Goal: Communication & Community: Answer question/provide support

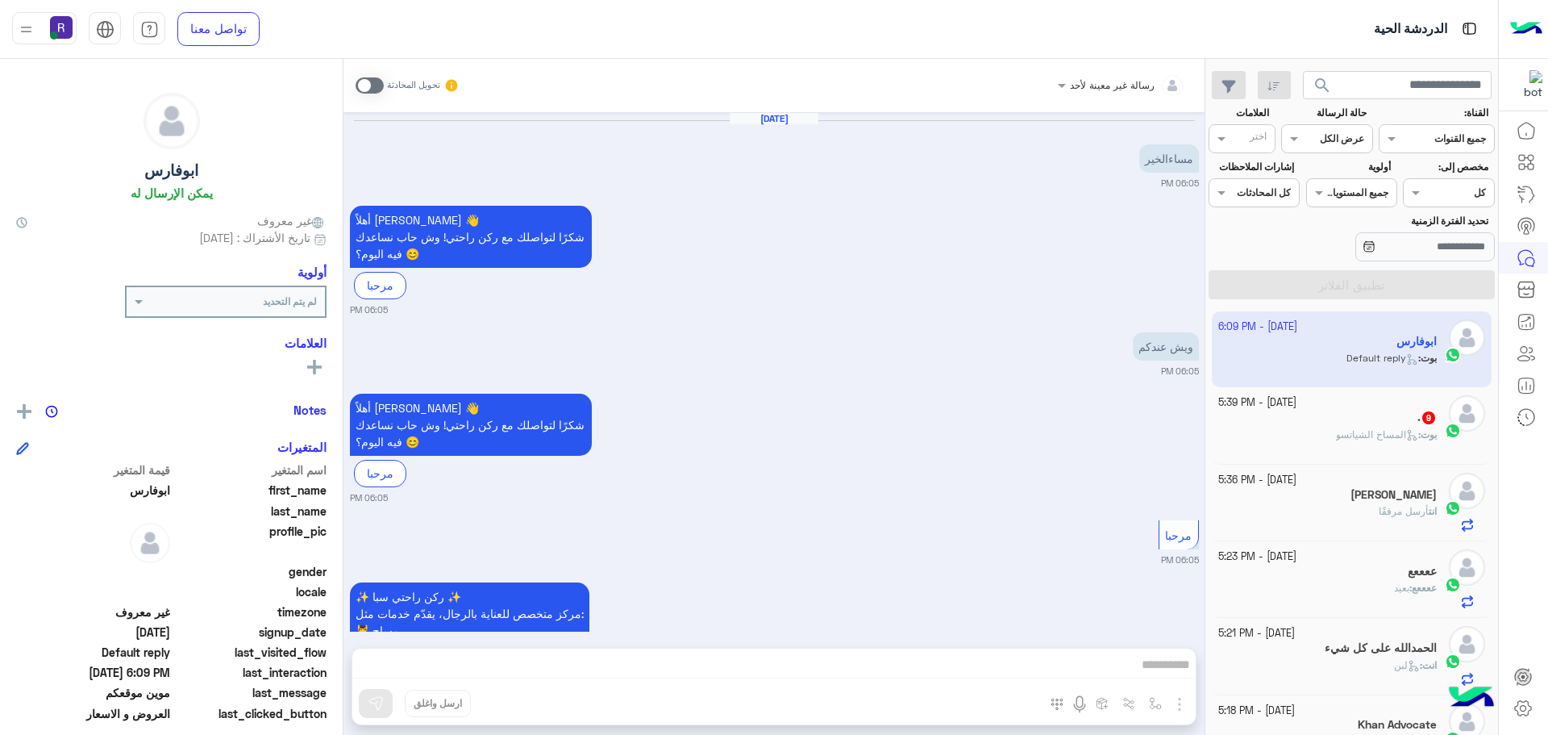
scroll to position [608, 0]
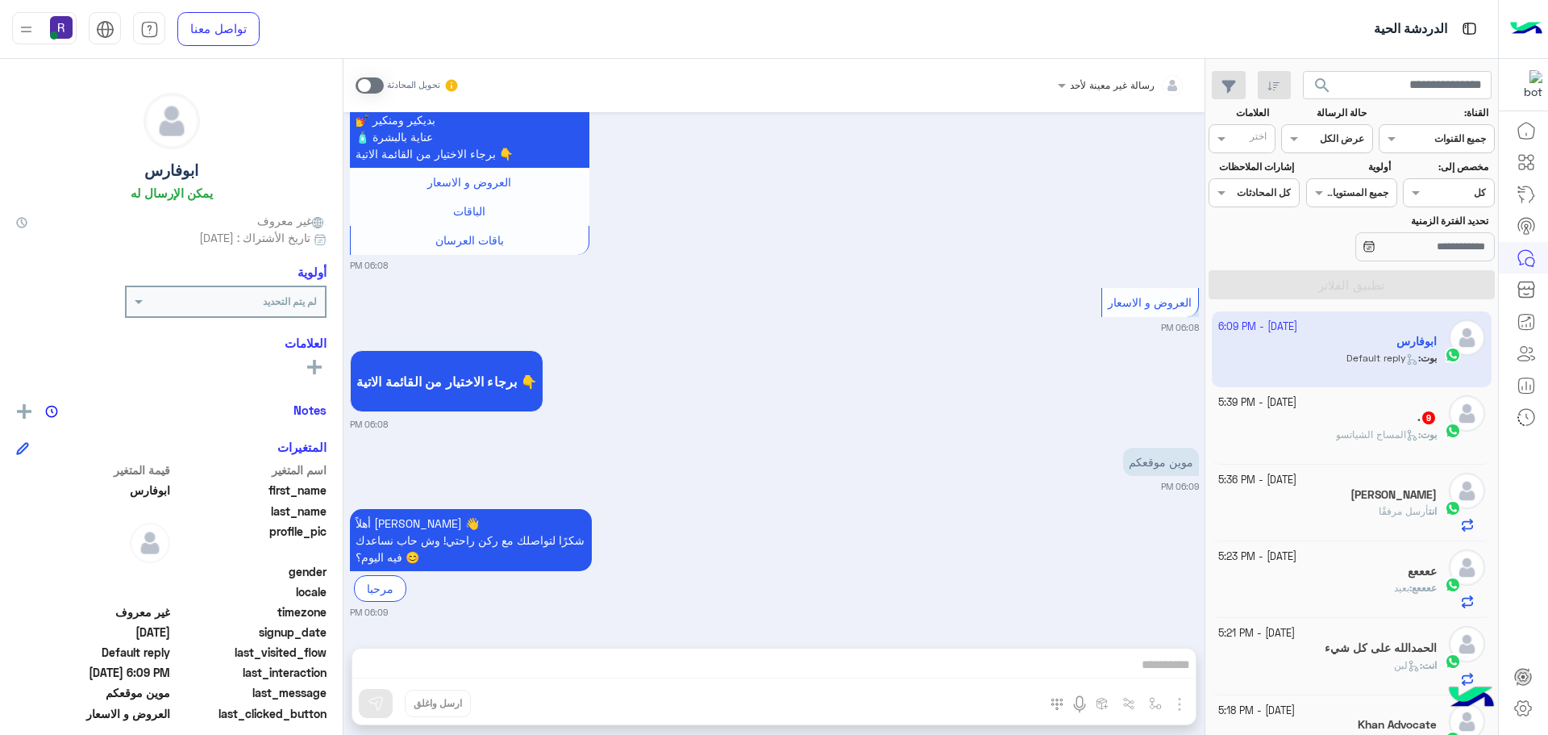
click at [375, 84] on span at bounding box center [370, 85] width 28 height 16
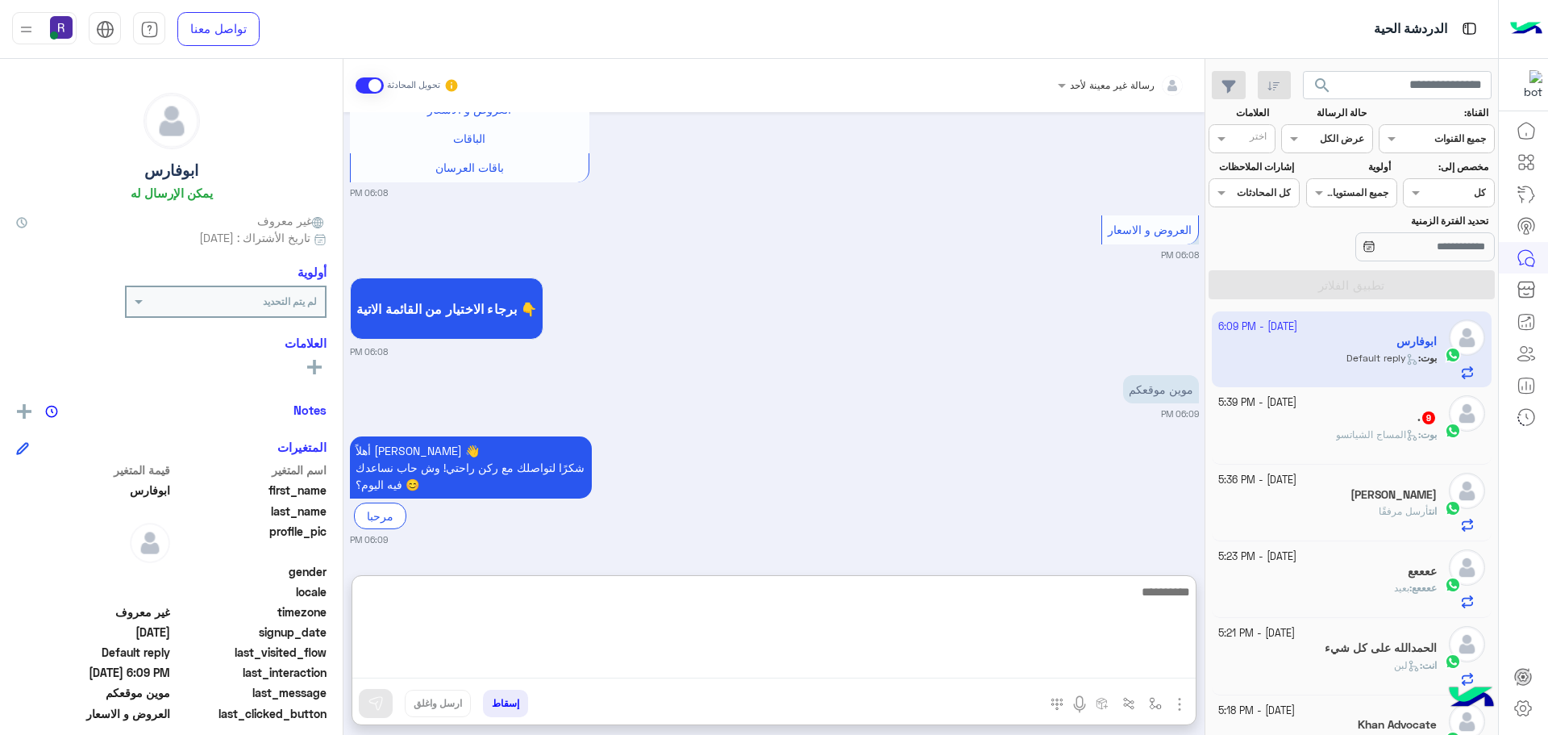
paste textarea "**********"
type textarea "**********"
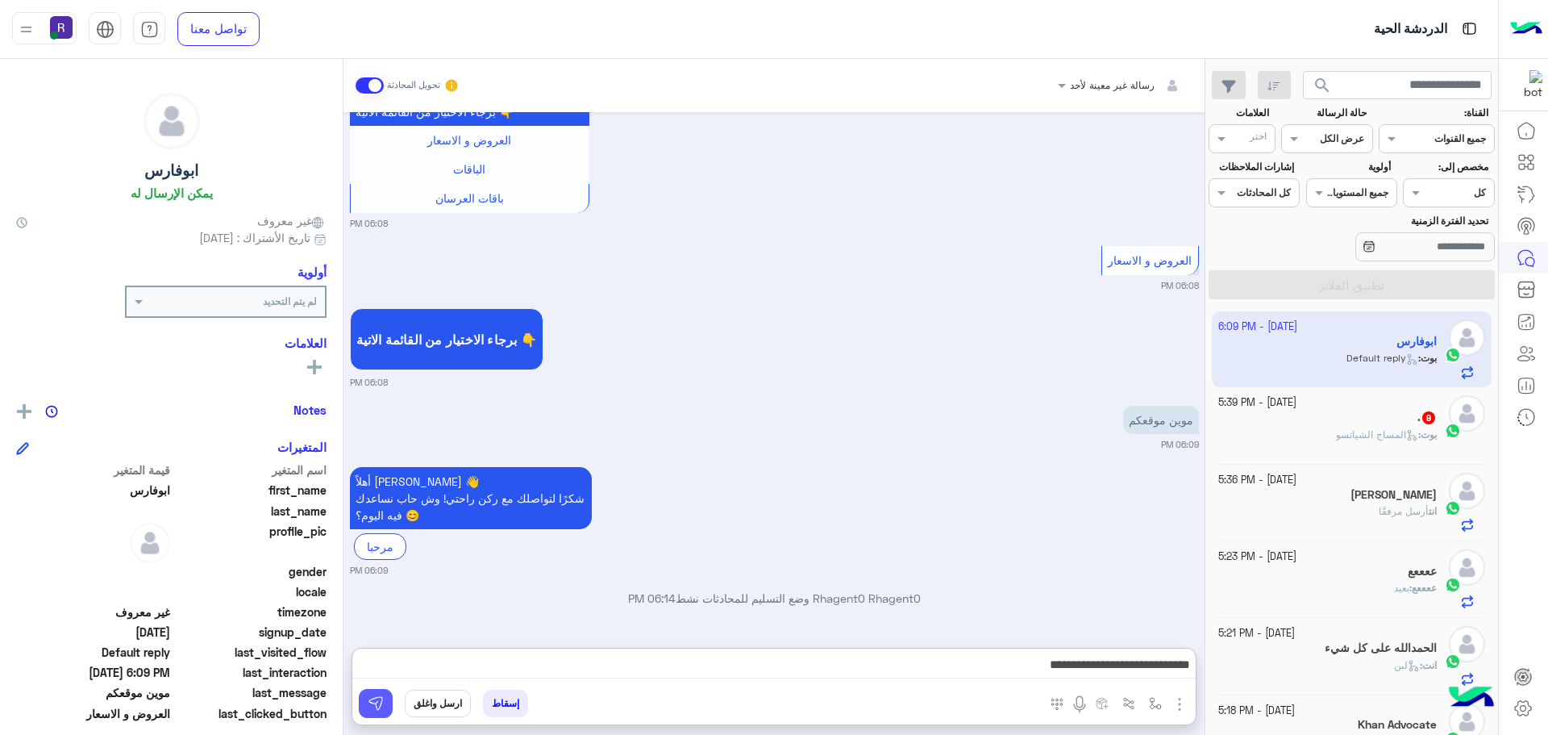
click at [375, 705] on img at bounding box center [376, 703] width 16 height 16
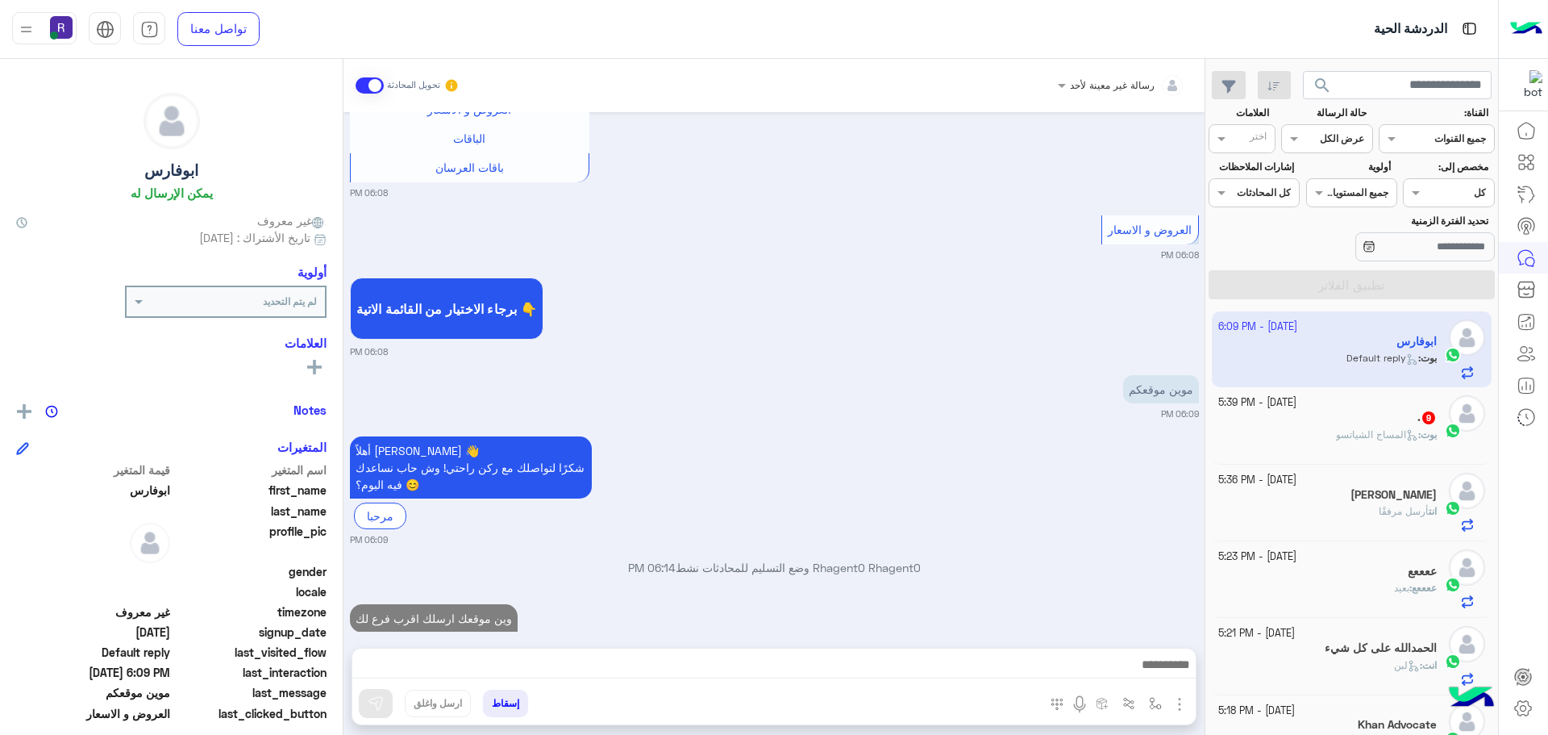
scroll to position [1810, 0]
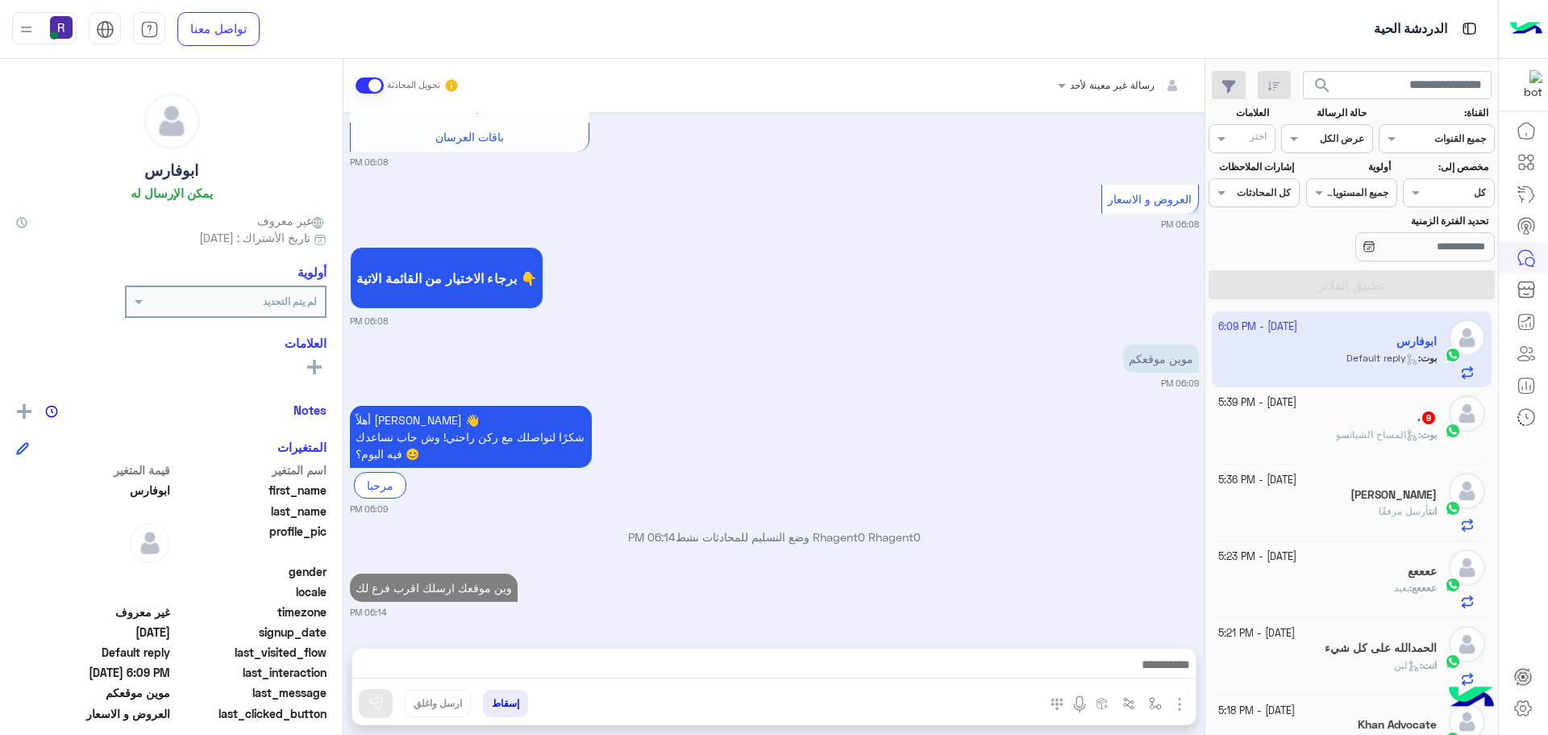
click at [1333, 444] on div "بوت : المساج الشياتسو" at bounding box center [1328, 441] width 219 height 28
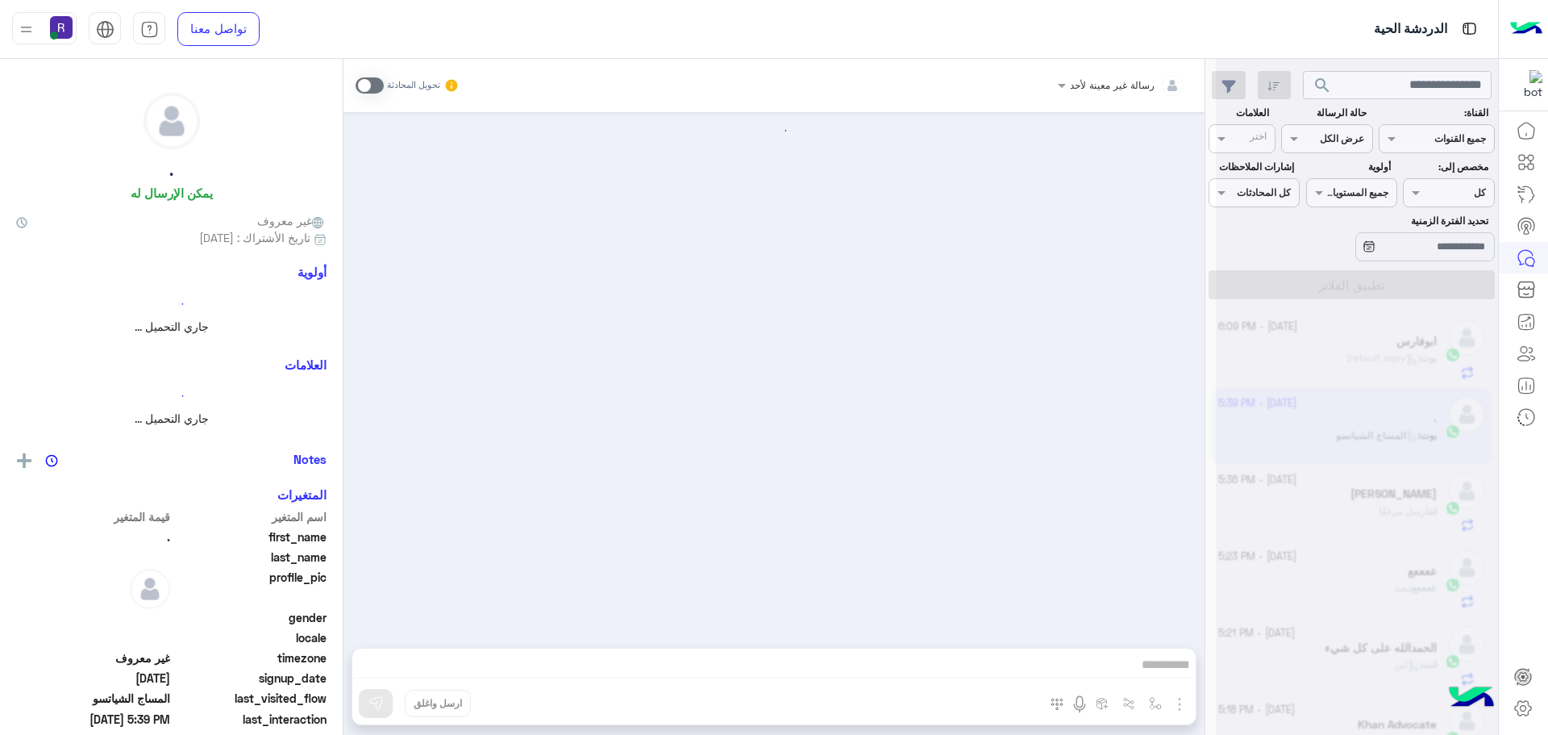
scroll to position [2737, 0]
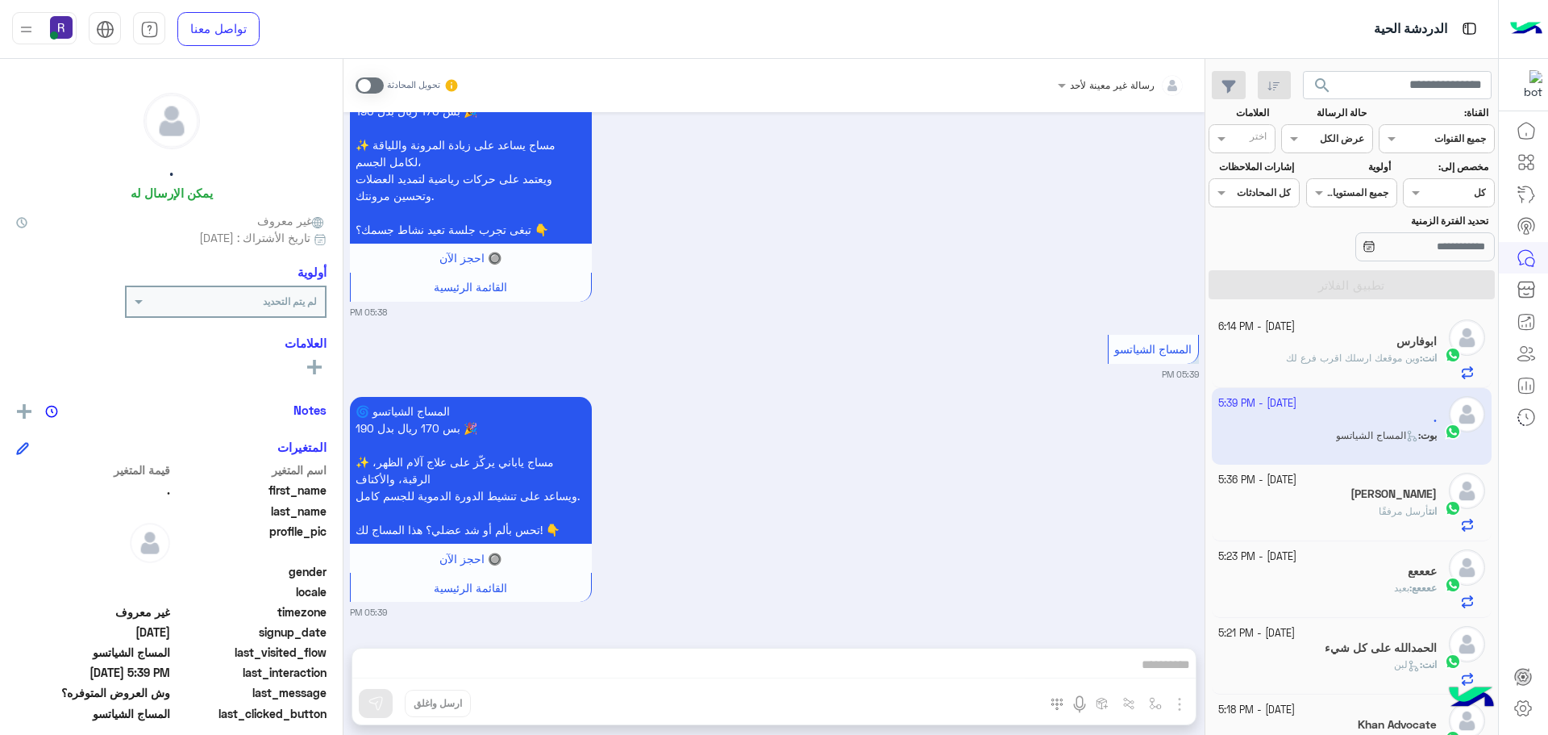
click at [1296, 370] on div "انت : وين موقعك ارسلك اقرب فرع لك" at bounding box center [1328, 365] width 219 height 28
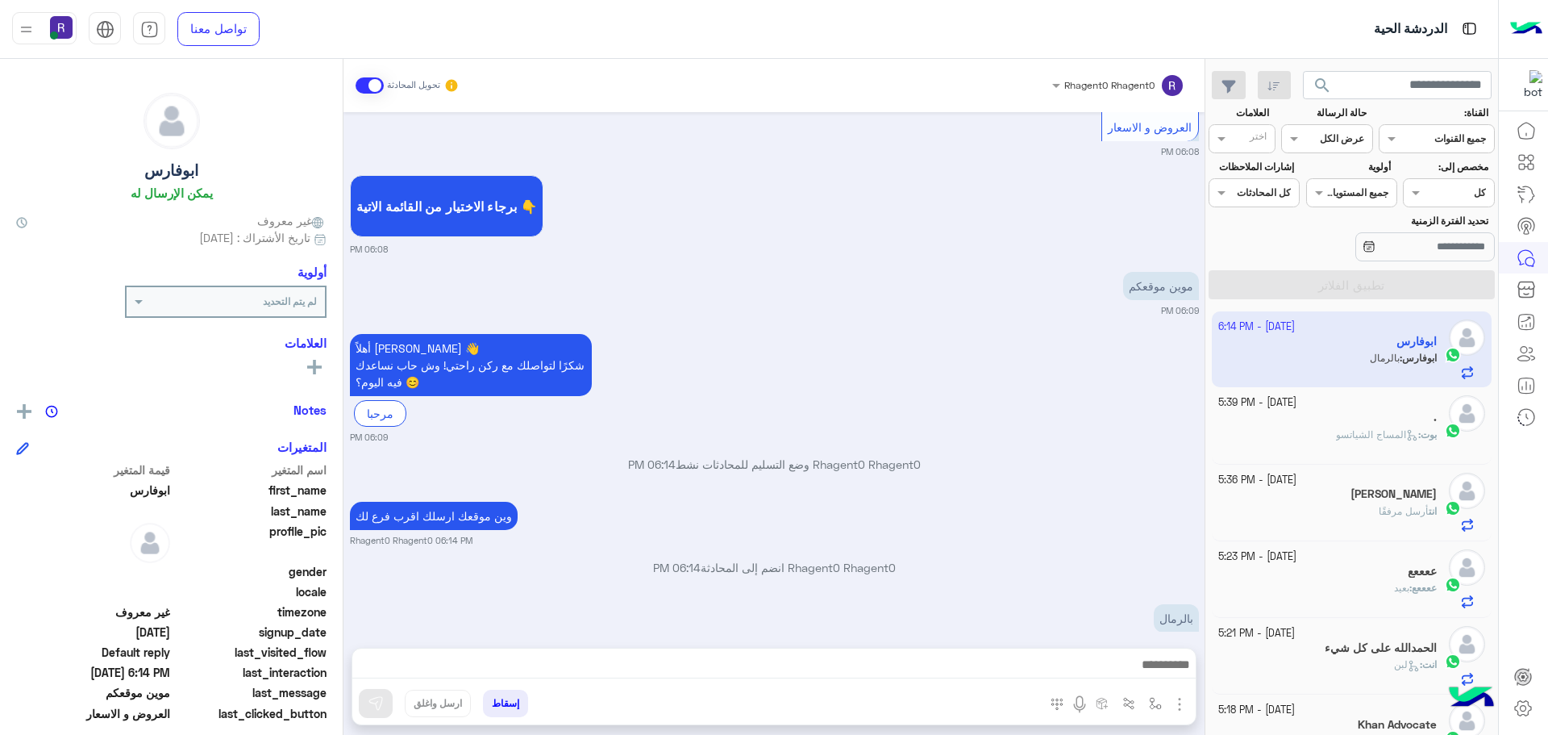
scroll to position [1663, 0]
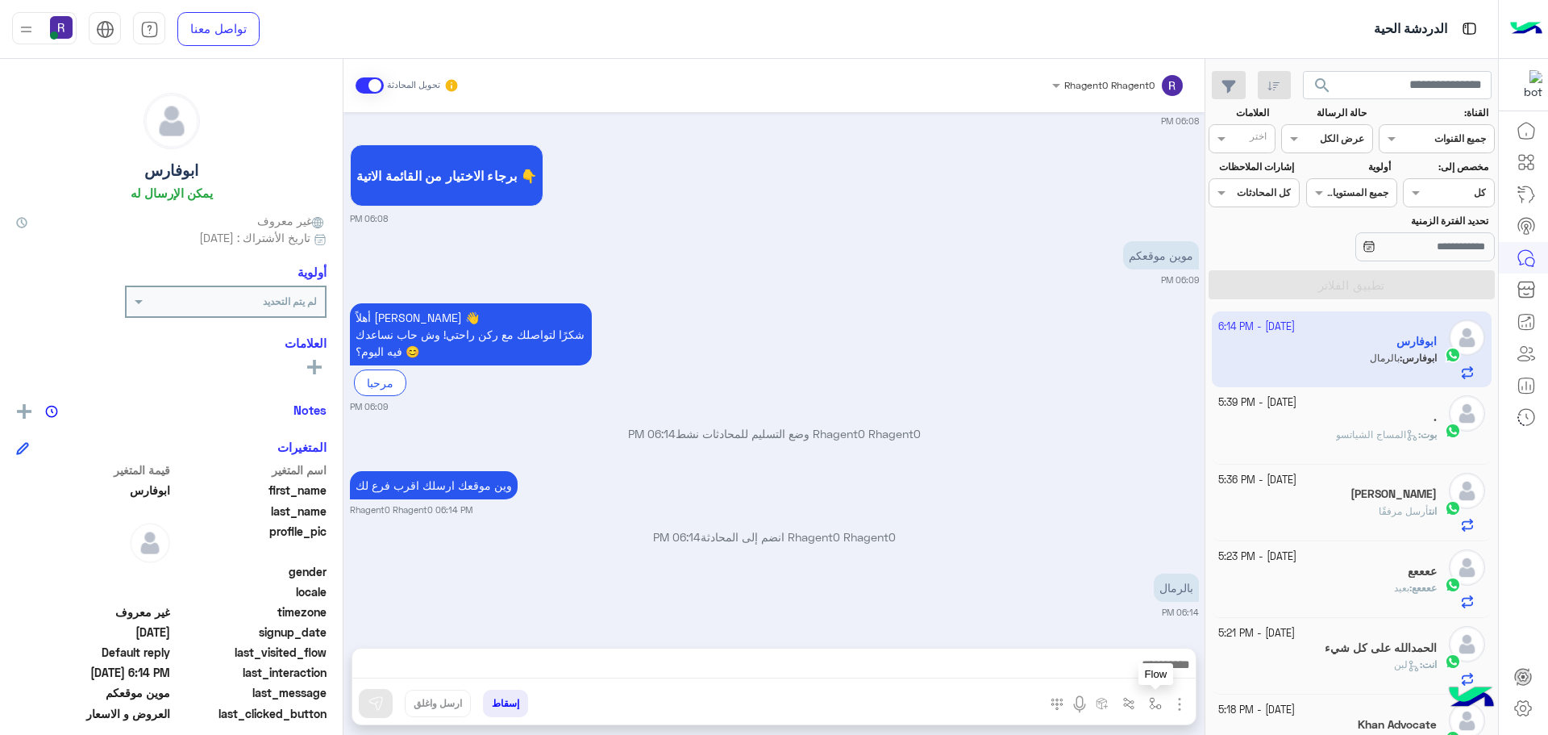
click at [1154, 706] on img "button" at bounding box center [1155, 703] width 13 height 13
click at [1177, 702] on img "button" at bounding box center [1179, 703] width 19 height 19
click at [1139, 673] on span "الصور" at bounding box center [1149, 669] width 30 height 19
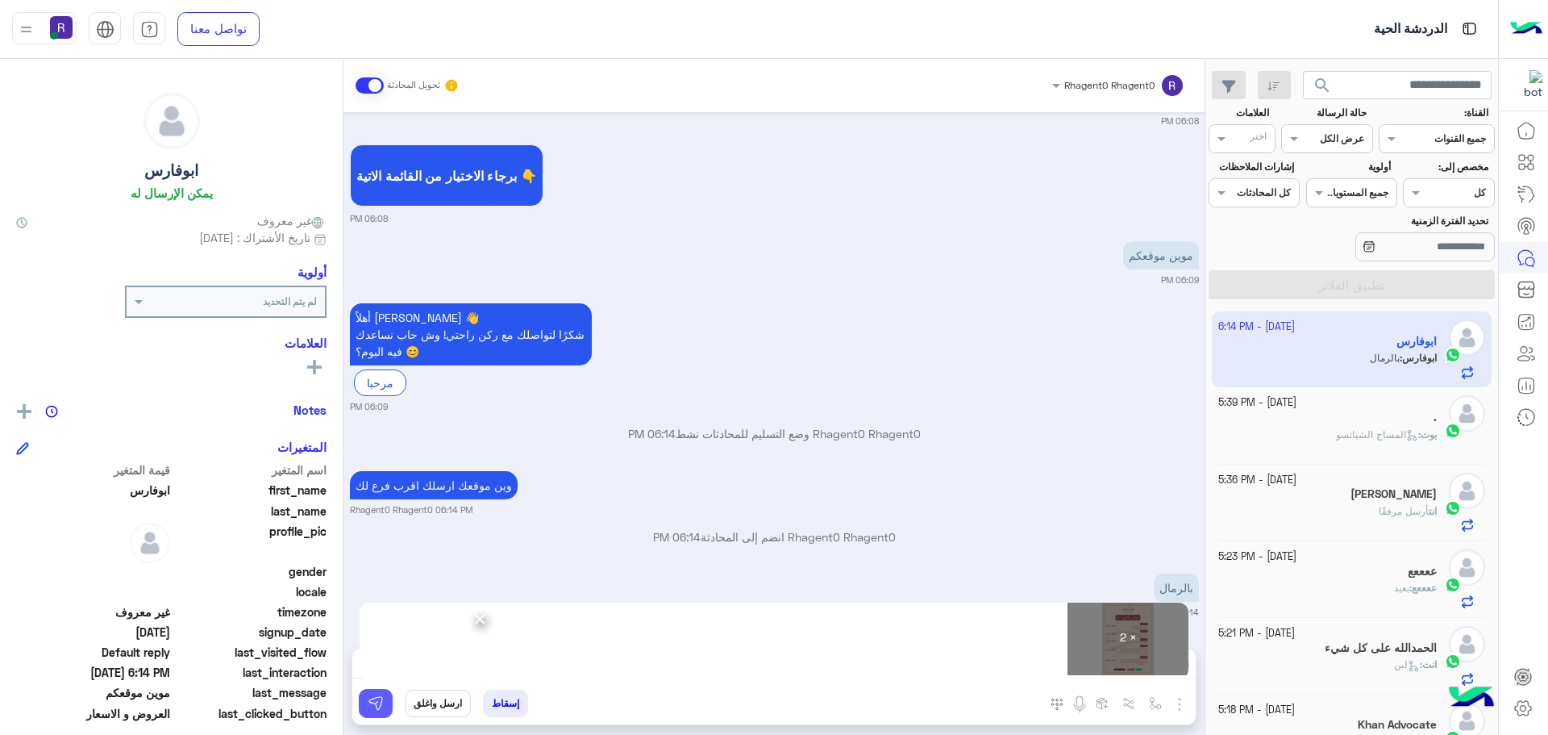
click at [385, 710] on button at bounding box center [376, 703] width 34 height 29
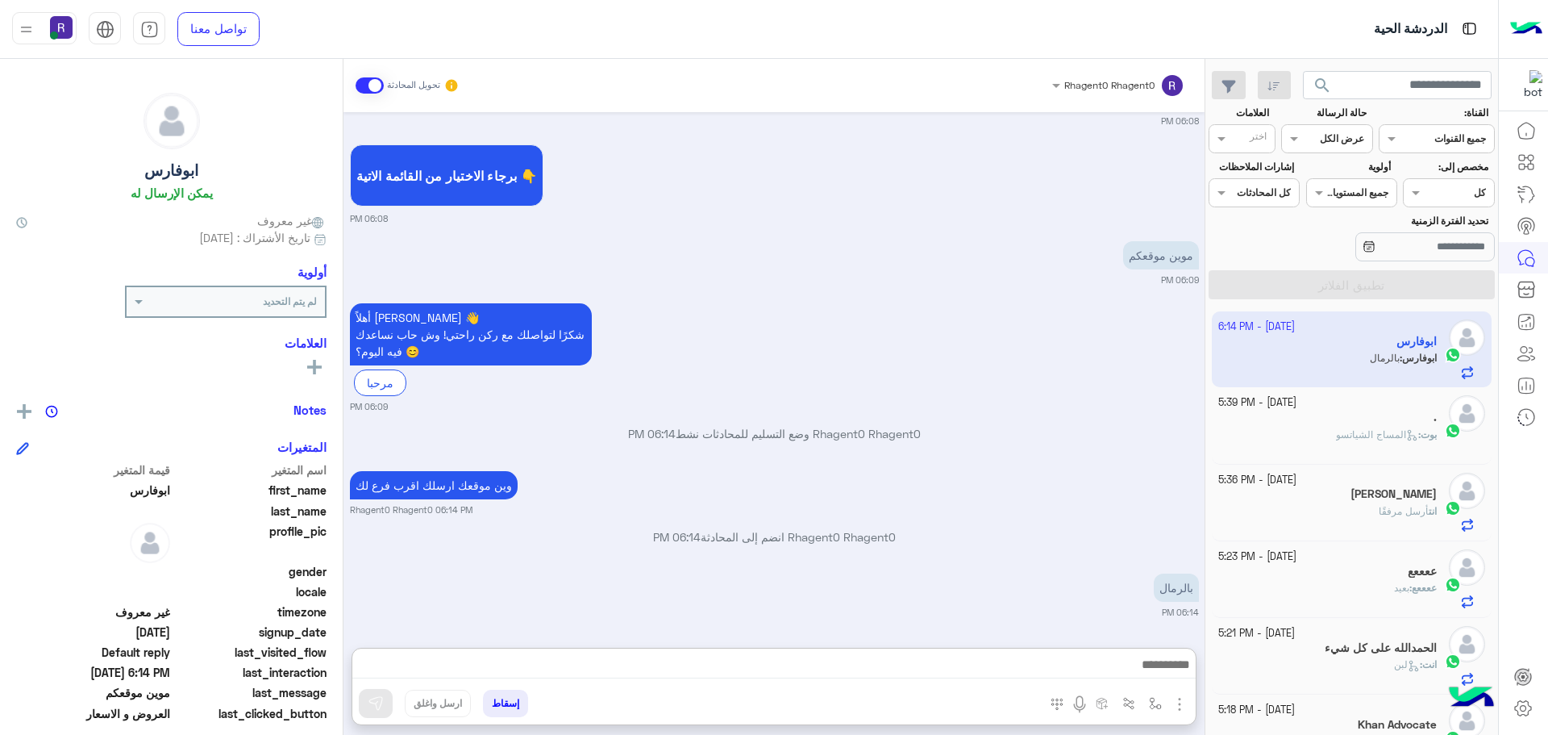
drag, startPoint x: 543, startPoint y: 668, endPoint x: 945, endPoint y: 498, distance: 436.9
click at [944, 493] on div "وين موقعك ارسلك اقرب فرع لك Rhagent0 Rhagent0 06:14 PM" at bounding box center [774, 491] width 849 height 49
click at [1150, 694] on button "button" at bounding box center [1156, 703] width 27 height 27
click at [1129, 666] on input "text" at bounding box center [1119, 665] width 81 height 15
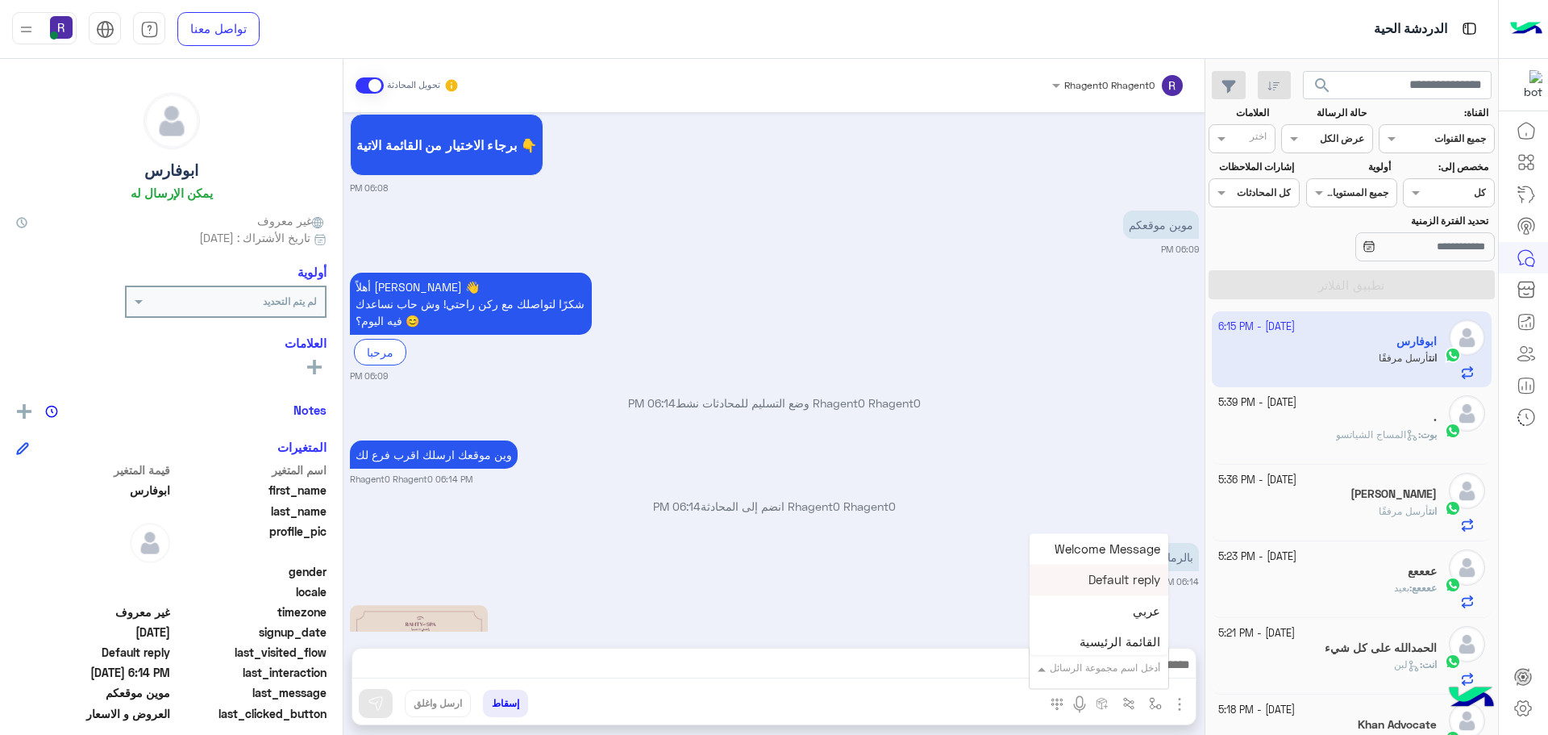
scroll to position [1893, 0]
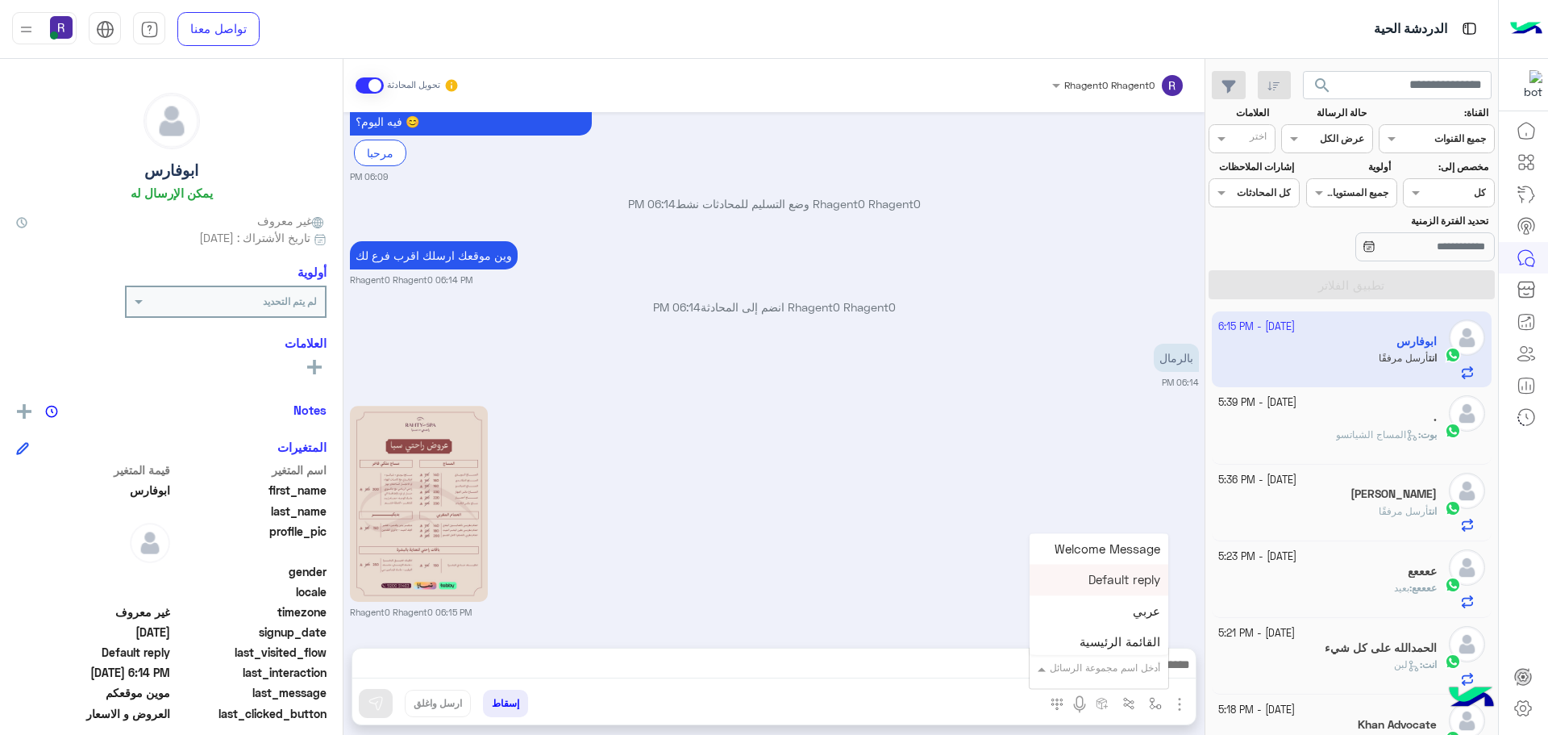
click at [980, 579] on div "Rhagent0 Rhagent0 06:15 PM" at bounding box center [774, 510] width 849 height 217
click at [1173, 698] on img "button" at bounding box center [1179, 703] width 19 height 19
click at [1053, 635] on div "Rhagent0 Rhagent0 تحويل المحادثة [DATE] أهلاً ابوفارس 👋 شكرًا لتواصلك مع ركن را…" at bounding box center [774, 400] width 861 height 682
click at [1155, 704] on img "button" at bounding box center [1155, 703] width 13 height 13
click at [1140, 670] on input "text" at bounding box center [1119, 665] width 81 height 15
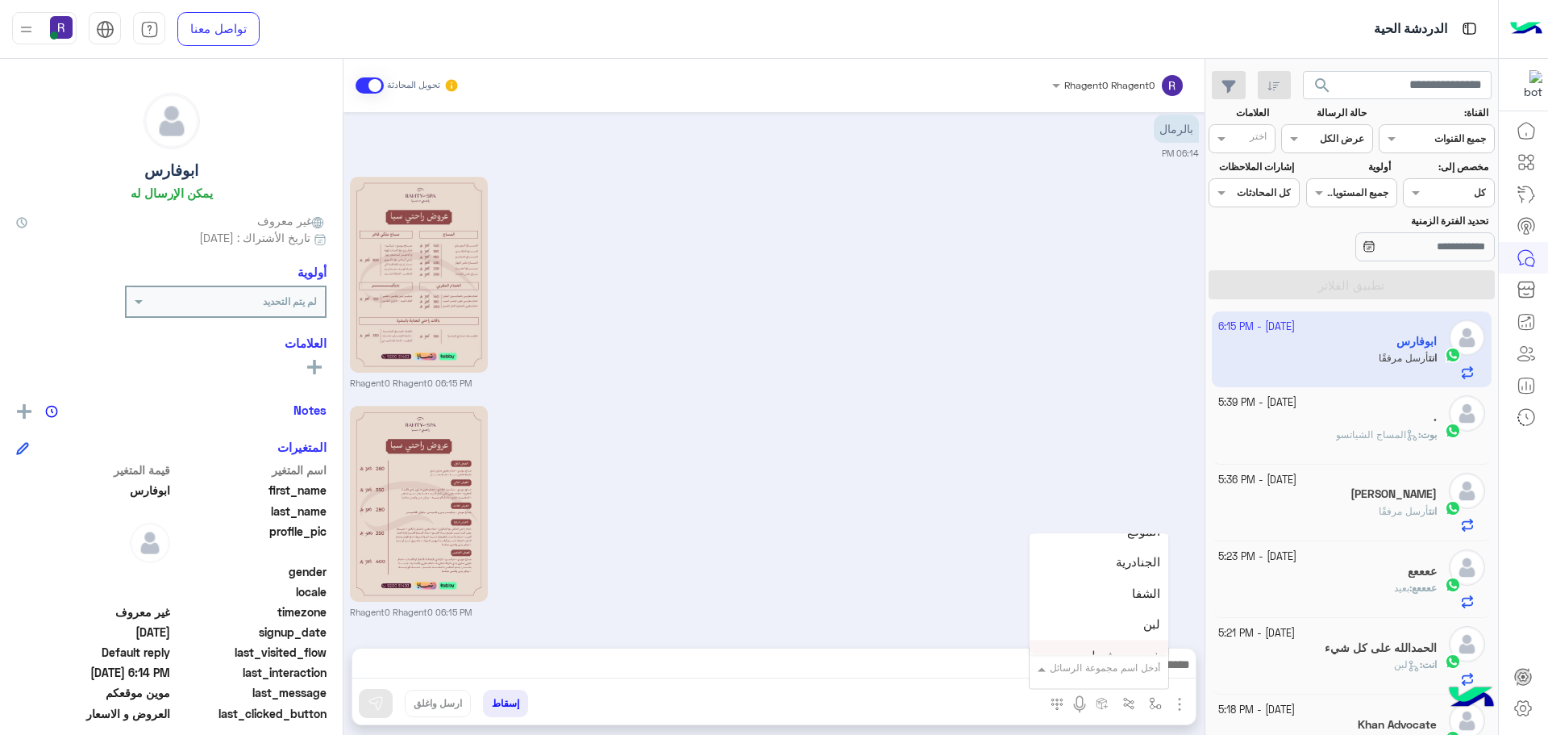
scroll to position [1048, 0]
click at [1119, 585] on span "الجنادرية" at bounding box center [1138, 587] width 44 height 15
type textarea "*********"
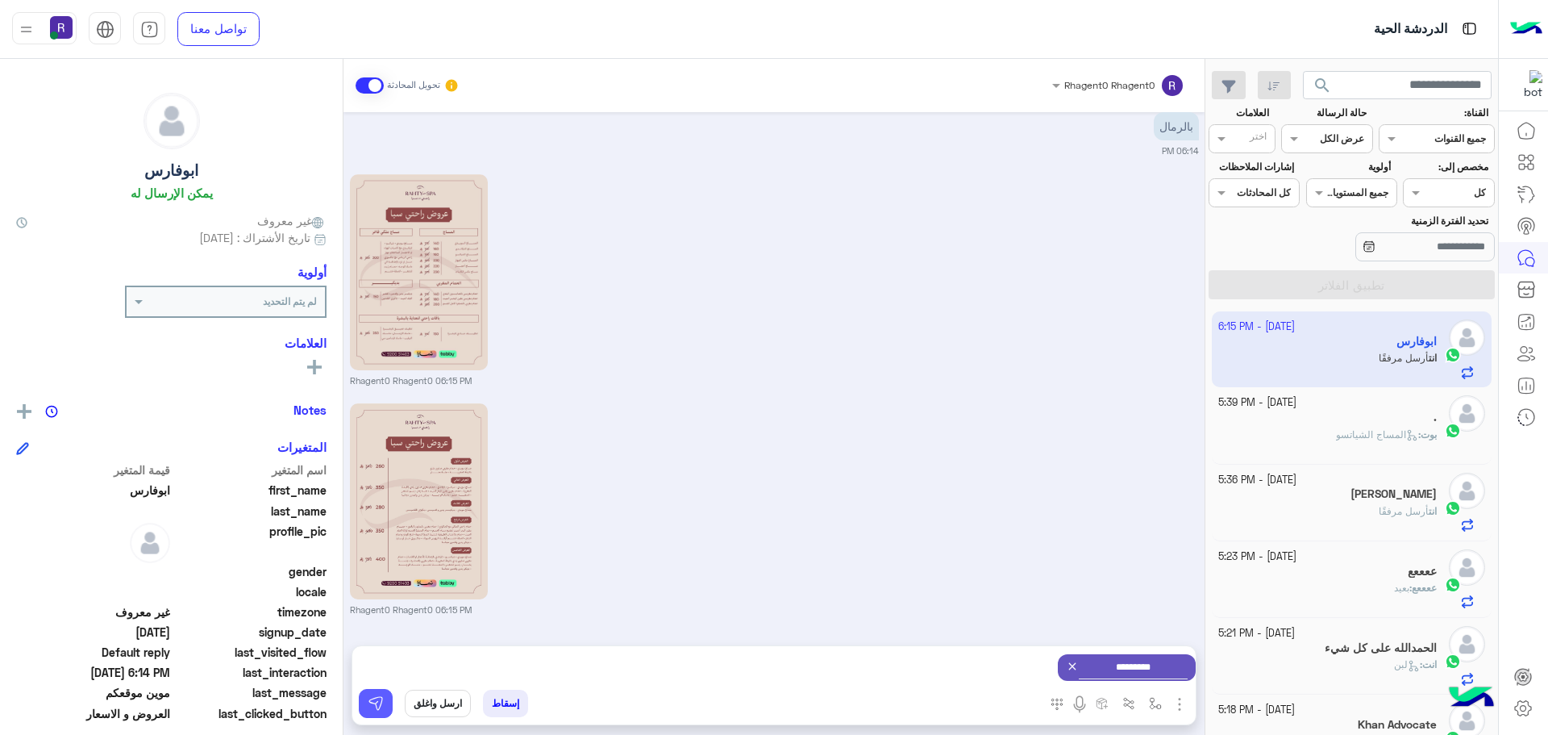
click at [385, 701] on button at bounding box center [376, 703] width 34 height 29
click at [1388, 423] on div "." at bounding box center [1328, 418] width 219 height 17
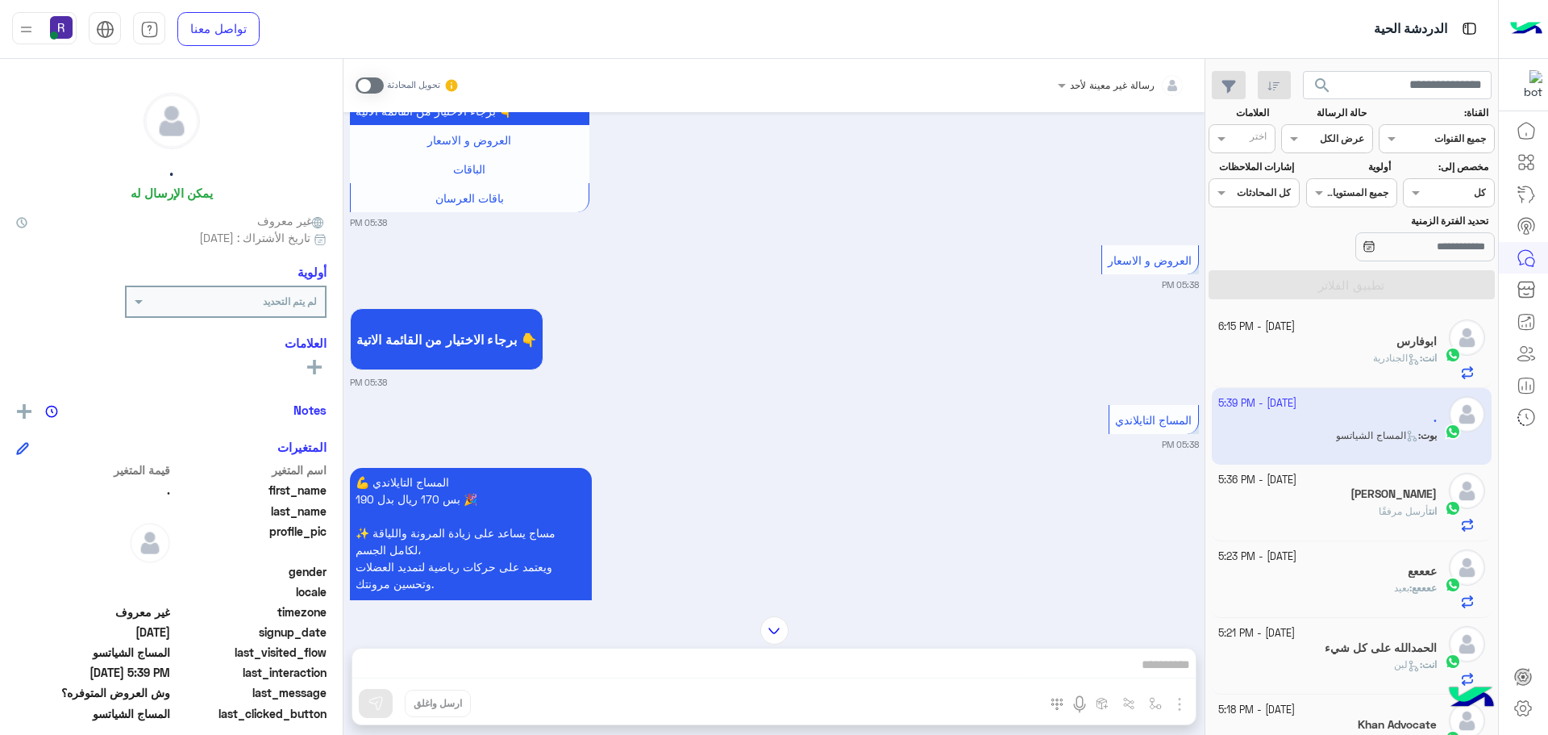
scroll to position [2737, 0]
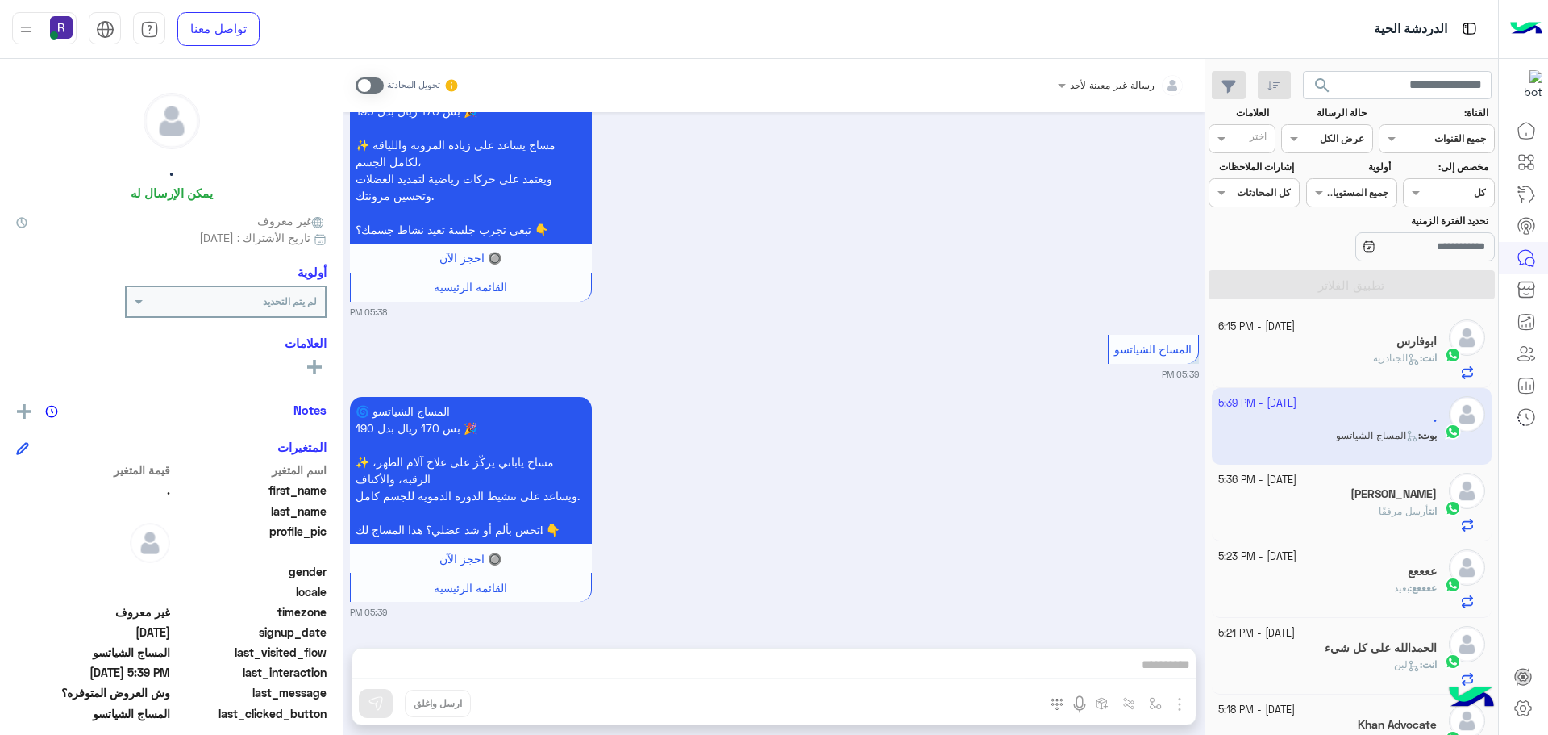
click at [376, 82] on span at bounding box center [370, 85] width 28 height 16
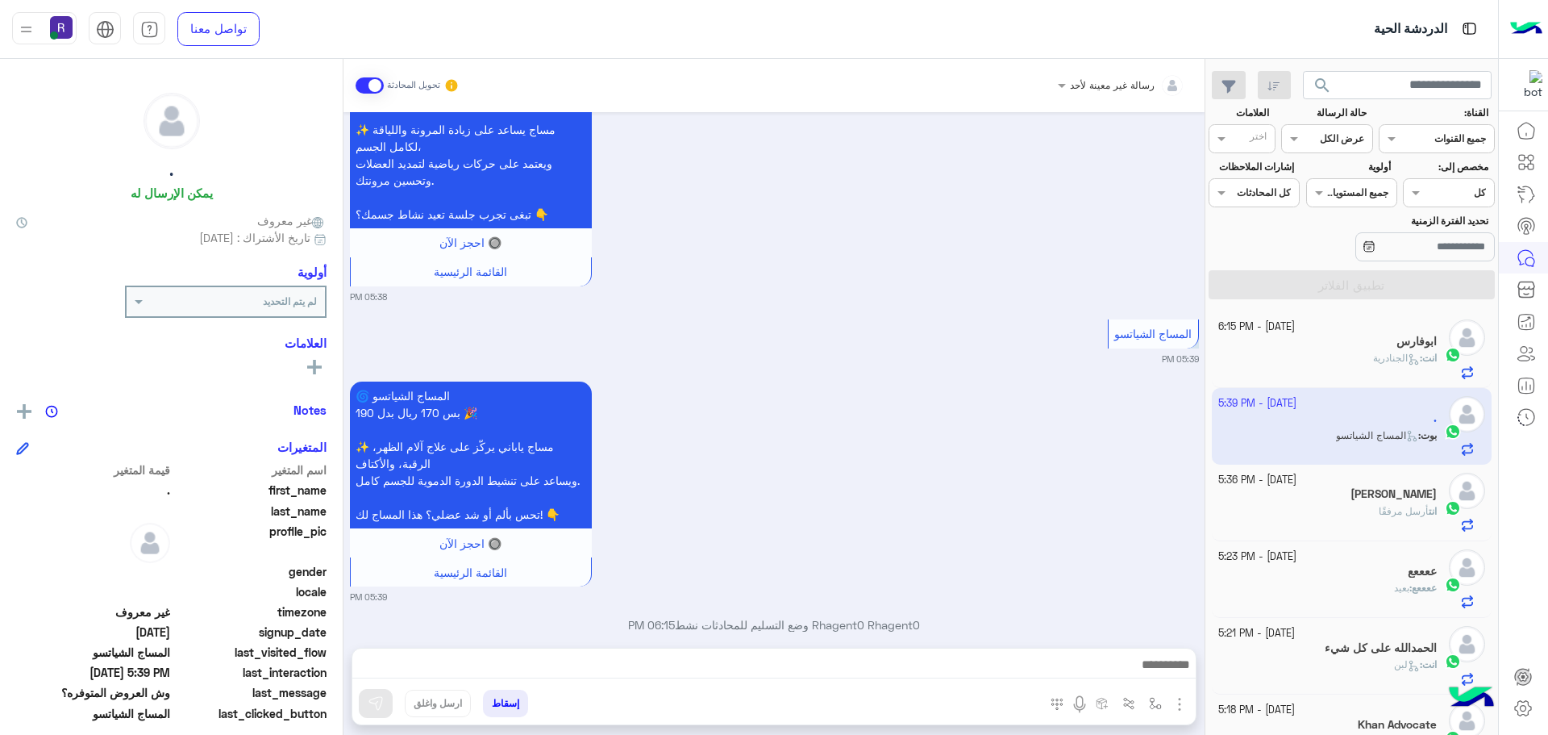
scroll to position [2779, 0]
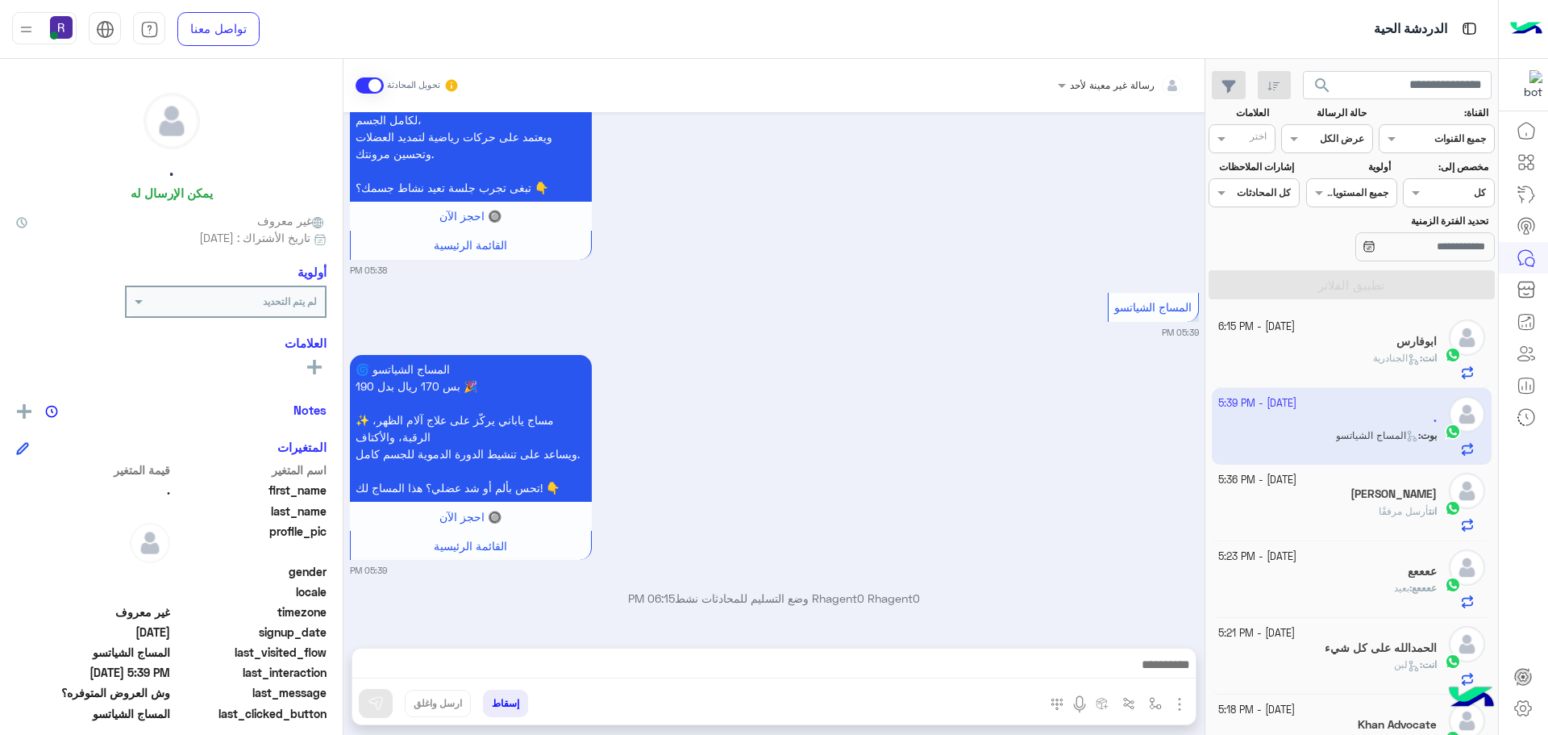
click at [1176, 703] on img "button" at bounding box center [1179, 703] width 19 height 19
click at [1166, 675] on button "الصور" at bounding box center [1155, 668] width 69 height 32
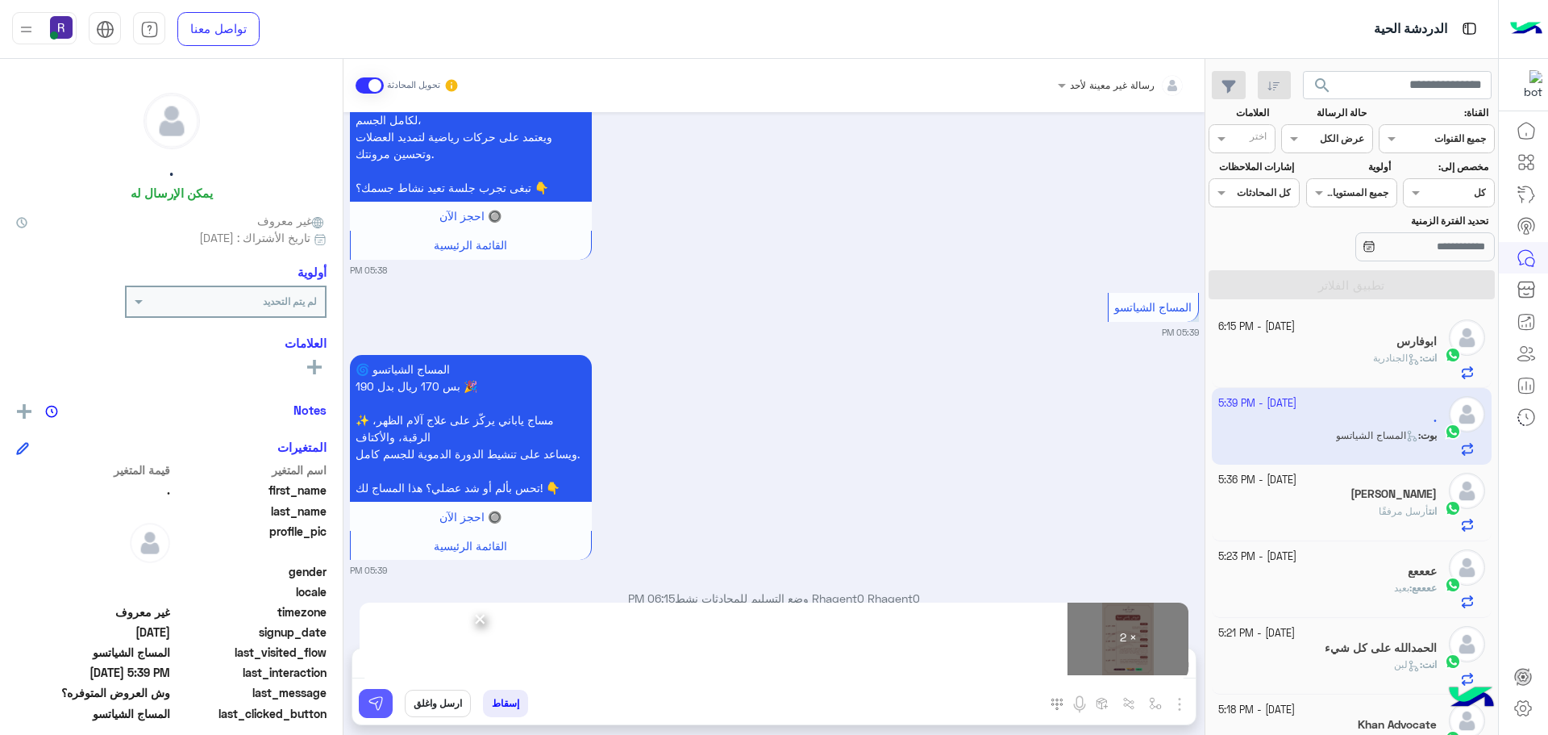
click at [368, 707] on img at bounding box center [376, 703] width 16 height 16
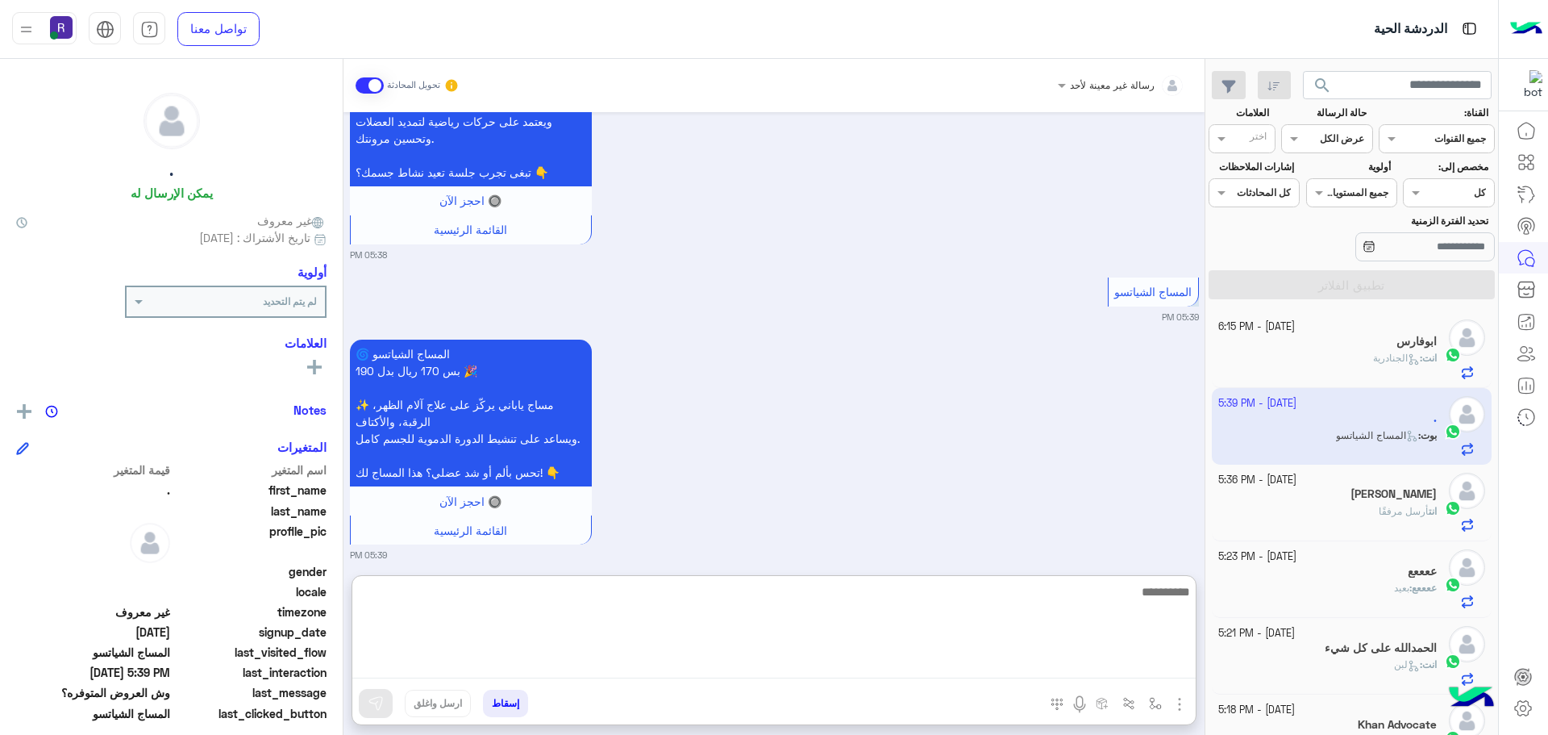
paste textarea "**********"
type textarea "**********"
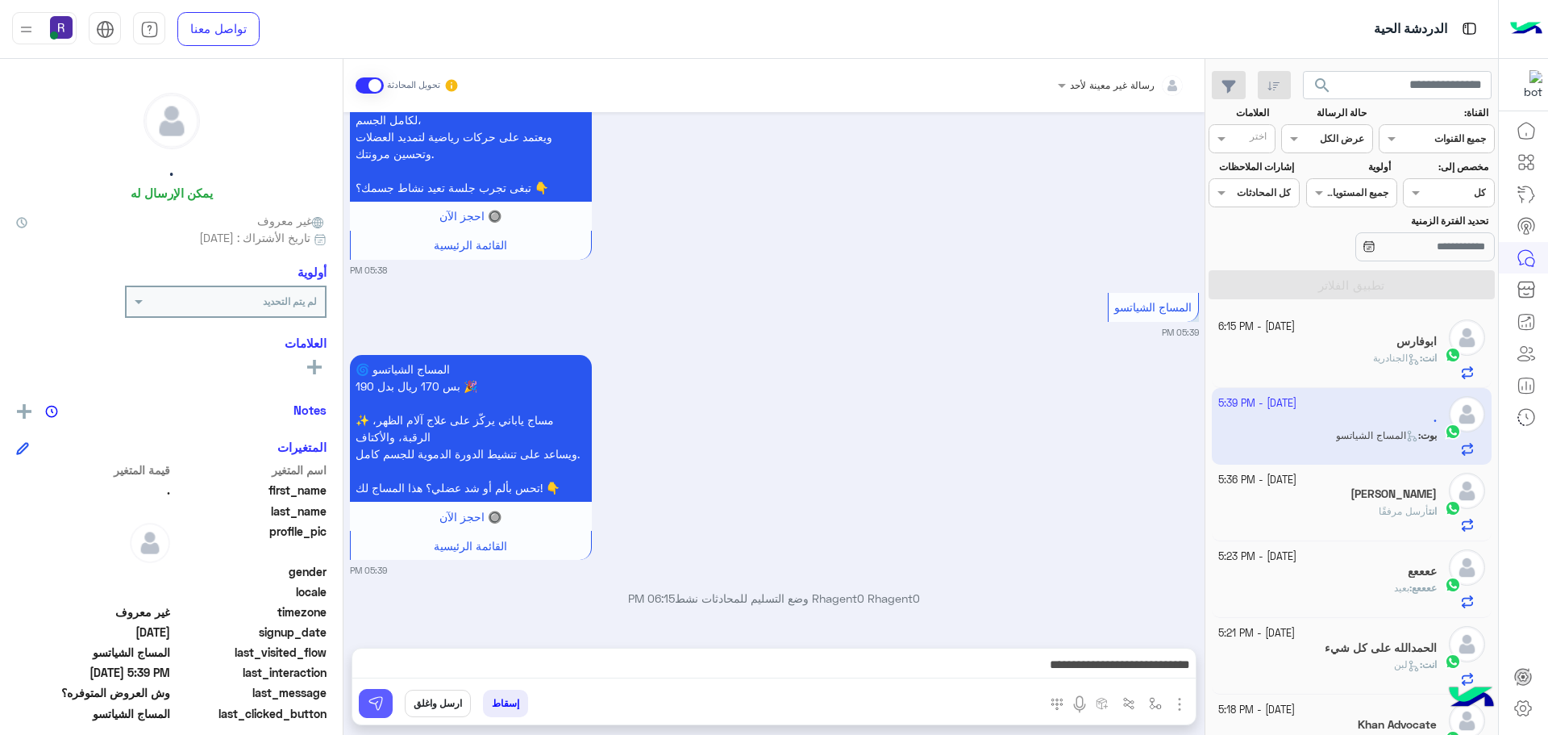
click at [379, 698] on img at bounding box center [376, 703] width 16 height 16
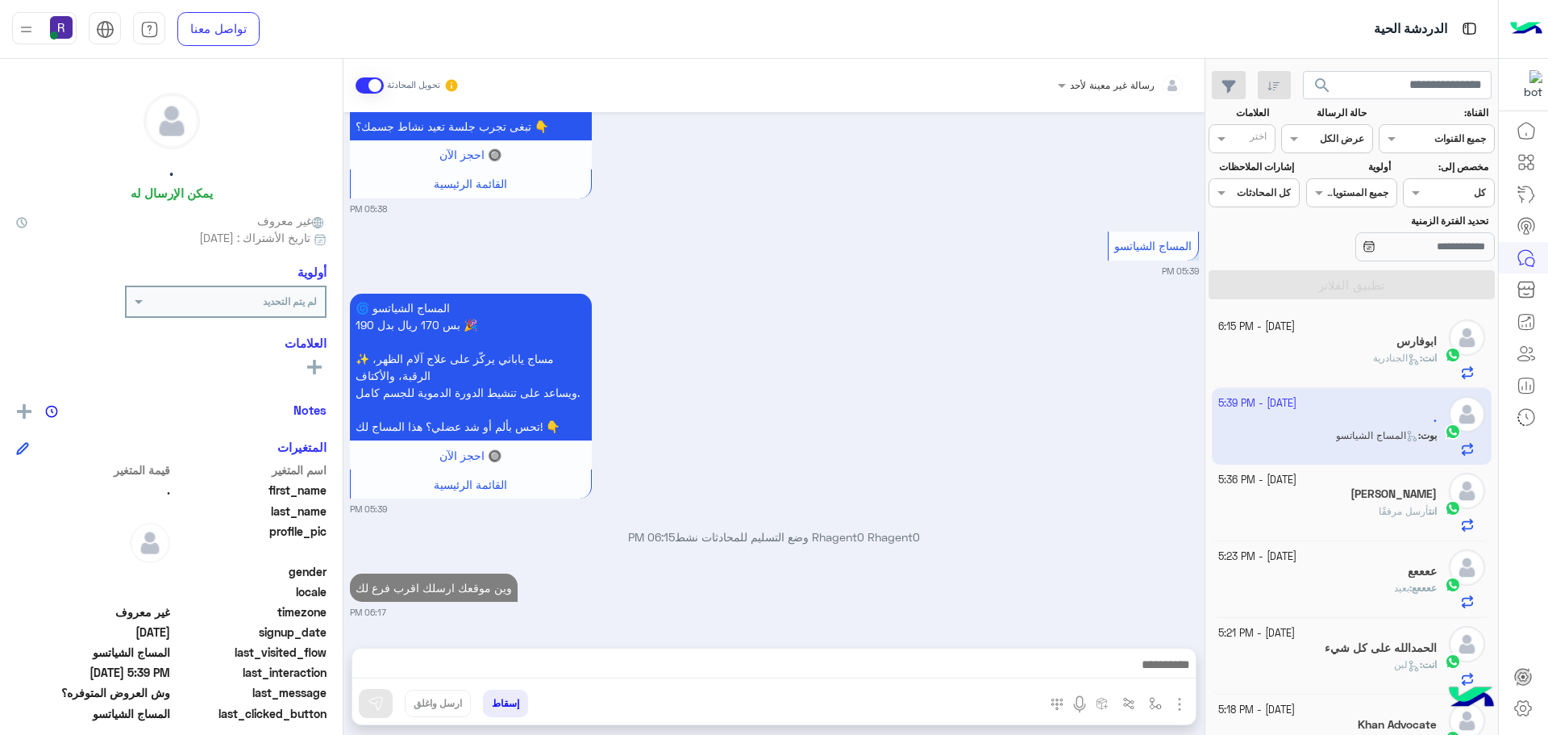
scroll to position [3111, 0]
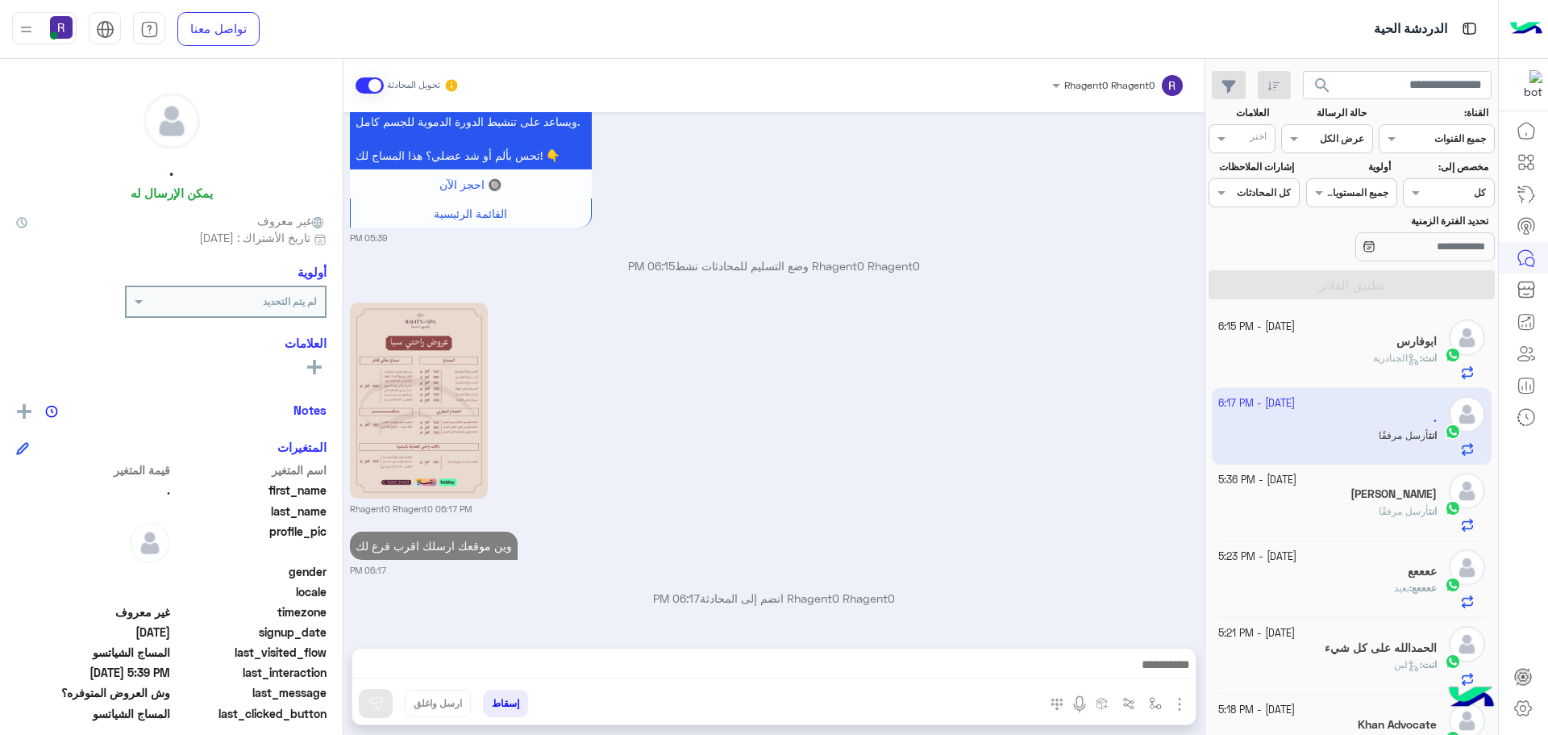
click at [1365, 350] on div "ابوفارس" at bounding box center [1328, 343] width 219 height 17
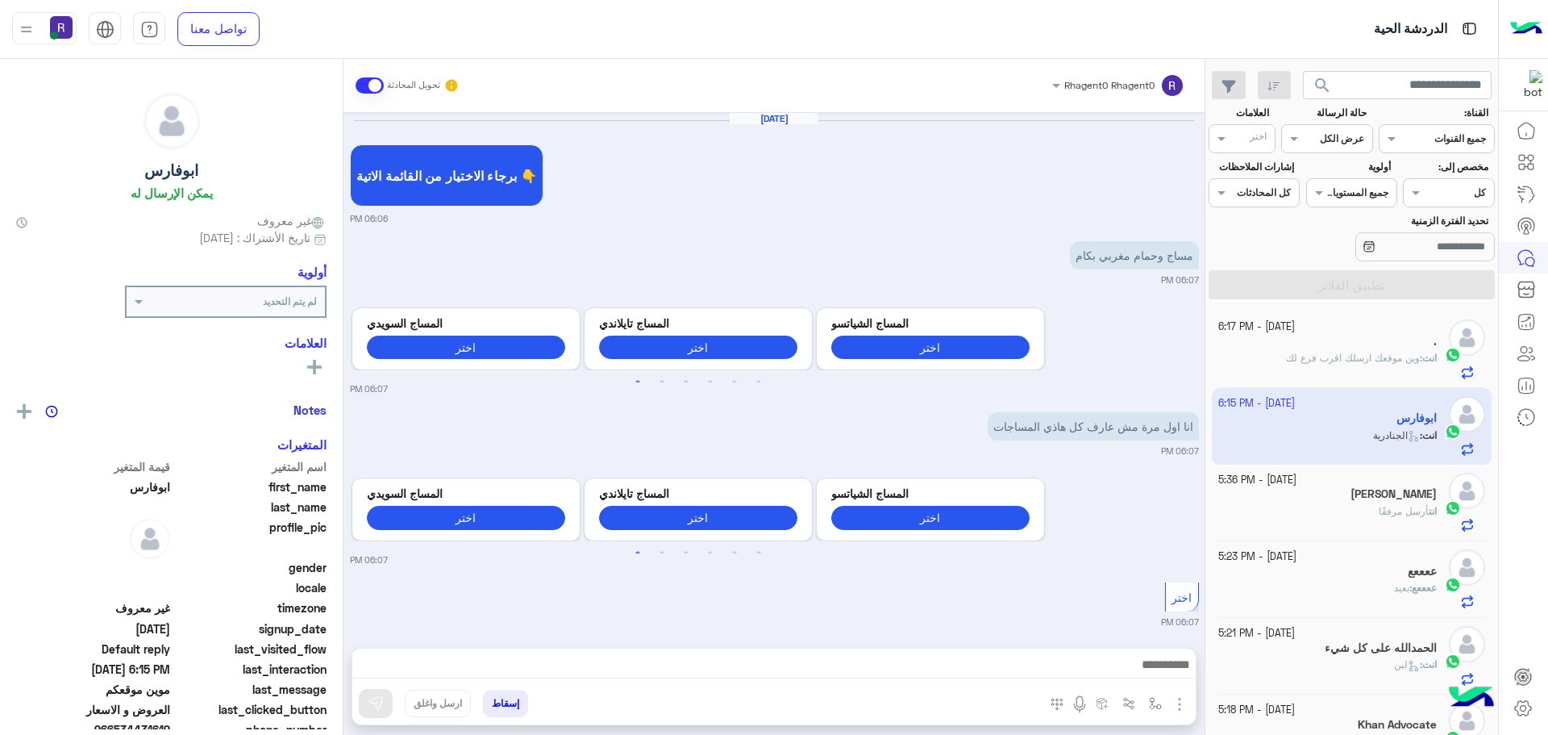
scroll to position [1773, 0]
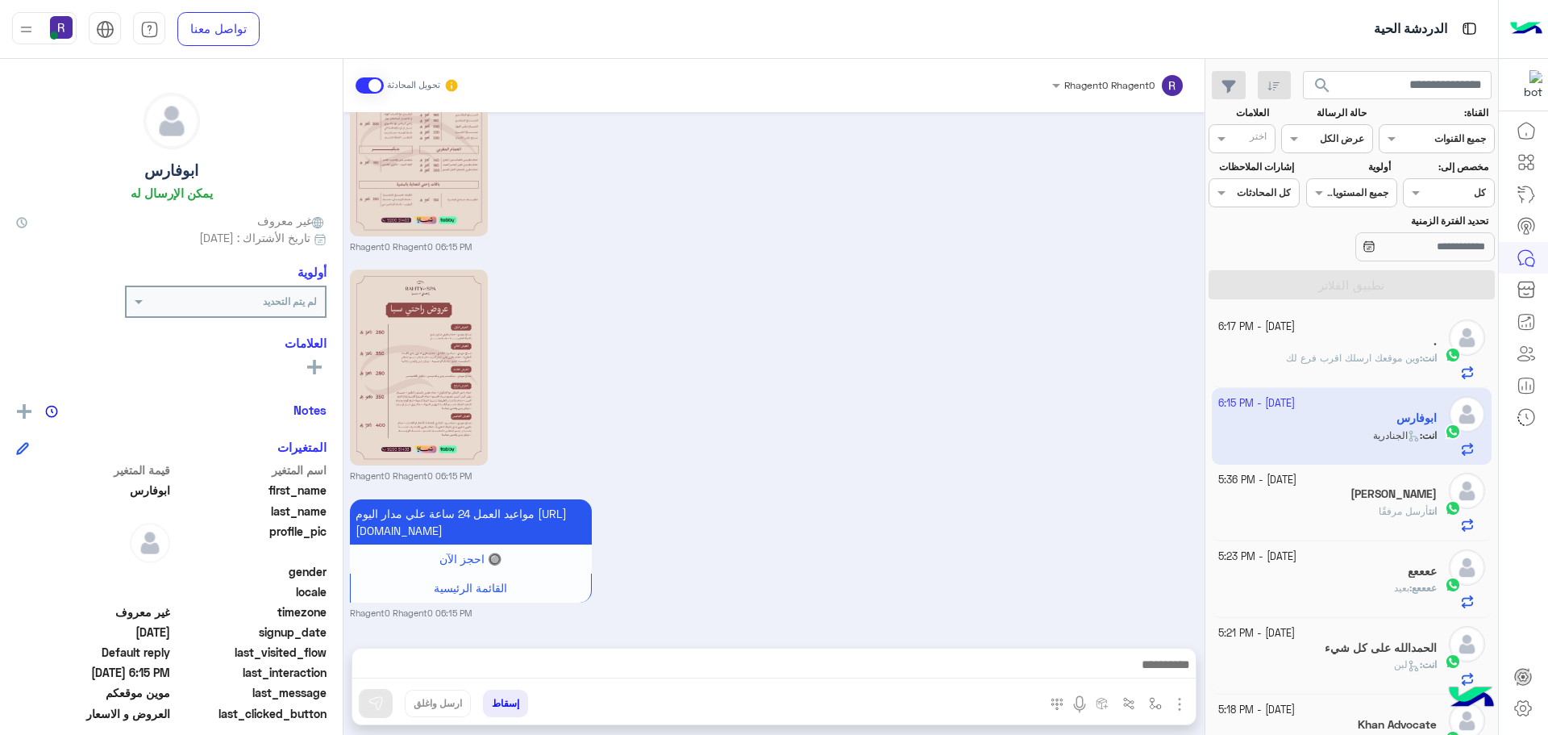
click at [1368, 360] on span "وين موقعك ارسلك اقرب فرع لك" at bounding box center [1353, 358] width 134 height 12
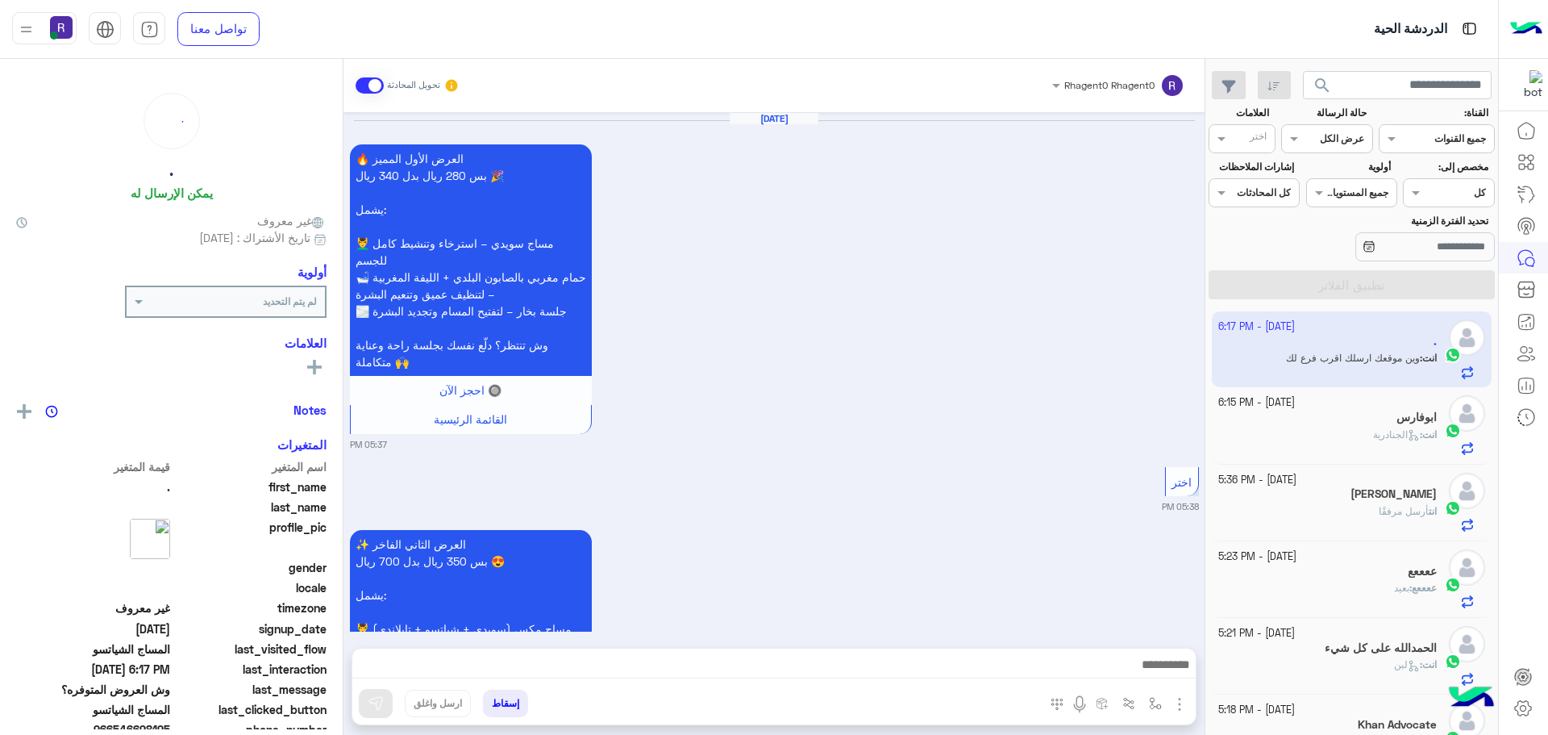
scroll to position [2968, 0]
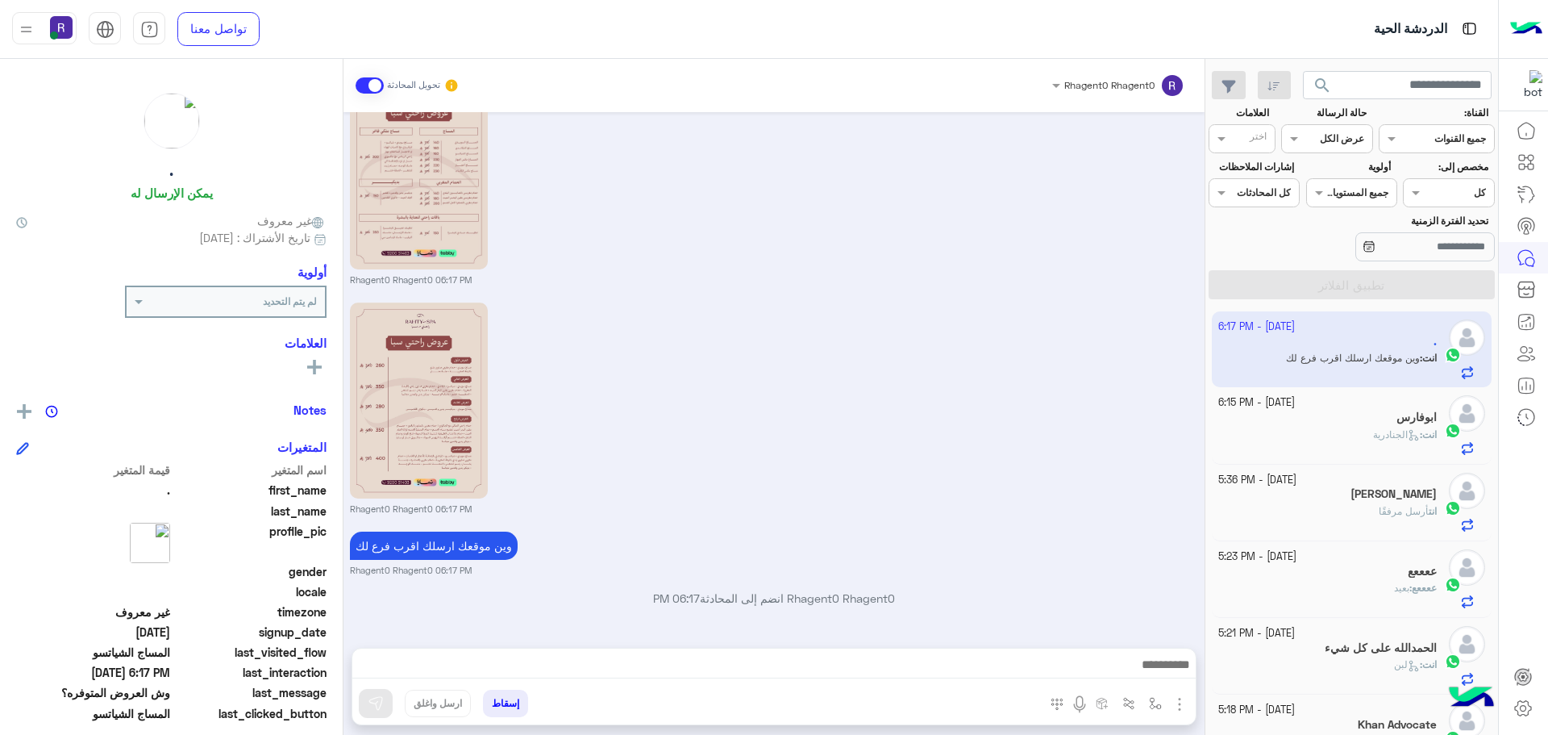
click at [1406, 419] on h5 "ابوفارس" at bounding box center [1417, 417] width 40 height 14
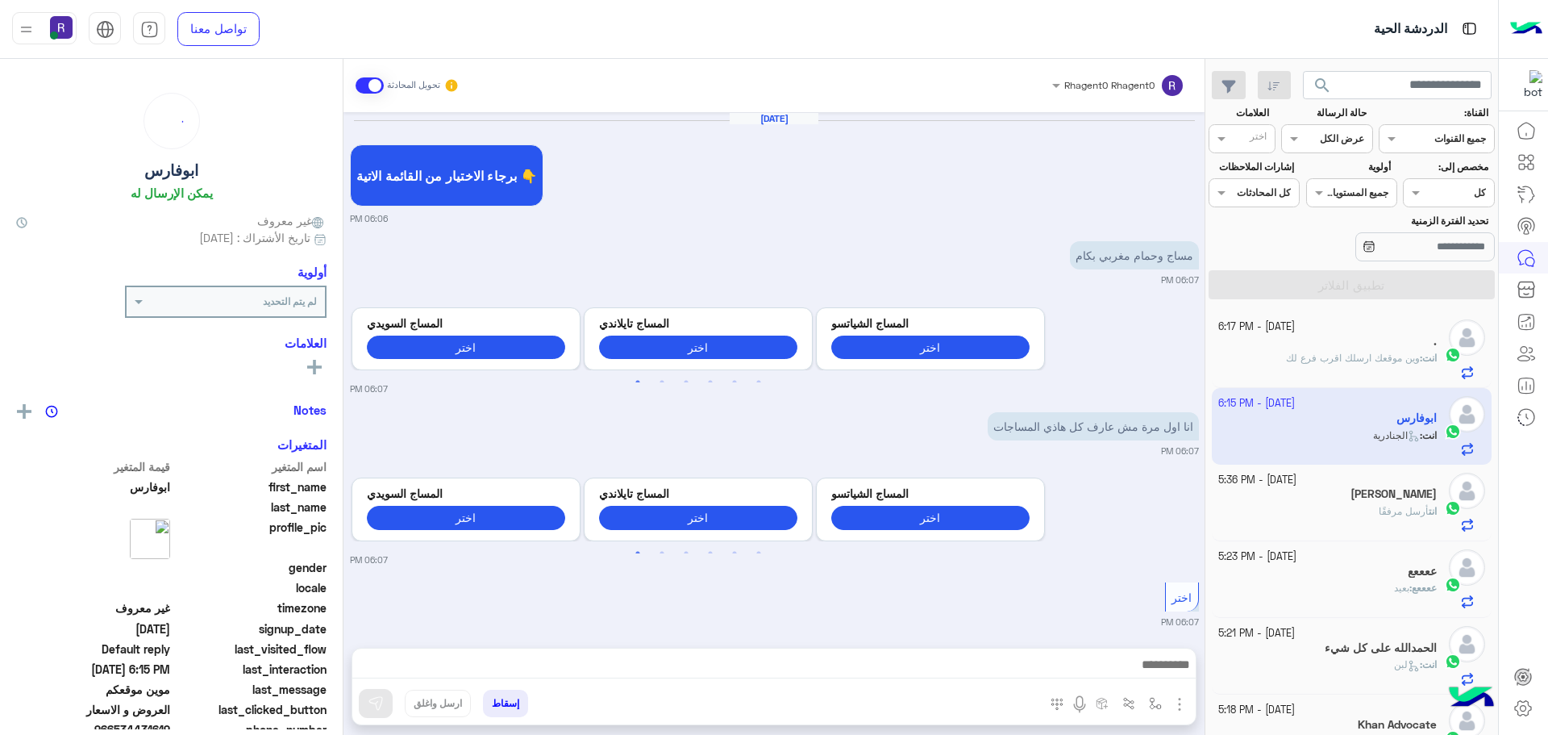
scroll to position [1773, 0]
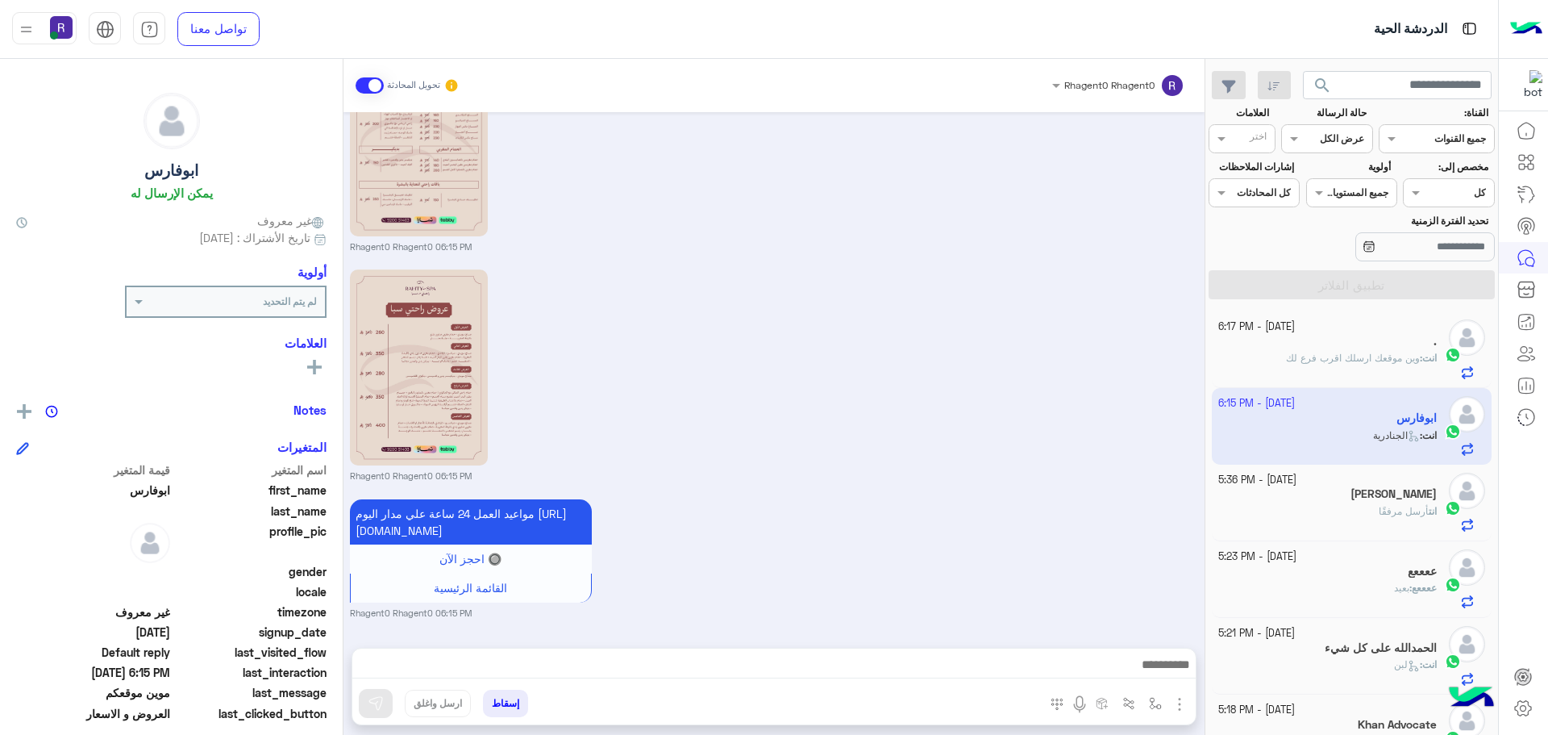
click at [1364, 363] on span "وين موقعك ارسلك اقرب فرع لك" at bounding box center [1353, 358] width 134 height 12
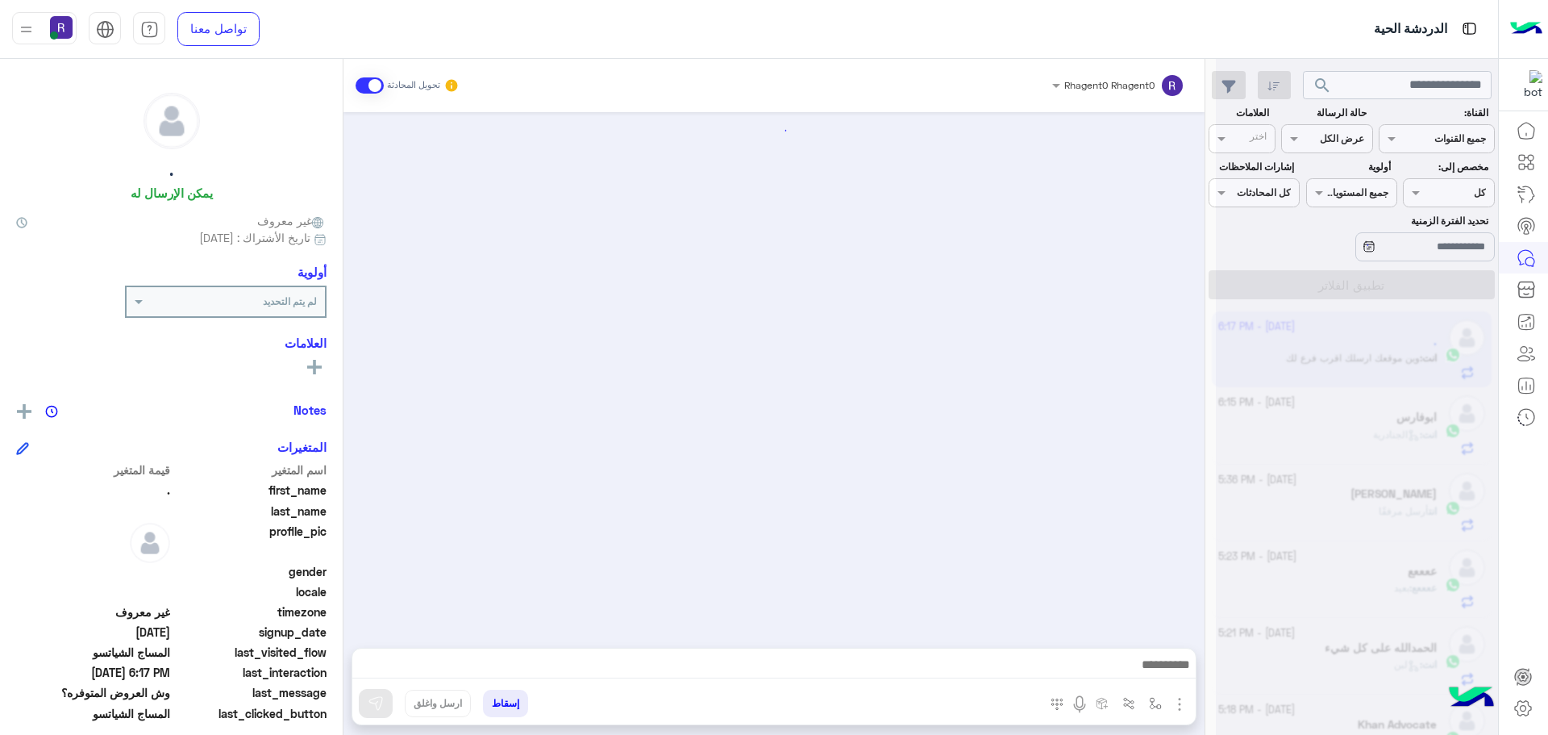
scroll to position [2968, 0]
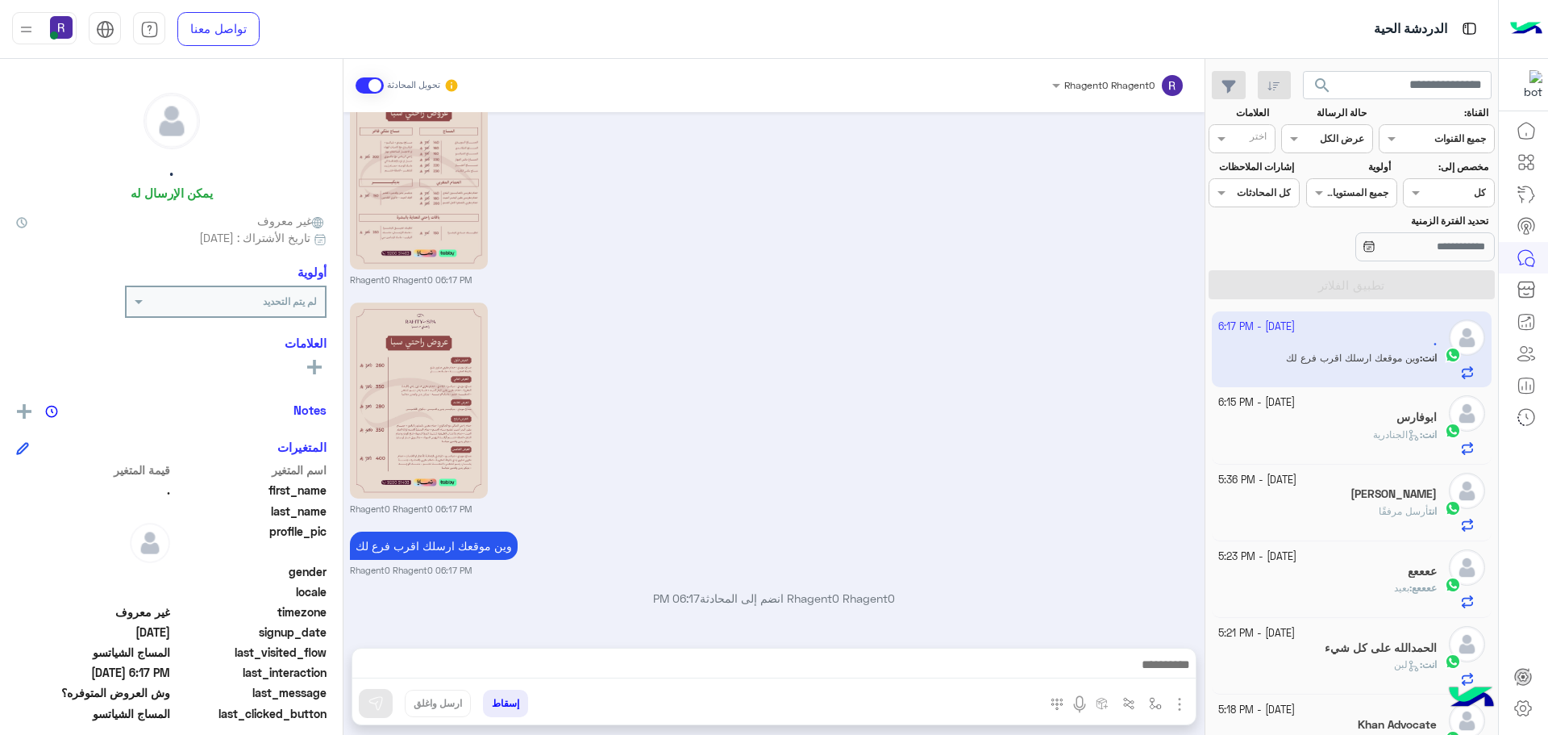
click at [1403, 420] on h5 "ابوفارس" at bounding box center [1417, 417] width 40 height 14
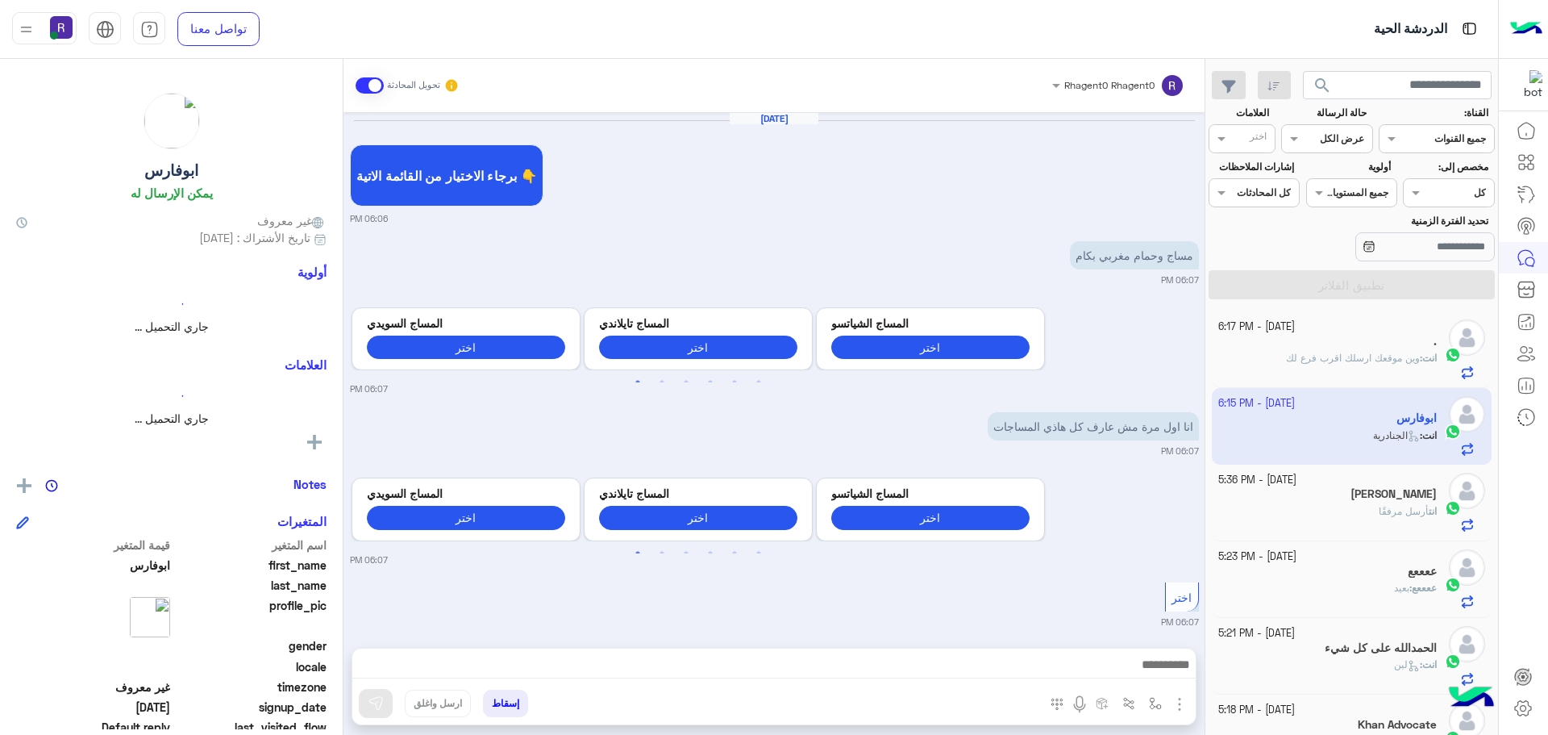
scroll to position [1773, 0]
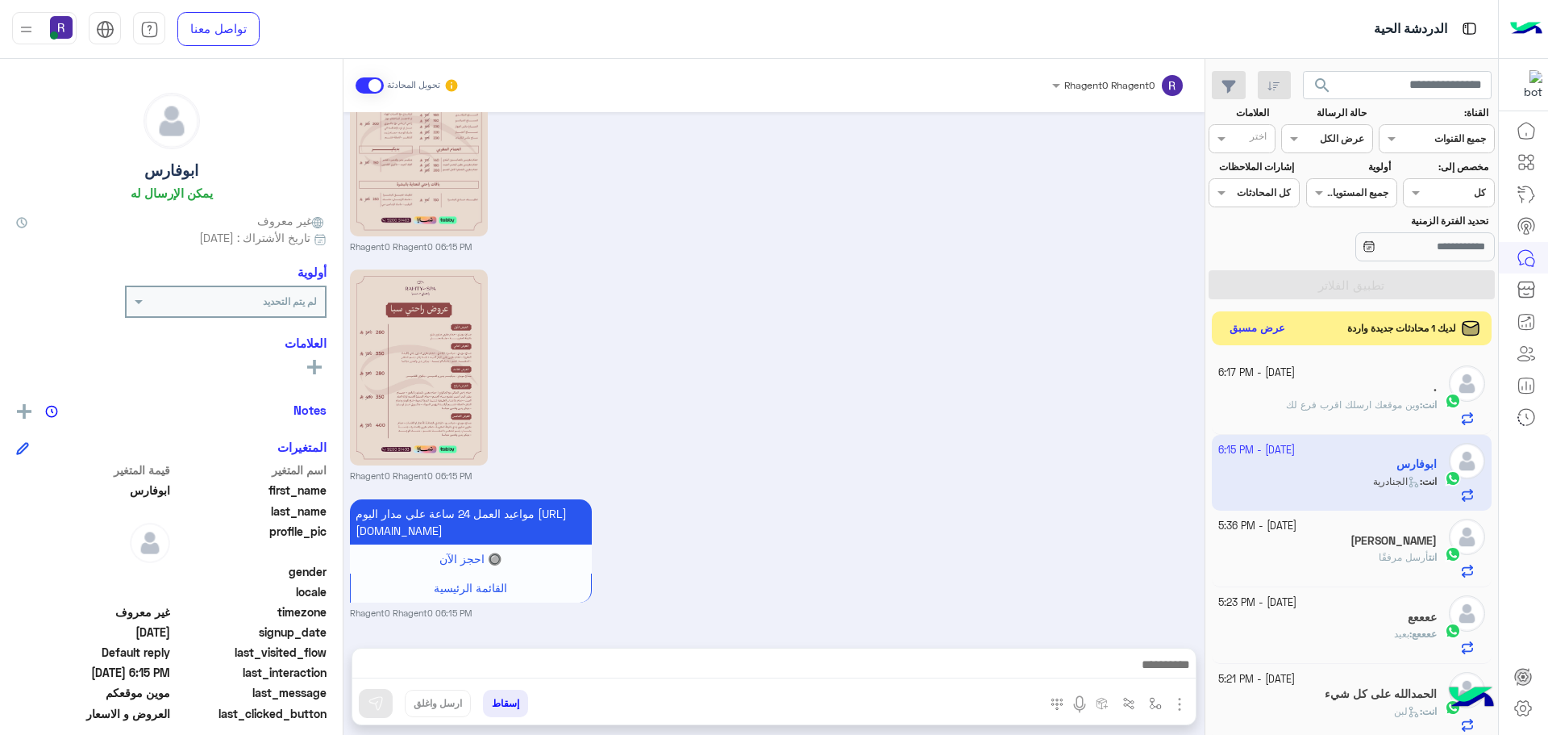
click at [1270, 323] on button "عرض مسبق" at bounding box center [1258, 329] width 68 height 22
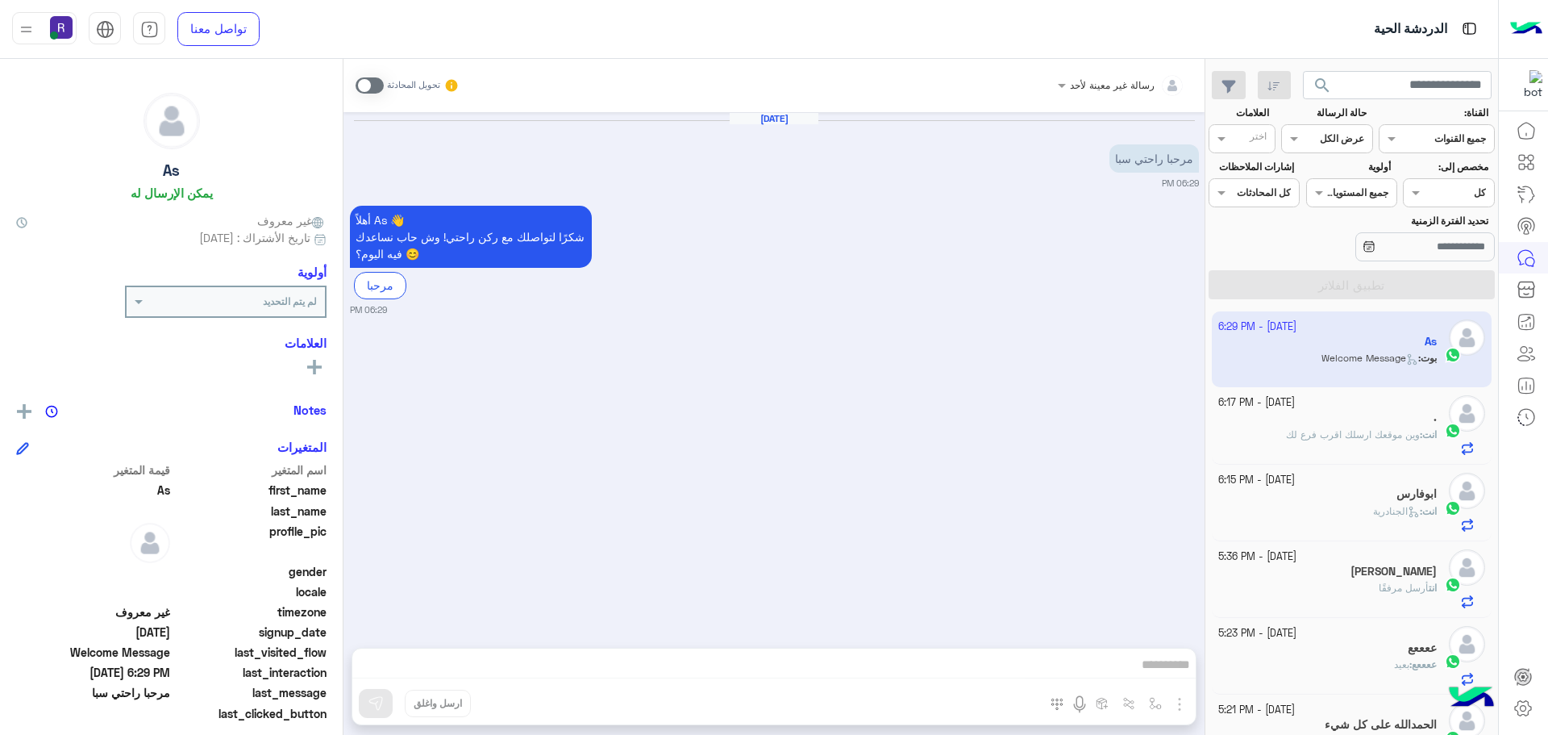
click at [1368, 426] on div "." at bounding box center [1328, 418] width 219 height 17
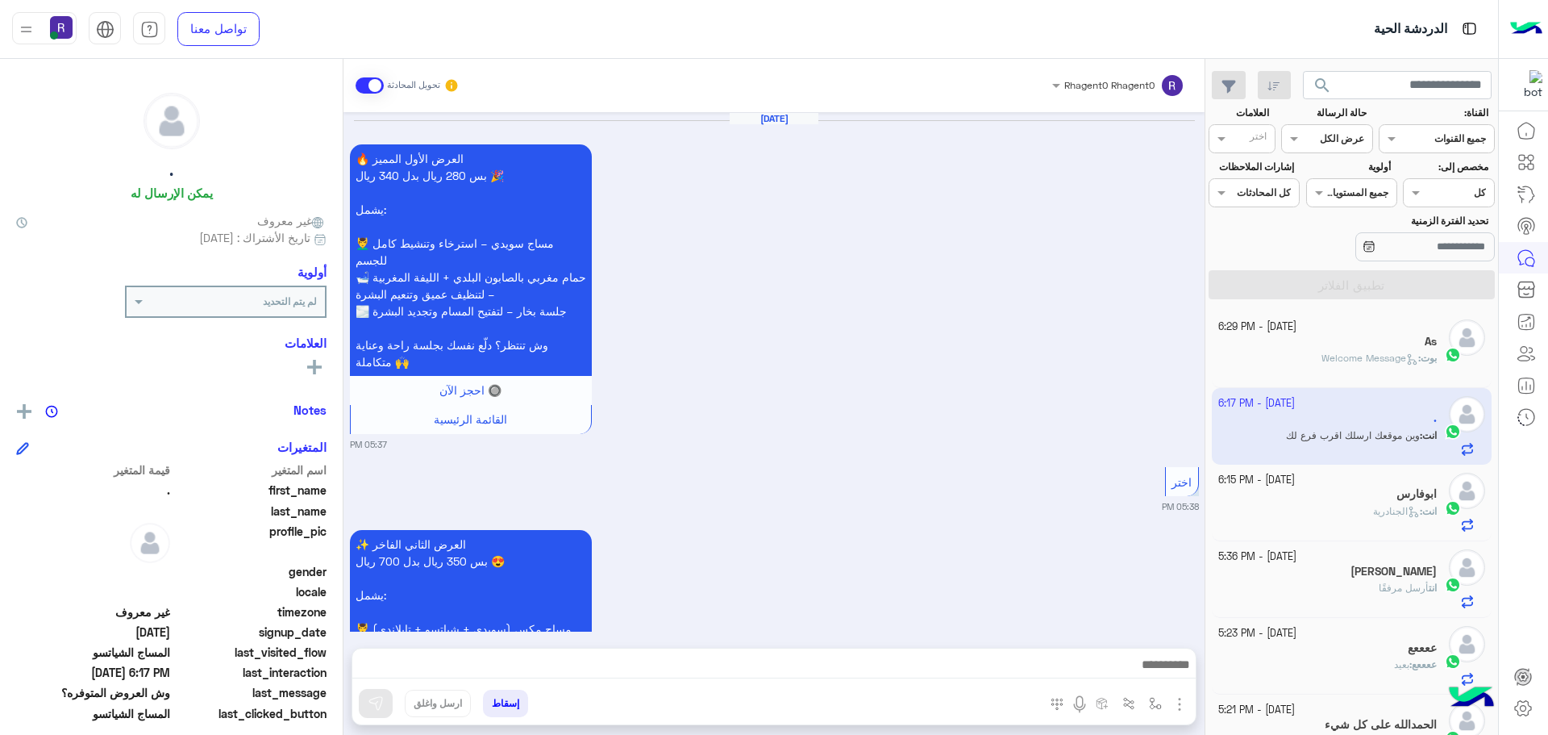
scroll to position [2968, 0]
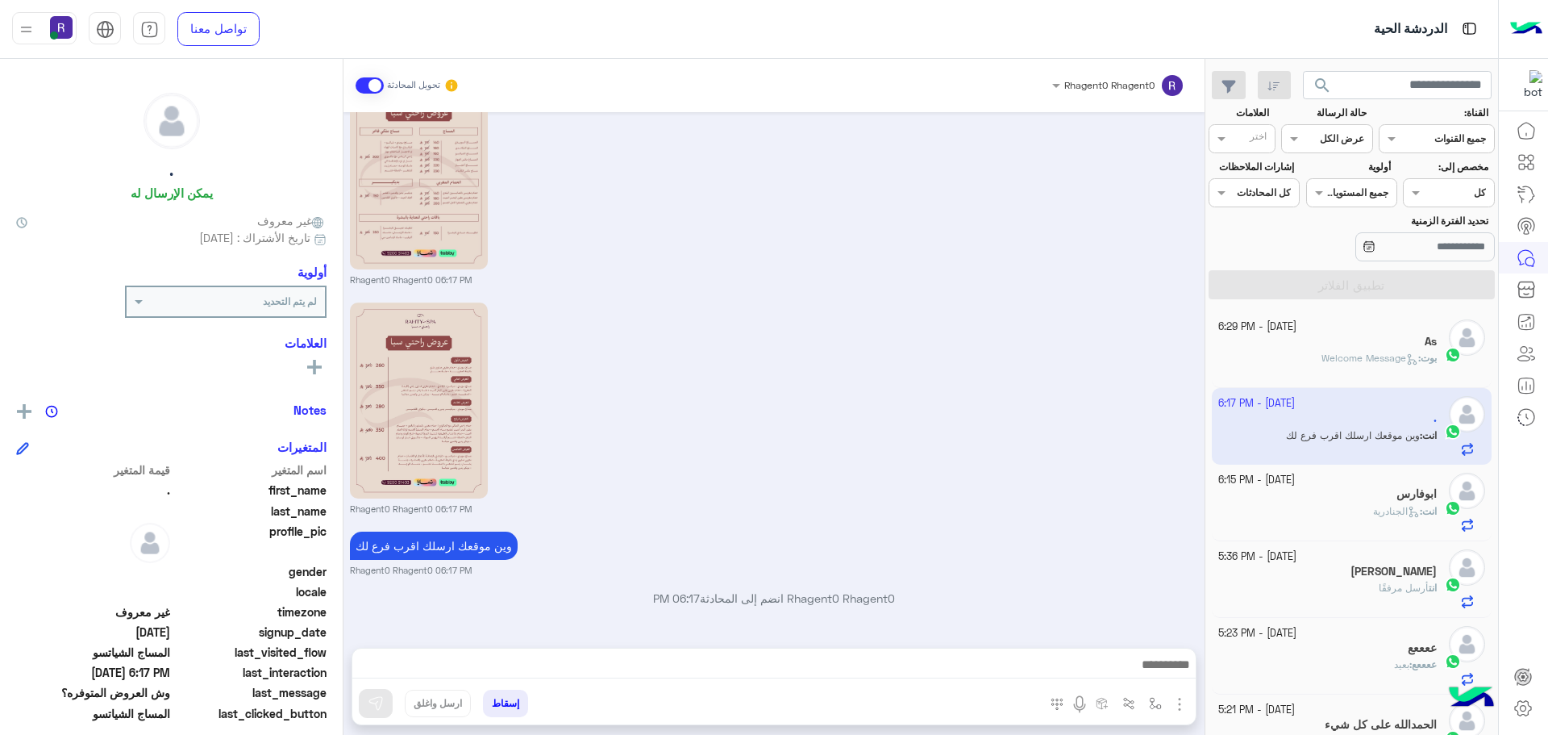
click at [1362, 367] on div "بوت : Welcome Message" at bounding box center [1328, 365] width 219 height 28
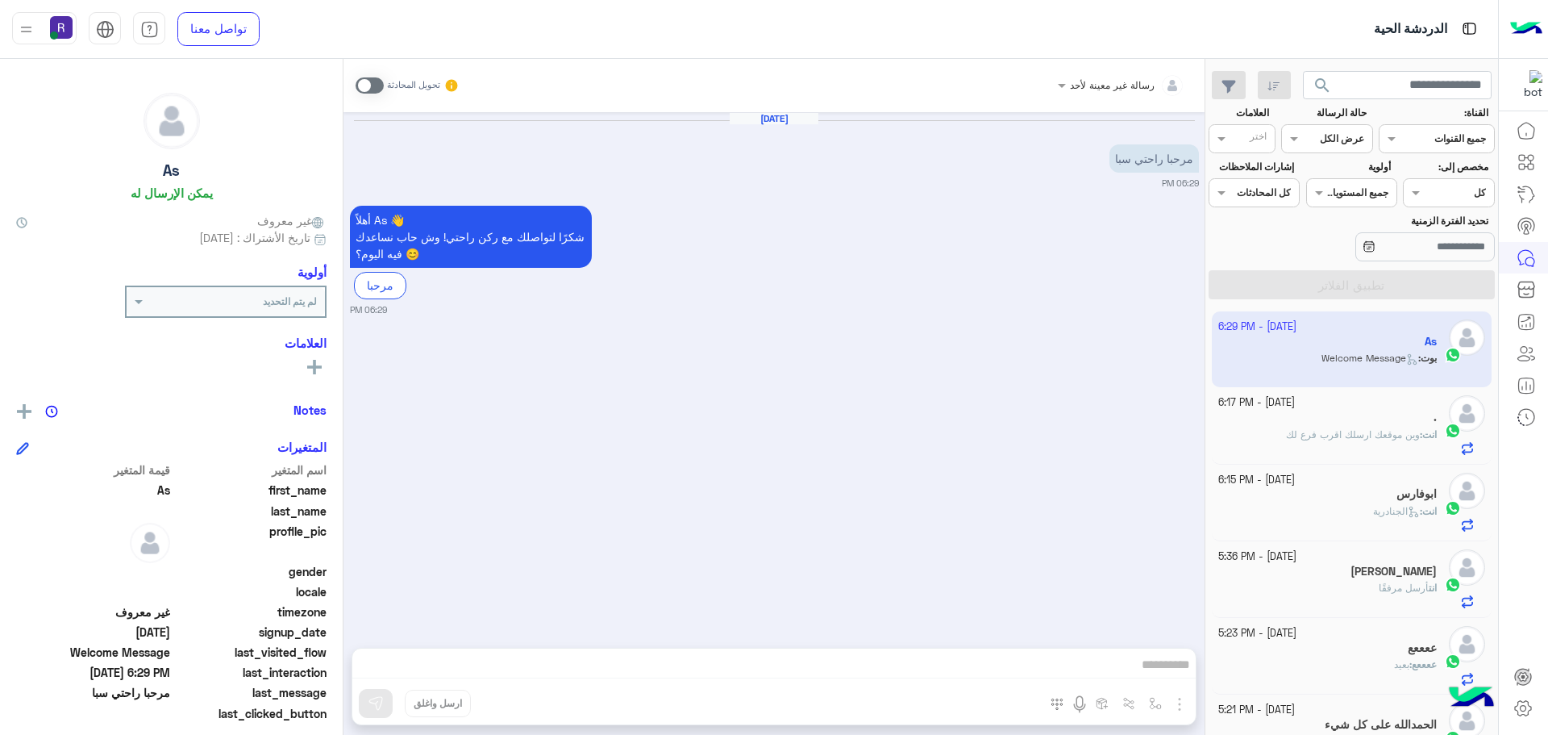
click at [373, 81] on span at bounding box center [370, 85] width 28 height 16
click at [1178, 710] on img "button" at bounding box center [1179, 703] width 19 height 19
click at [1156, 670] on span "الصور" at bounding box center [1149, 669] width 30 height 19
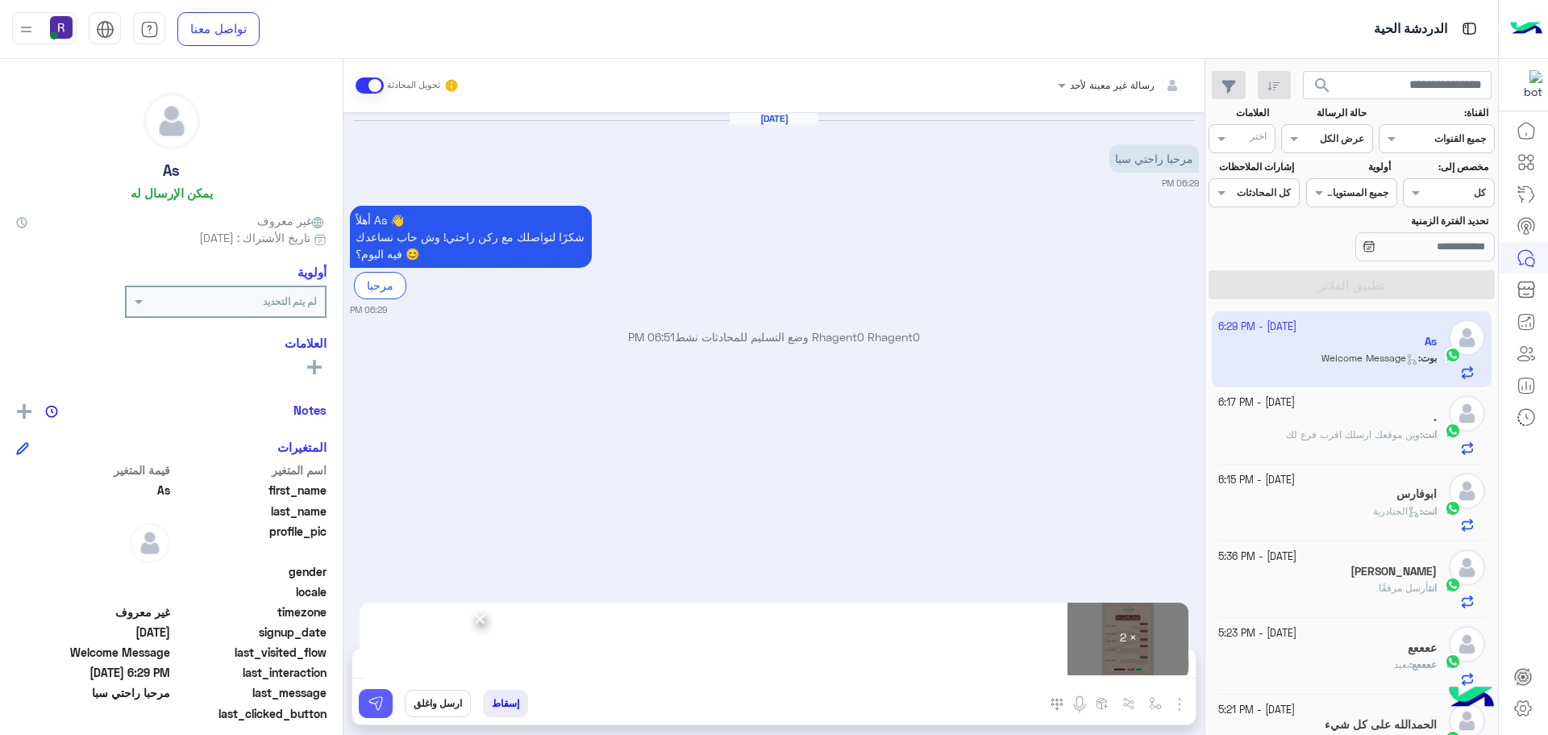
click at [377, 703] on img at bounding box center [376, 703] width 16 height 16
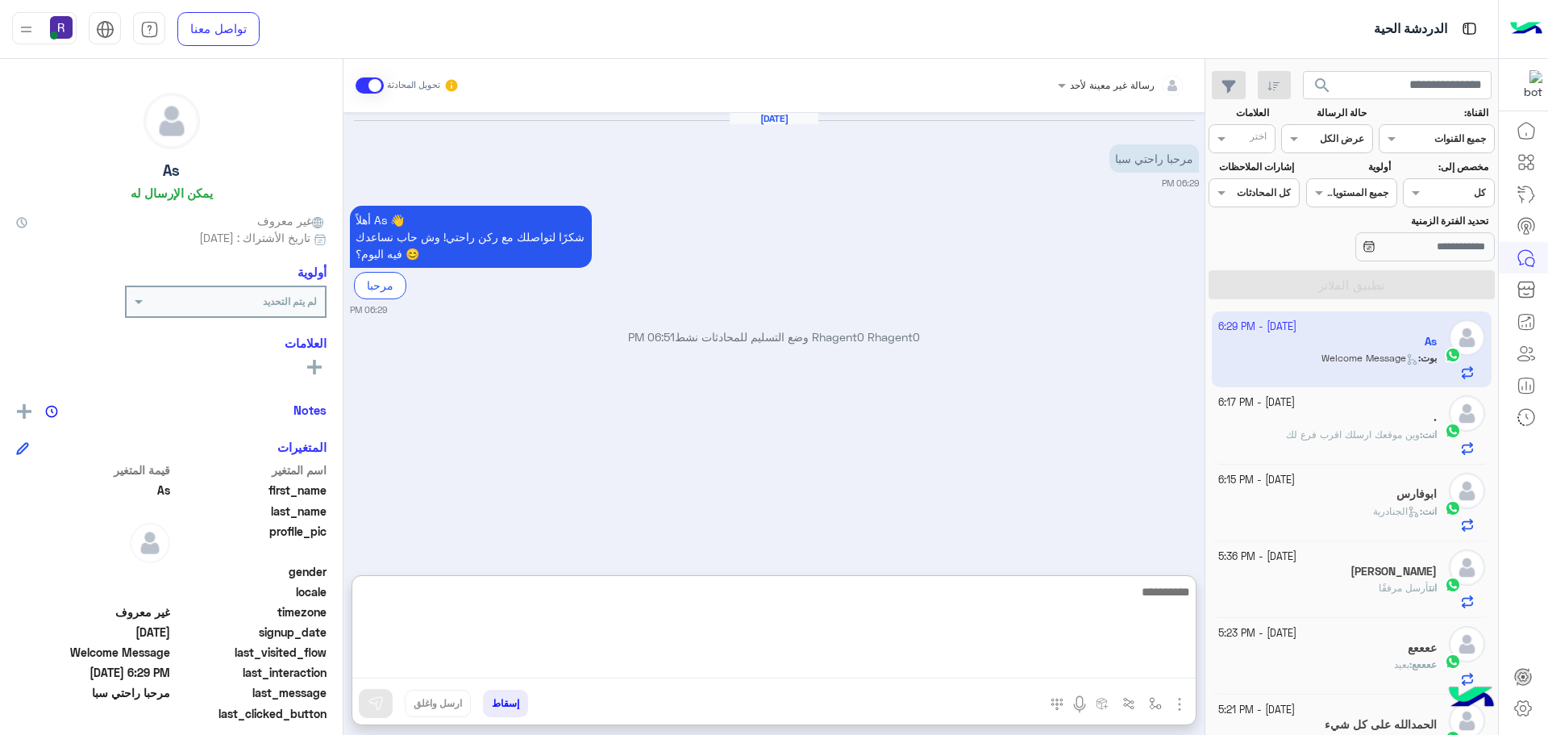
paste textarea "**********"
type textarea "**********"
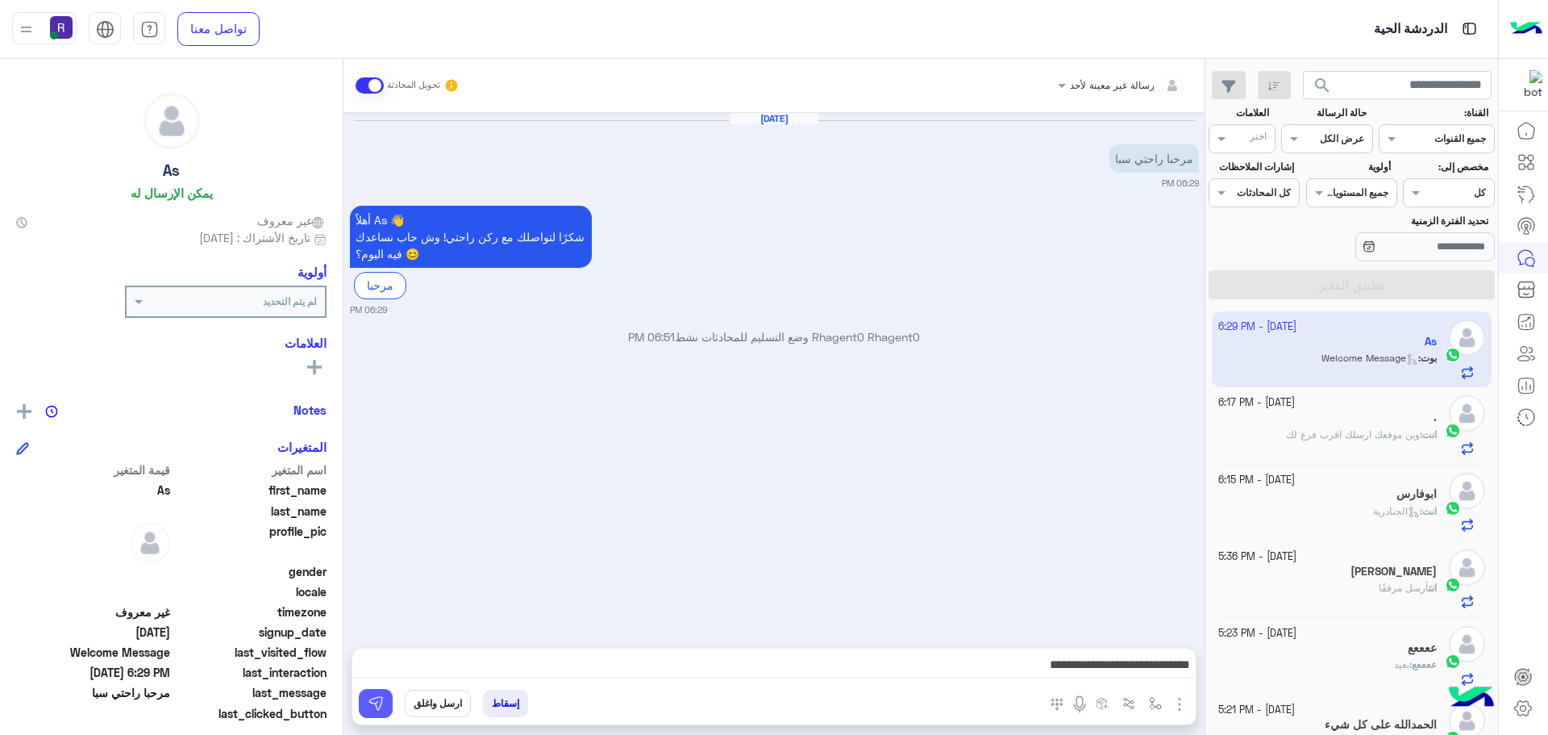
click at [375, 699] on img at bounding box center [376, 703] width 16 height 16
click at [1334, 424] on div "." at bounding box center [1328, 418] width 219 height 17
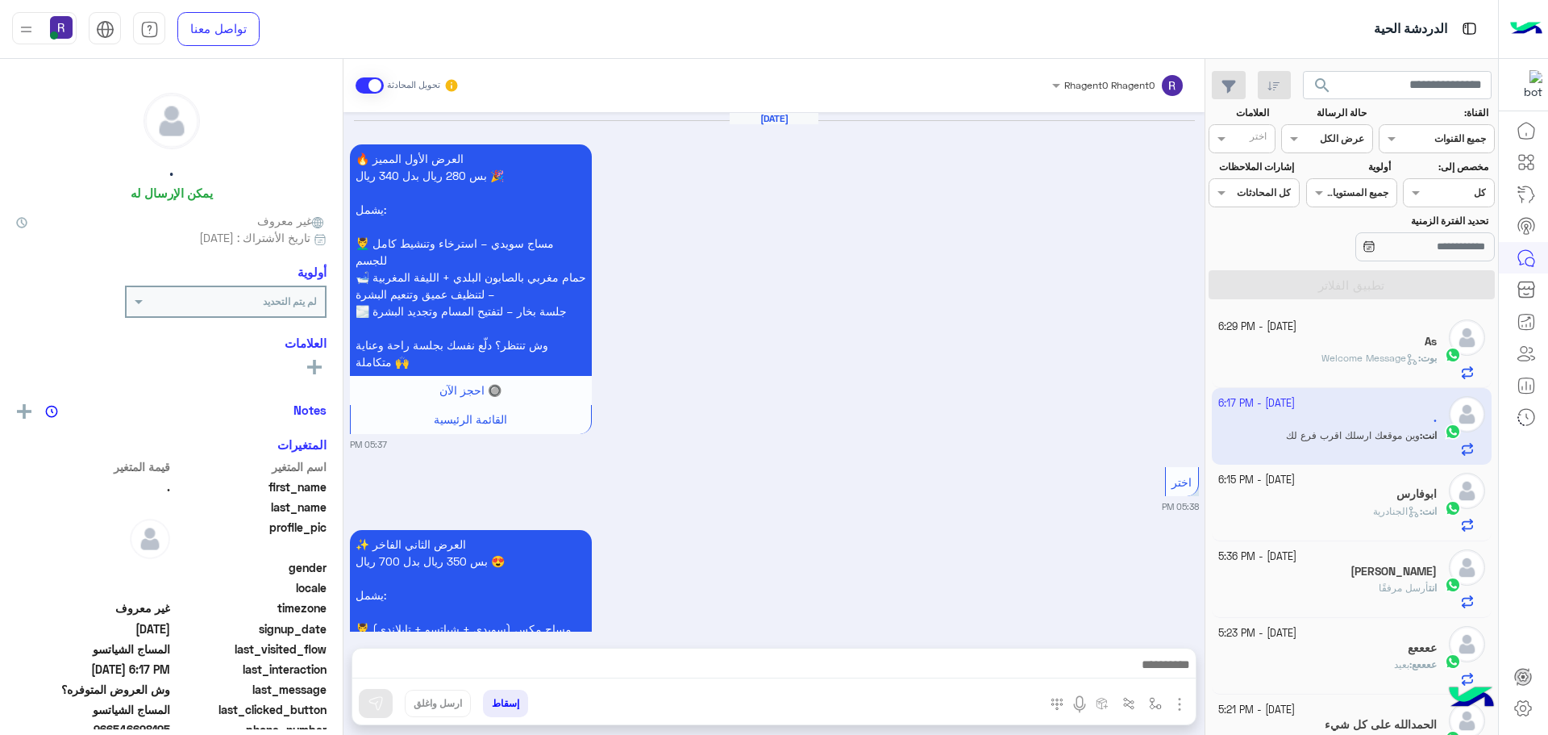
scroll to position [2968, 0]
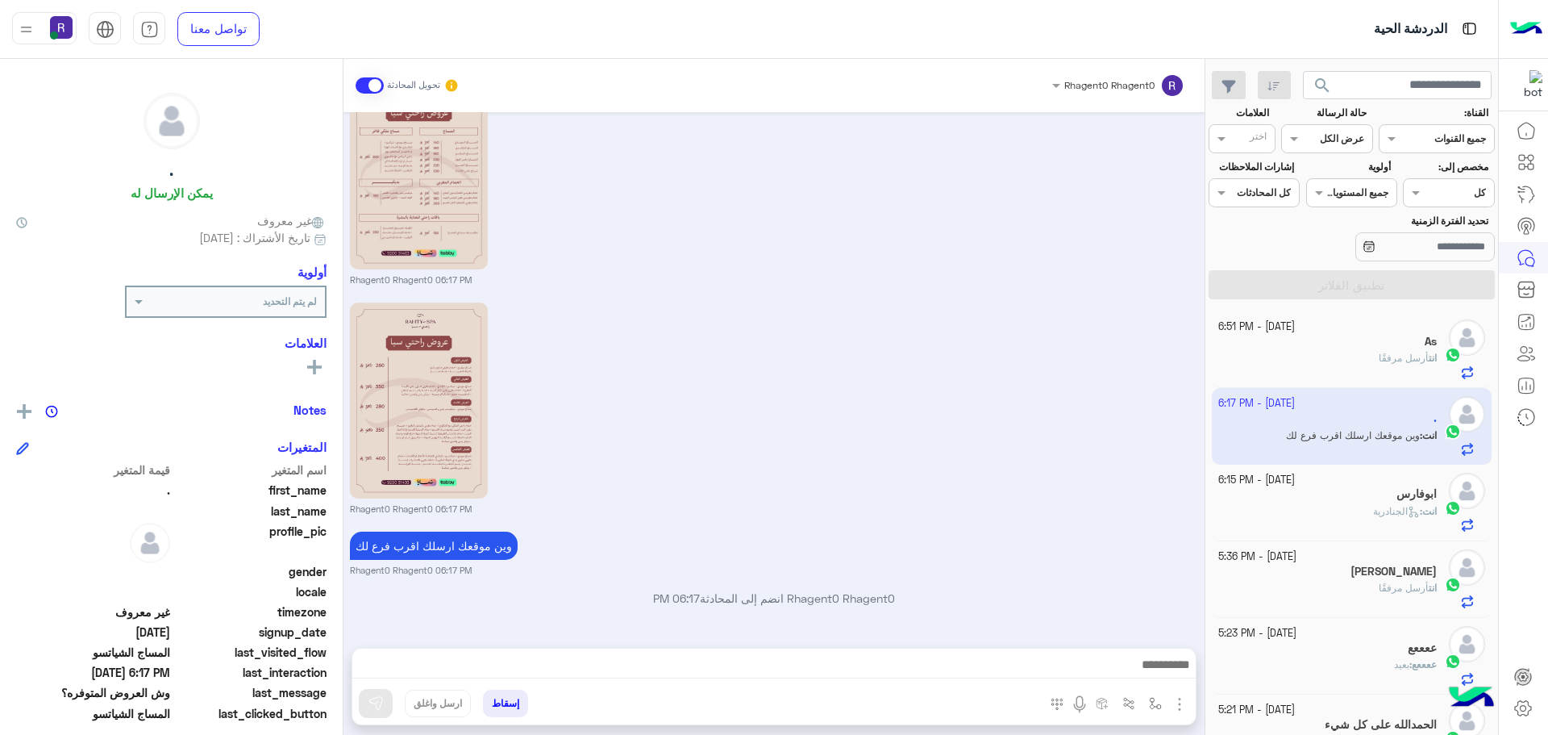
click at [1429, 360] on span "انت" at bounding box center [1433, 358] width 8 height 12
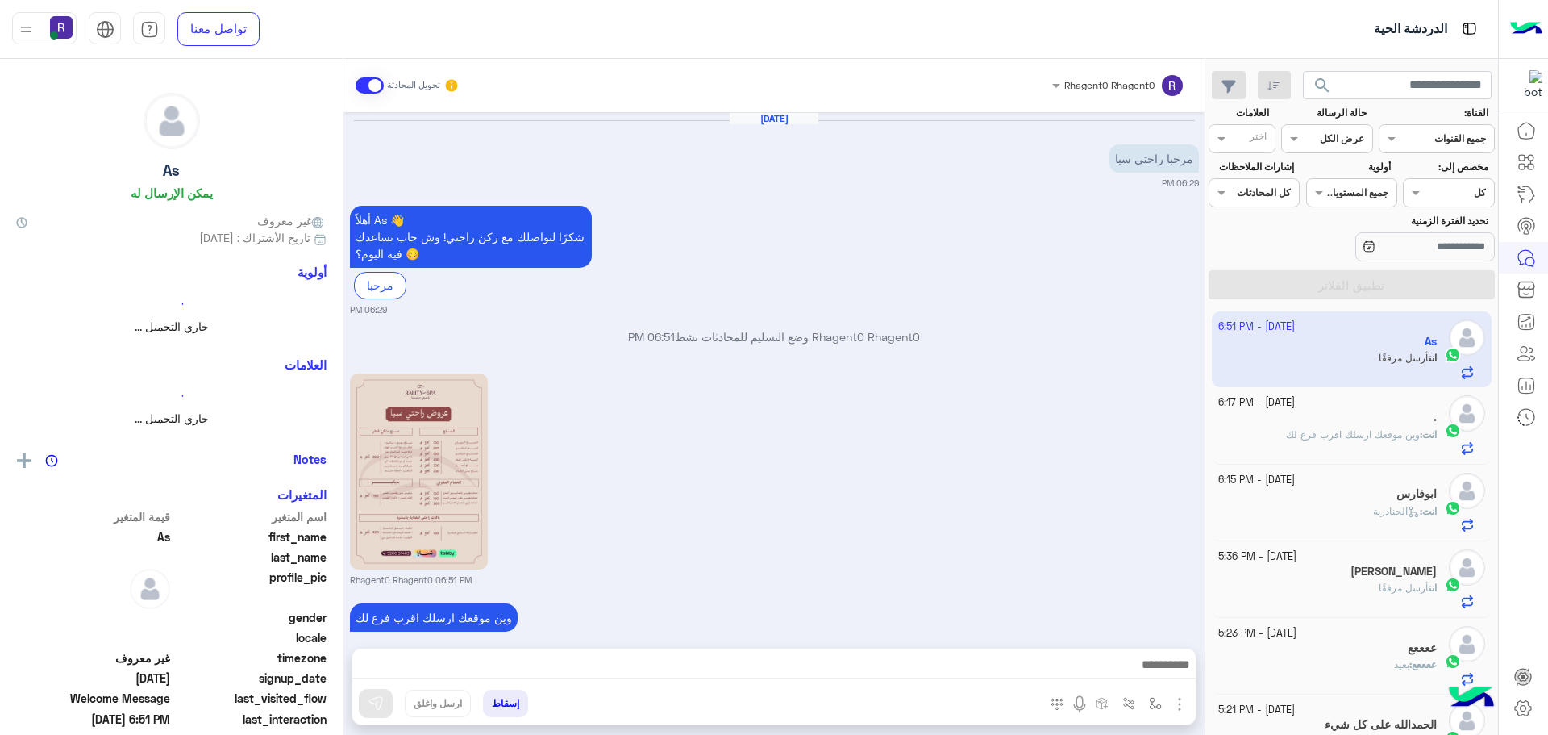
scroll to position [342, 0]
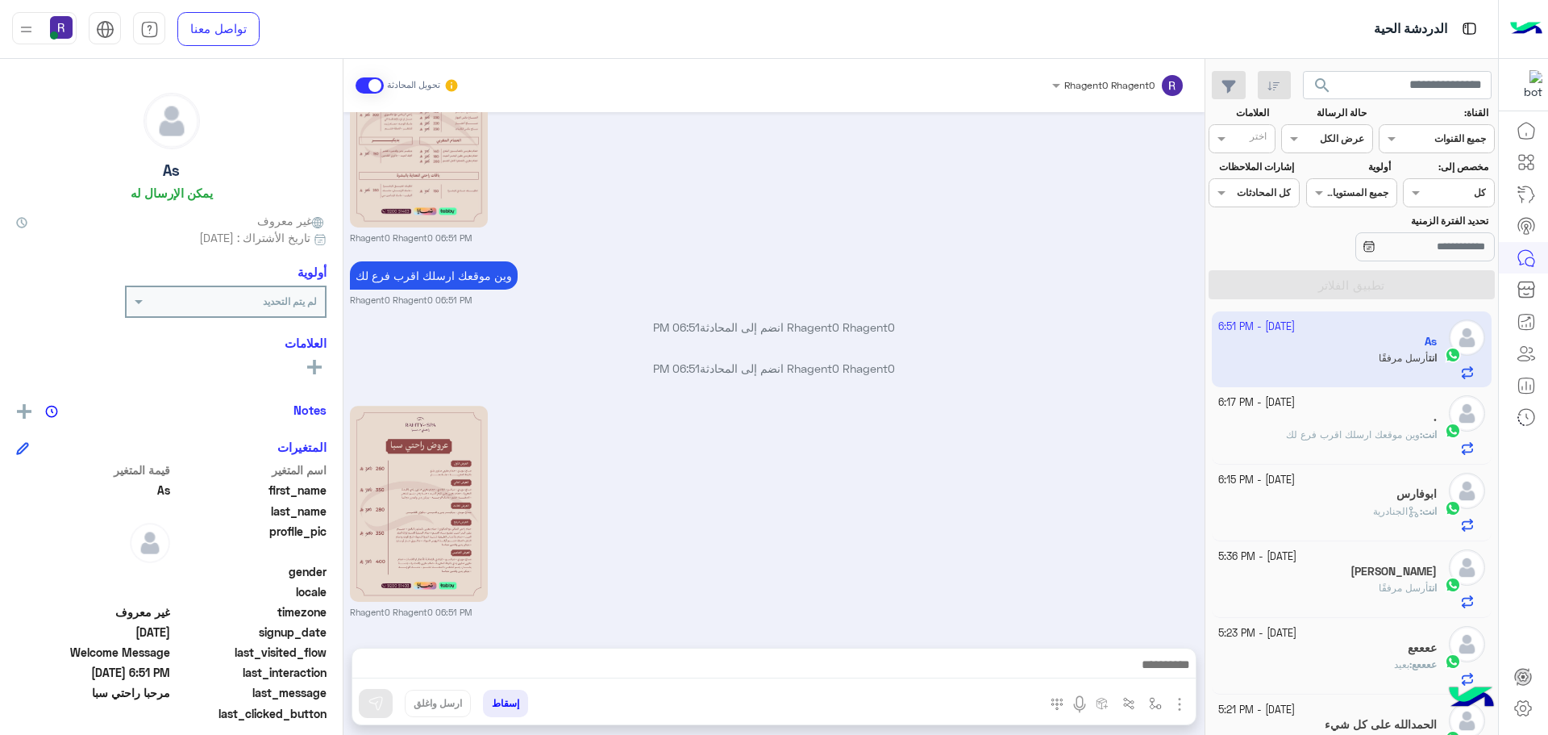
click at [1397, 434] on span "وين موقعك ارسلك اقرب فرع لك" at bounding box center [1353, 434] width 134 height 12
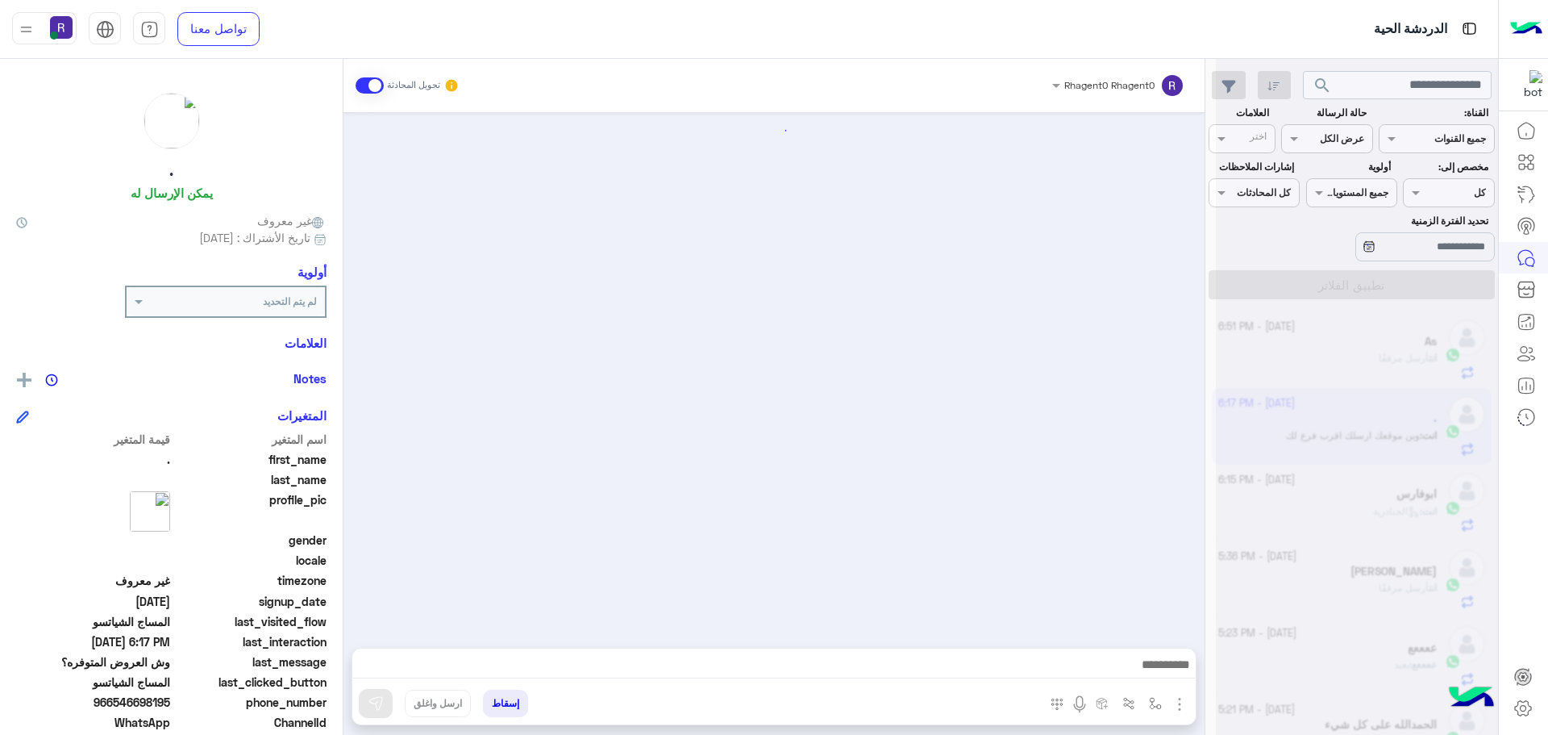
scroll to position [2968, 0]
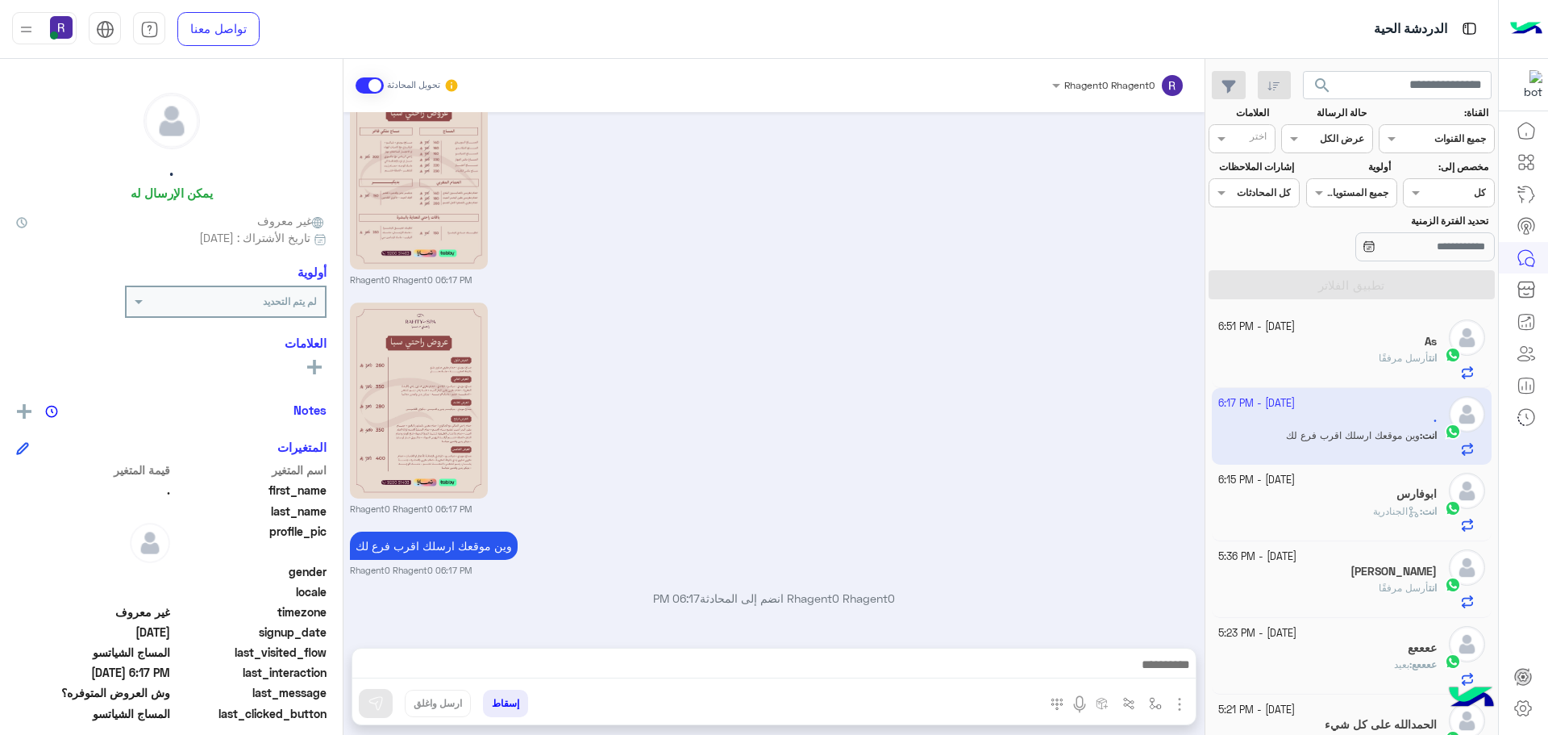
click at [1403, 357] on span "أرسل مرفقًا" at bounding box center [1404, 358] width 50 height 12
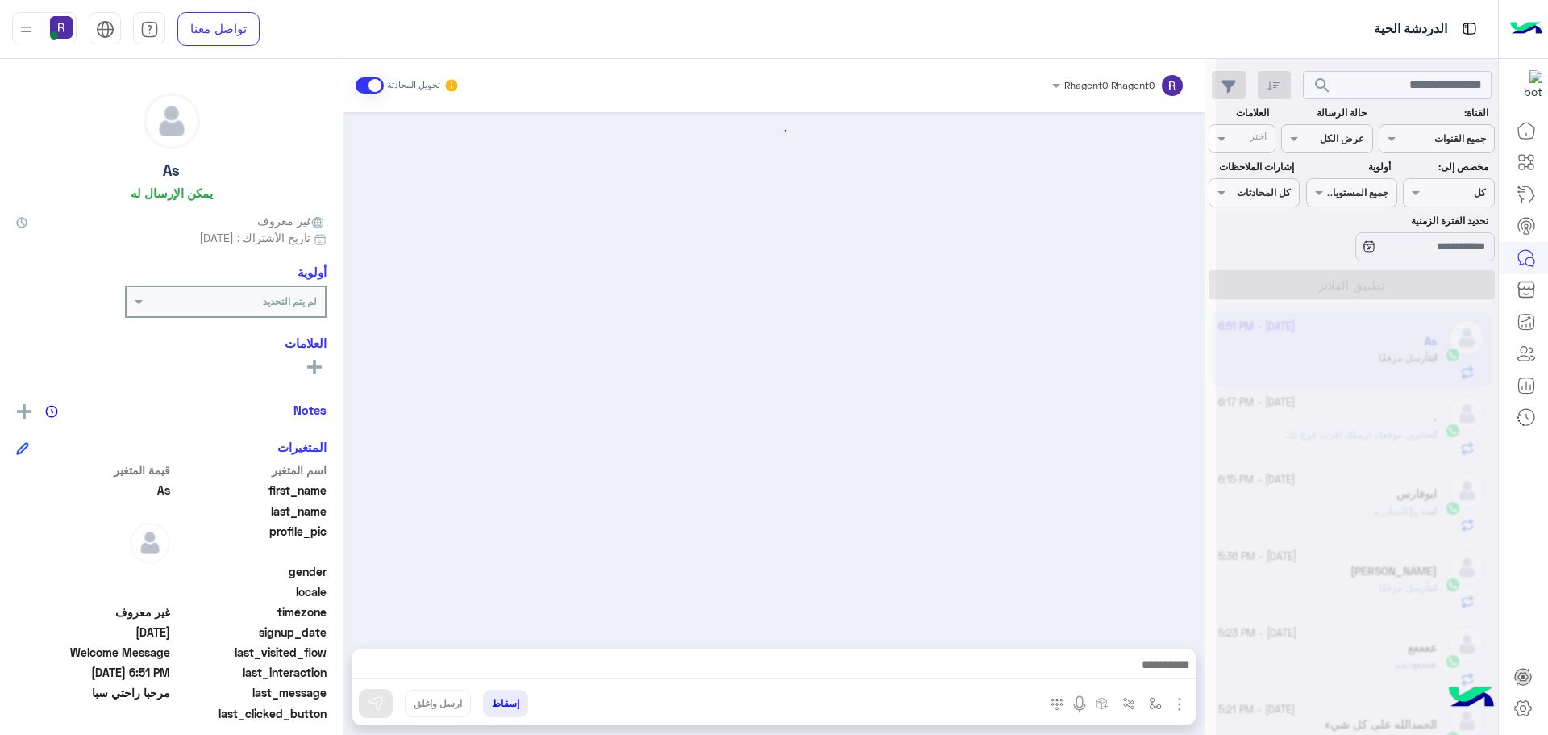
scroll to position [342, 0]
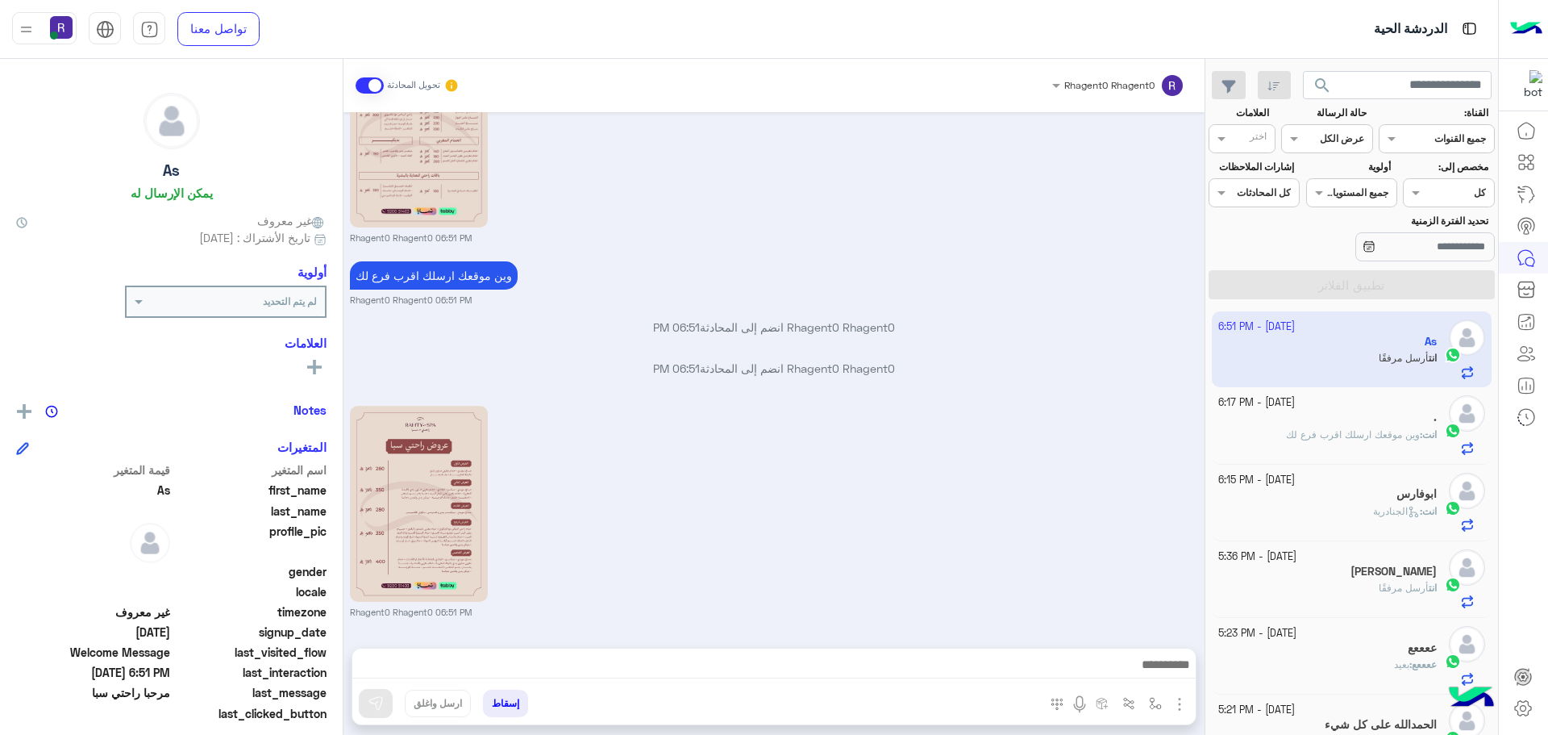
click at [1294, 436] on span "وين موقعك ارسلك اقرب فرع لك" at bounding box center [1353, 434] width 134 height 12
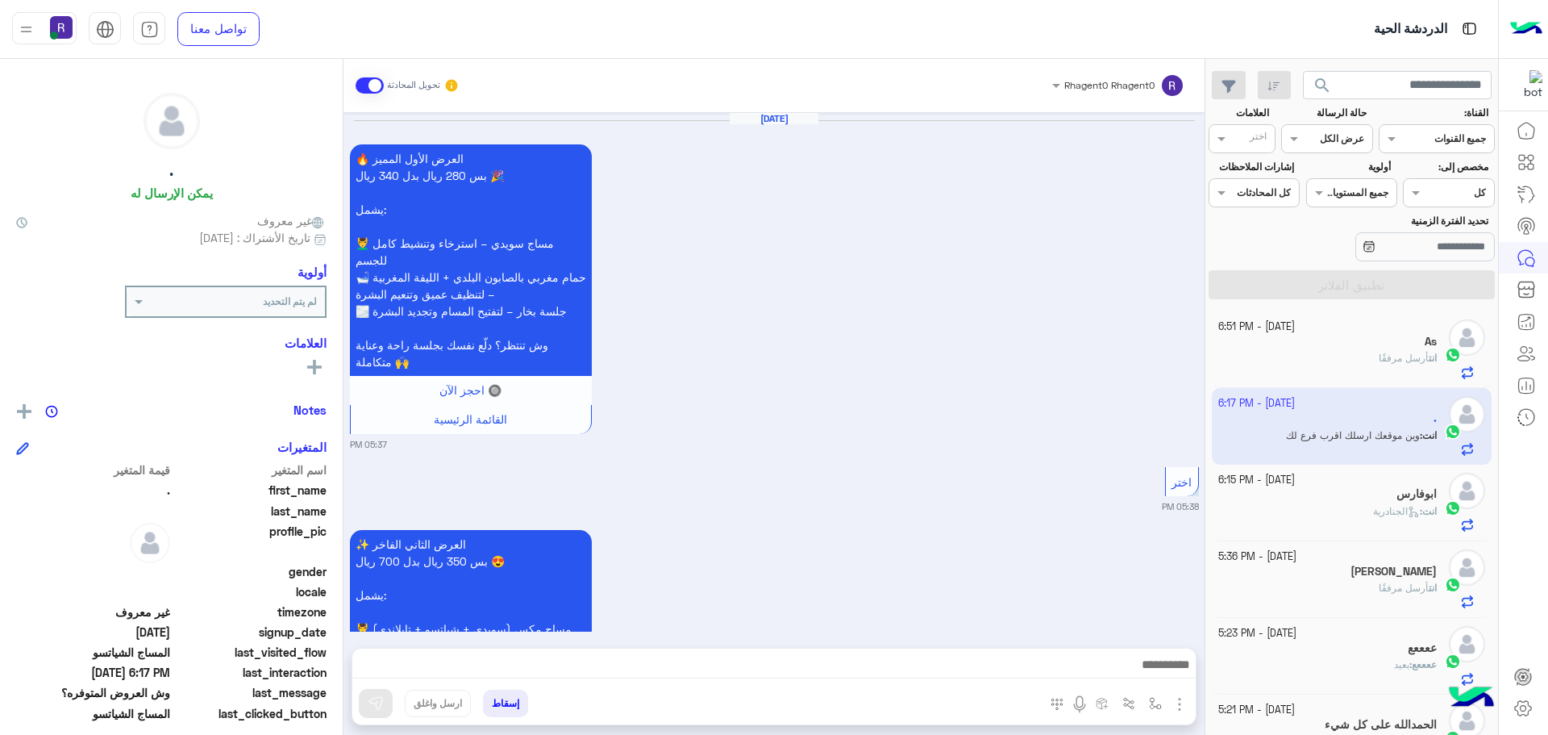
scroll to position [2968, 0]
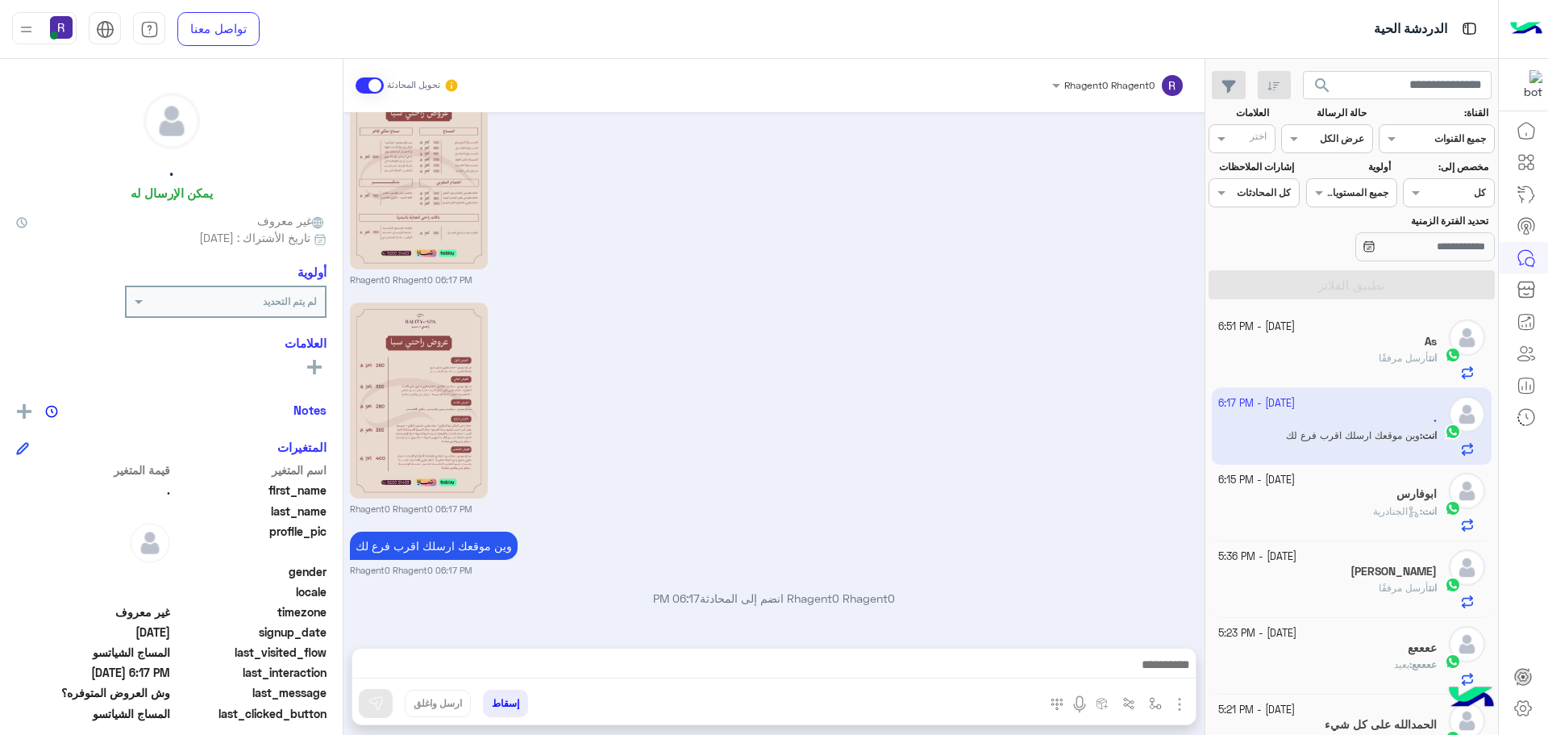
click at [1344, 376] on div "انت أرسل مرفقًا" at bounding box center [1328, 365] width 219 height 28
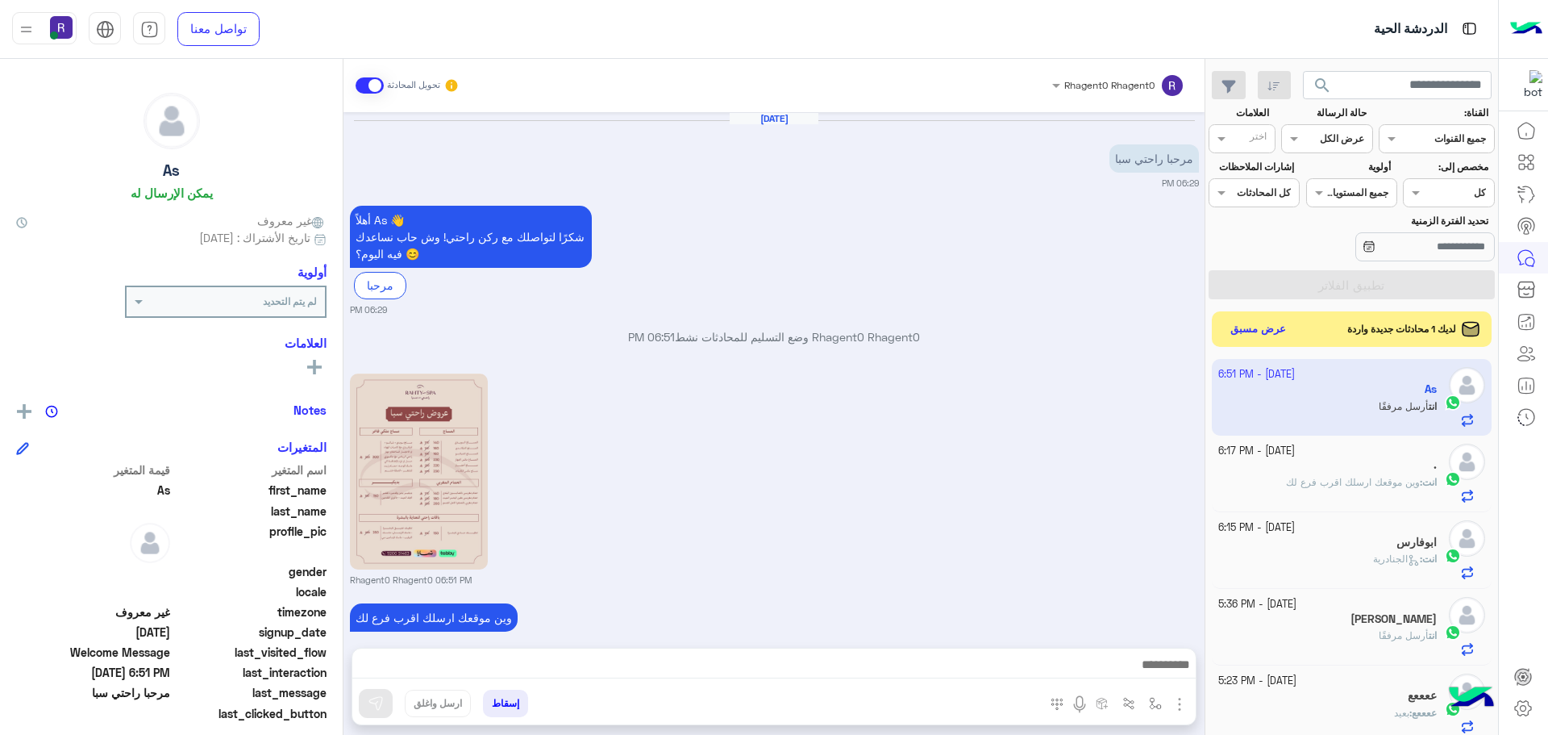
scroll to position [342, 0]
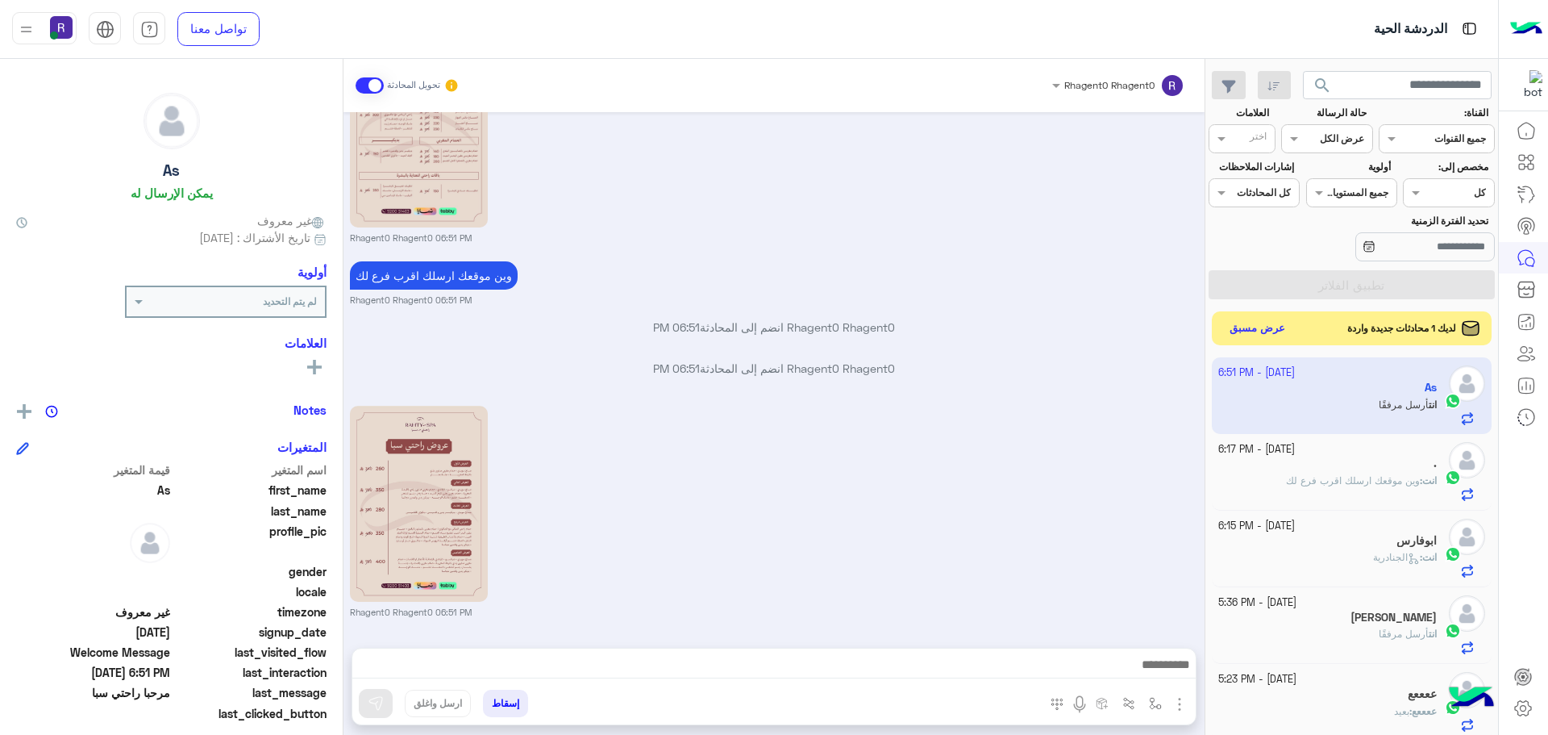
click at [1272, 329] on button "عرض مسبق" at bounding box center [1258, 329] width 68 height 22
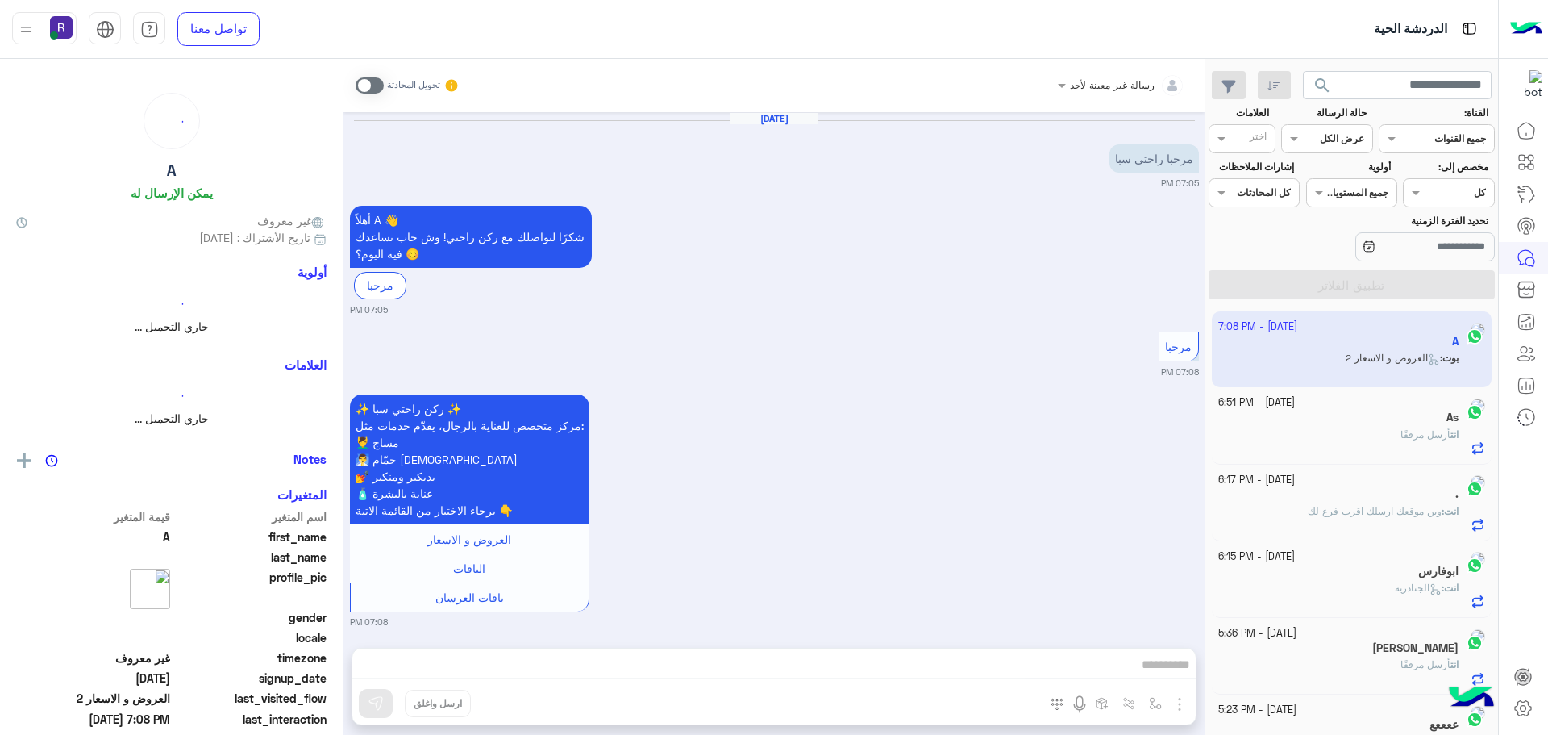
scroll to position [185, 0]
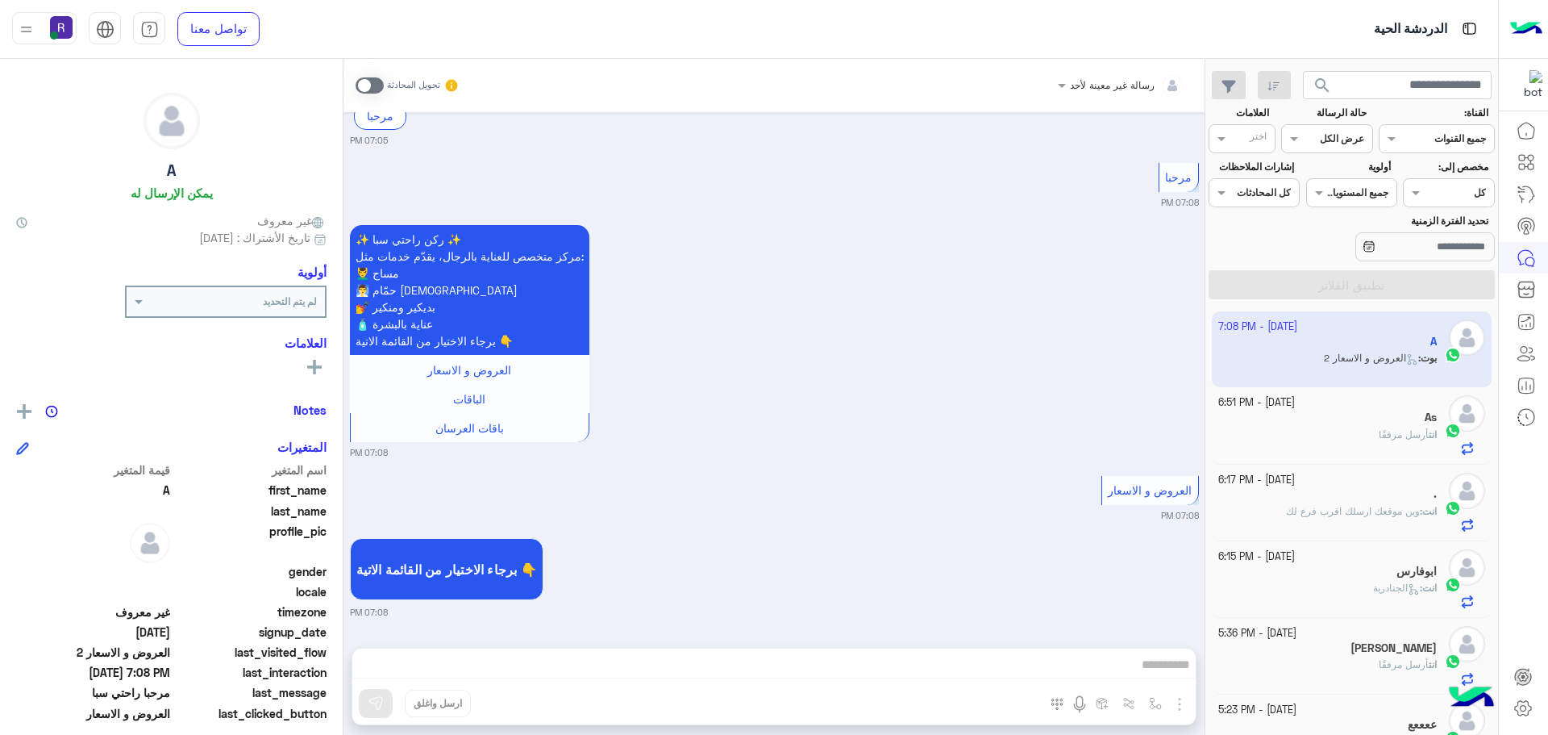
click at [376, 85] on span at bounding box center [370, 85] width 28 height 16
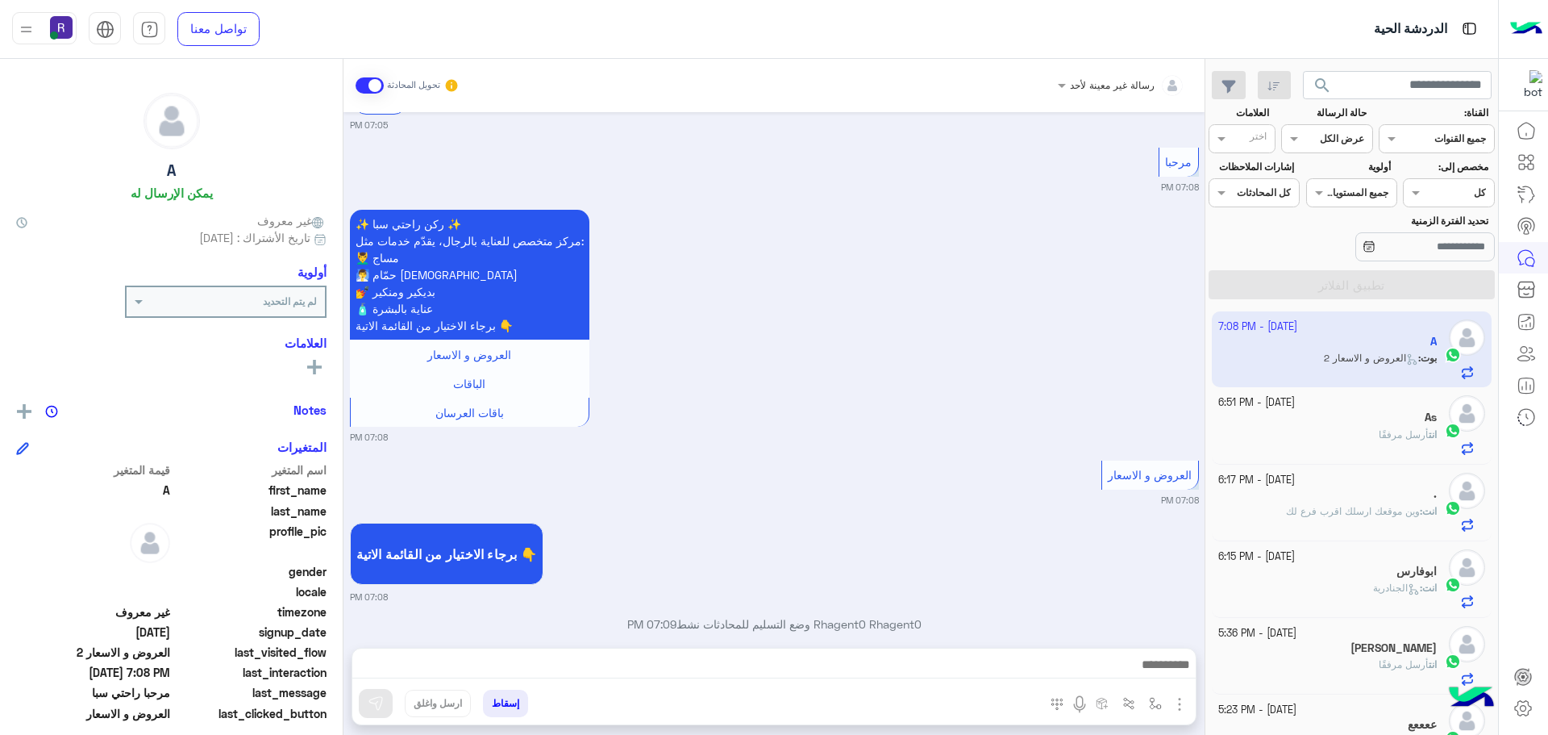
scroll to position [226, 0]
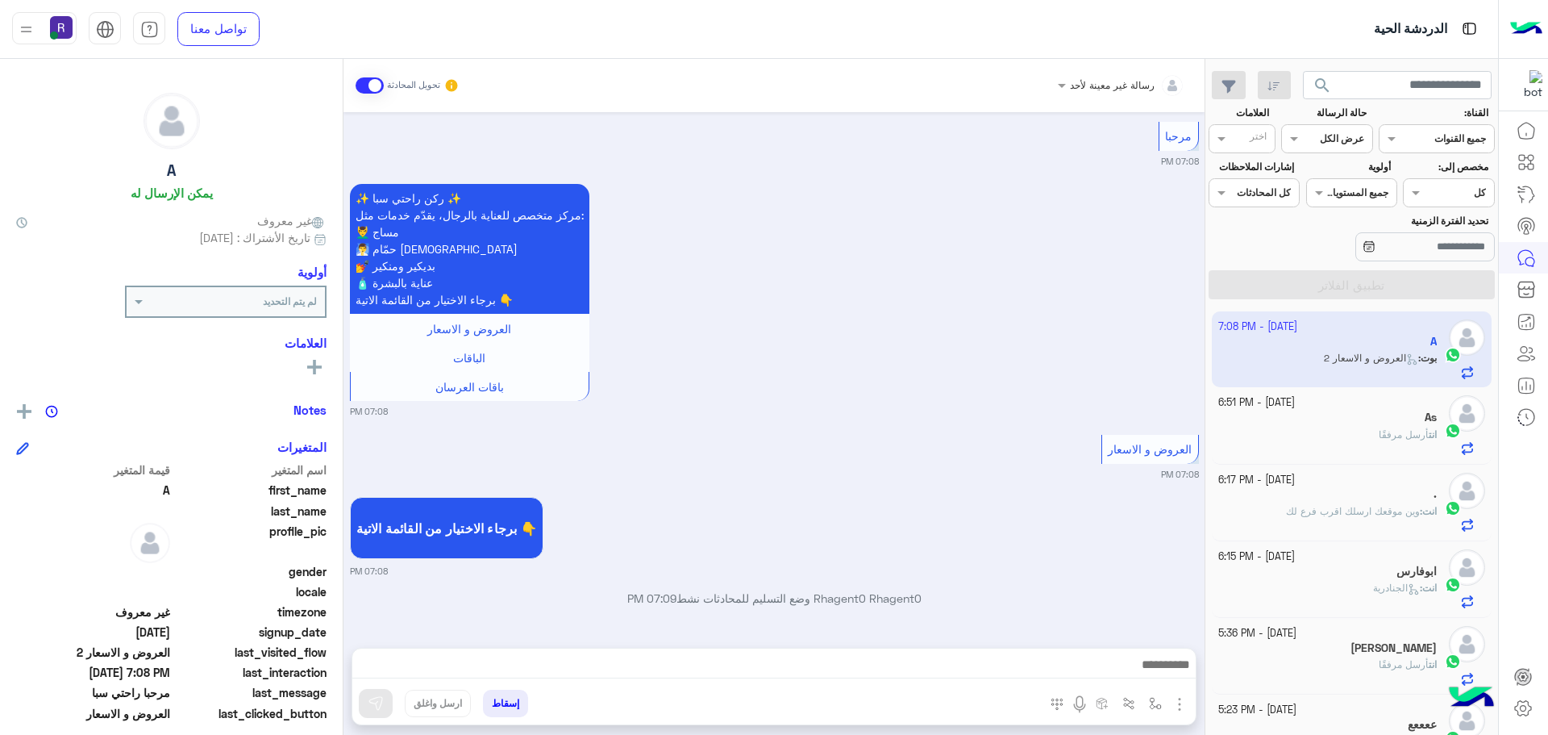
click at [1180, 703] on img "button" at bounding box center [1179, 703] width 19 height 19
click at [1163, 673] on span "الصور" at bounding box center [1149, 669] width 30 height 19
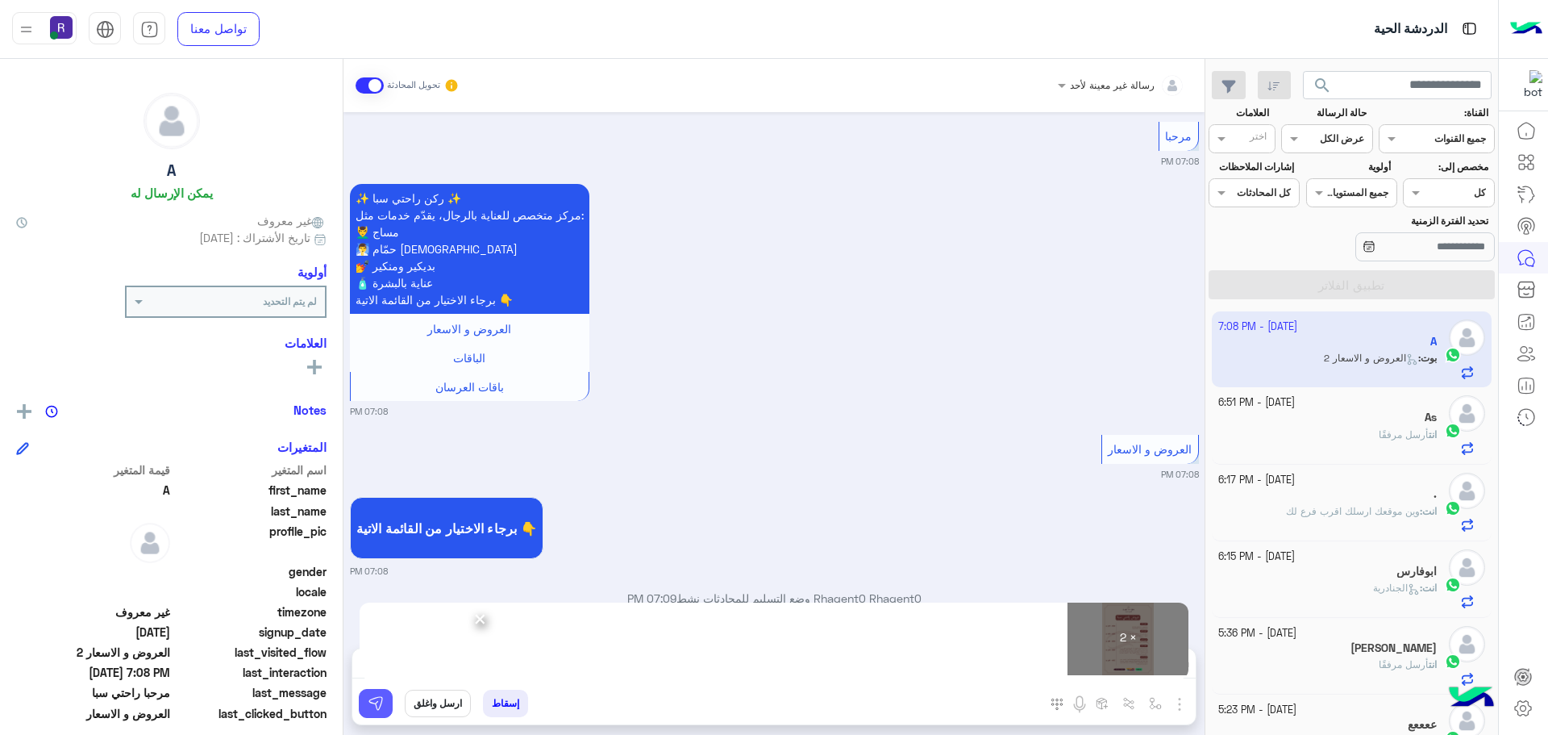
click at [377, 702] on img at bounding box center [376, 703] width 16 height 16
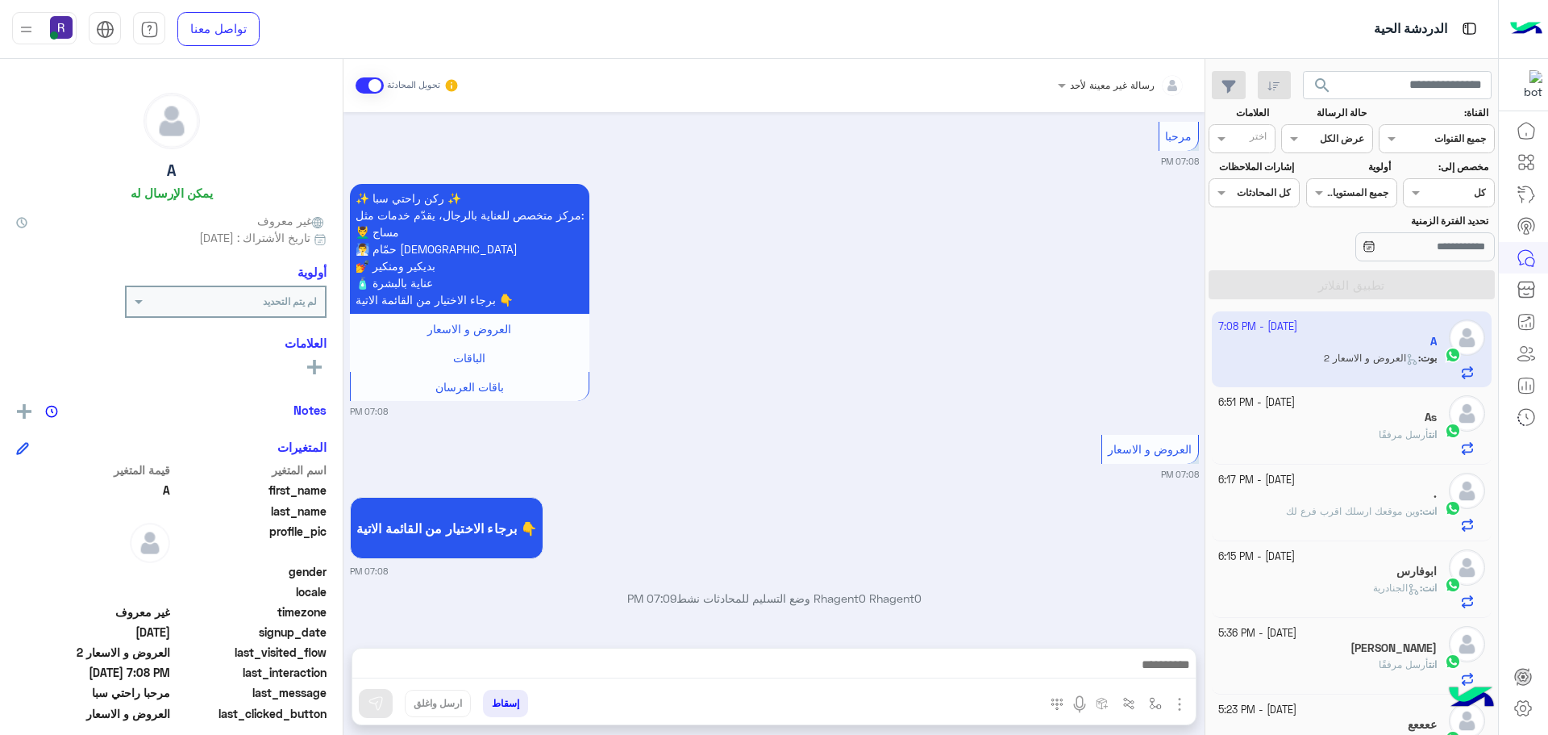
click at [1355, 435] on div "انت أرسل مرفقًا" at bounding box center [1328, 441] width 219 height 28
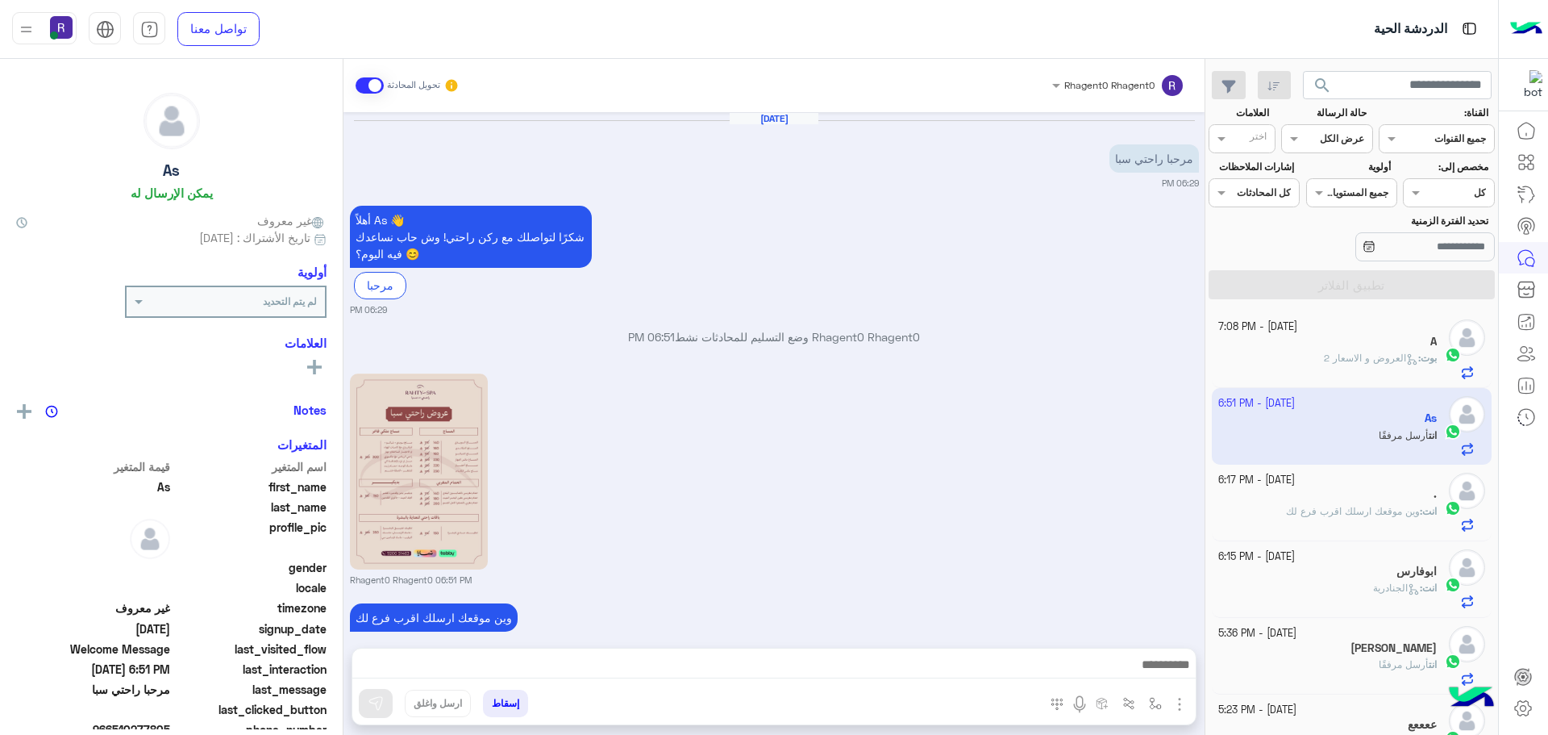
scroll to position [342, 0]
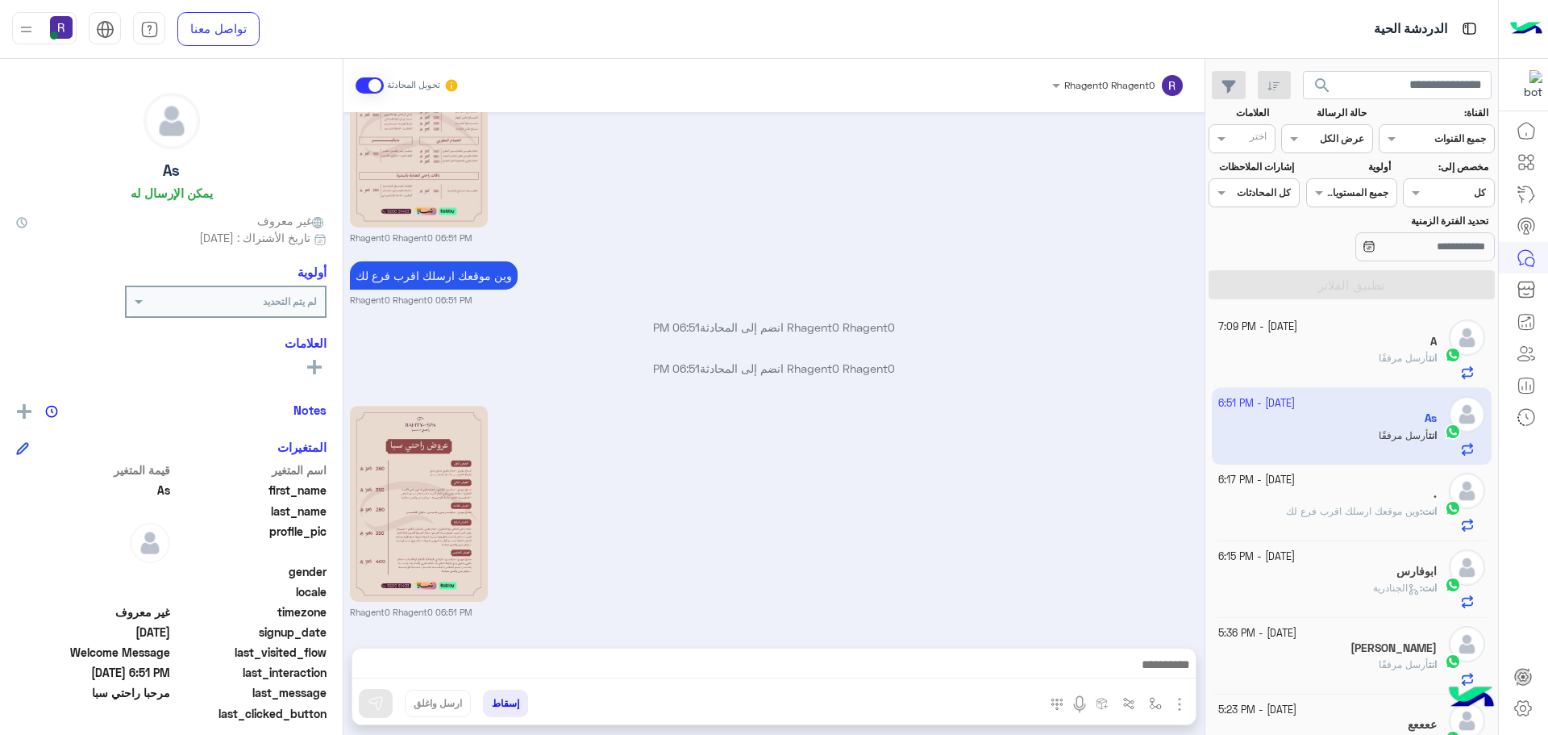
click at [1347, 366] on div "انت أرسل مرفقًا" at bounding box center [1328, 365] width 219 height 28
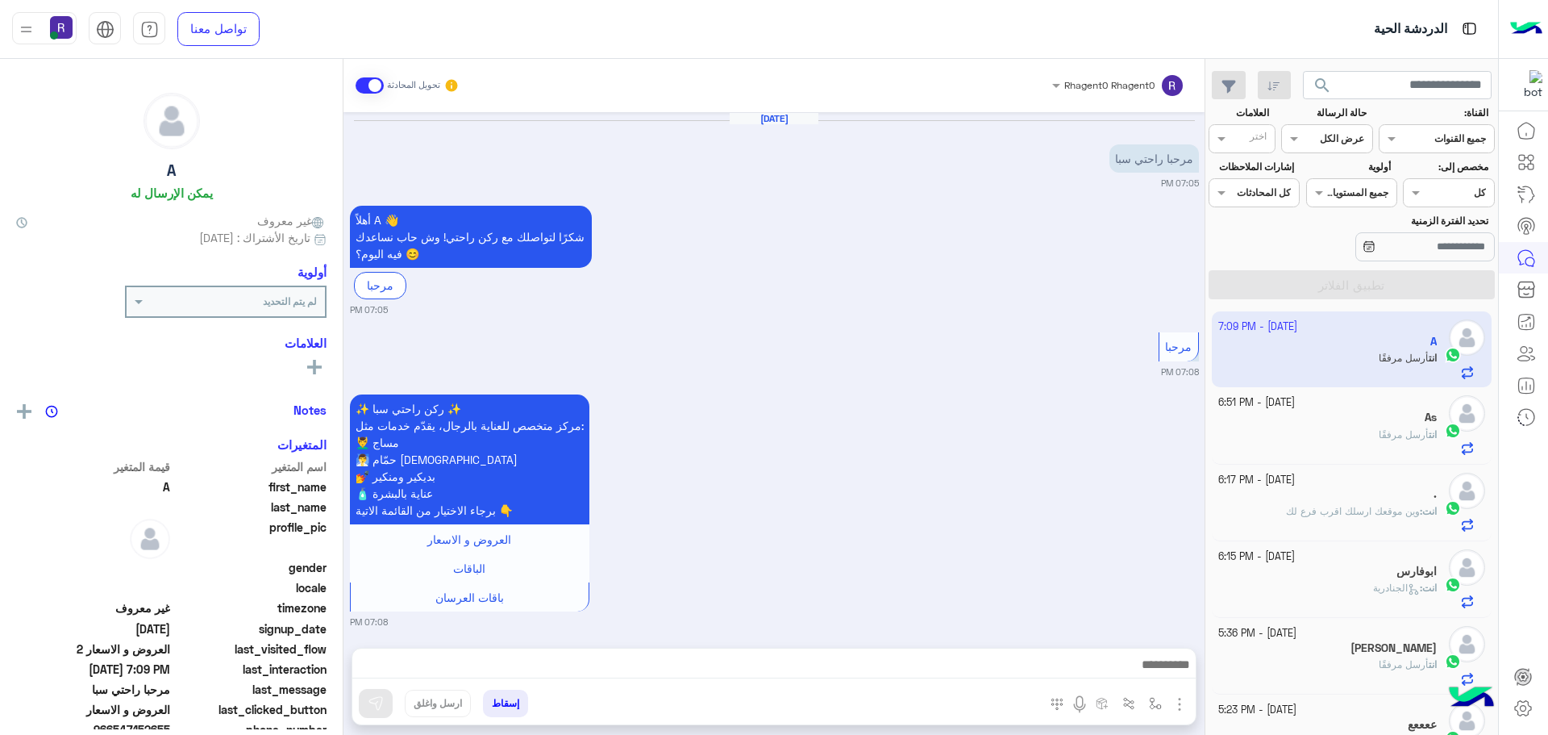
scroll to position [726, 0]
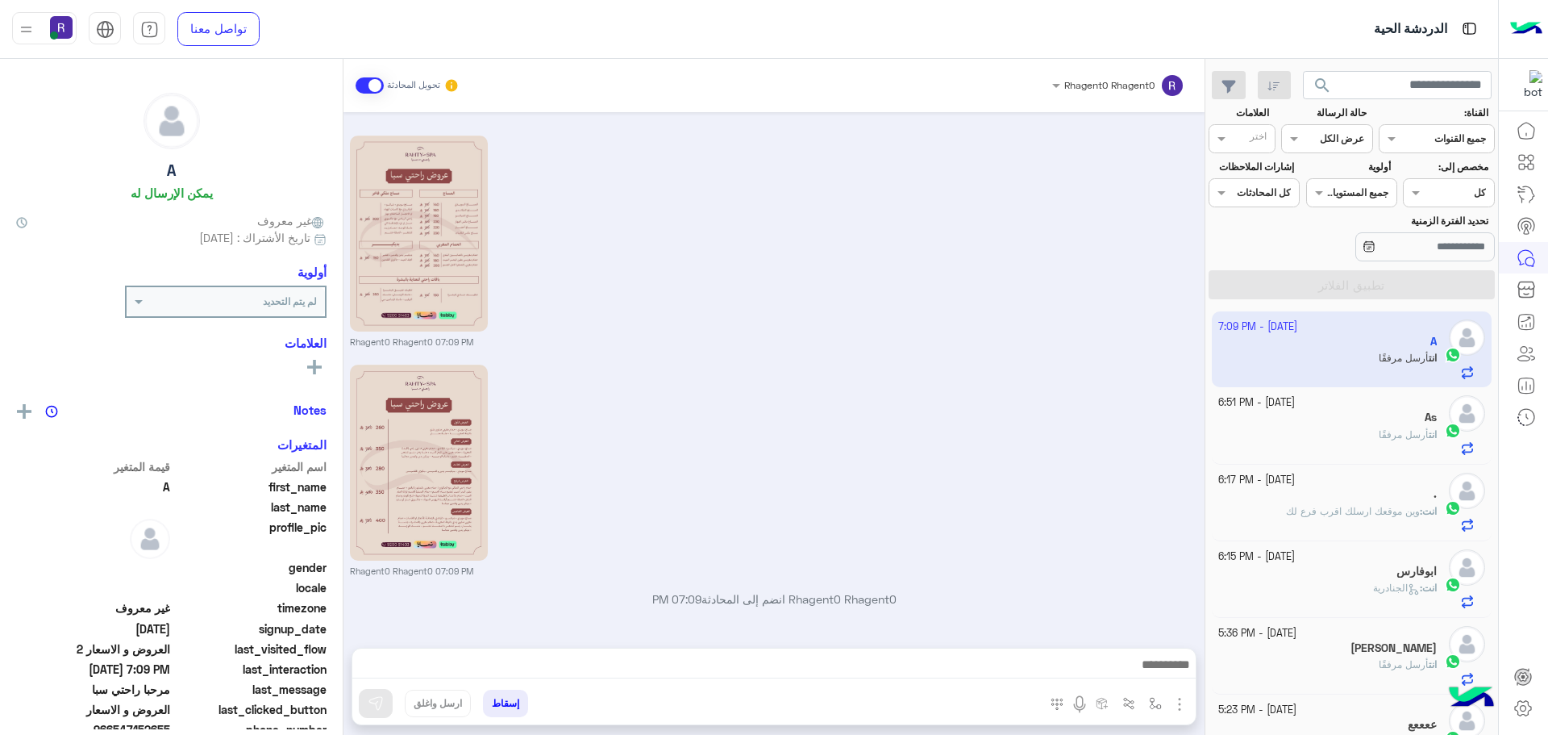
click at [1318, 423] on div "As" at bounding box center [1328, 418] width 219 height 17
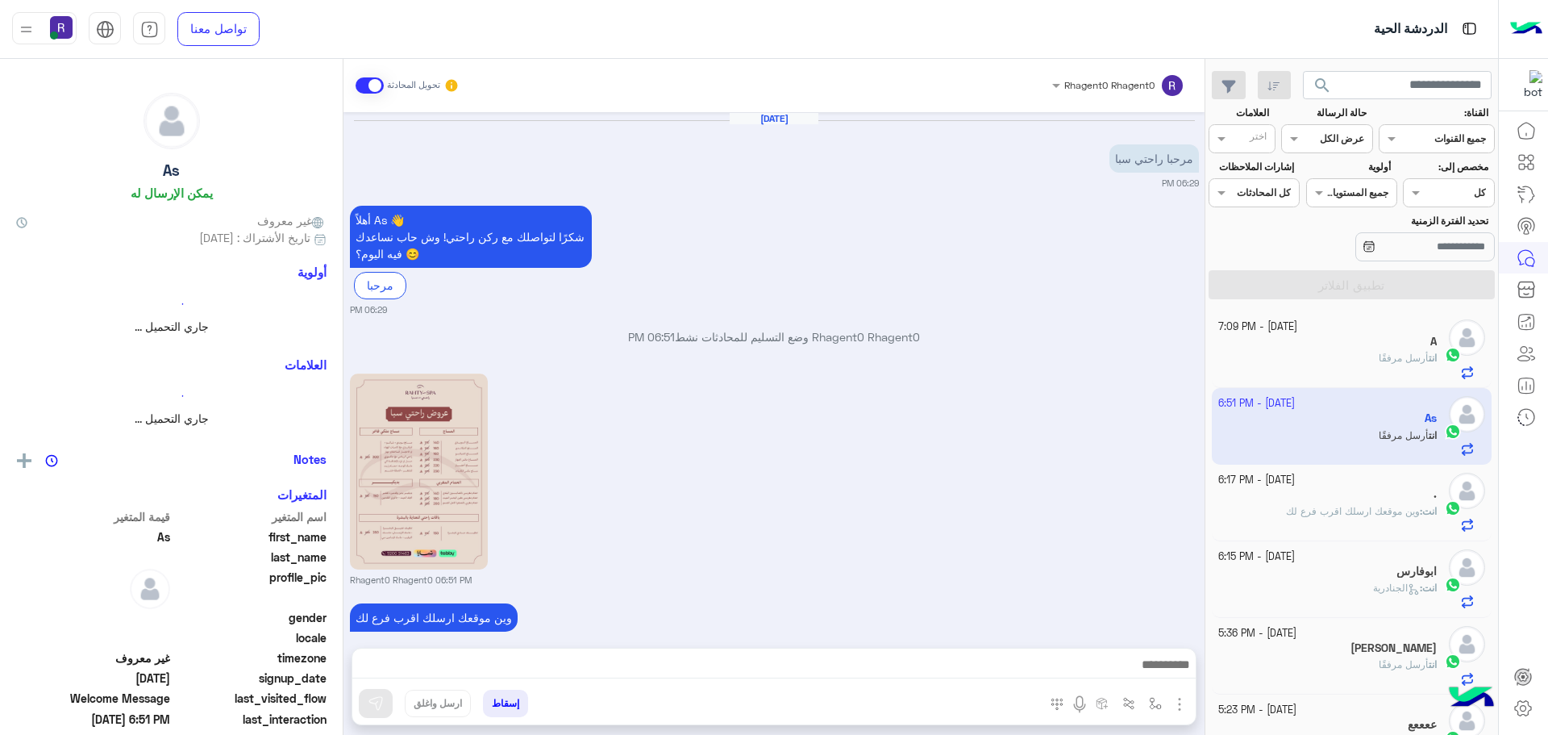
scroll to position [342, 0]
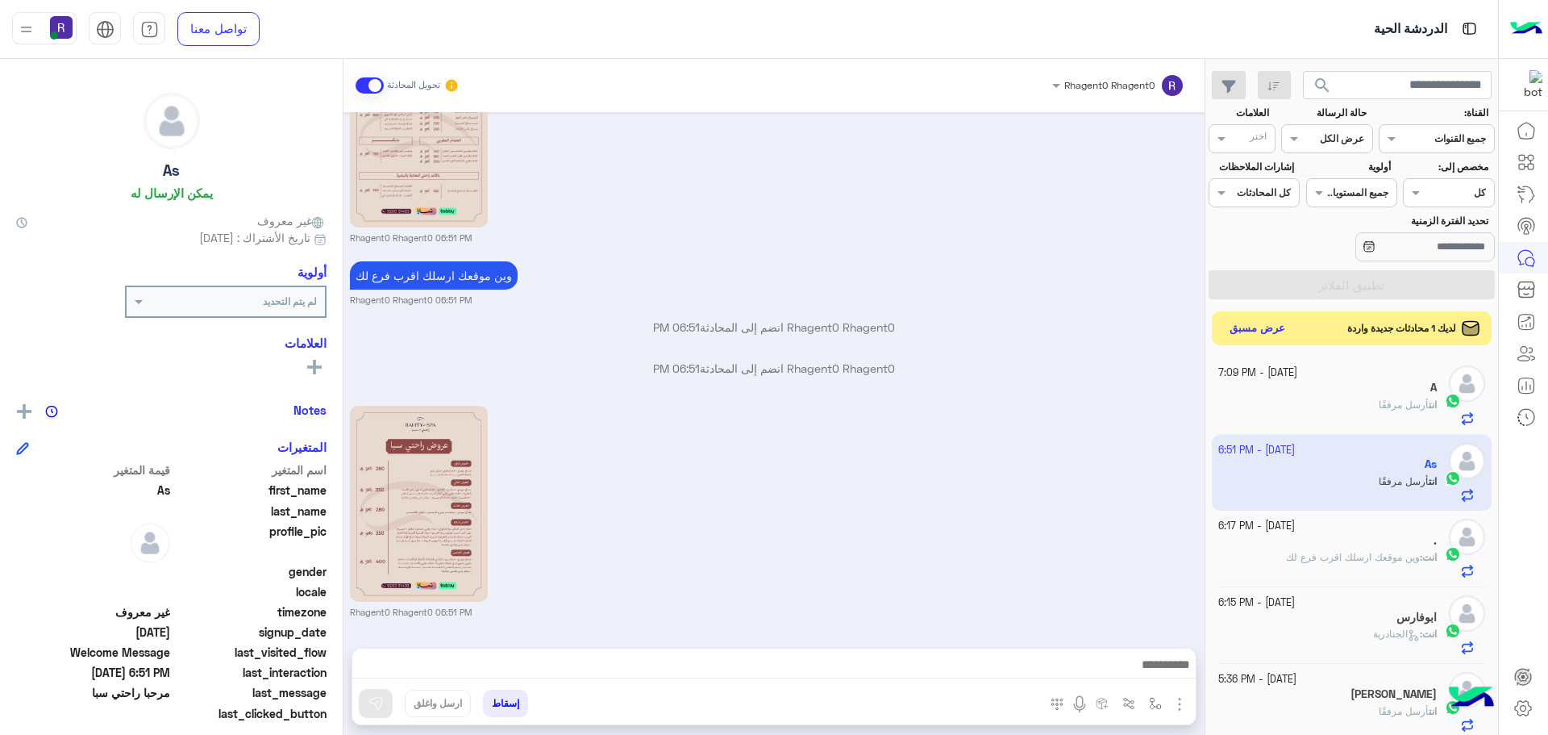
click at [1264, 331] on button "عرض مسبق" at bounding box center [1258, 329] width 68 height 22
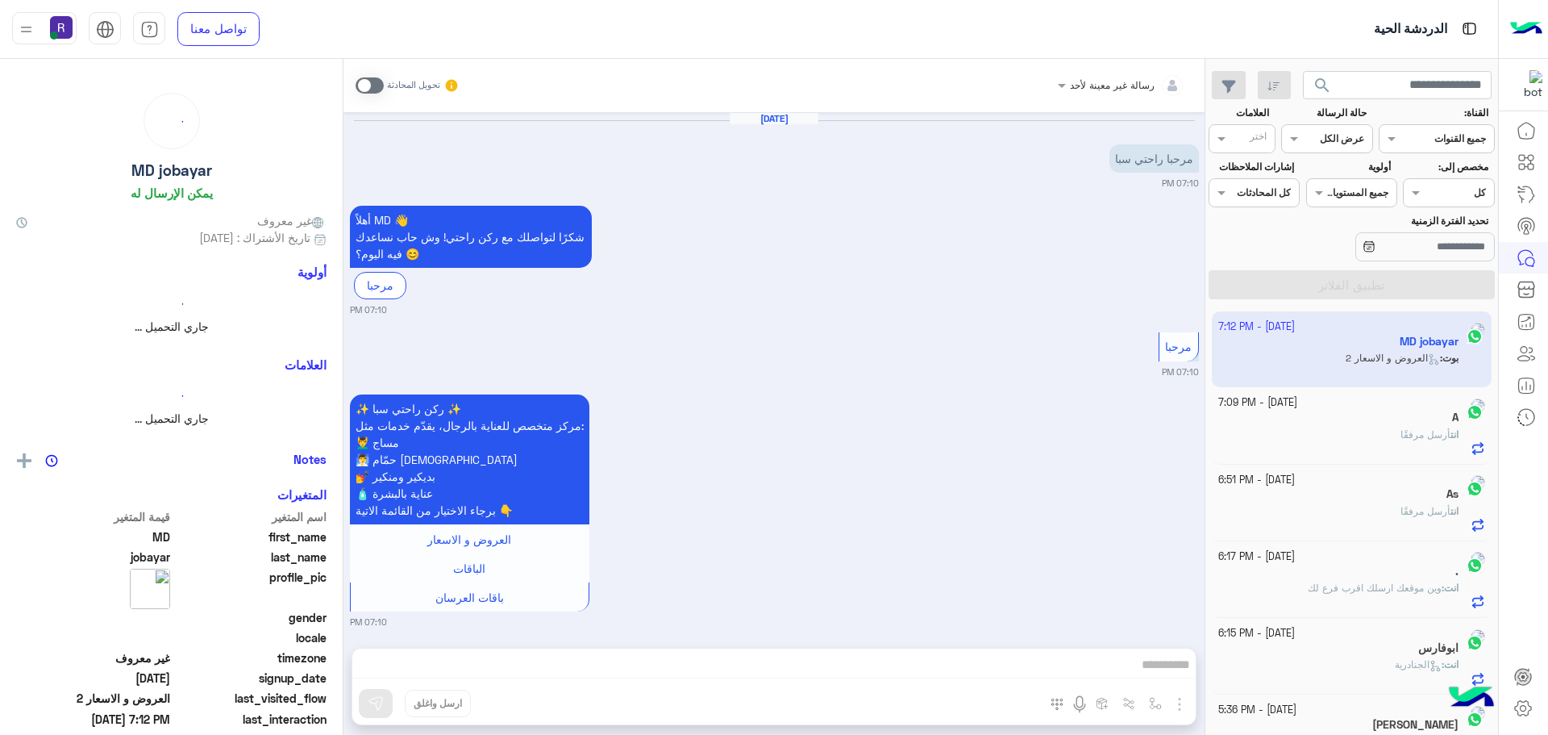
scroll to position [185, 0]
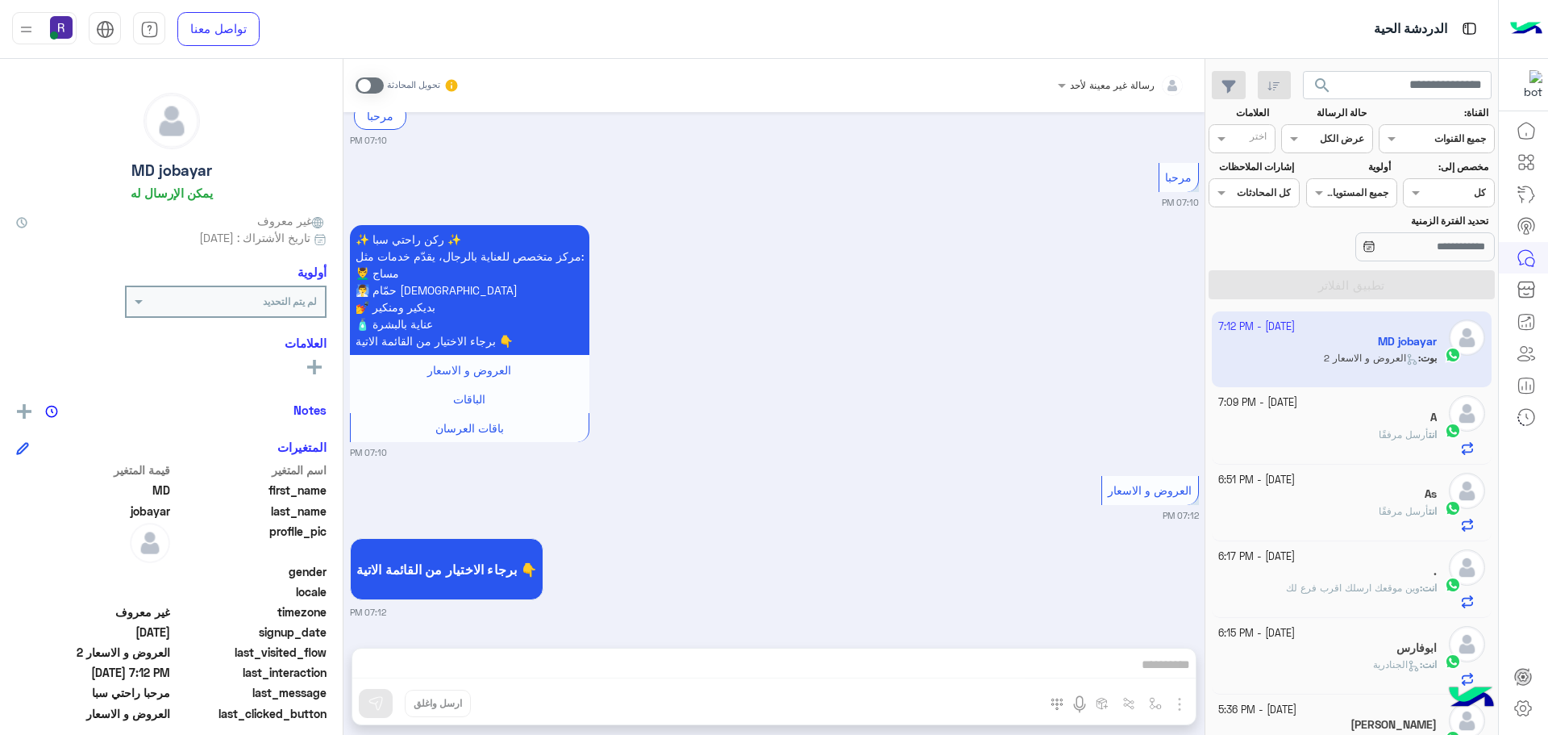
click at [1335, 443] on div "انت أرسل مرفقًا" at bounding box center [1328, 441] width 219 height 28
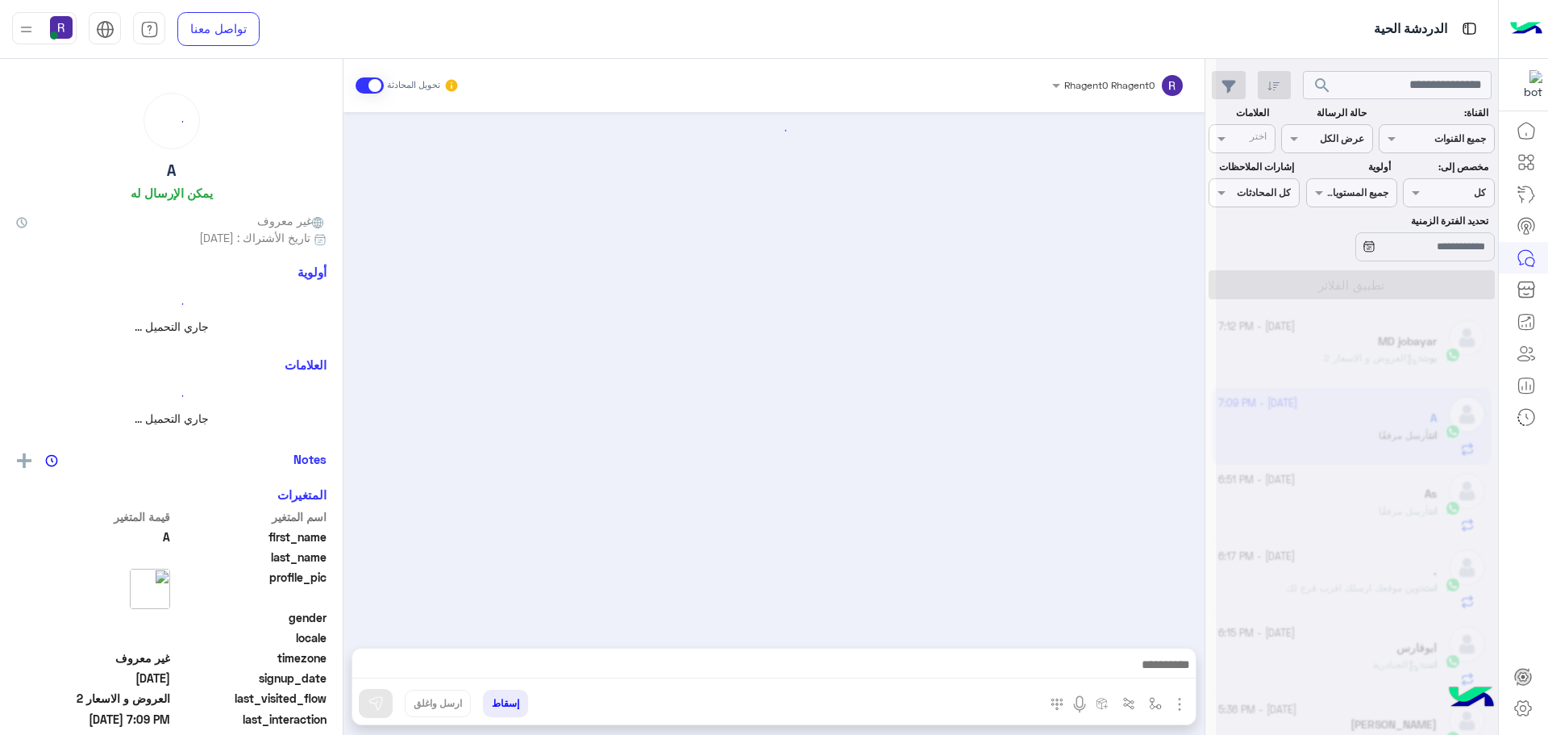
scroll to position [726, 0]
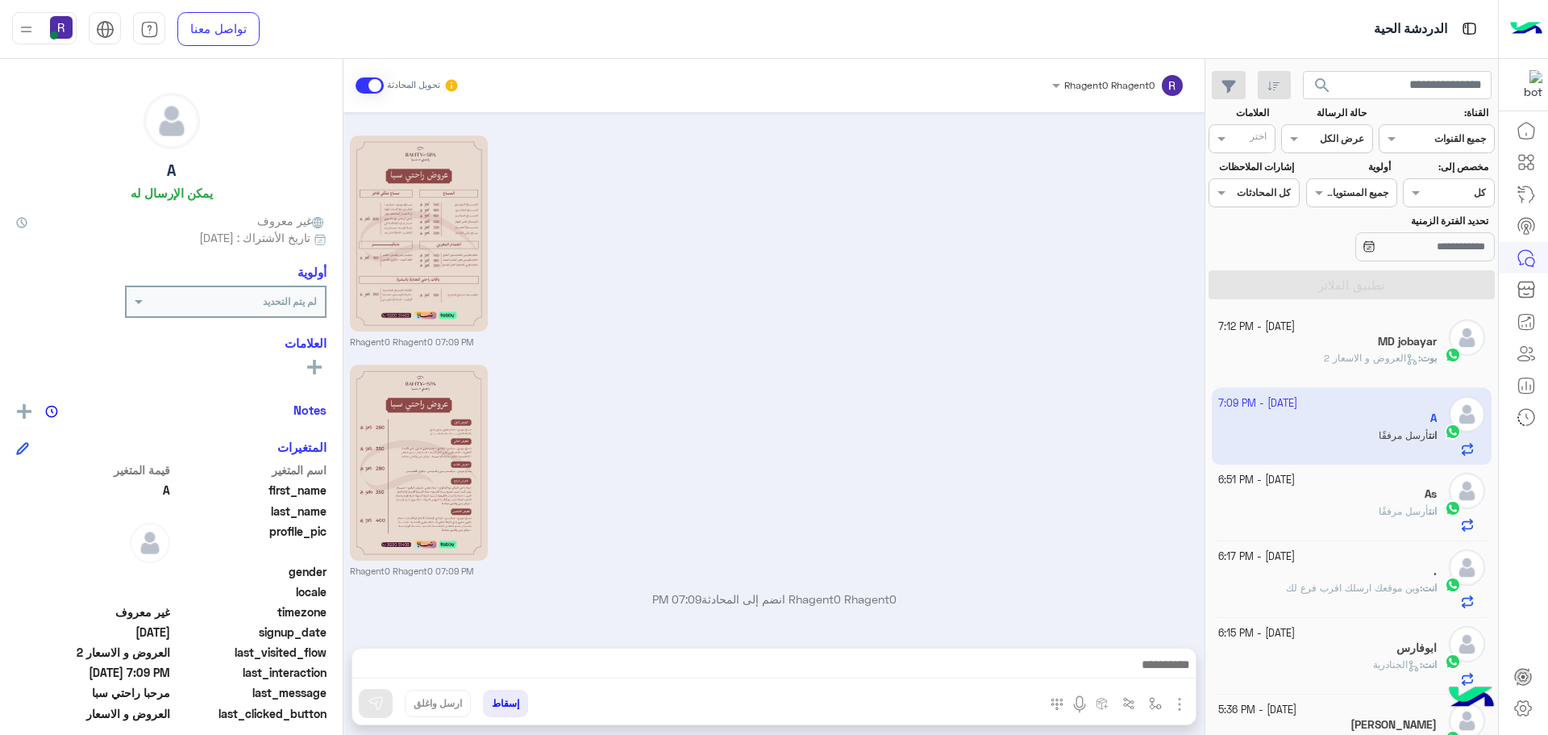
click at [1419, 359] on b "بوت :" at bounding box center [1428, 358] width 19 height 12
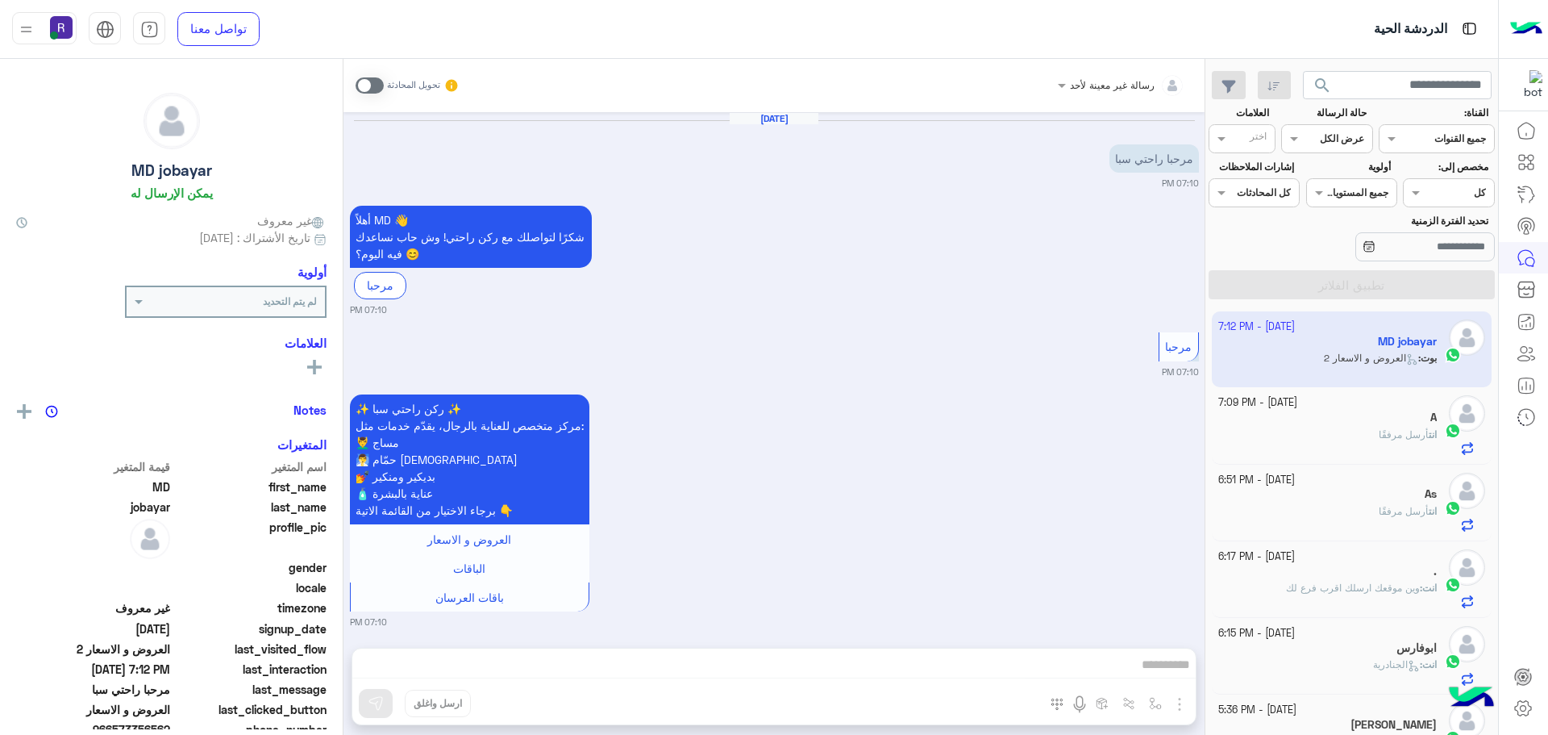
scroll to position [185, 0]
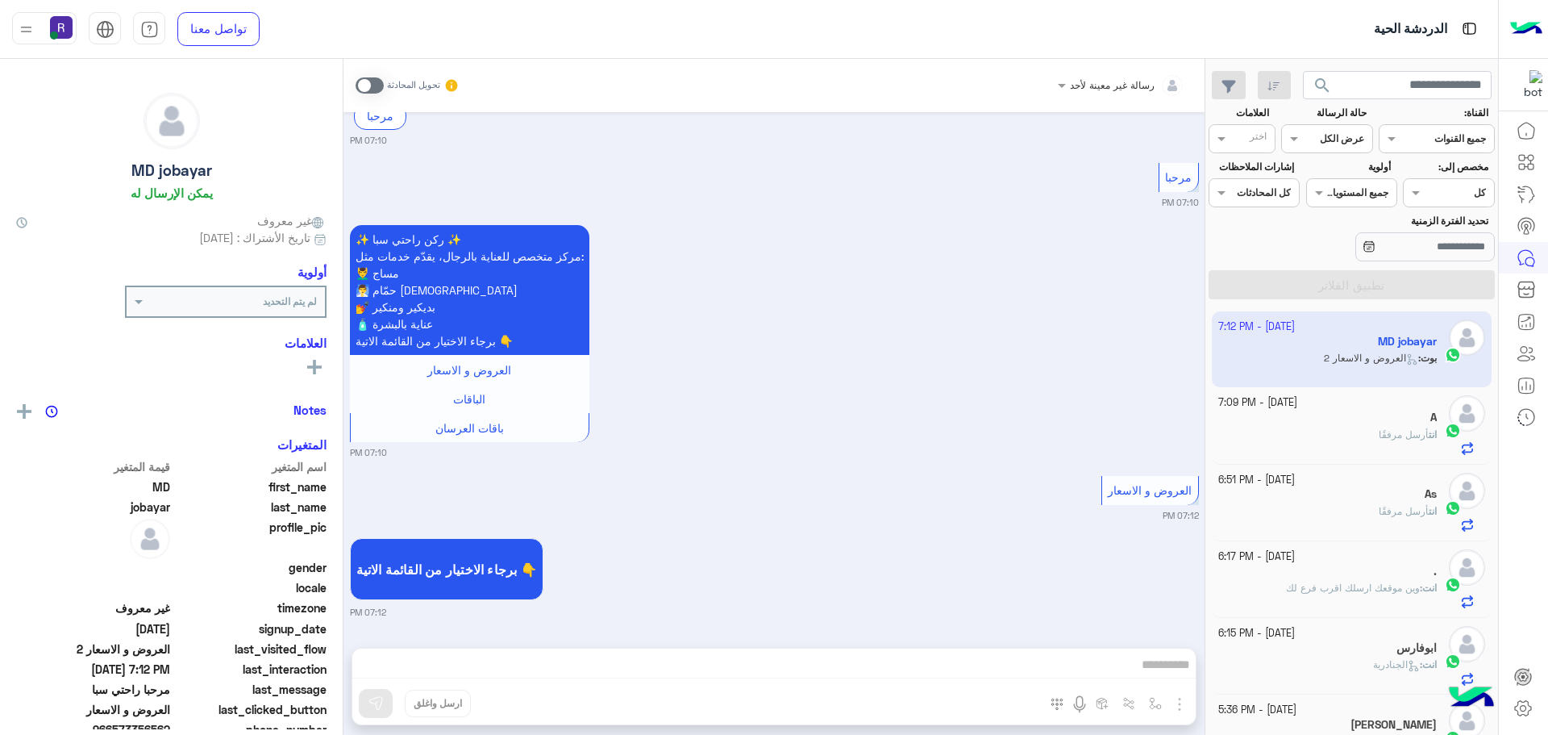
click at [1380, 434] on span "أرسل مرفقًا" at bounding box center [1404, 434] width 50 height 12
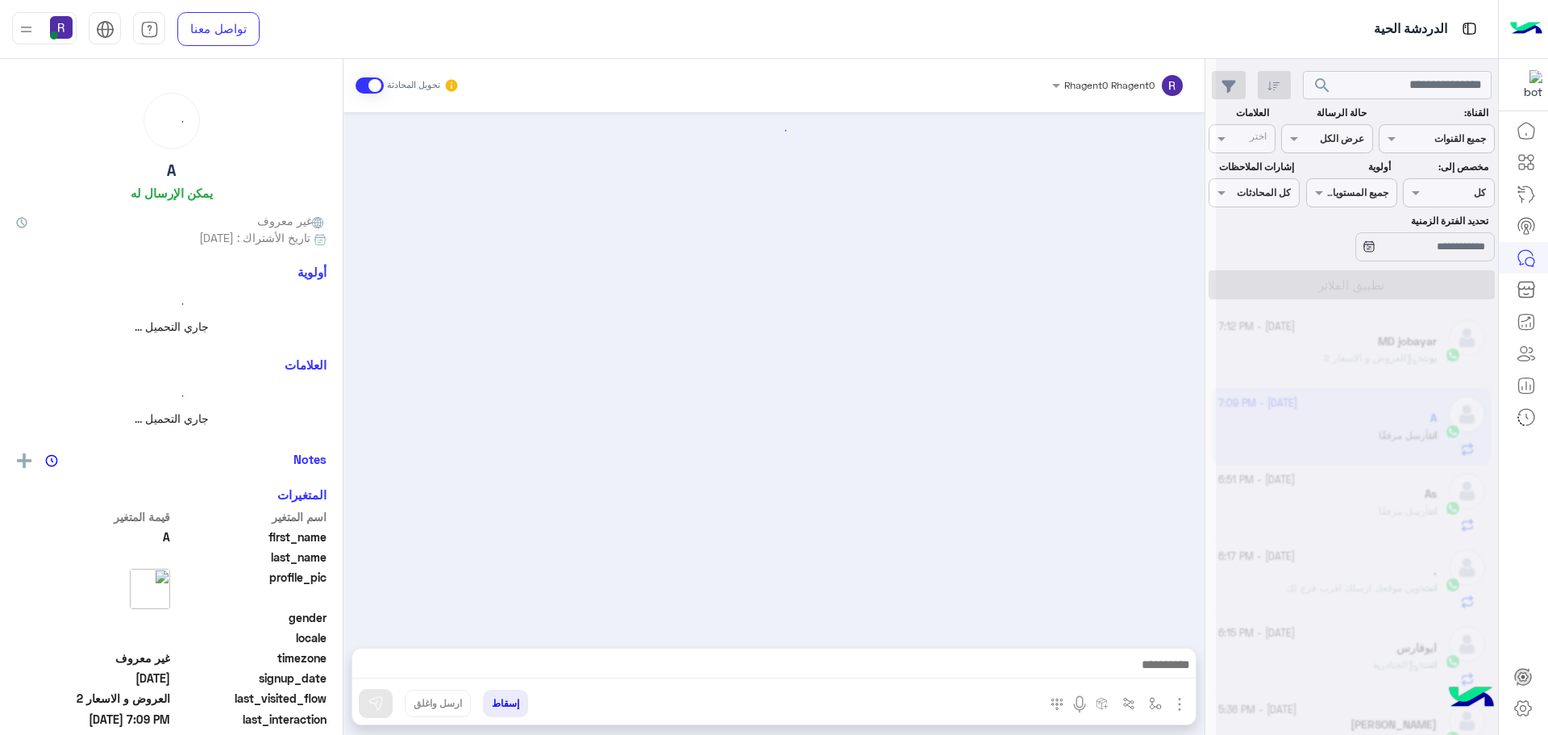
scroll to position [726, 0]
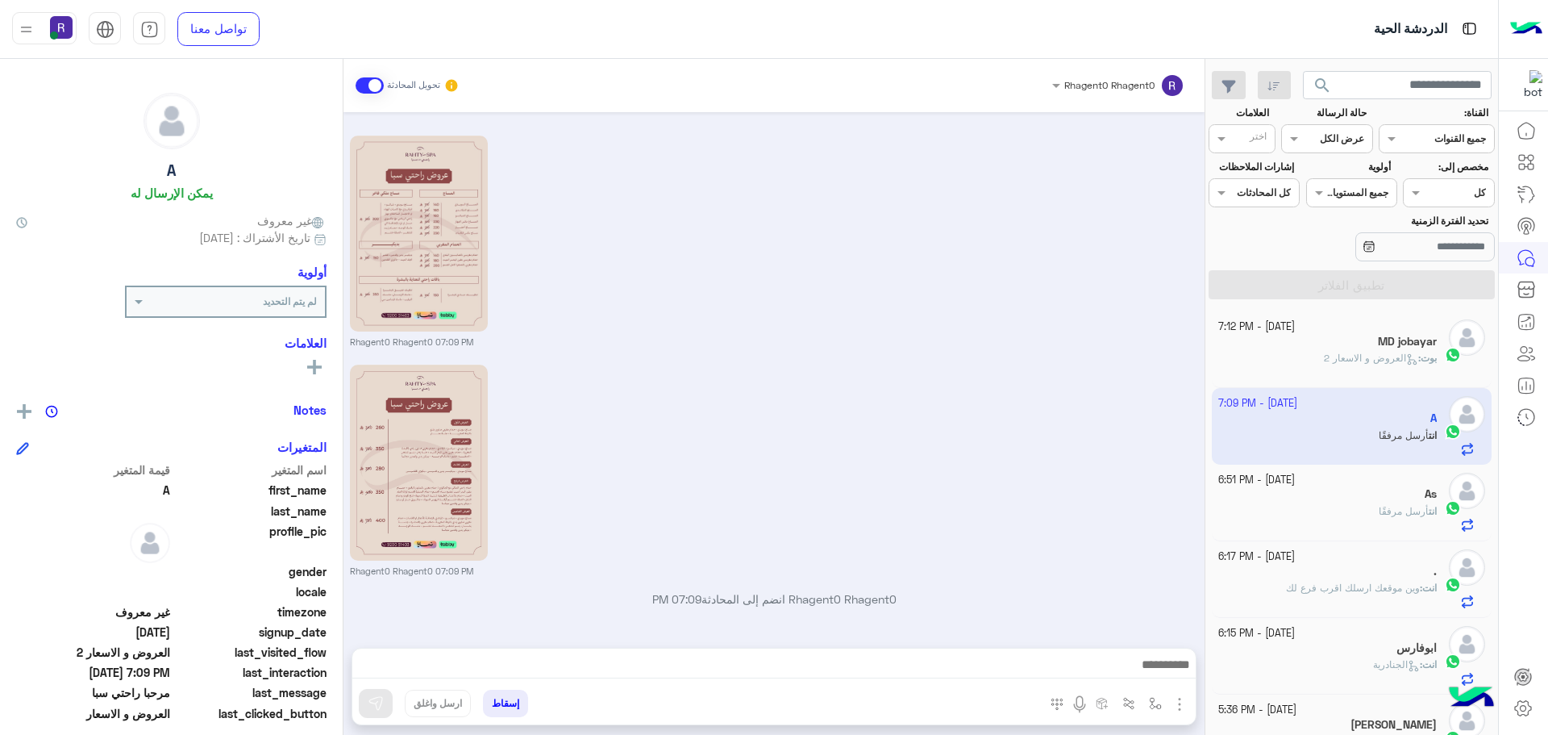
click at [1324, 365] on p "بوت : العروض و الاسعار 2" at bounding box center [1380, 358] width 113 height 15
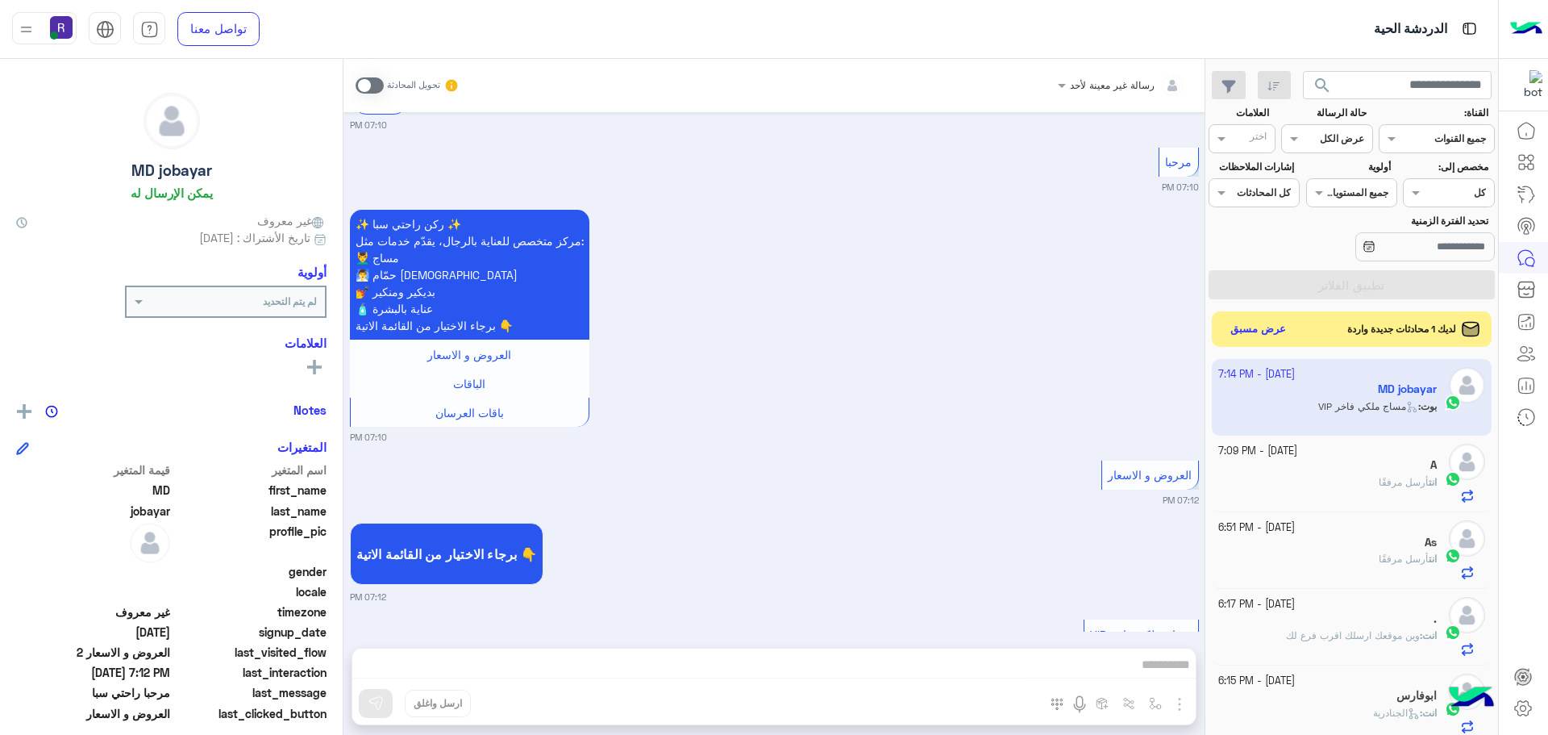
scroll to position [604, 0]
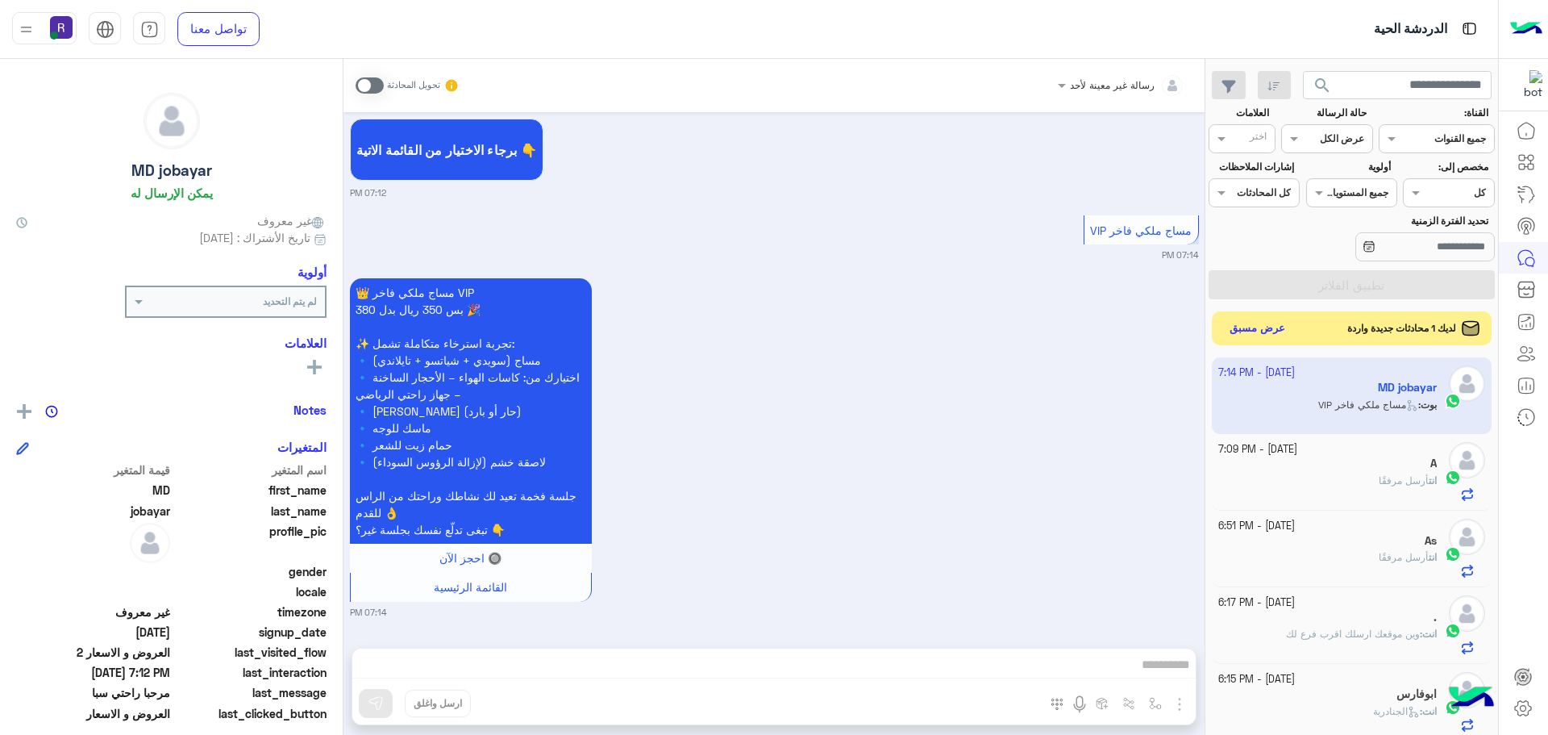
click at [1259, 326] on button "عرض مسبق" at bounding box center [1258, 329] width 68 height 22
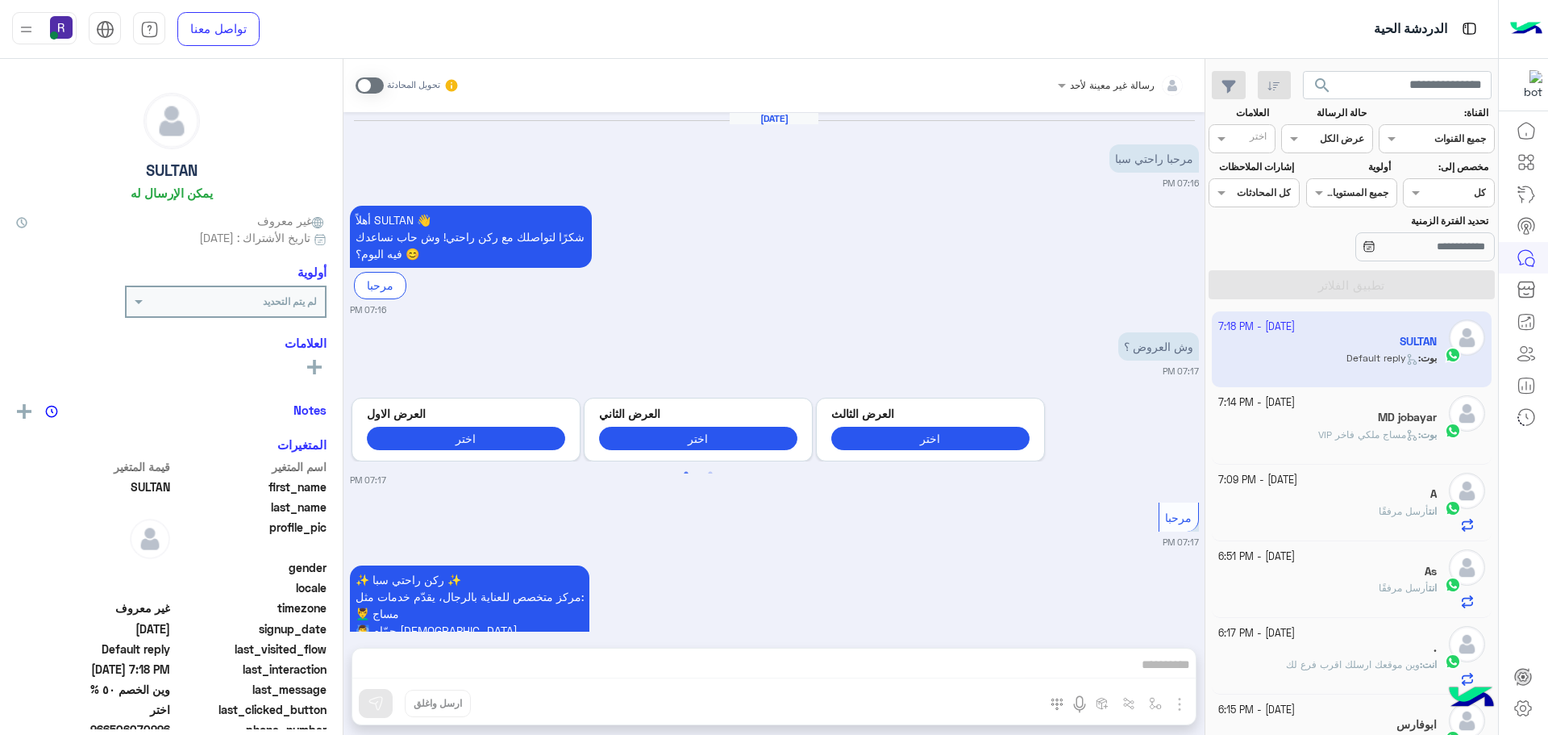
scroll to position [2181, 0]
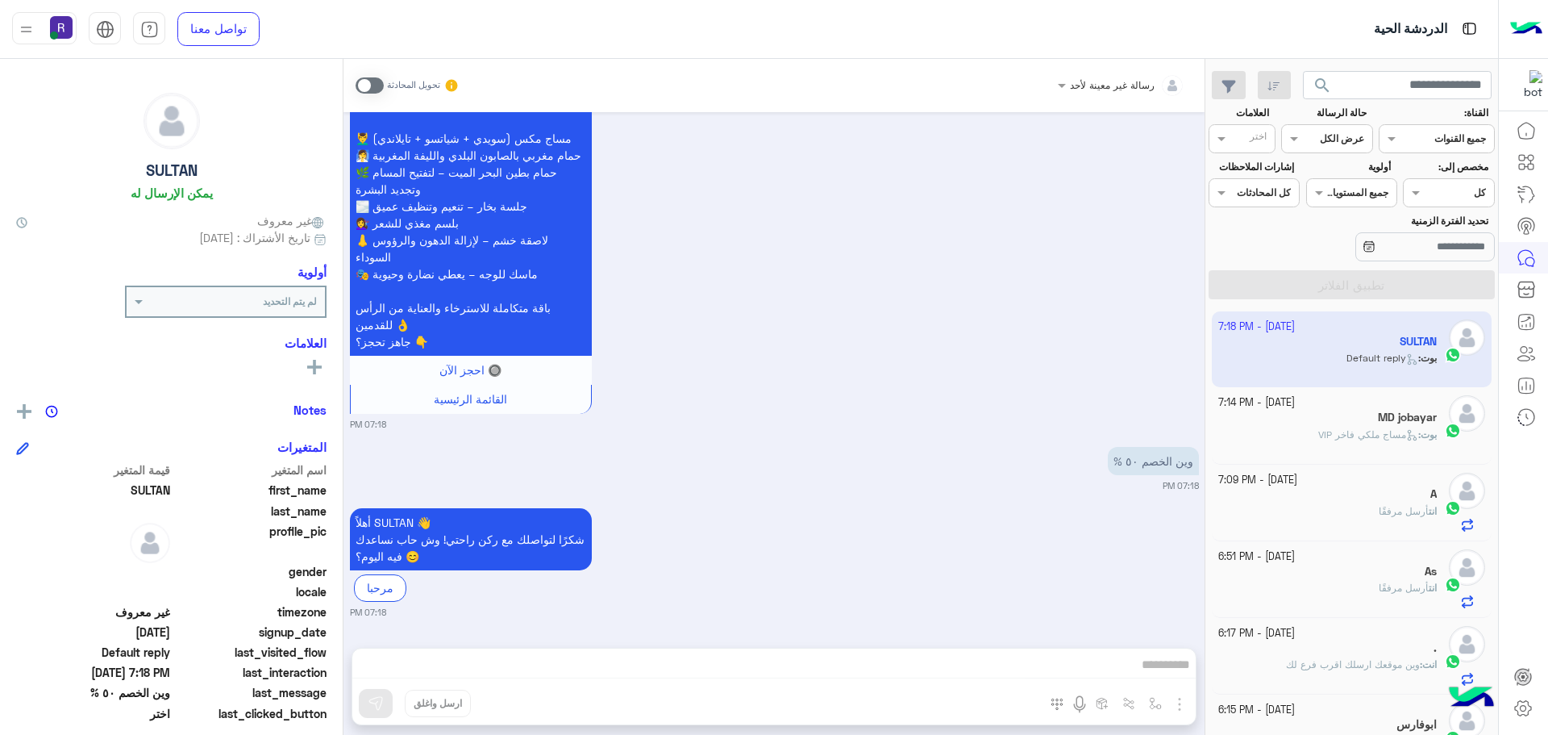
click at [374, 85] on span at bounding box center [370, 85] width 28 height 16
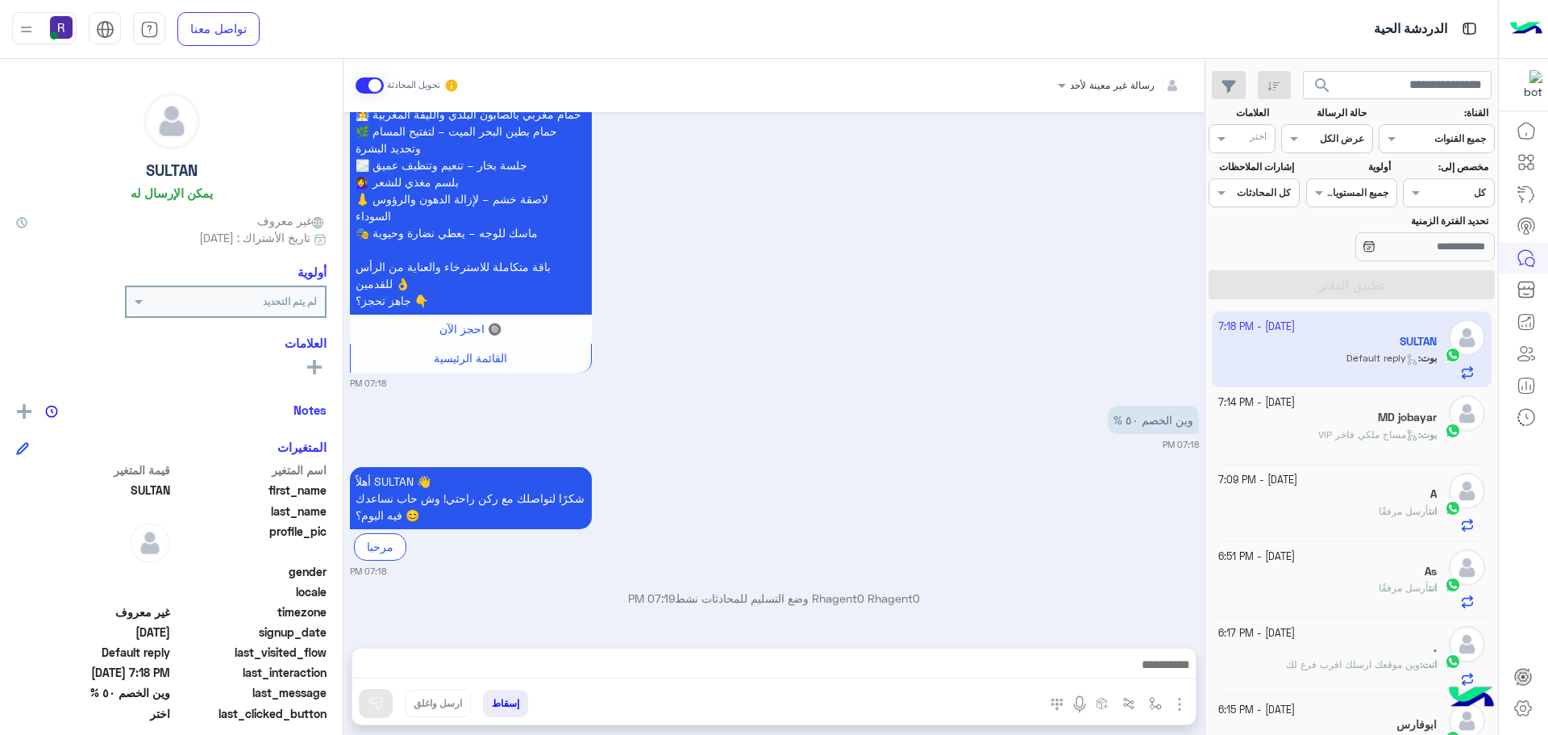
click at [1180, 701] on img "button" at bounding box center [1179, 703] width 19 height 19
click at [1169, 672] on button "الصور" at bounding box center [1155, 668] width 69 height 32
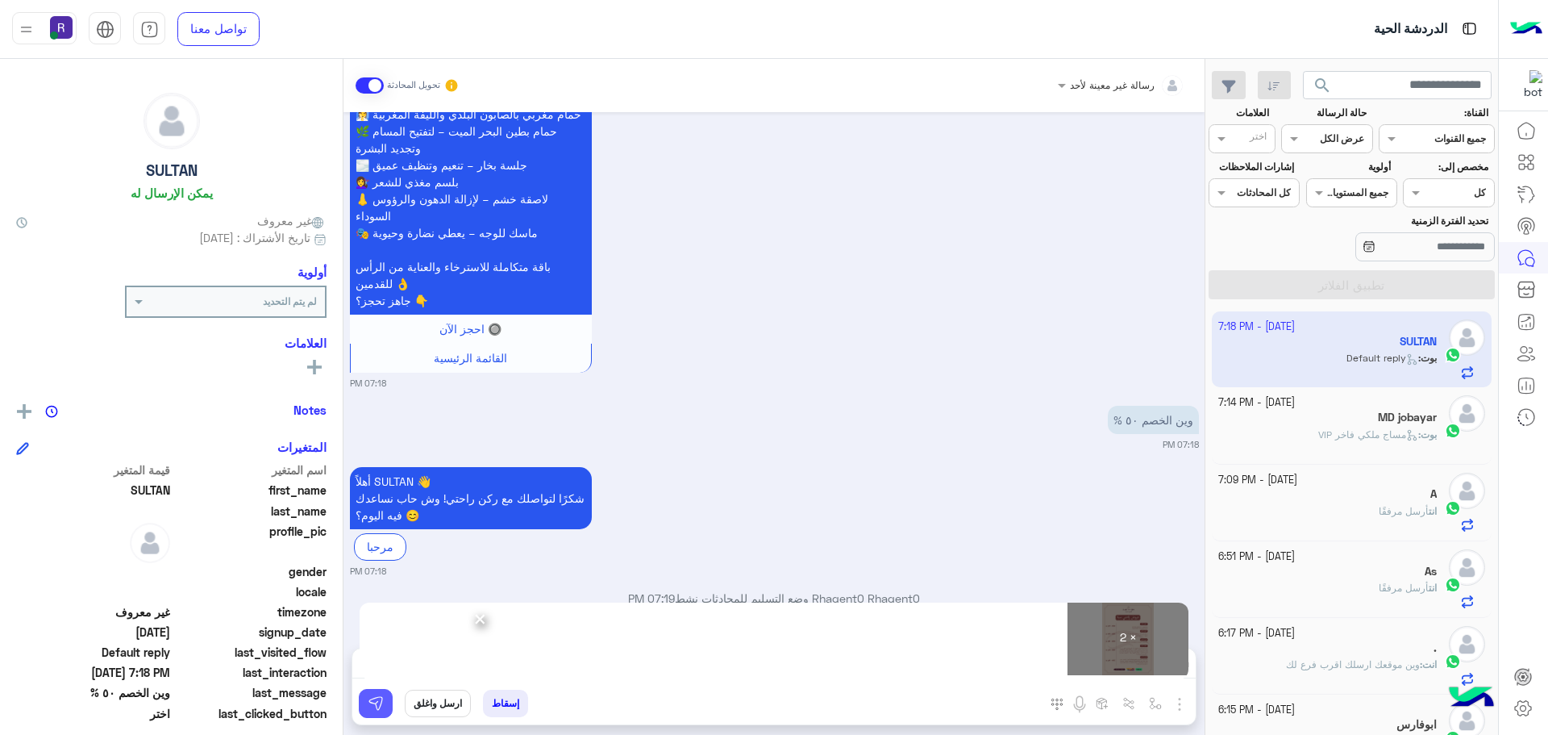
click at [371, 706] on img at bounding box center [376, 703] width 16 height 16
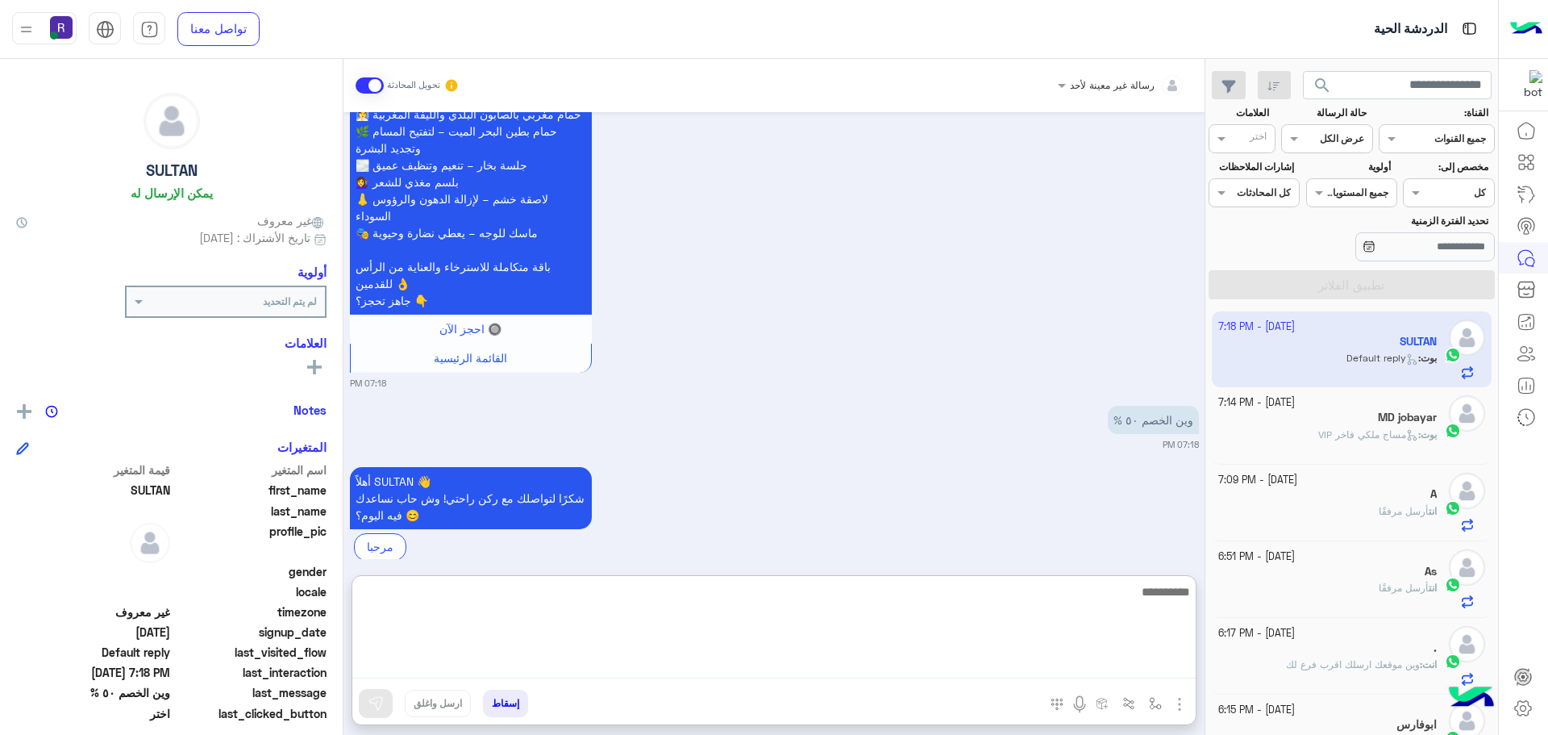
paste textarea "**********"
type textarea "**********"
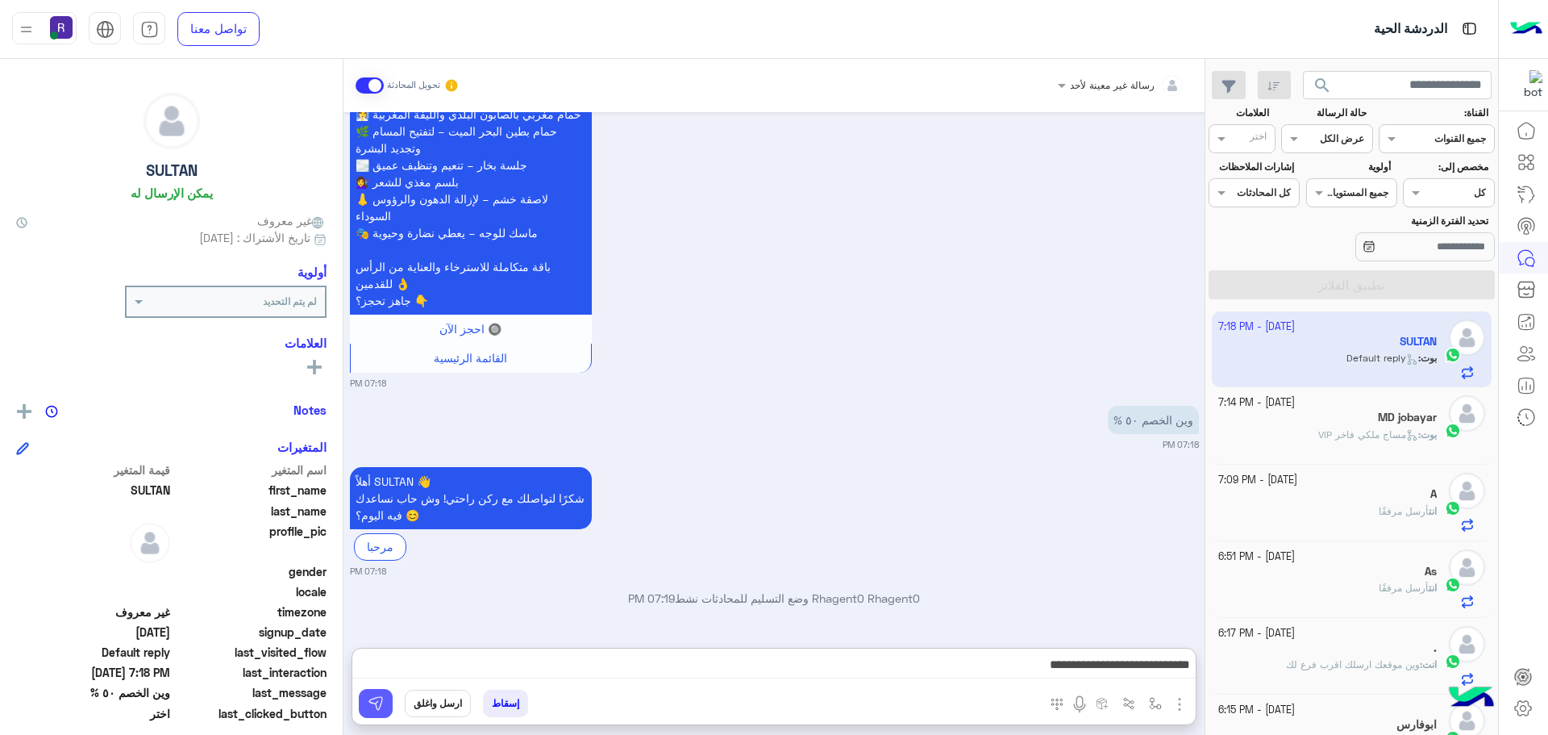
click at [388, 702] on button at bounding box center [376, 703] width 34 height 29
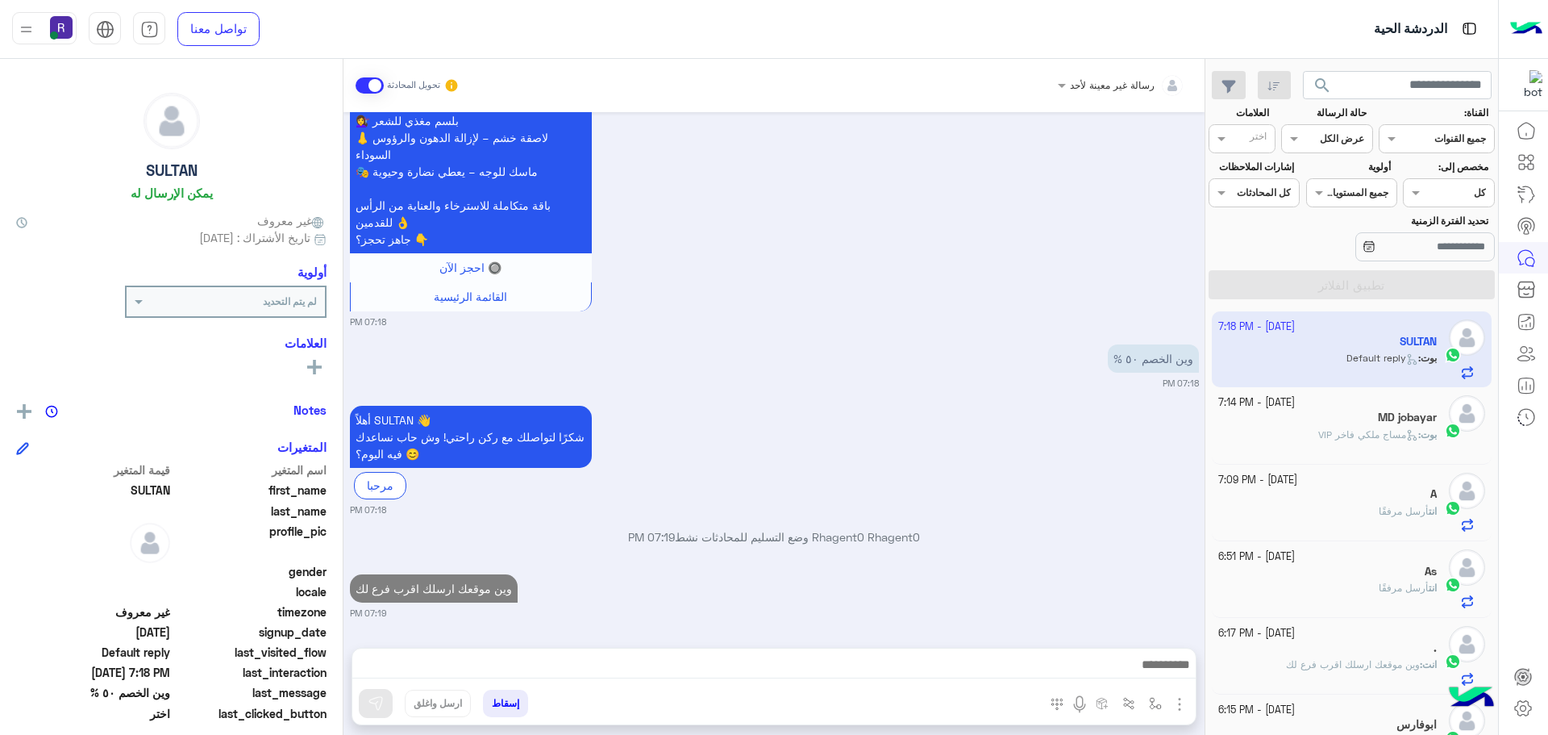
click at [1297, 444] on div "بوت : مساج ملكي فاخر VIP" at bounding box center [1328, 441] width 219 height 28
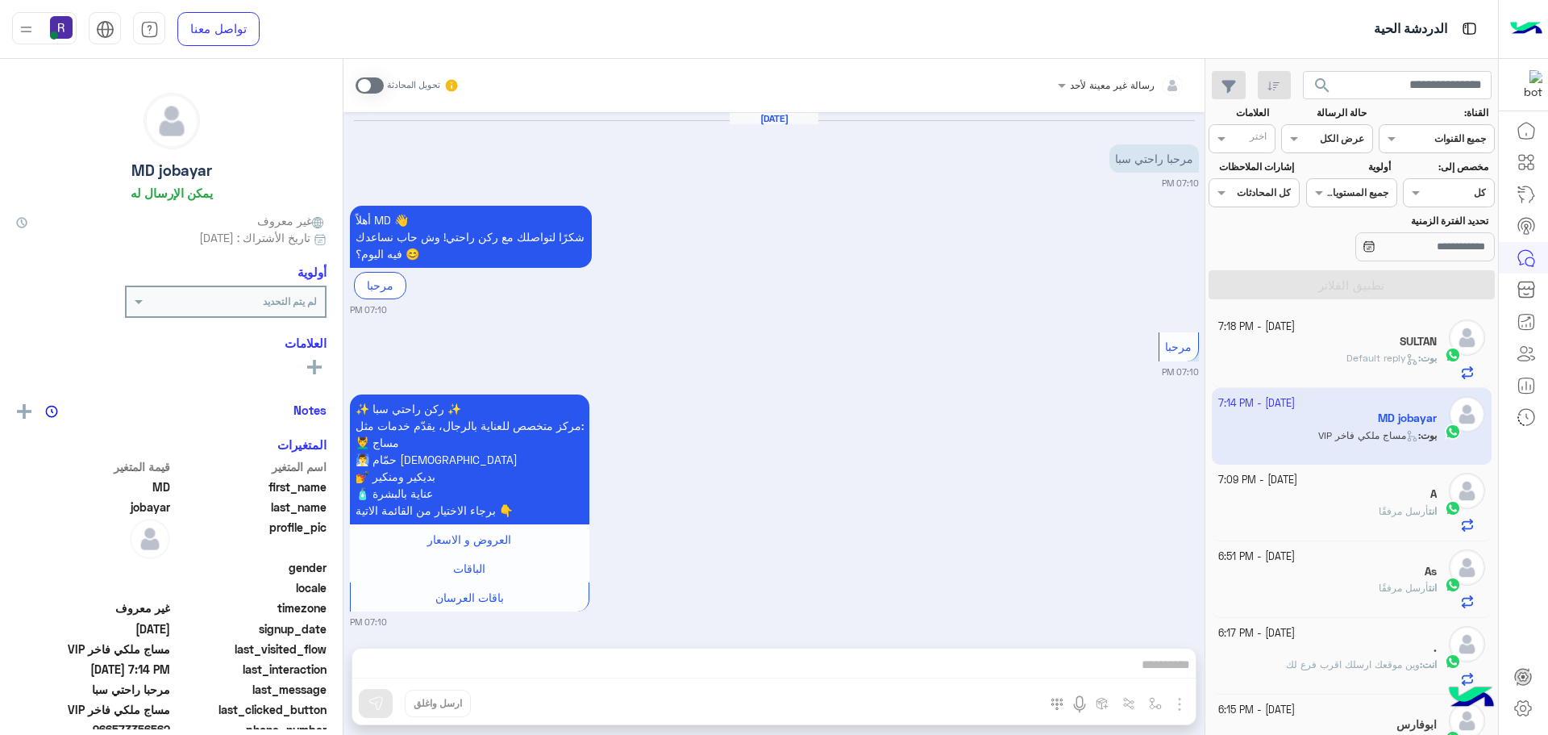
scroll to position [604, 0]
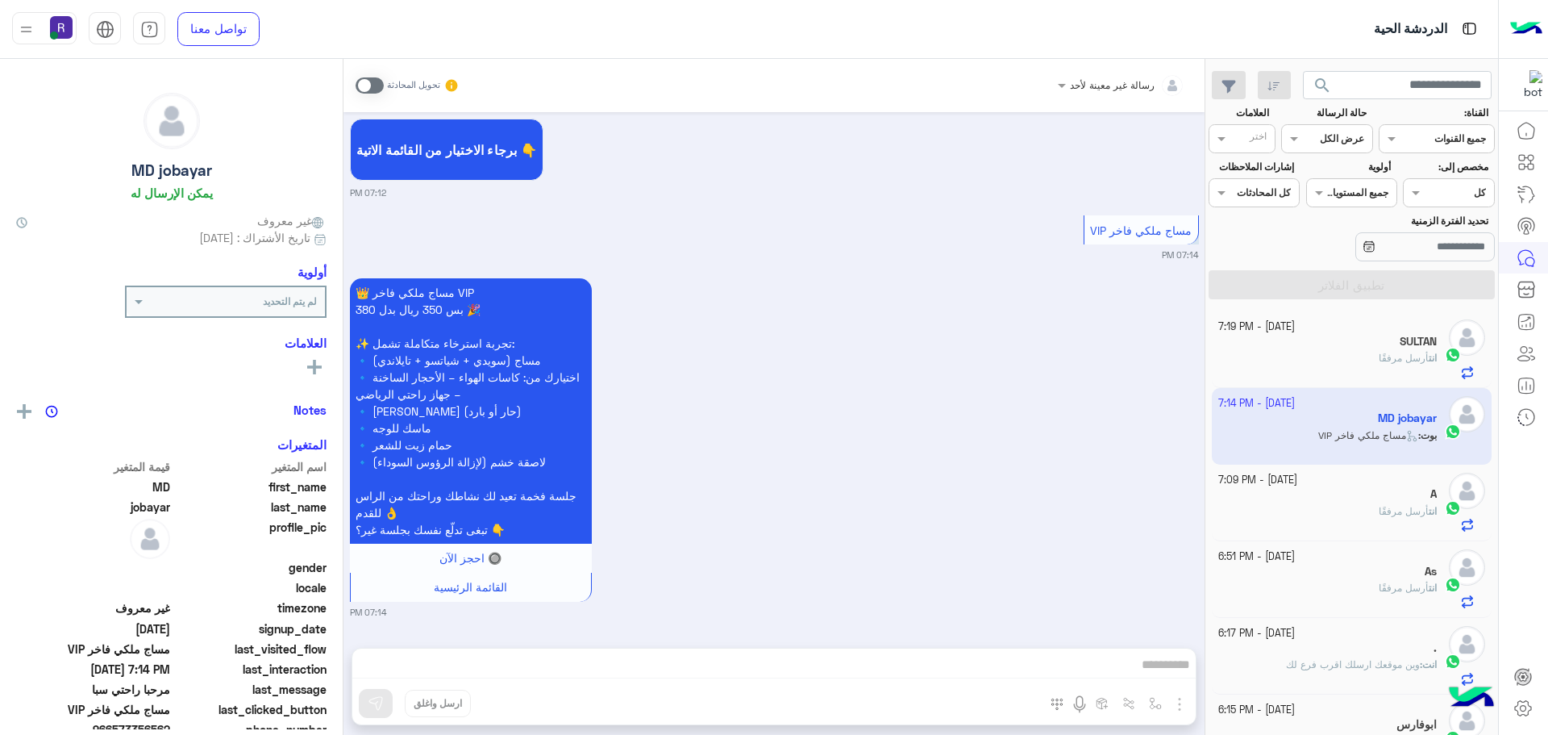
click at [1336, 498] on div "A" at bounding box center [1328, 495] width 219 height 17
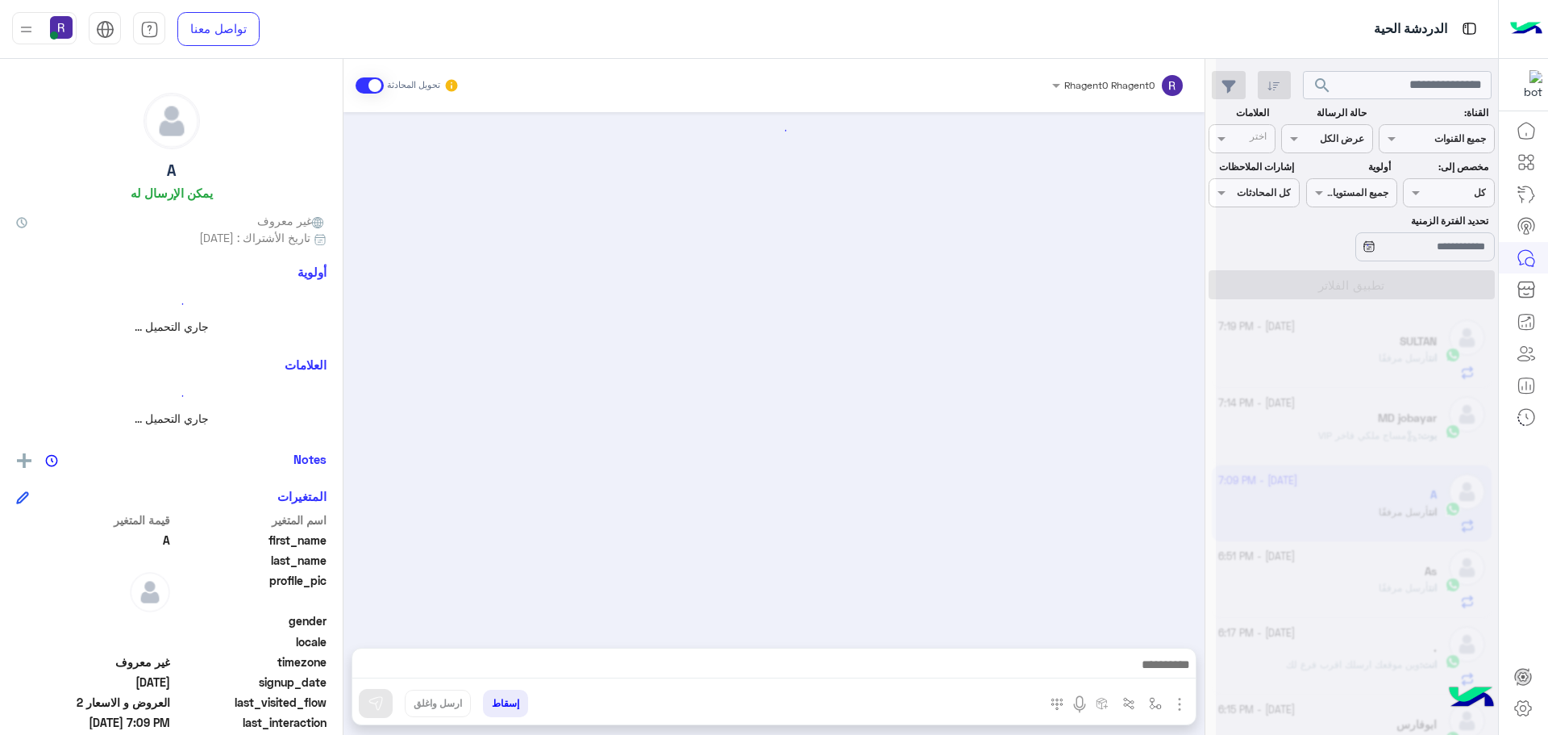
scroll to position [726, 0]
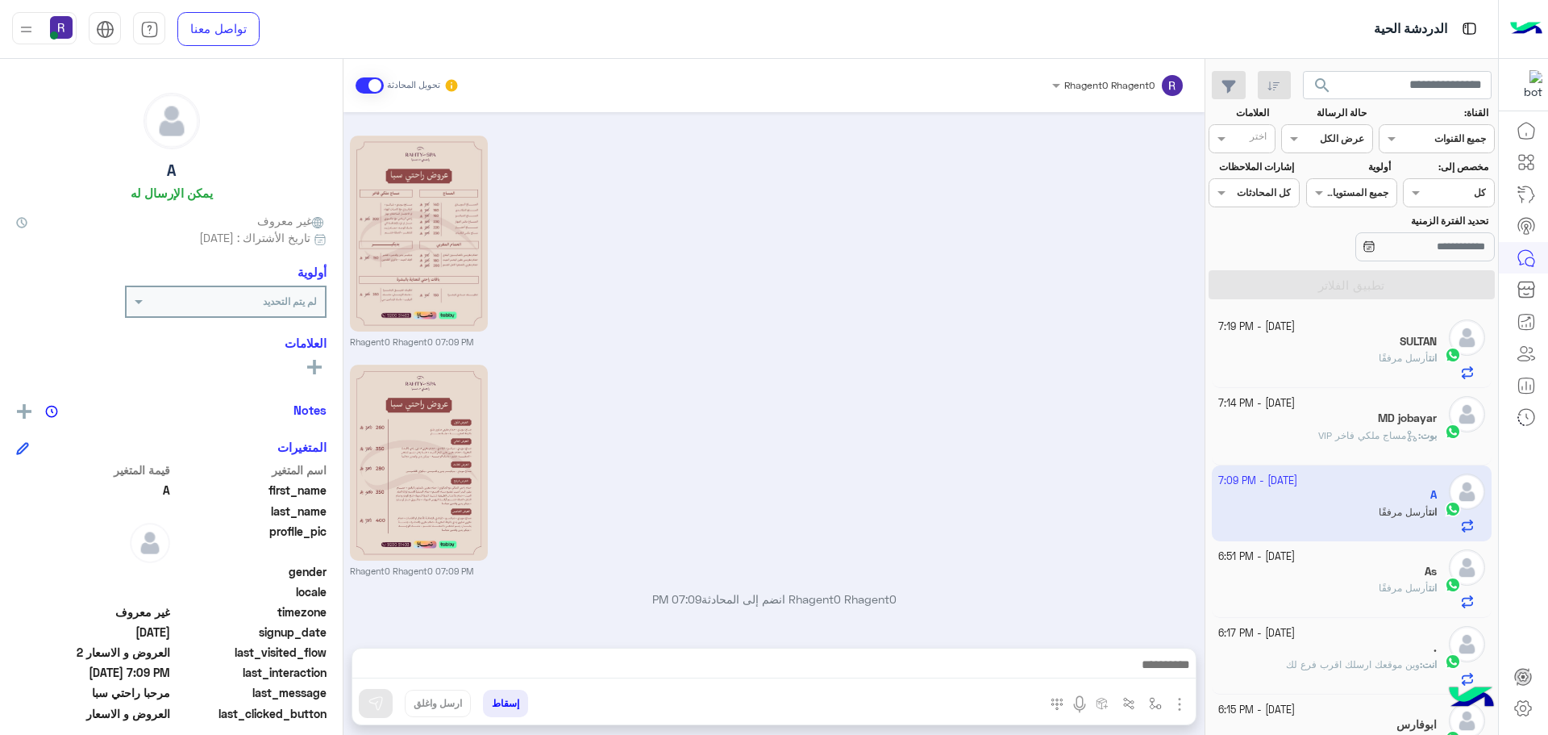
click at [1335, 418] on div "MD jobayar" at bounding box center [1328, 419] width 219 height 17
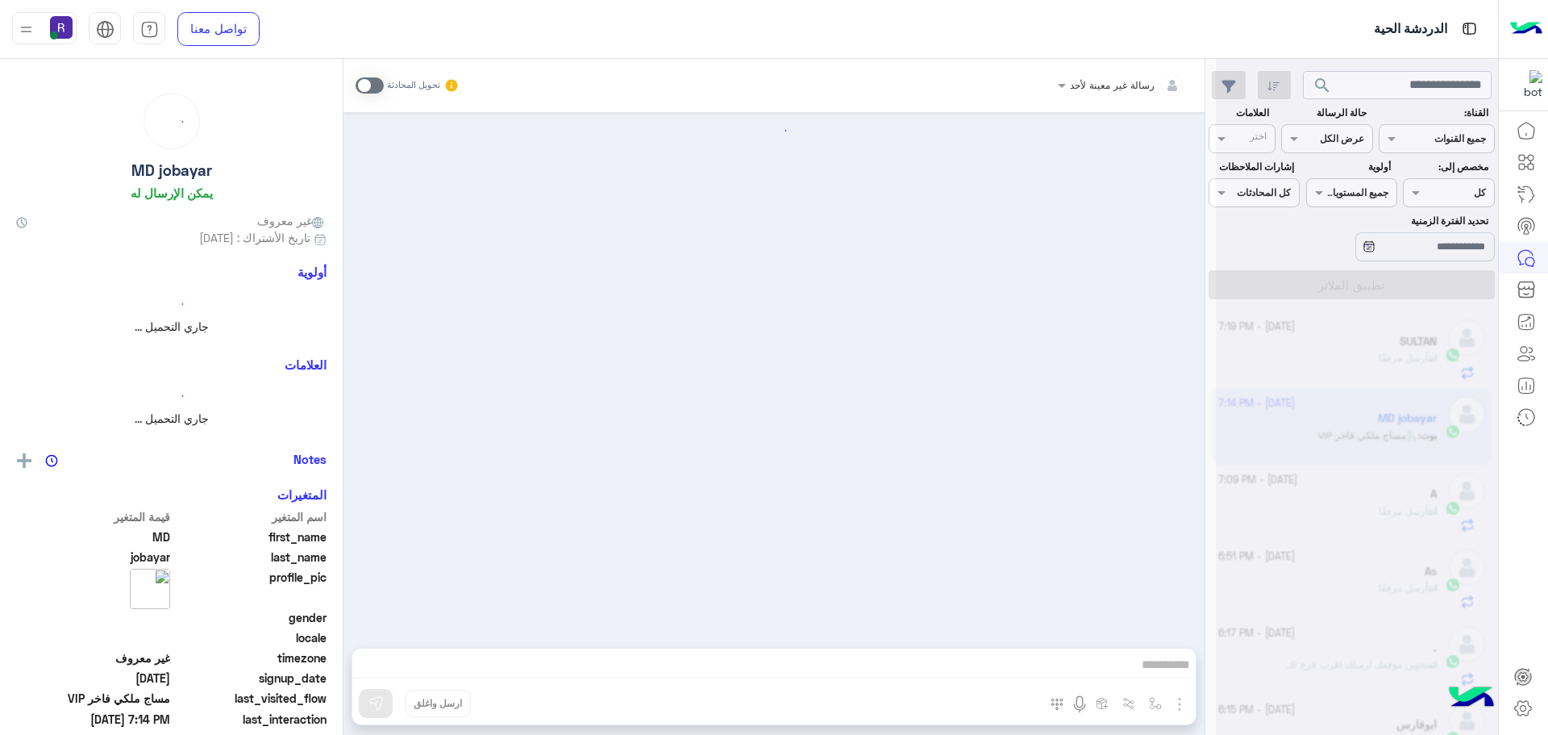
scroll to position [604, 0]
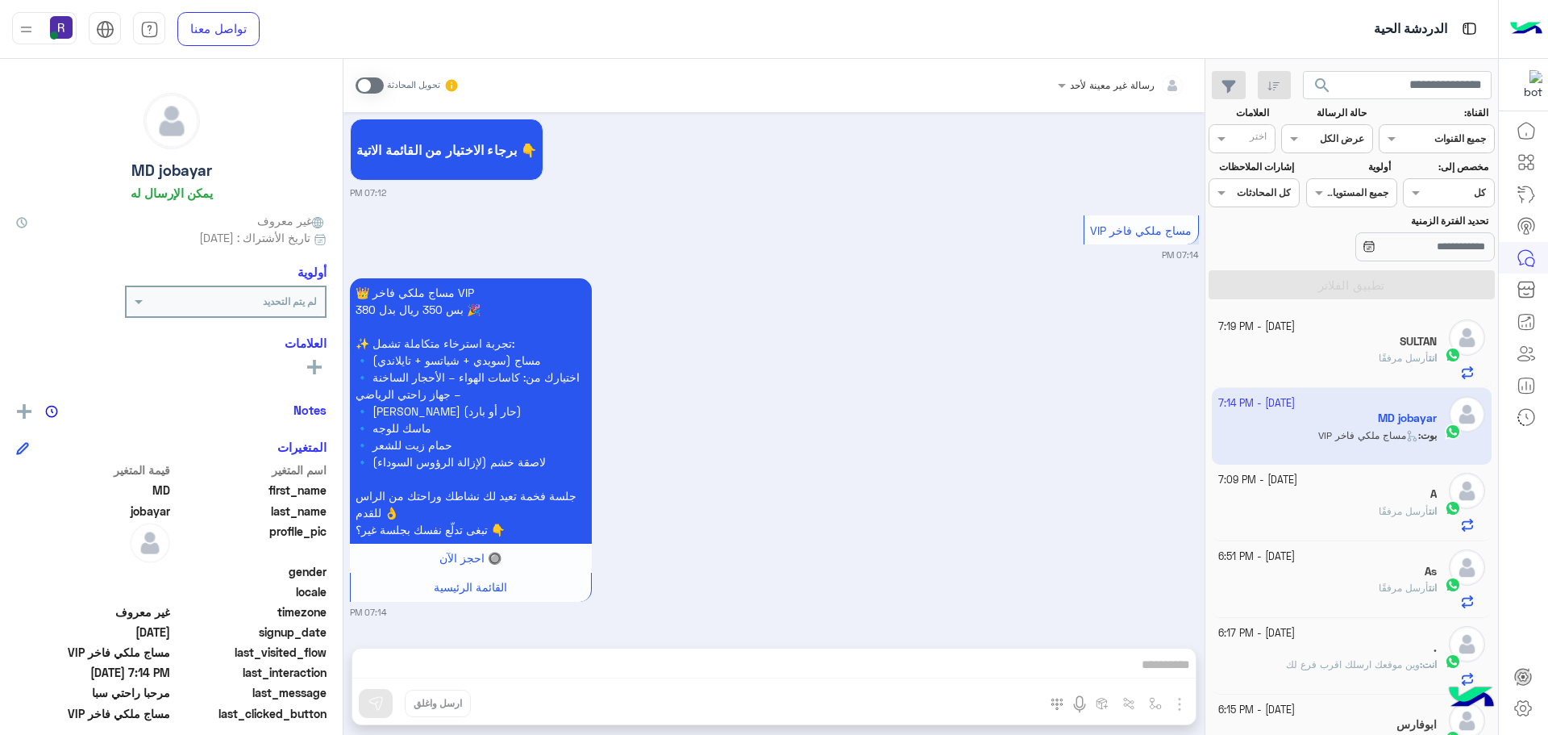
click at [376, 77] on span at bounding box center [370, 85] width 28 height 16
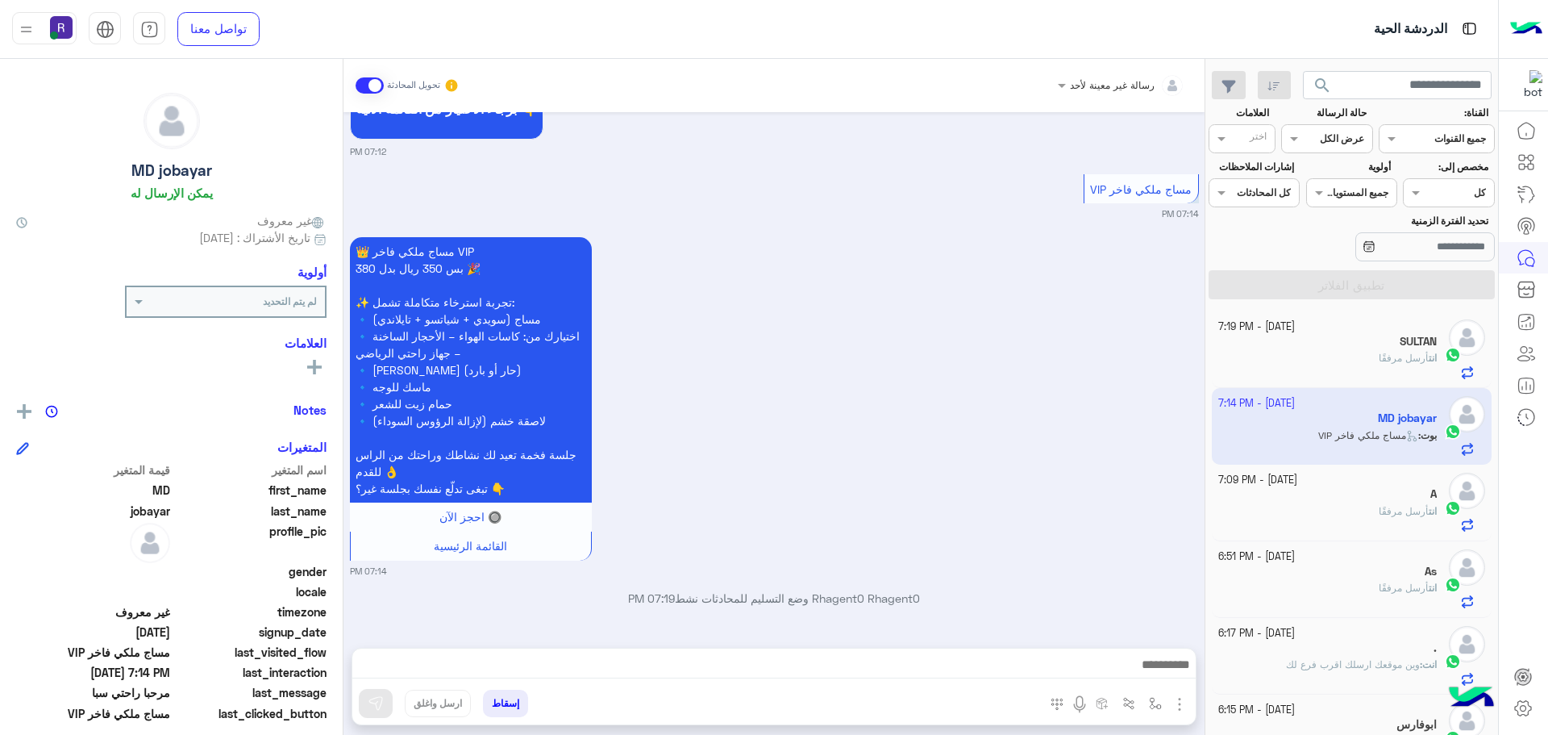
click at [1181, 705] on img "button" at bounding box center [1179, 703] width 19 height 19
click at [1156, 679] on button "الصور" at bounding box center [1155, 668] width 69 height 32
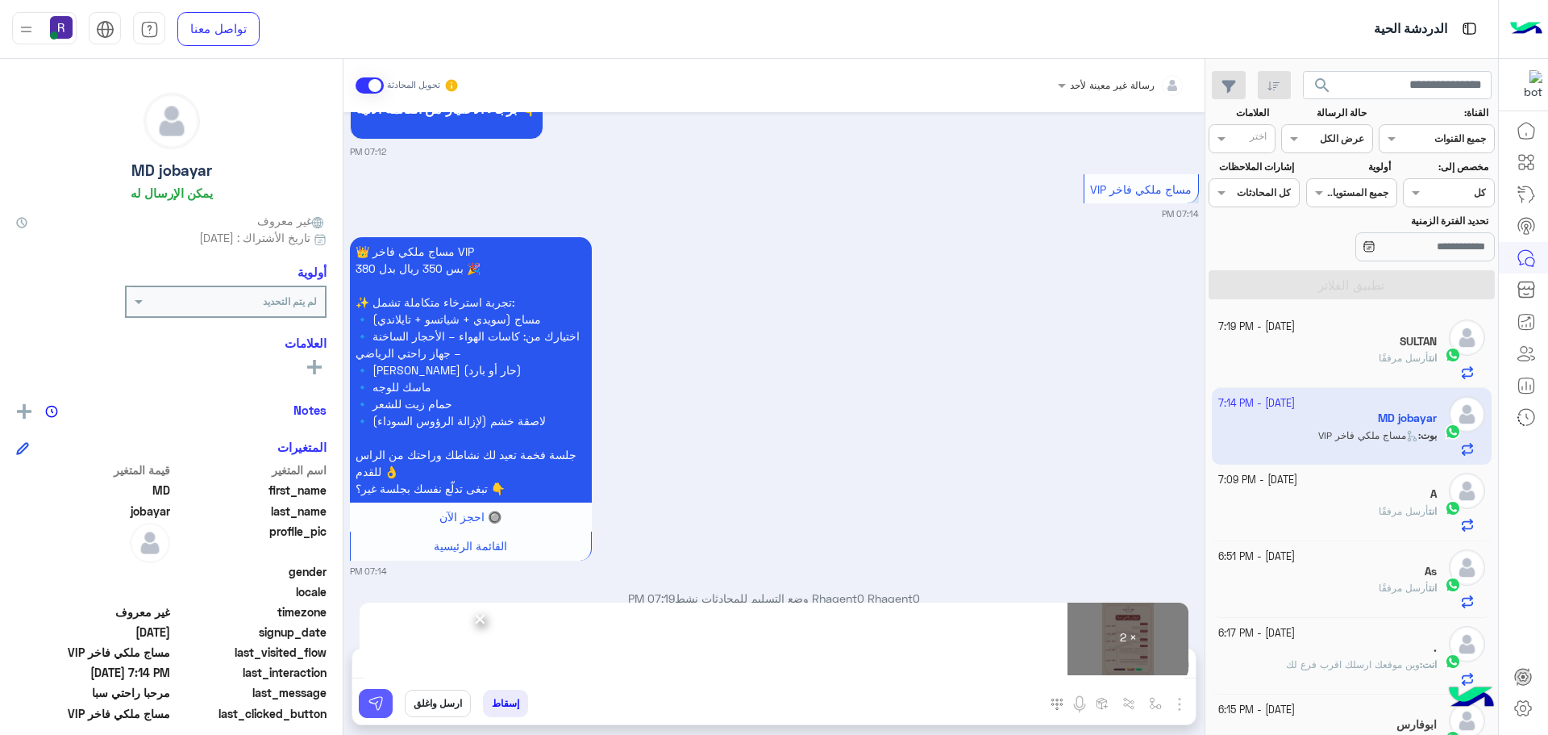
click at [373, 706] on img at bounding box center [376, 703] width 16 height 16
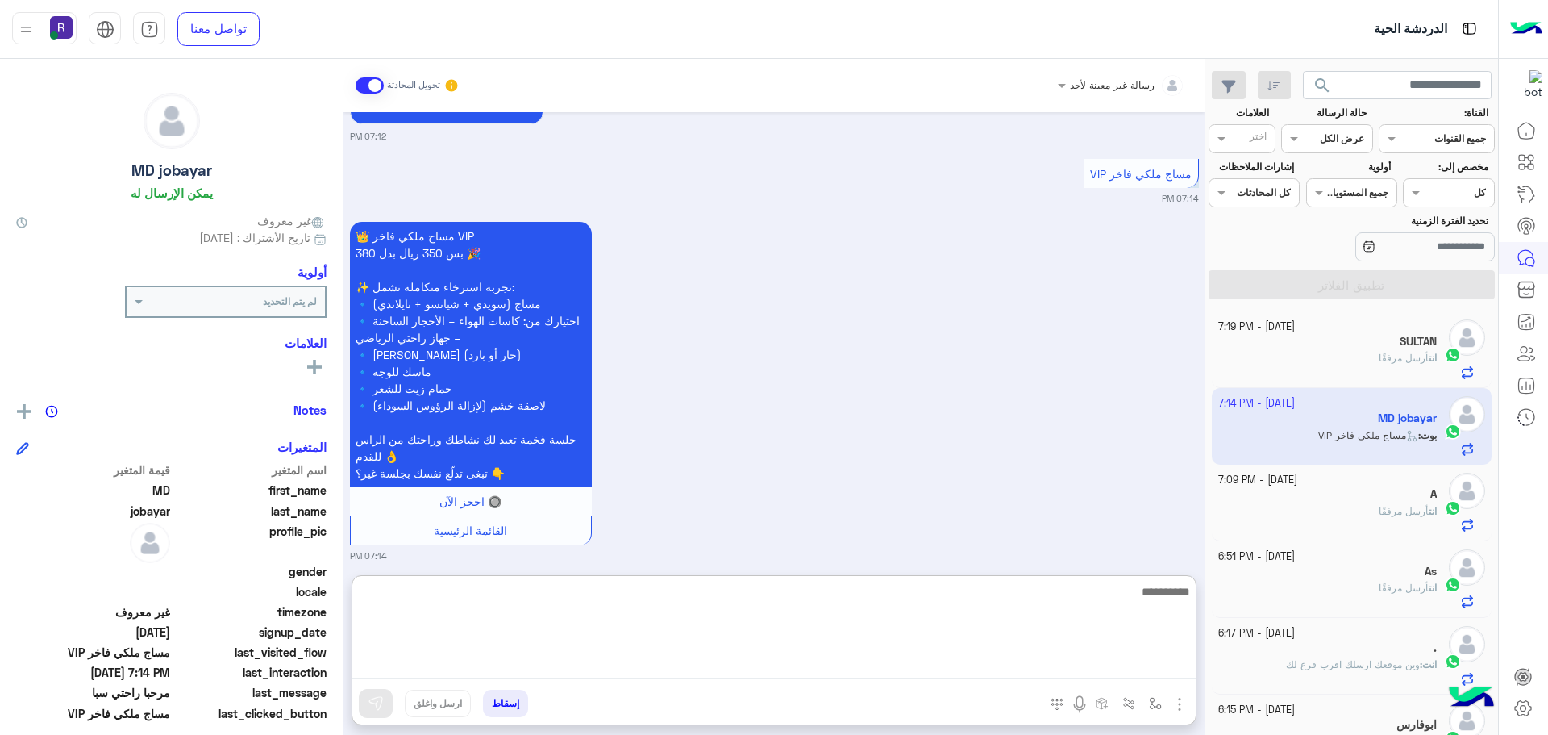
paste textarea "**********"
type textarea "**********"
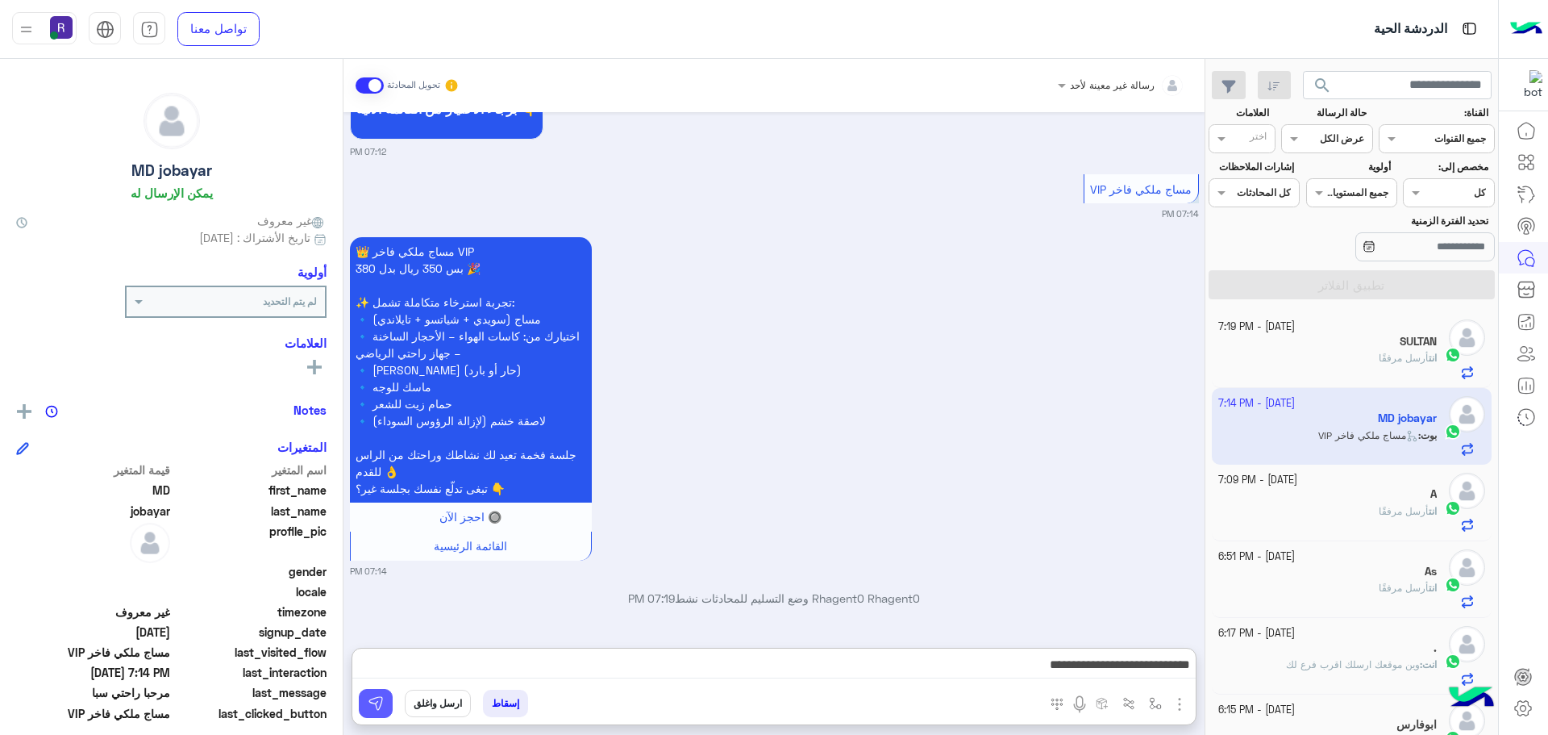
click at [385, 710] on button at bounding box center [376, 703] width 34 height 29
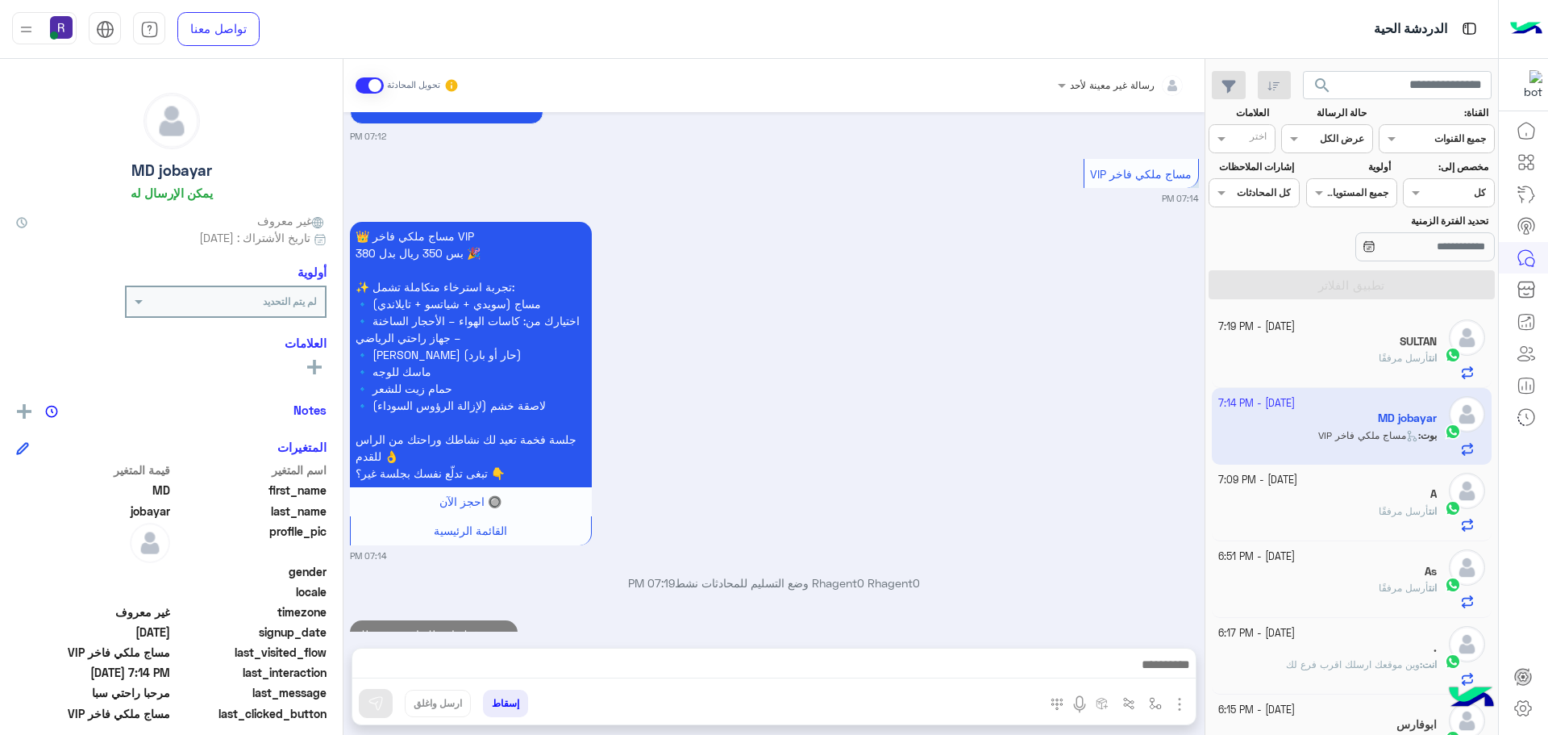
scroll to position [706, 0]
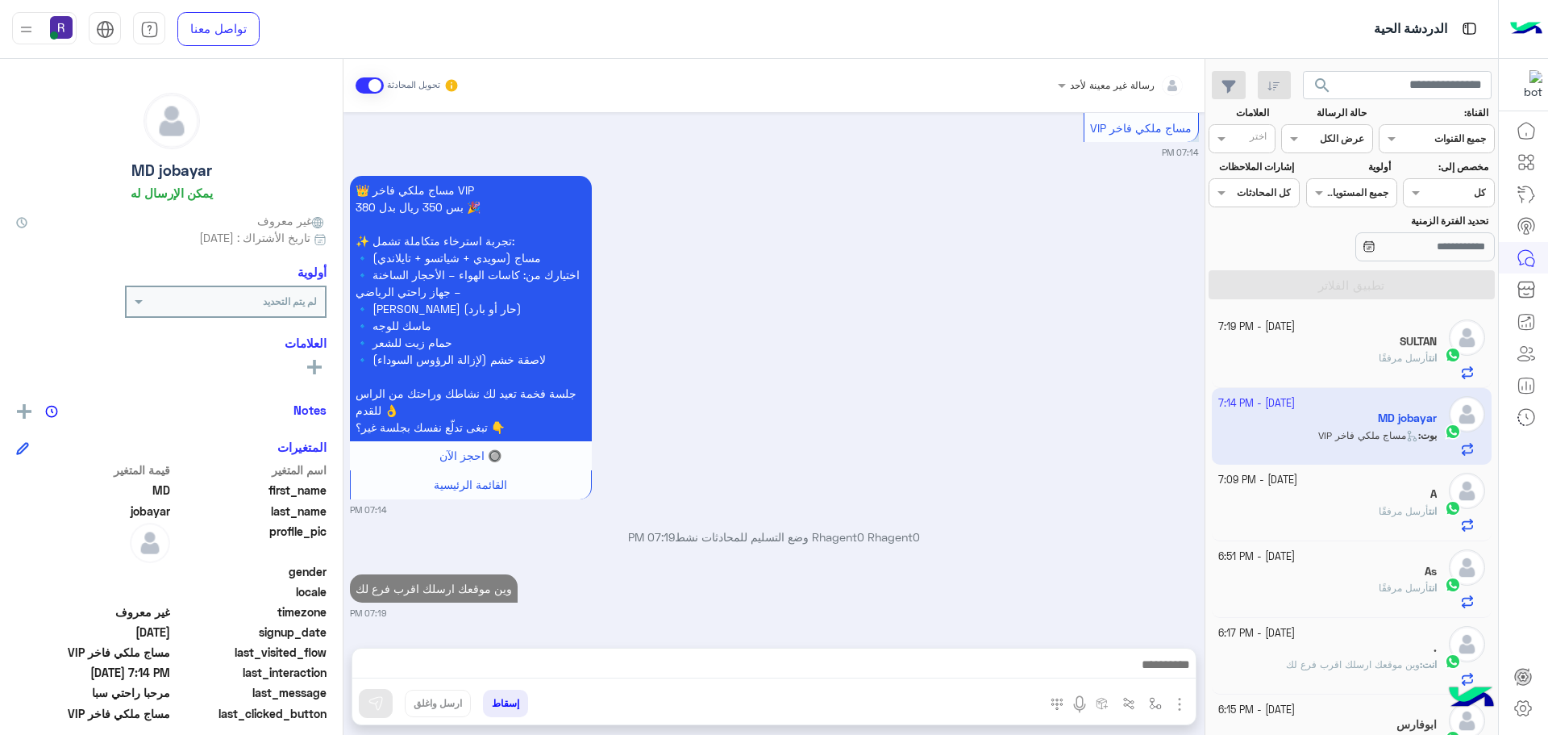
click at [1329, 504] on div "انت أرسل مرفقًا" at bounding box center [1328, 518] width 219 height 28
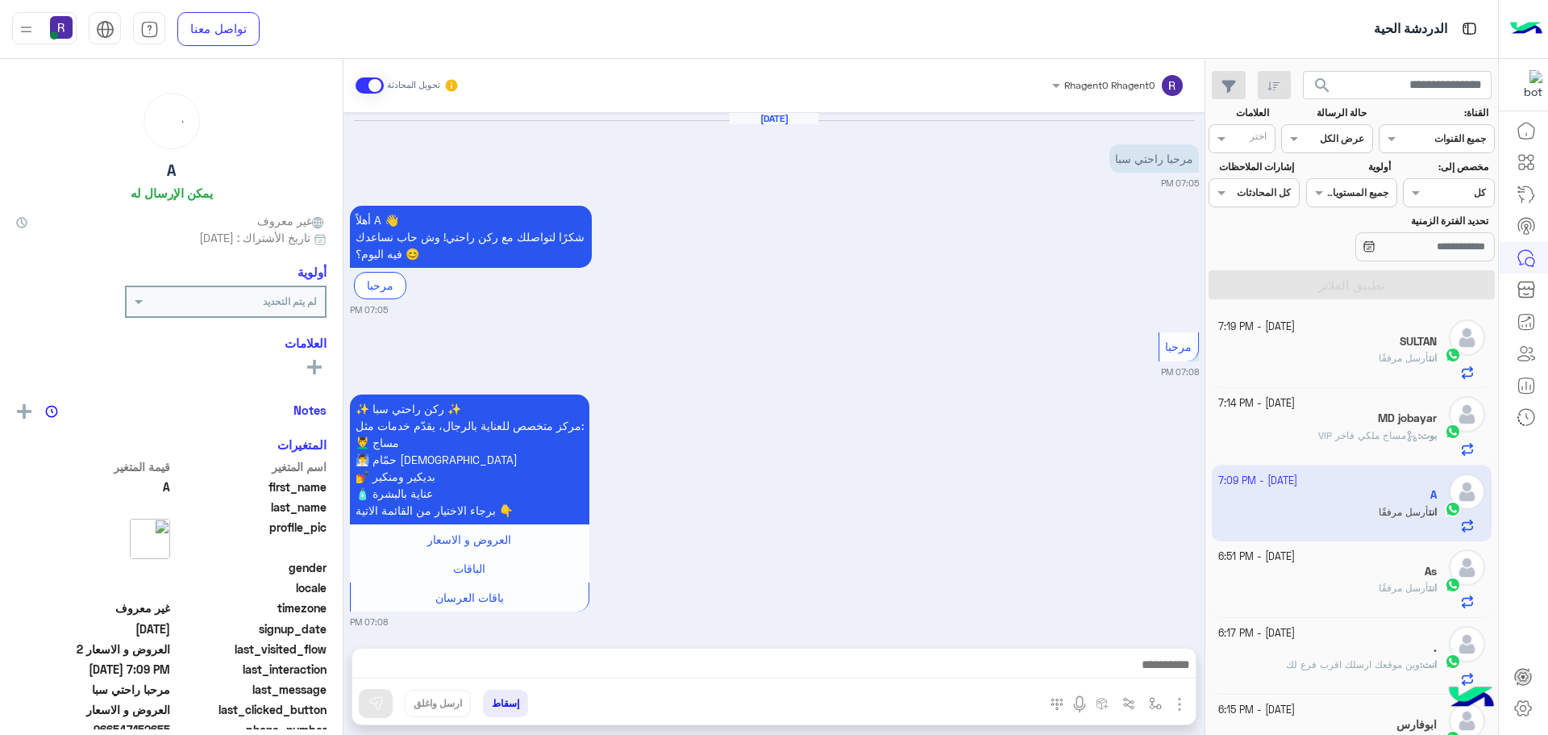
scroll to position [726, 0]
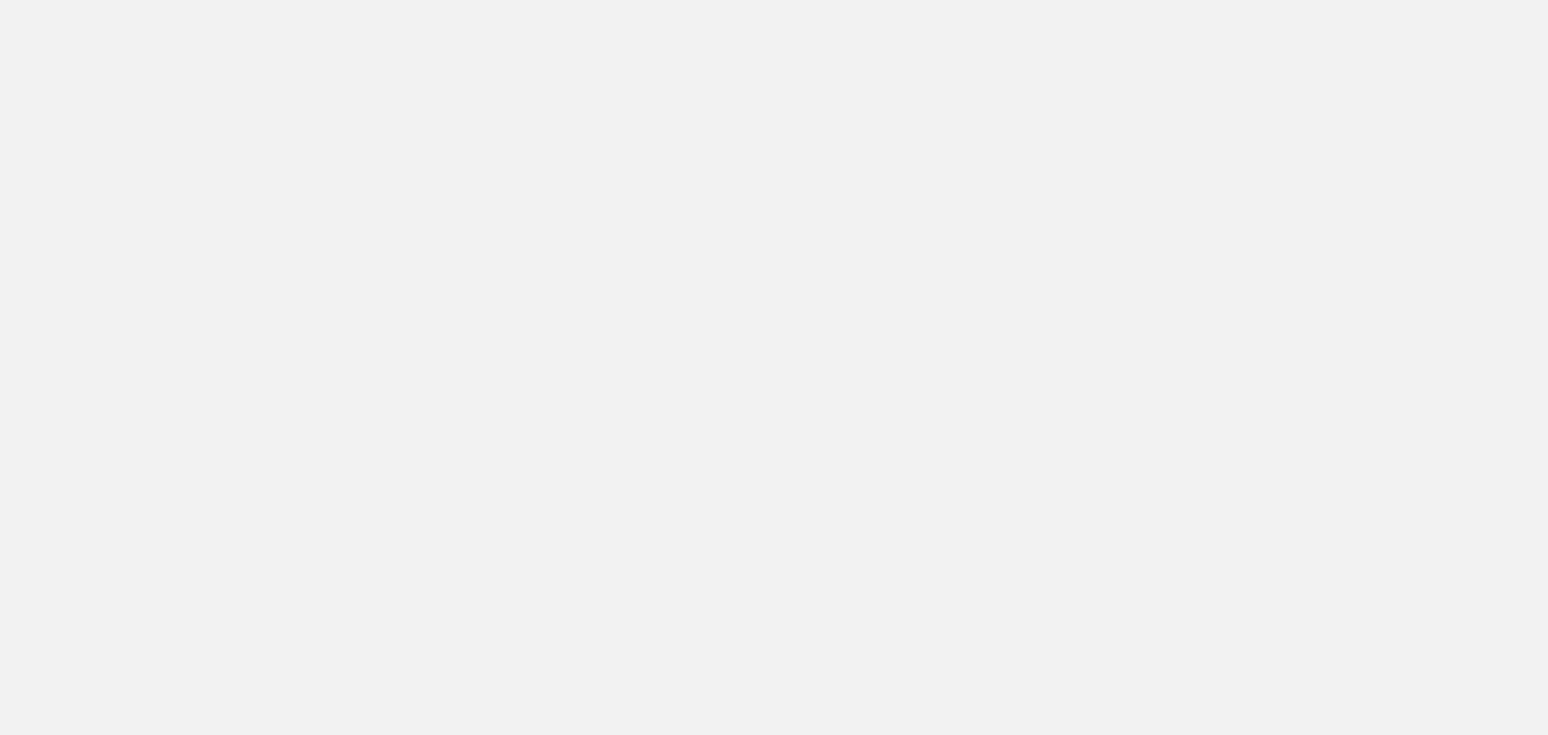
scroll to position [637, 0]
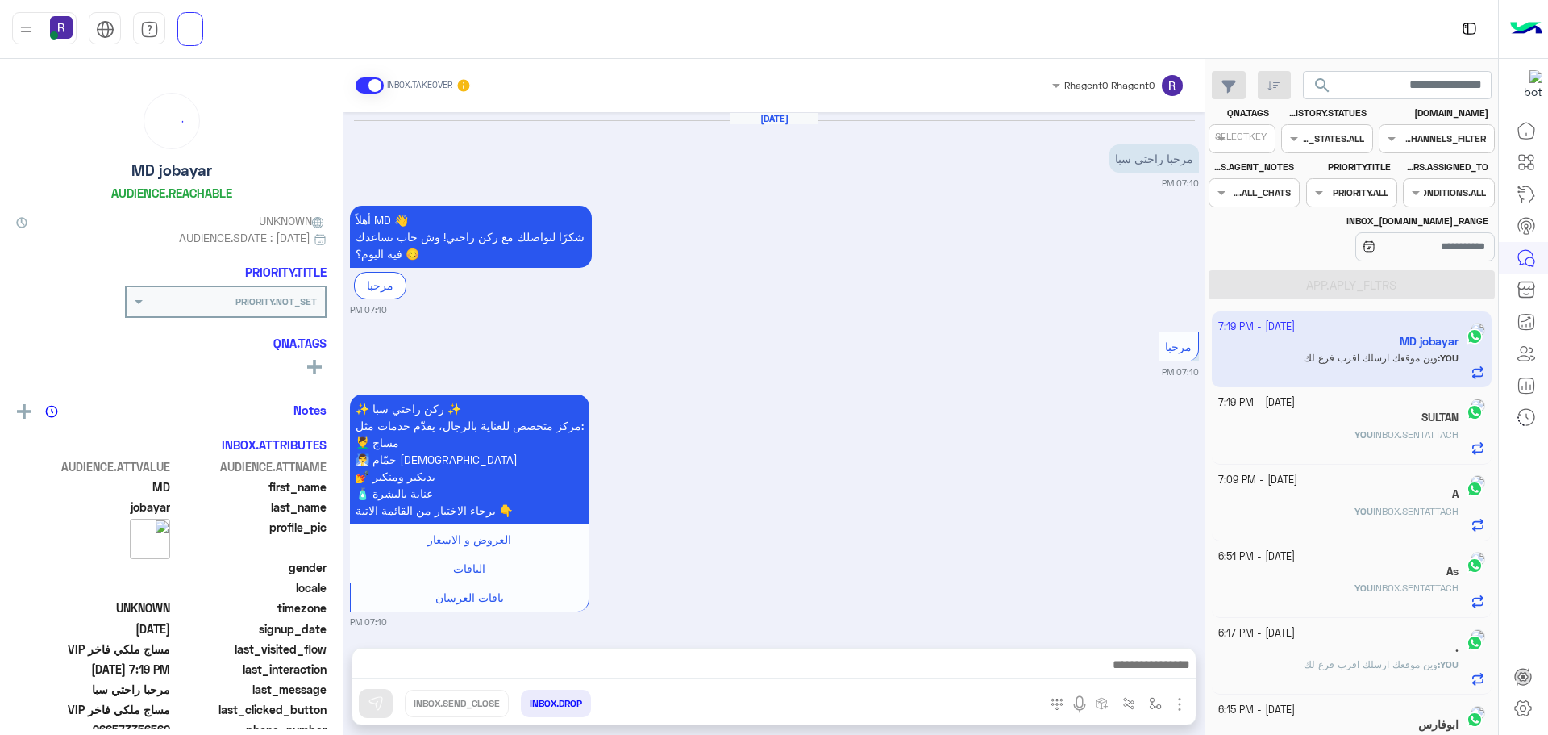
scroll to position [1206, 0]
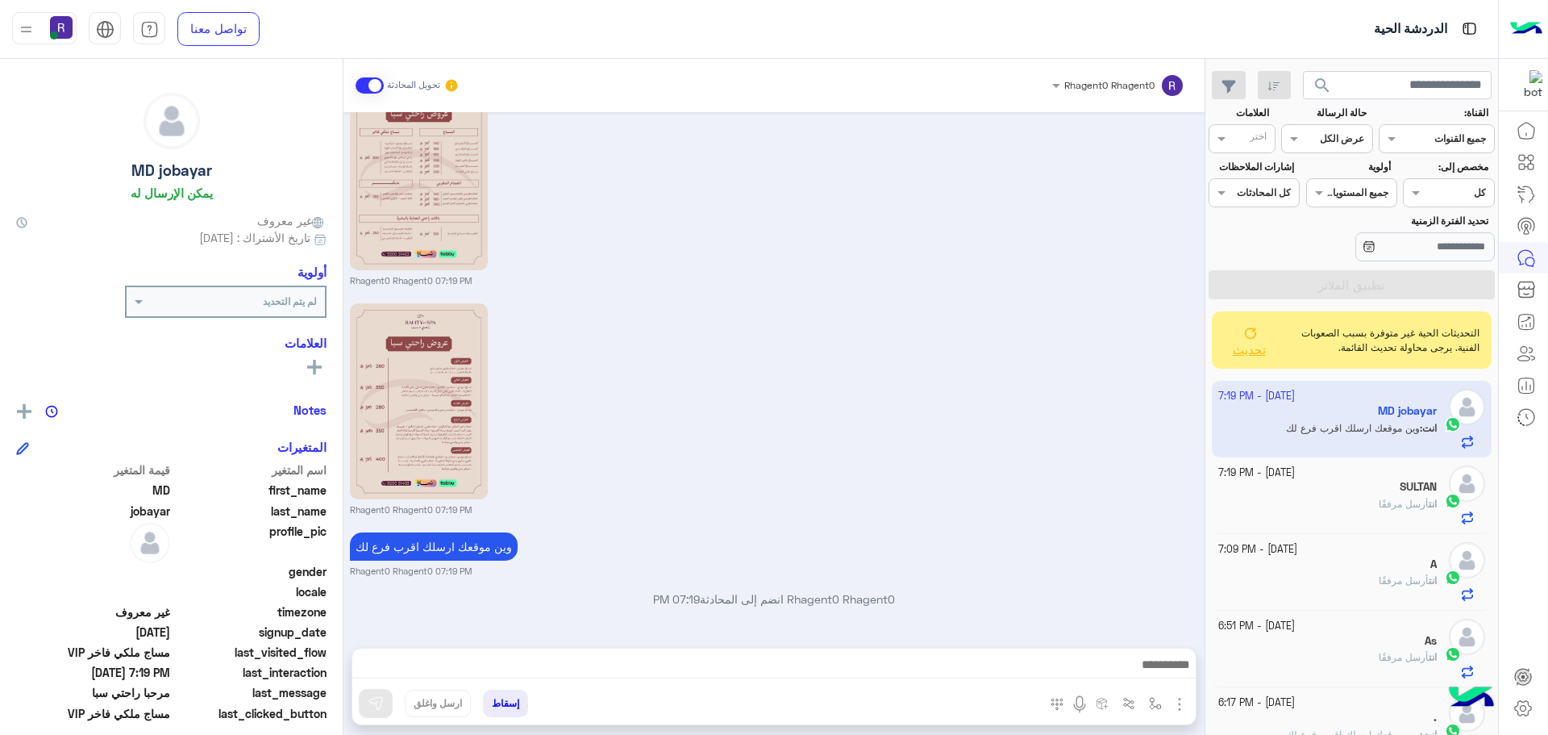
click at [1261, 346] on span "تحديث" at bounding box center [1249, 349] width 33 height 15
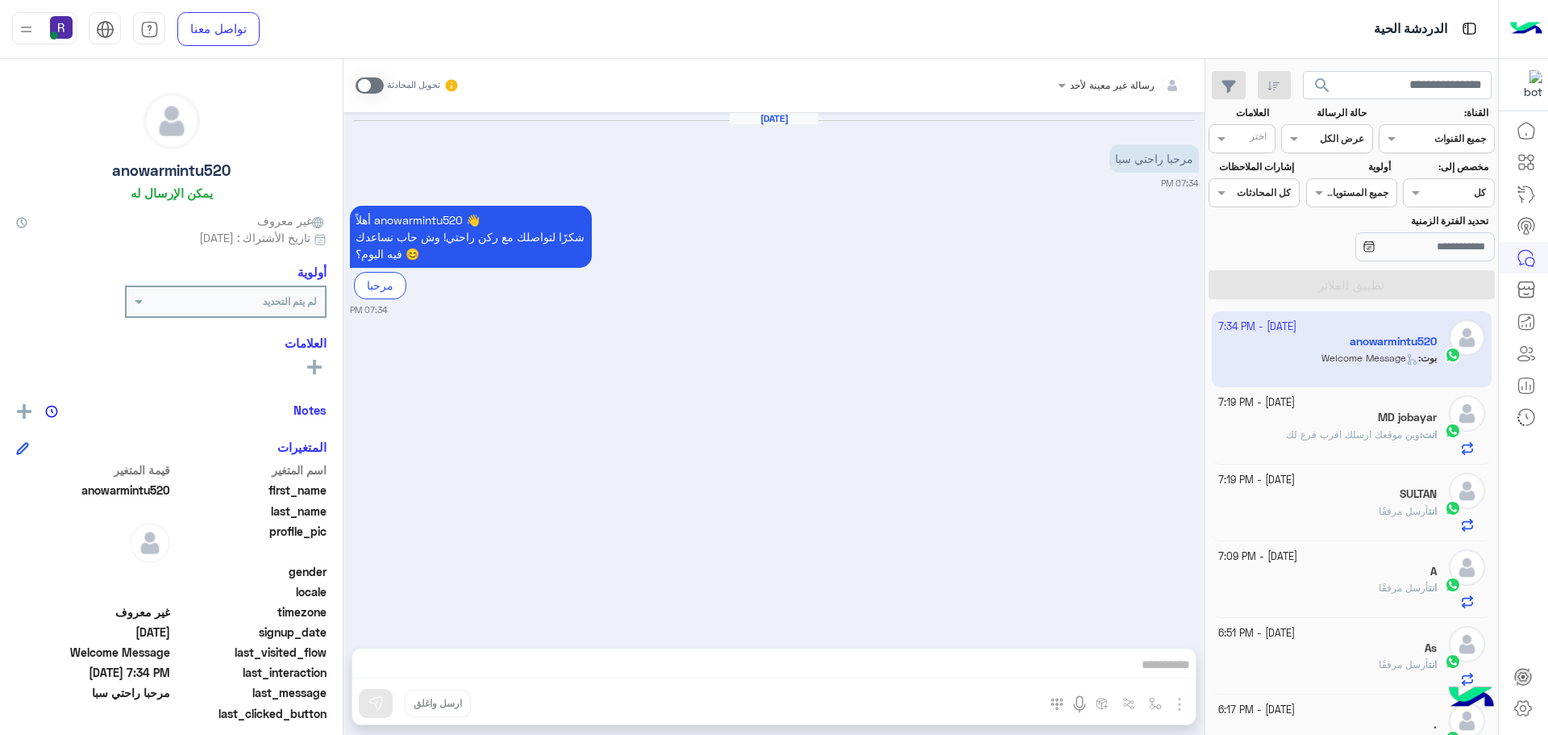
click at [373, 82] on span at bounding box center [370, 85] width 28 height 16
click at [381, 83] on span at bounding box center [370, 85] width 28 height 16
click at [375, 78] on span at bounding box center [370, 85] width 28 height 16
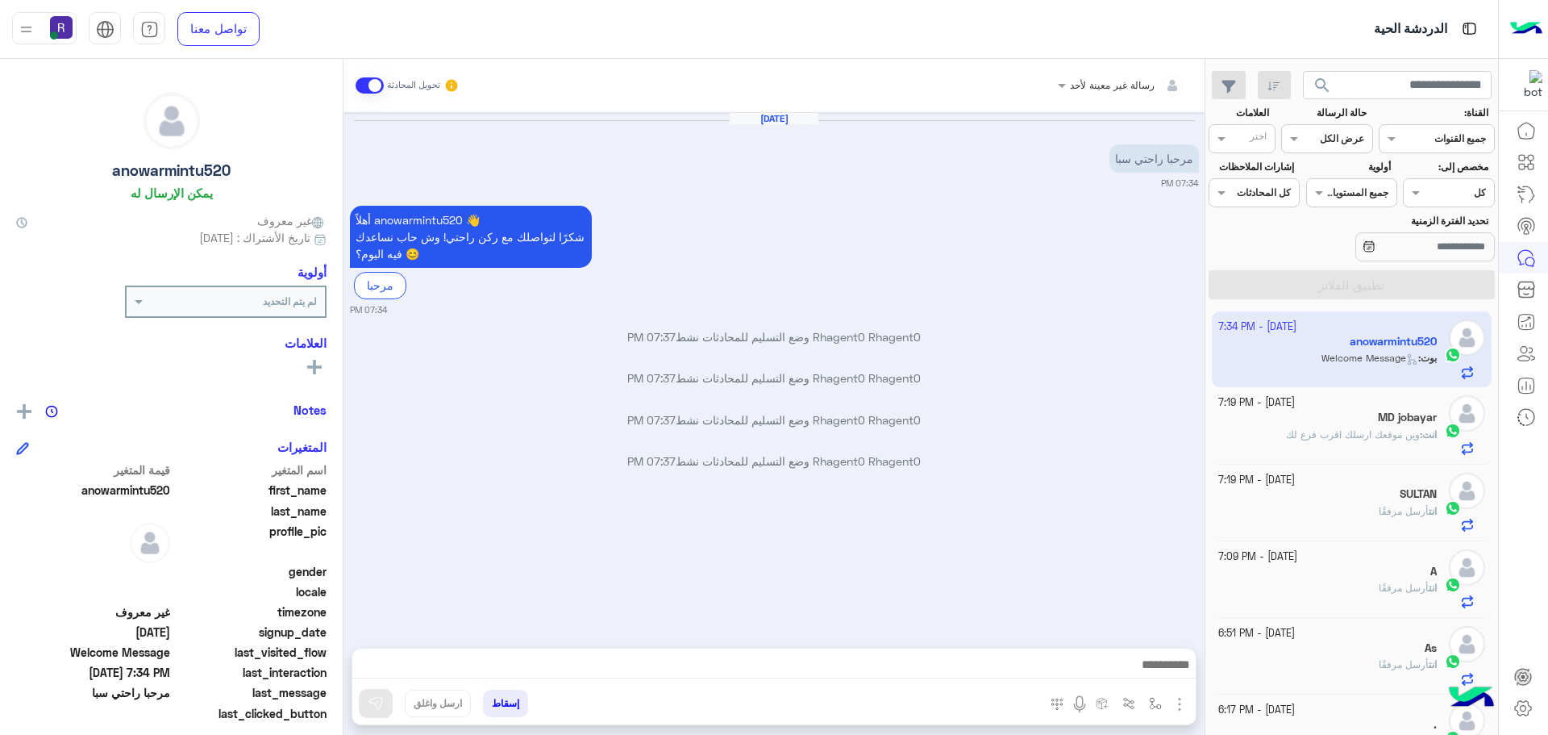
click at [1177, 701] on img "button" at bounding box center [1179, 703] width 19 height 19
click at [1165, 681] on button "الصور" at bounding box center [1155, 668] width 69 height 32
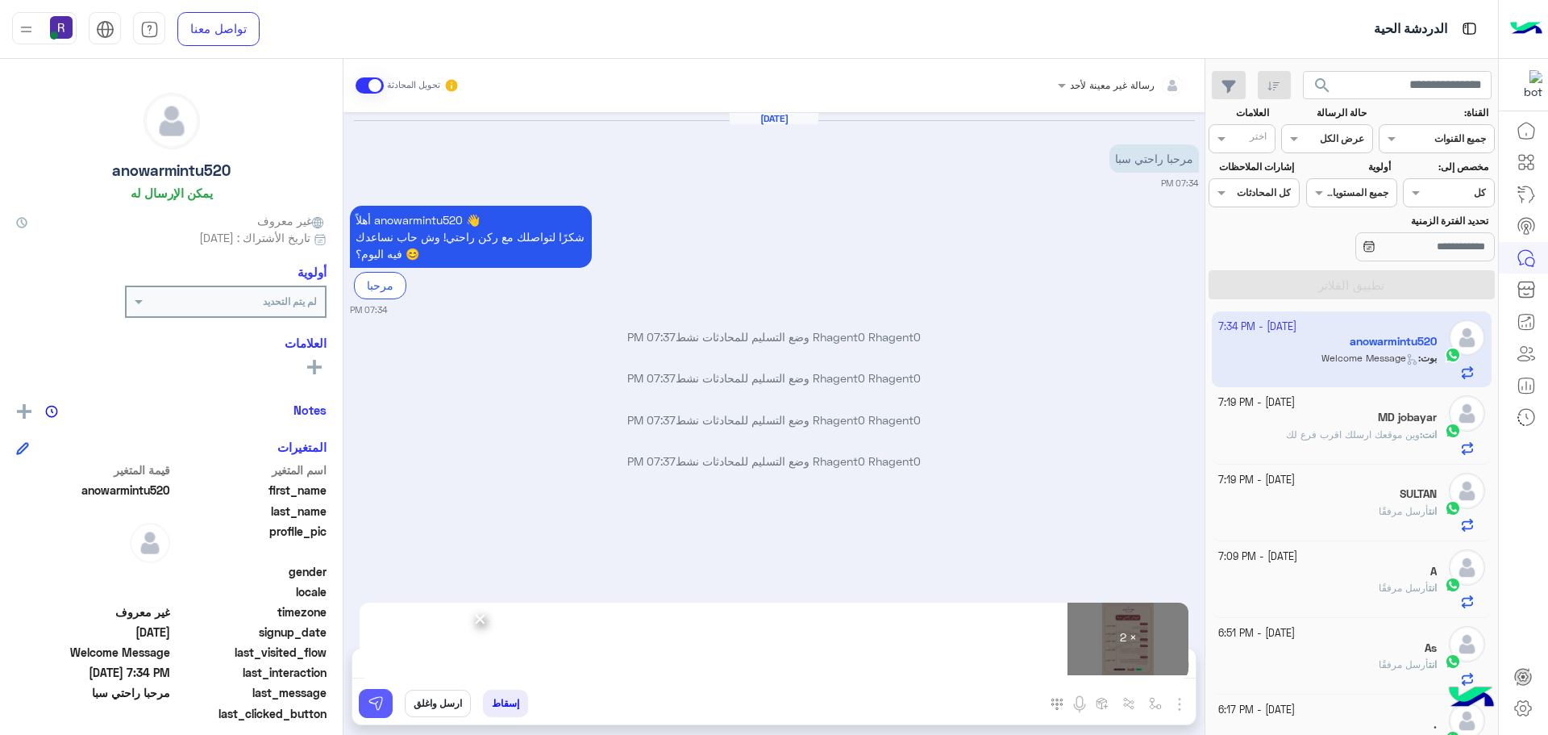
click at [381, 710] on img at bounding box center [376, 703] width 16 height 16
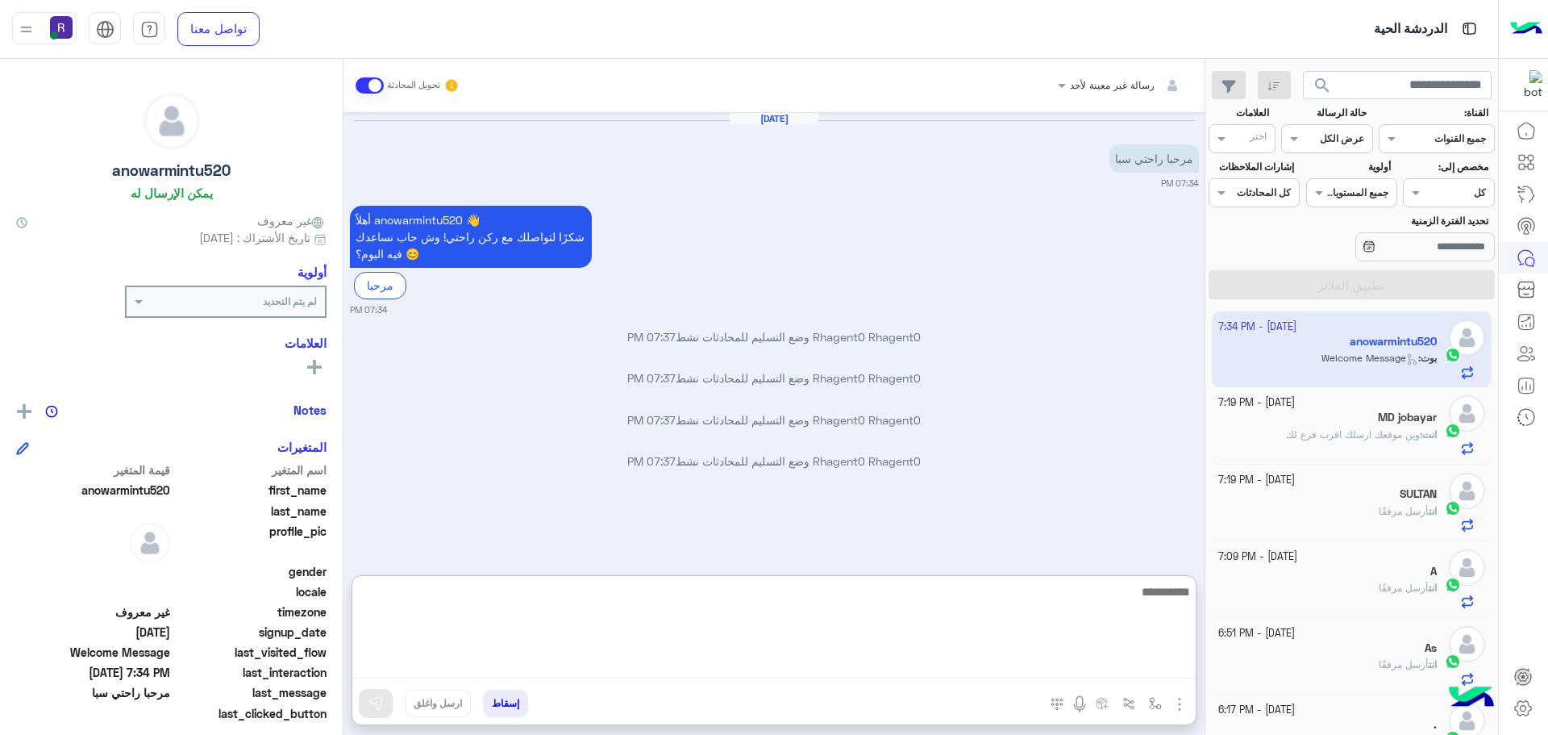
paste textarea "**********"
type textarea "**********"
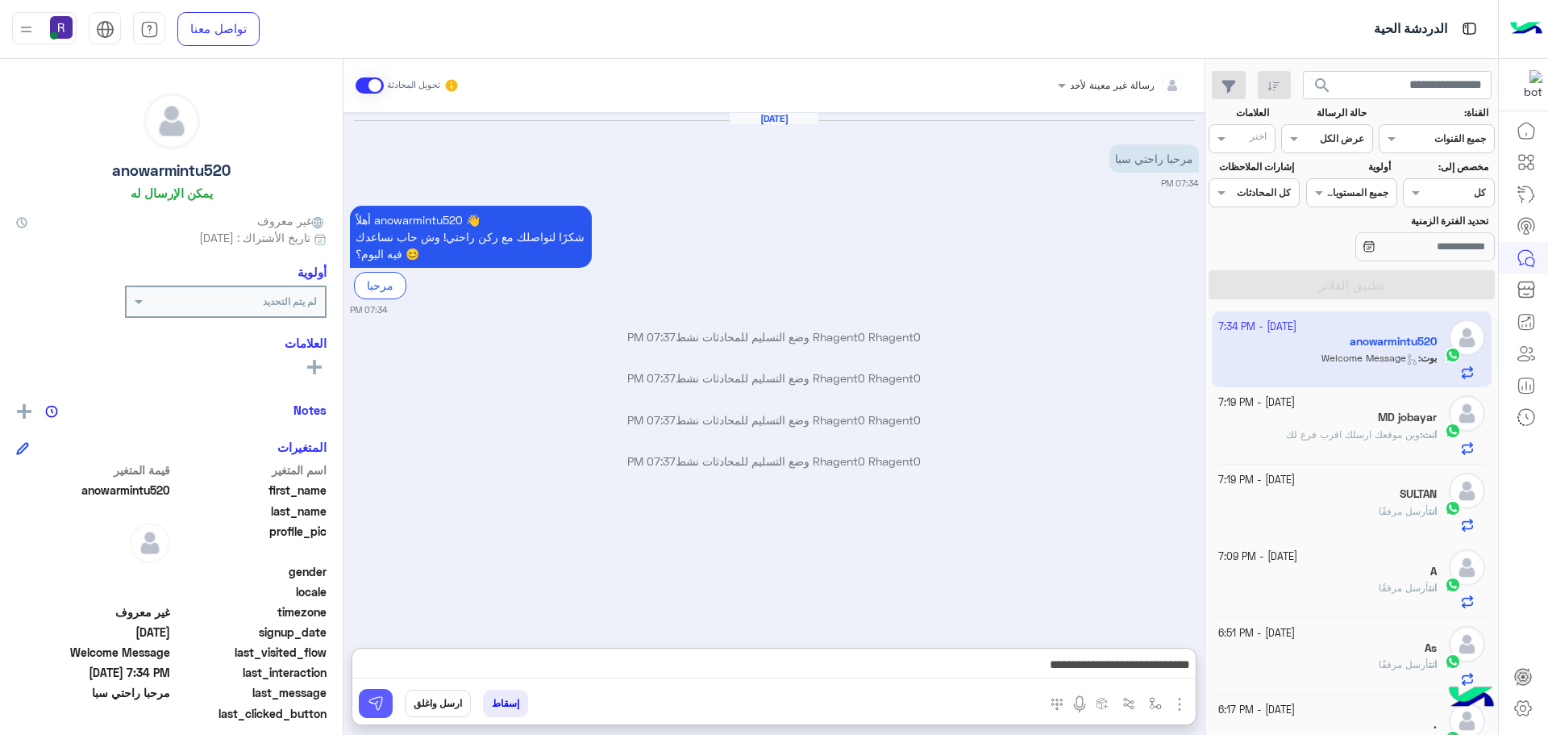
click at [361, 700] on button at bounding box center [376, 703] width 34 height 29
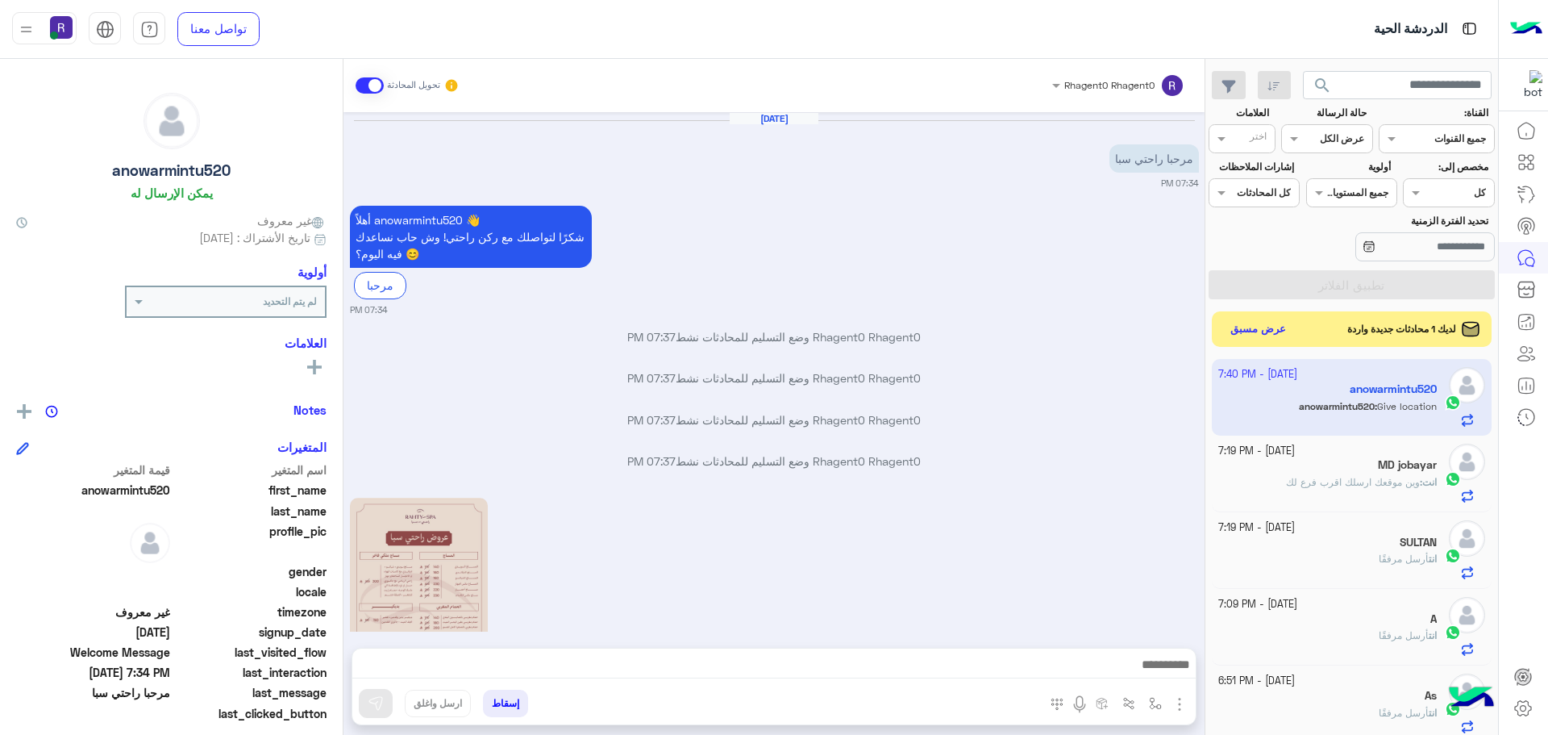
scroll to position [486, 0]
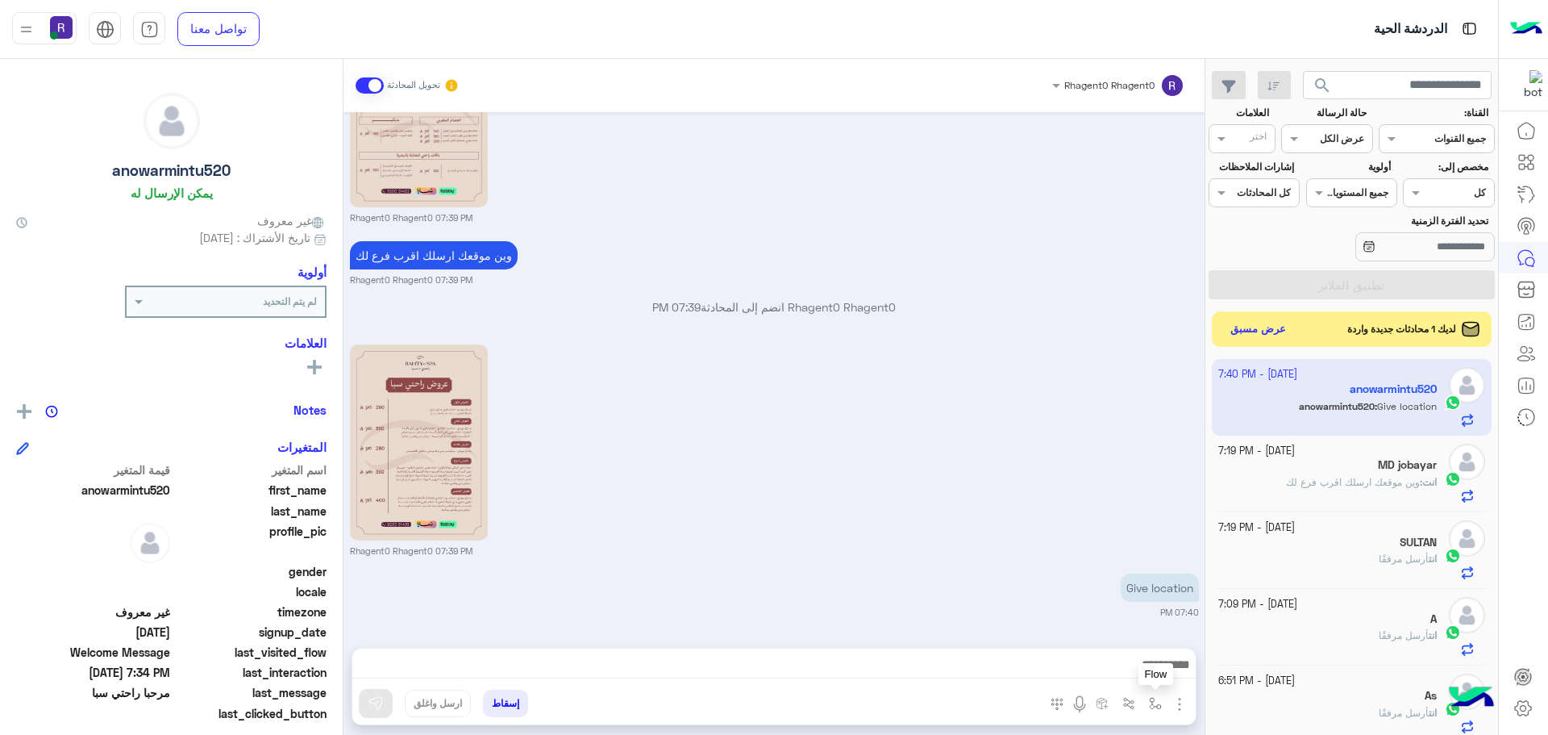
click at [1159, 709] on img "button" at bounding box center [1155, 703] width 13 height 13
click at [1135, 671] on input "text" at bounding box center [1119, 665] width 81 height 15
click at [1129, 588] on span "الجنادرية" at bounding box center [1138, 587] width 44 height 15
type textarea "*********"
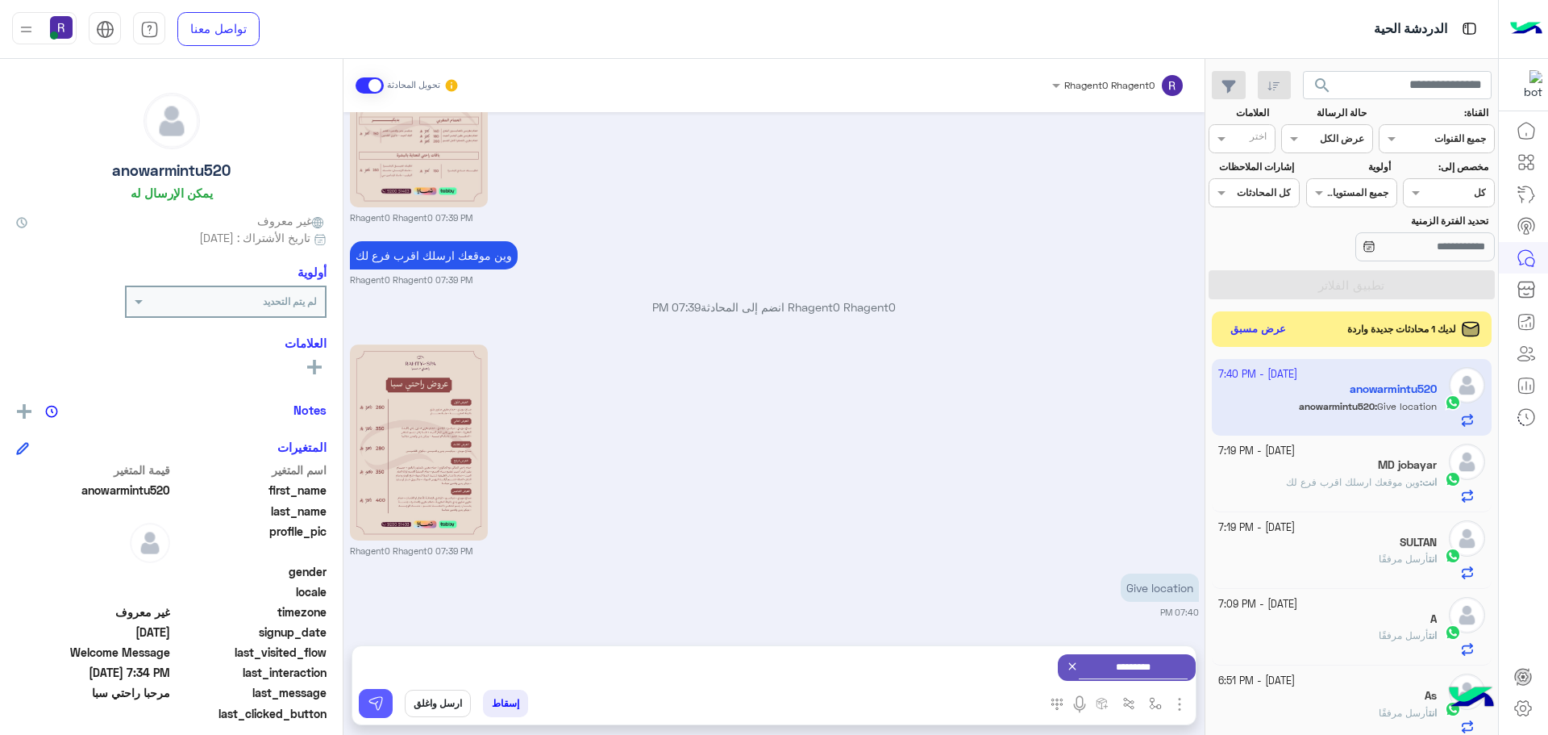
click at [362, 701] on button at bounding box center [376, 703] width 34 height 29
click at [1164, 704] on button "button" at bounding box center [1156, 703] width 27 height 27
click at [1136, 672] on input "text" at bounding box center [1119, 665] width 81 height 15
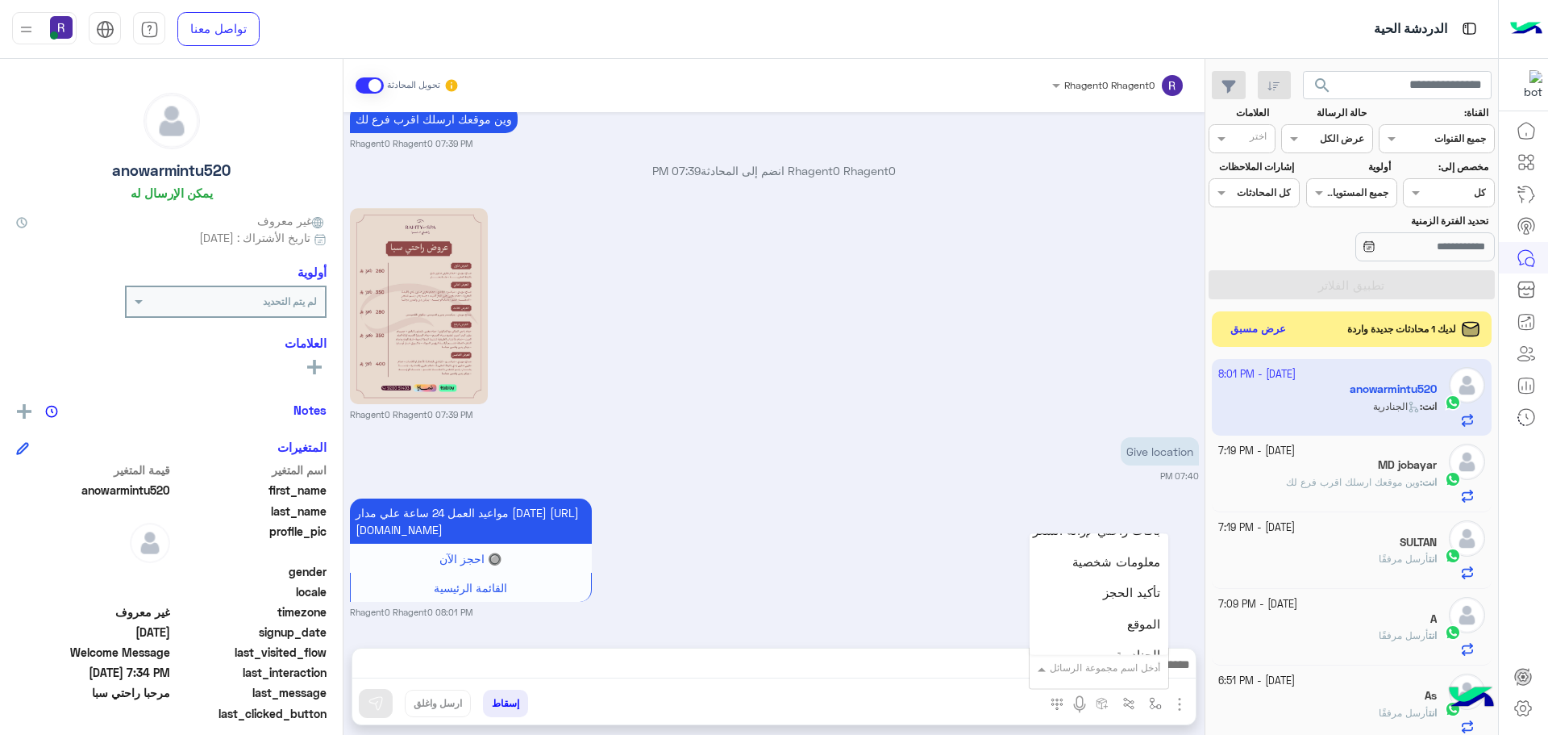
scroll to position [1048, 0]
click at [1117, 645] on div "لبن" at bounding box center [1099, 649] width 139 height 31
type textarea "***"
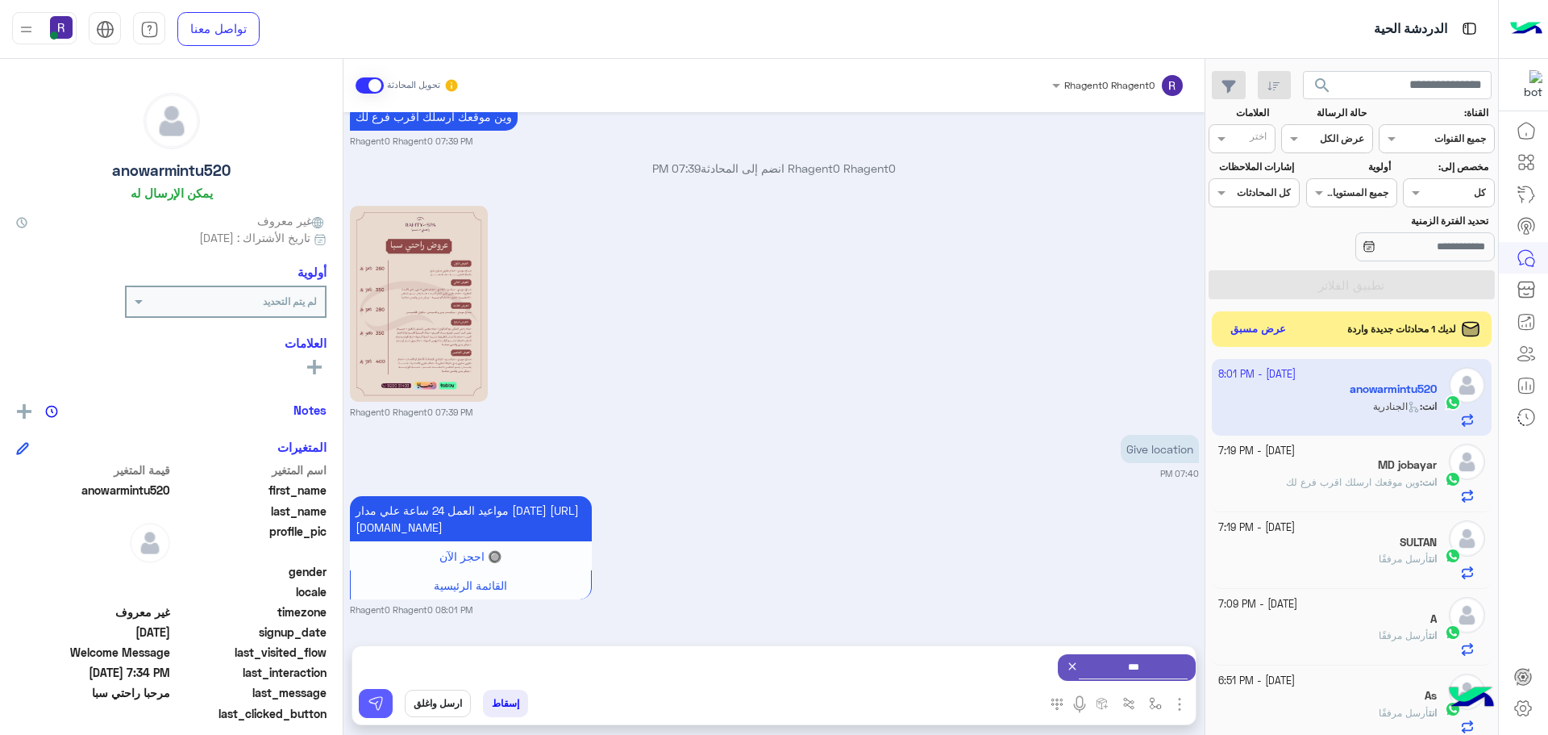
click at [363, 699] on button at bounding box center [376, 703] width 34 height 29
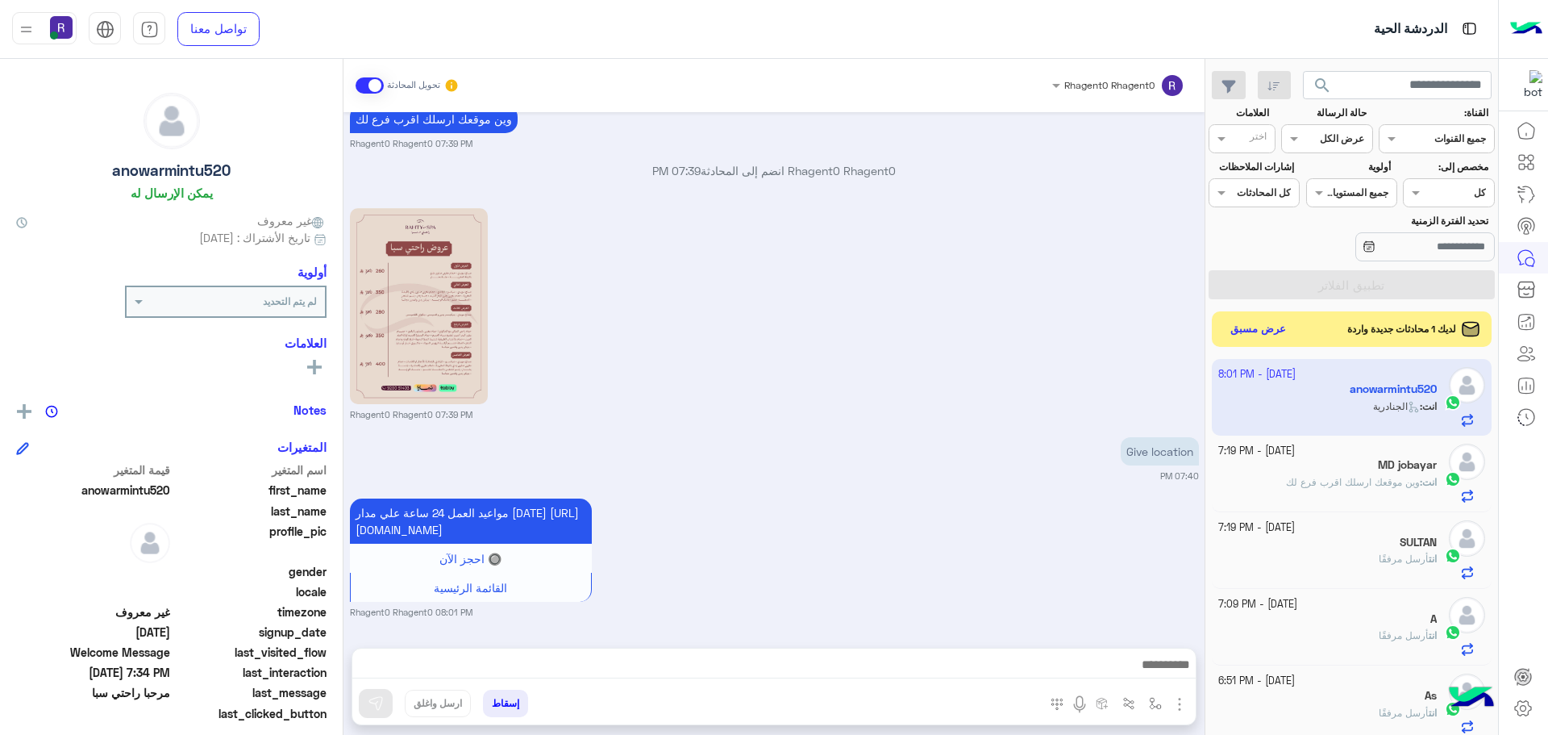
scroll to position [640, 0]
click at [1257, 327] on button "عرض مسبق" at bounding box center [1258, 329] width 68 height 22
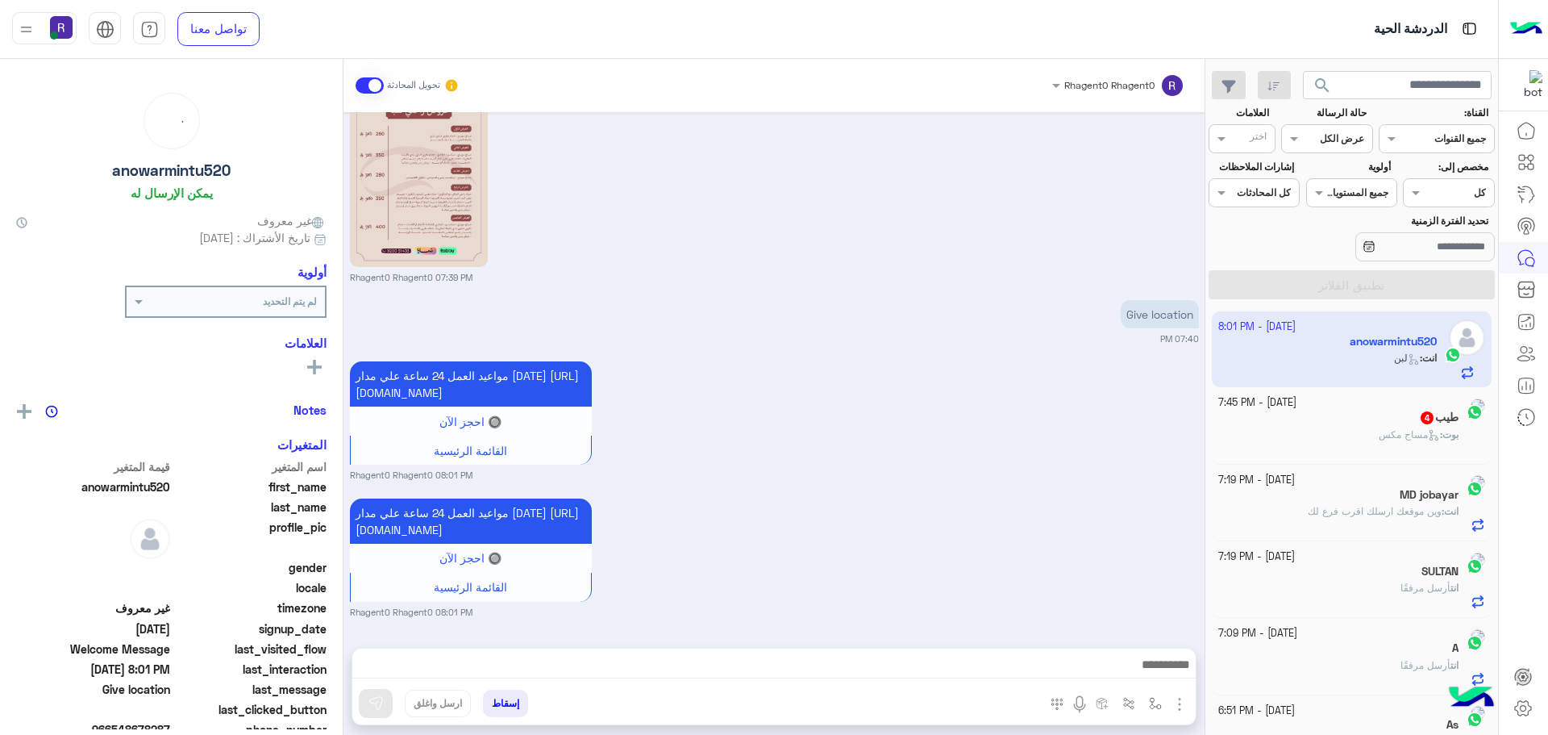
scroll to position [794, 0]
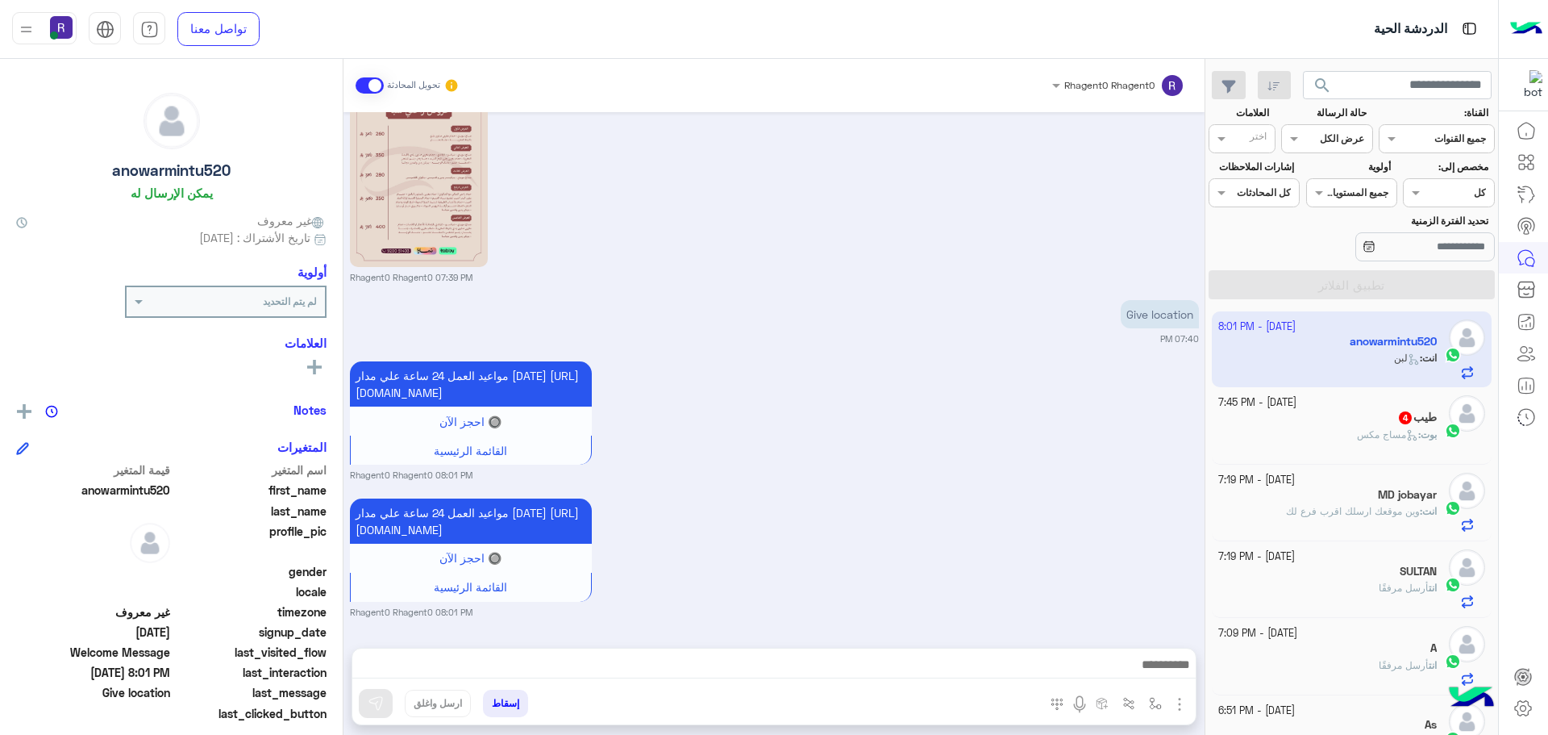
click at [1369, 431] on span "مساج مكس" at bounding box center [1387, 434] width 61 height 12
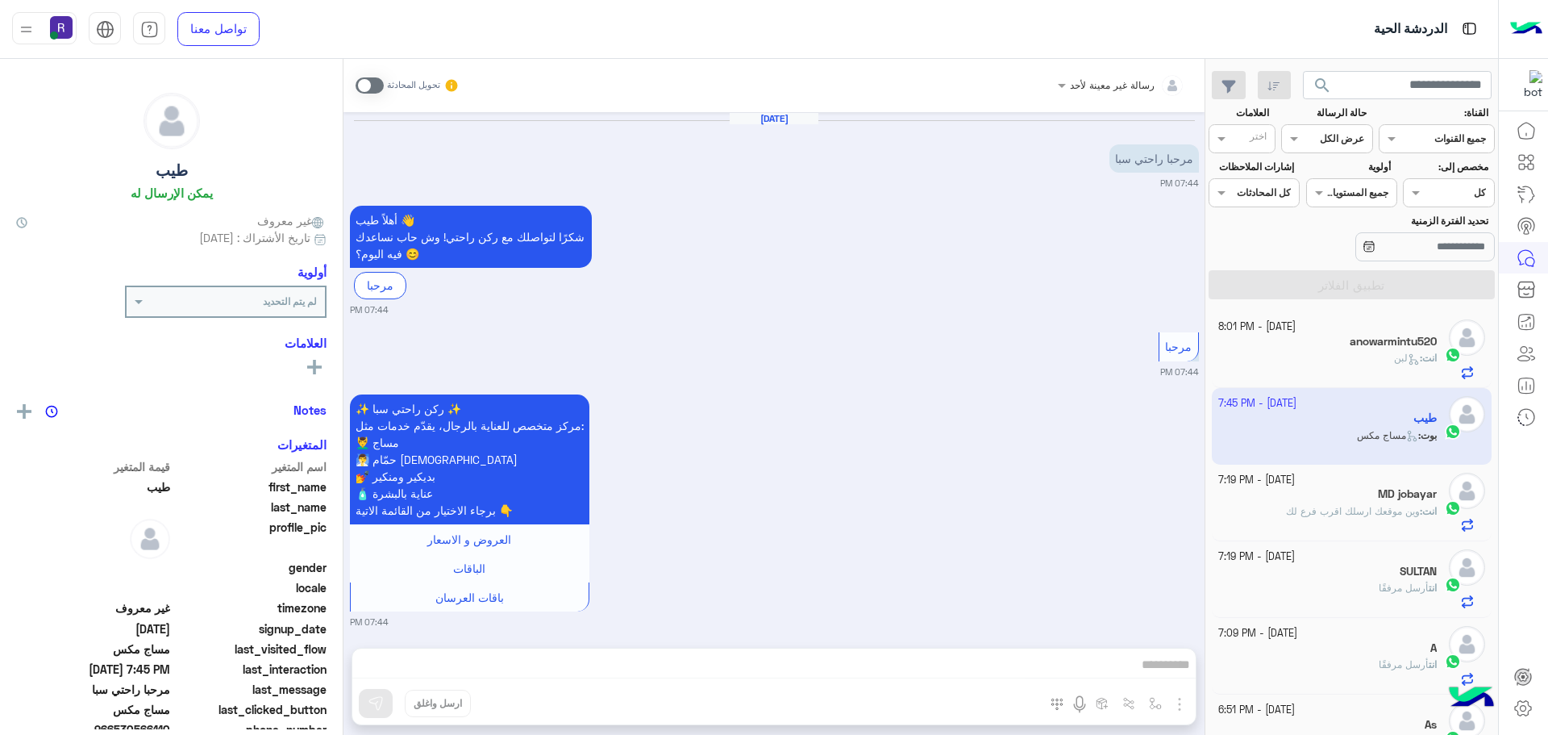
scroll to position [570, 0]
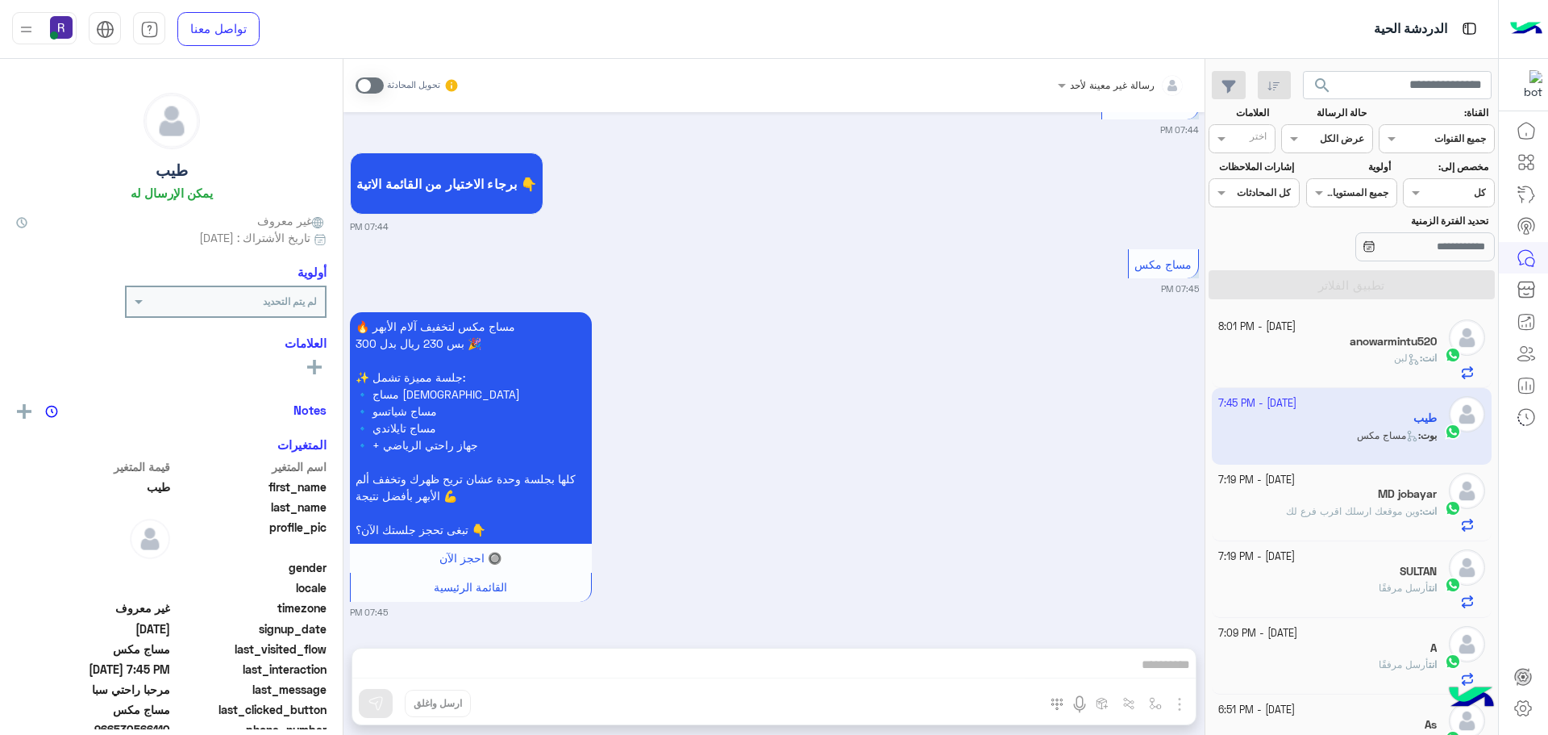
click at [376, 83] on span at bounding box center [370, 85] width 28 height 16
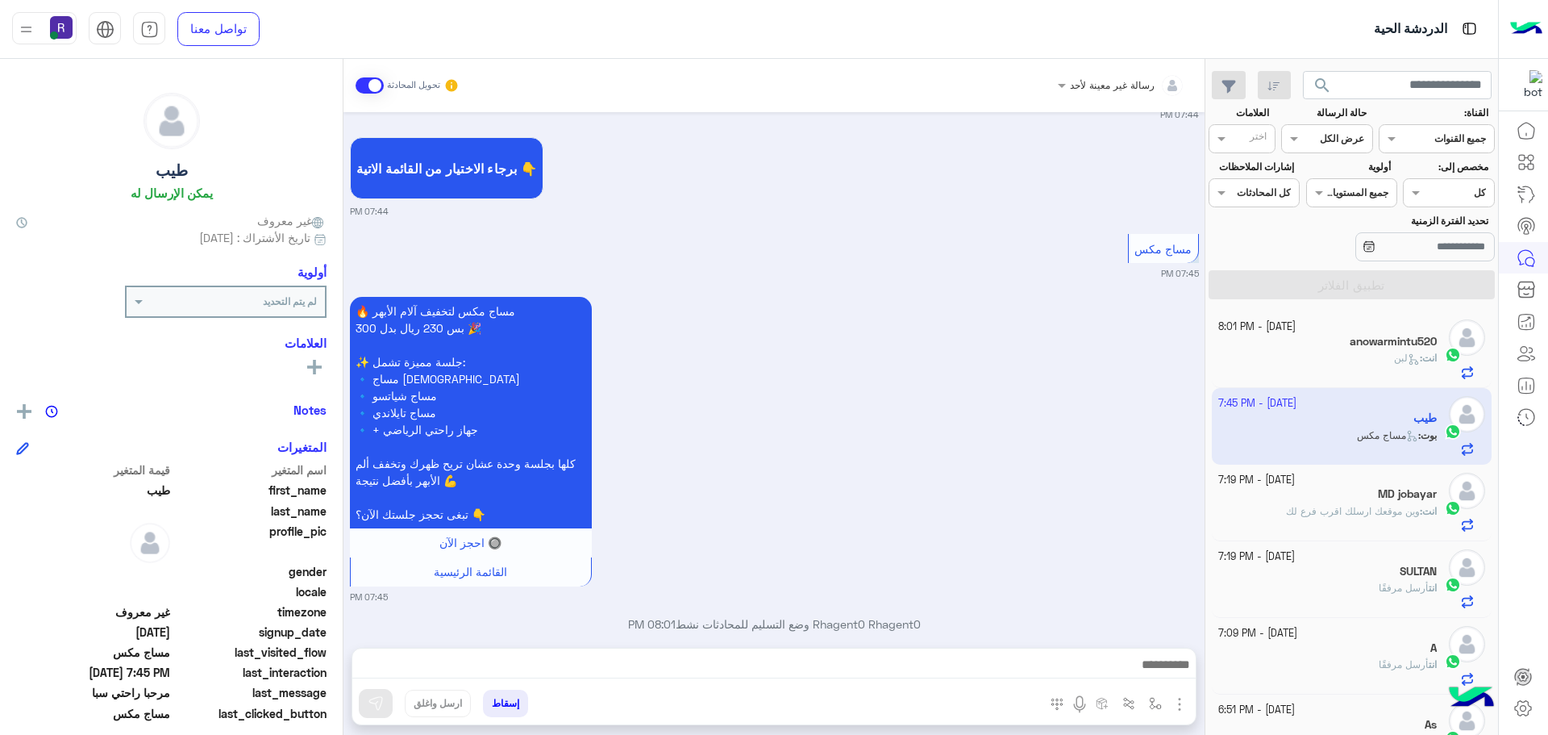
scroll to position [611, 0]
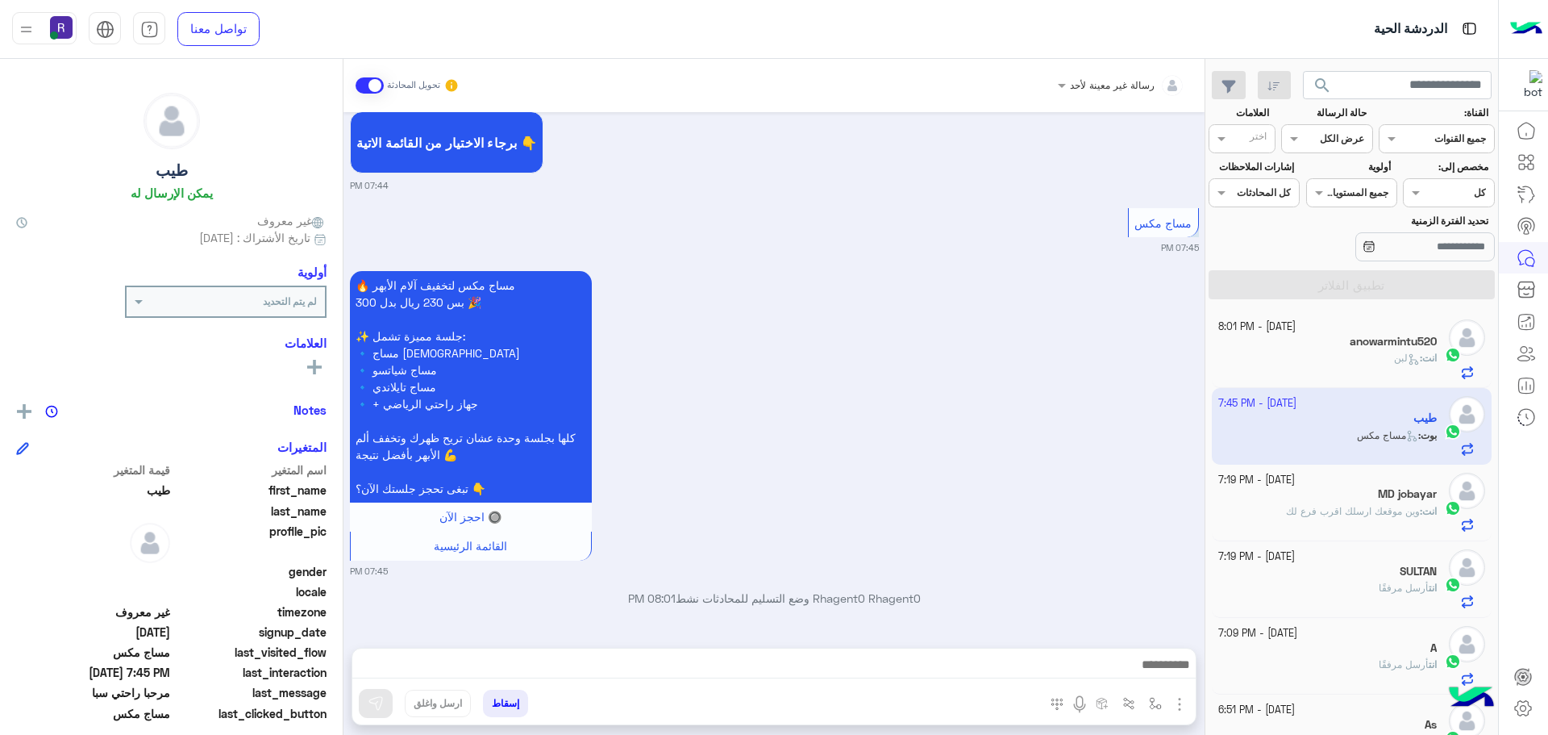
click at [1181, 709] on img "button" at bounding box center [1179, 703] width 19 height 19
click at [1155, 669] on span "الصور" at bounding box center [1149, 669] width 30 height 19
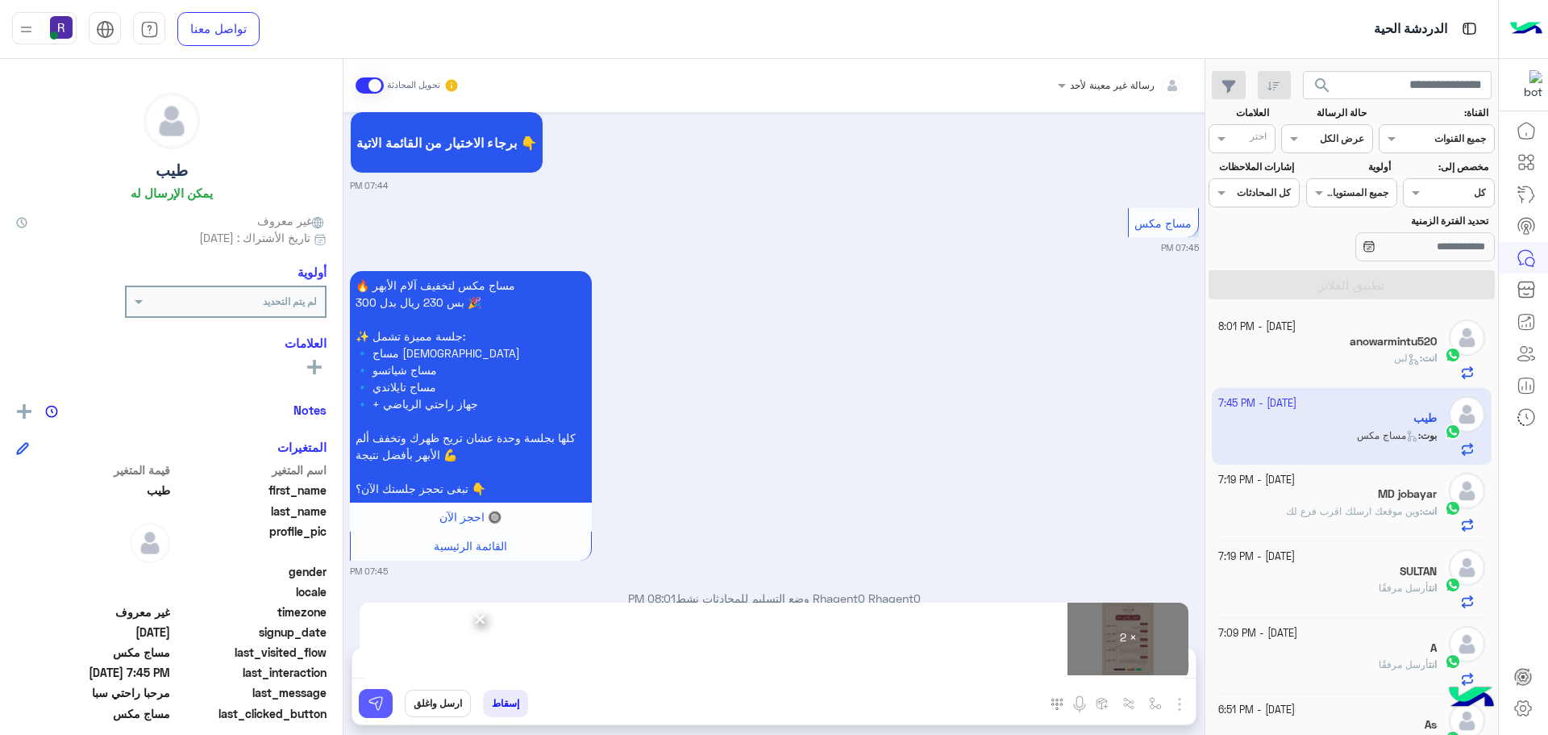
click at [377, 705] on img at bounding box center [376, 703] width 16 height 16
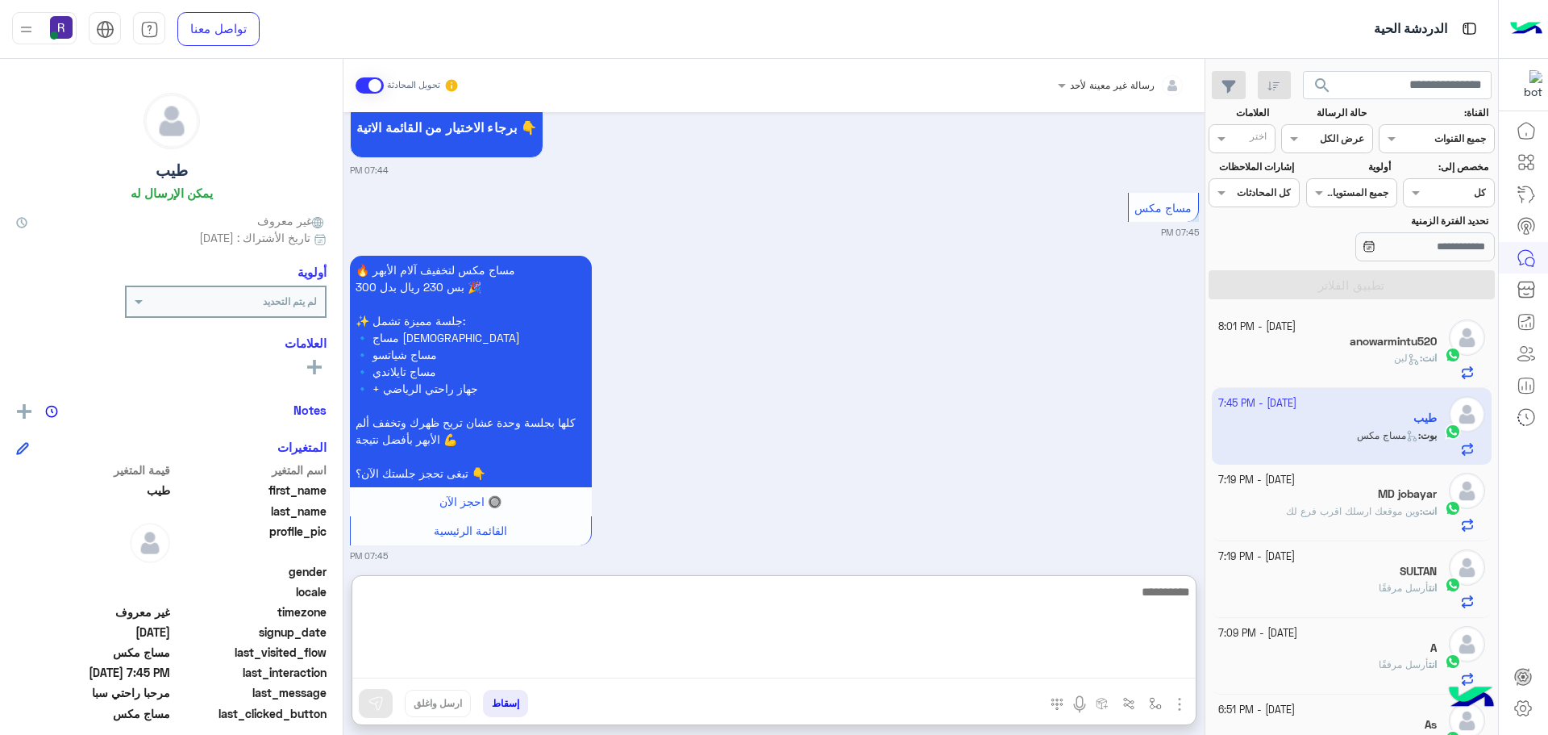
paste textarea "**********"
type textarea "**********"
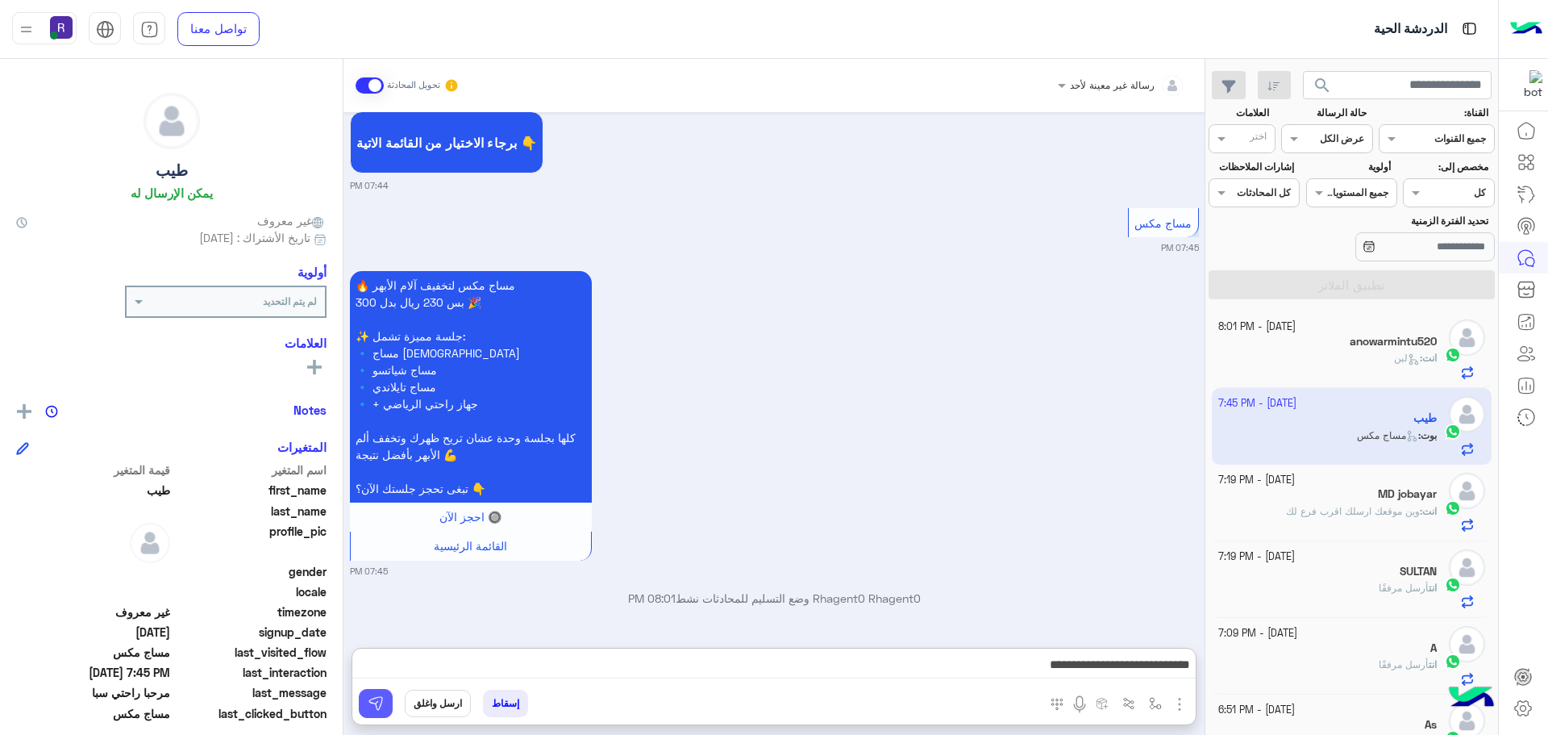
click at [371, 702] on img at bounding box center [376, 703] width 16 height 16
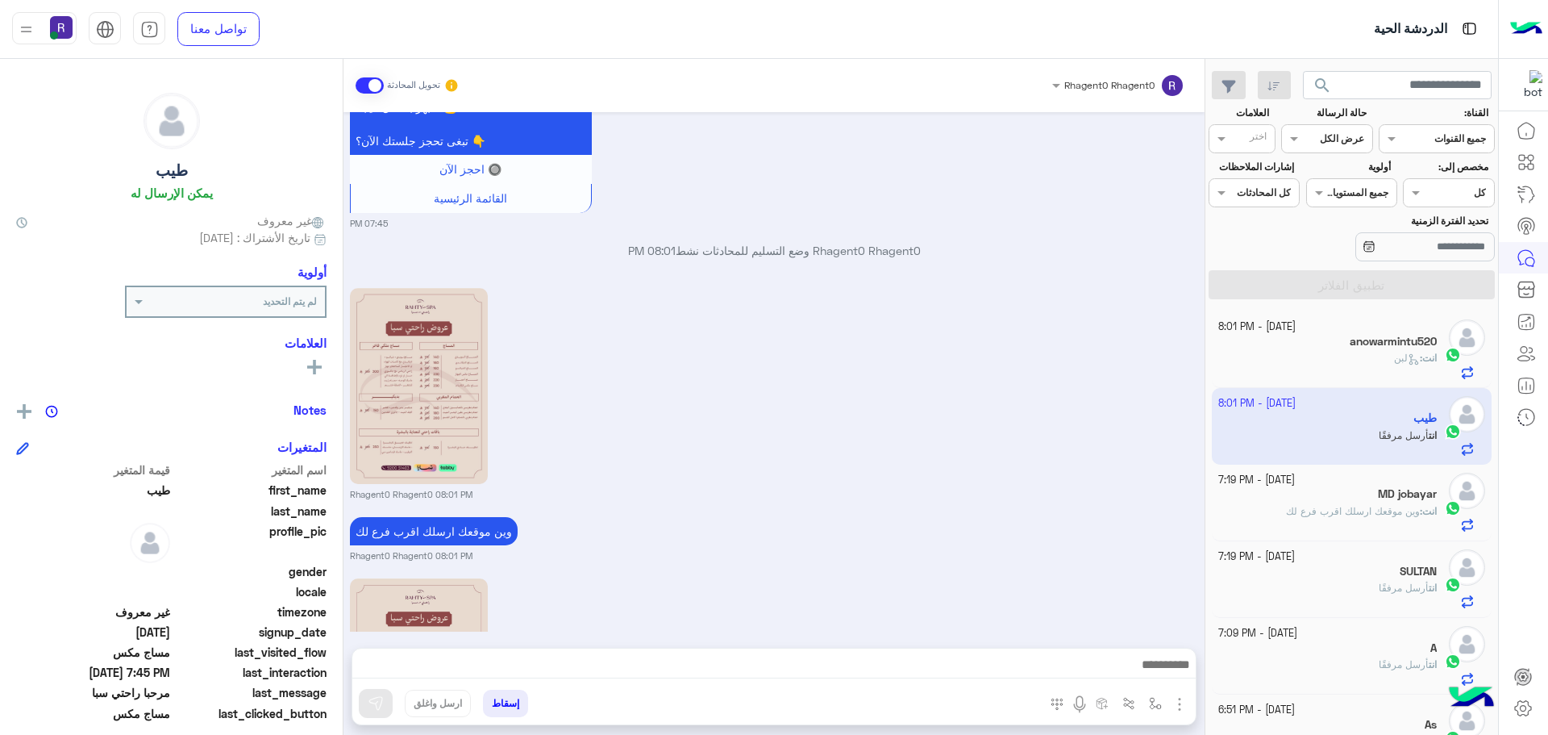
scroll to position [1173, 0]
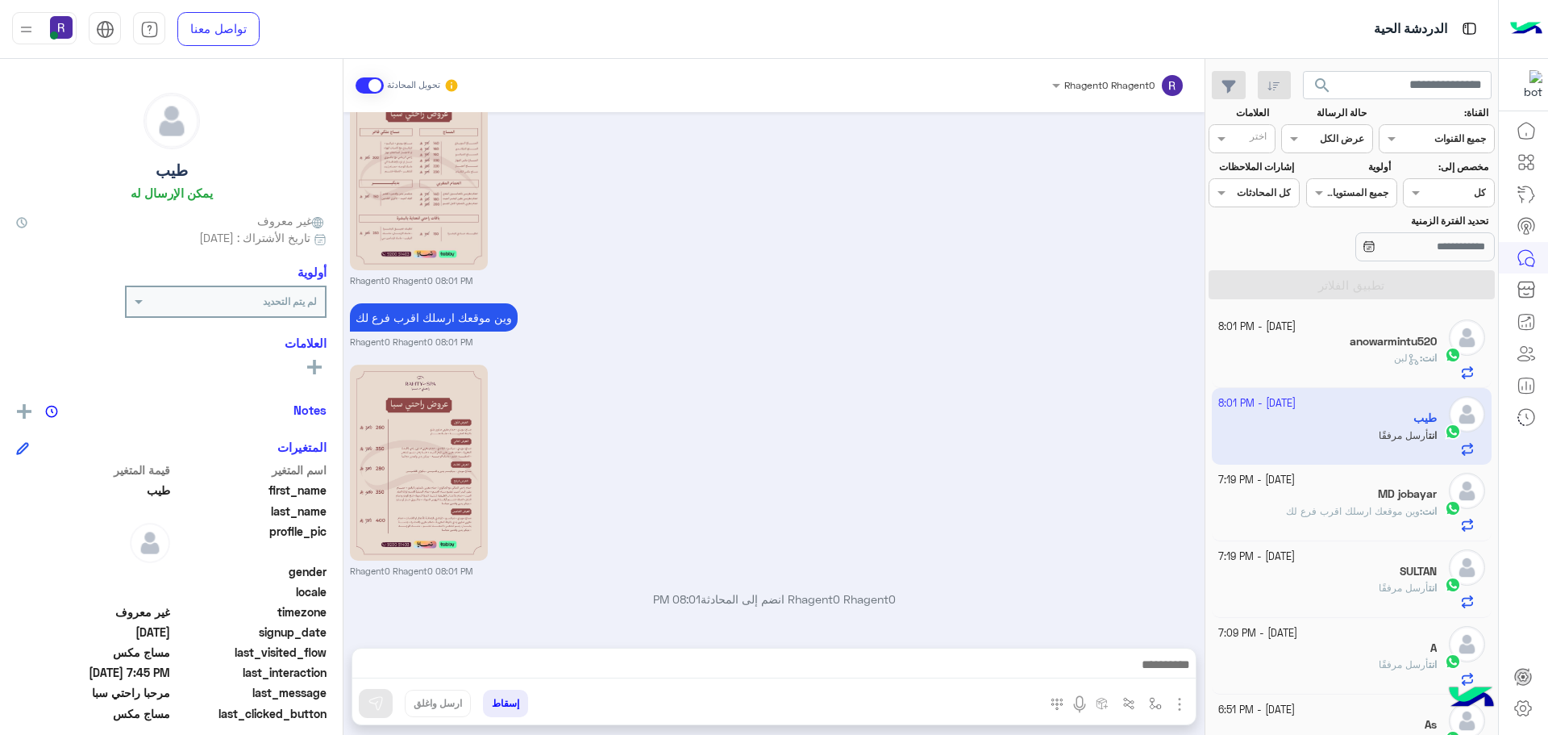
click at [663, 492] on div "Rhagent0 Rhagent0 08:01 PM" at bounding box center [774, 468] width 849 height 217
click at [1347, 340] on div "anowarmintu520" at bounding box center [1328, 343] width 219 height 17
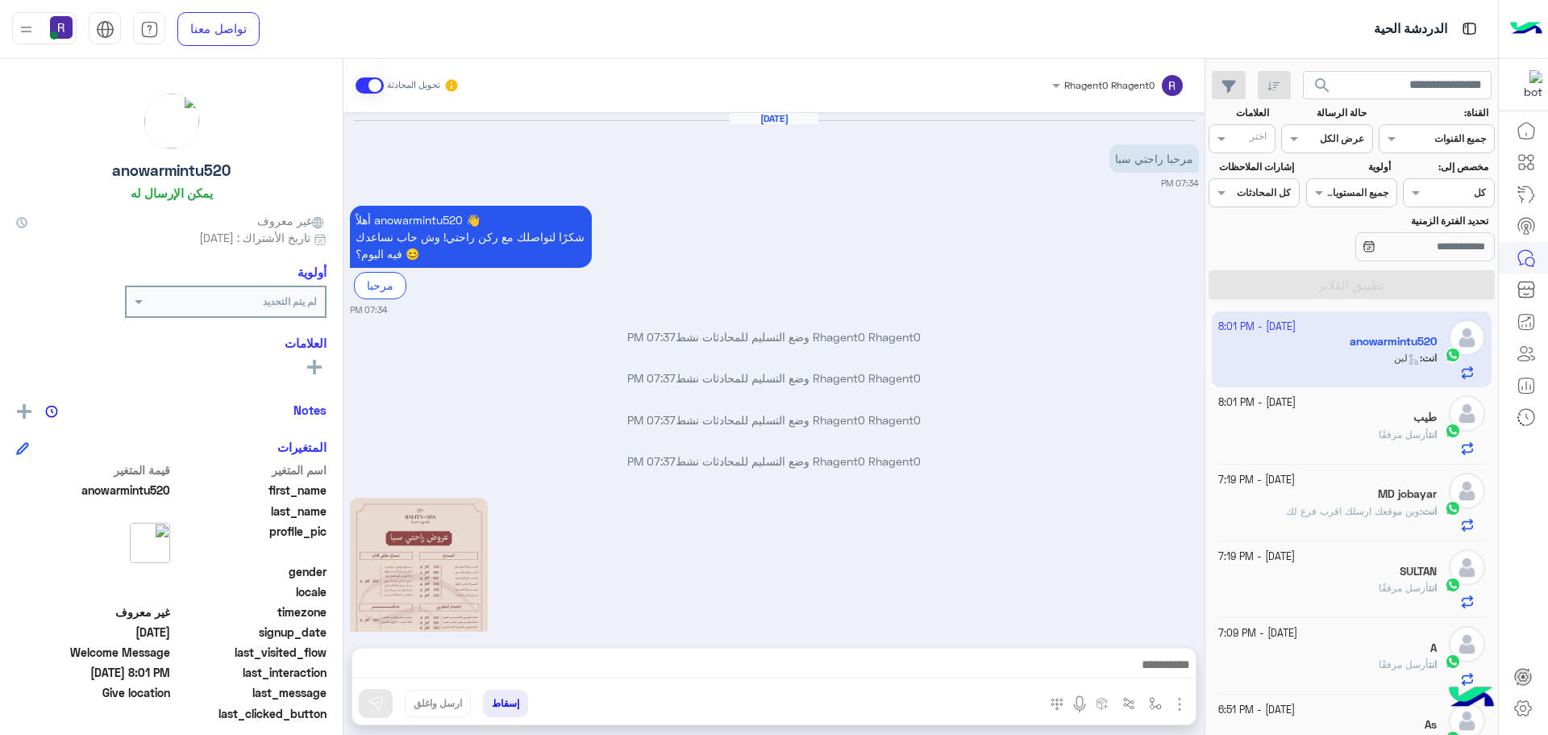
scroll to position [794, 0]
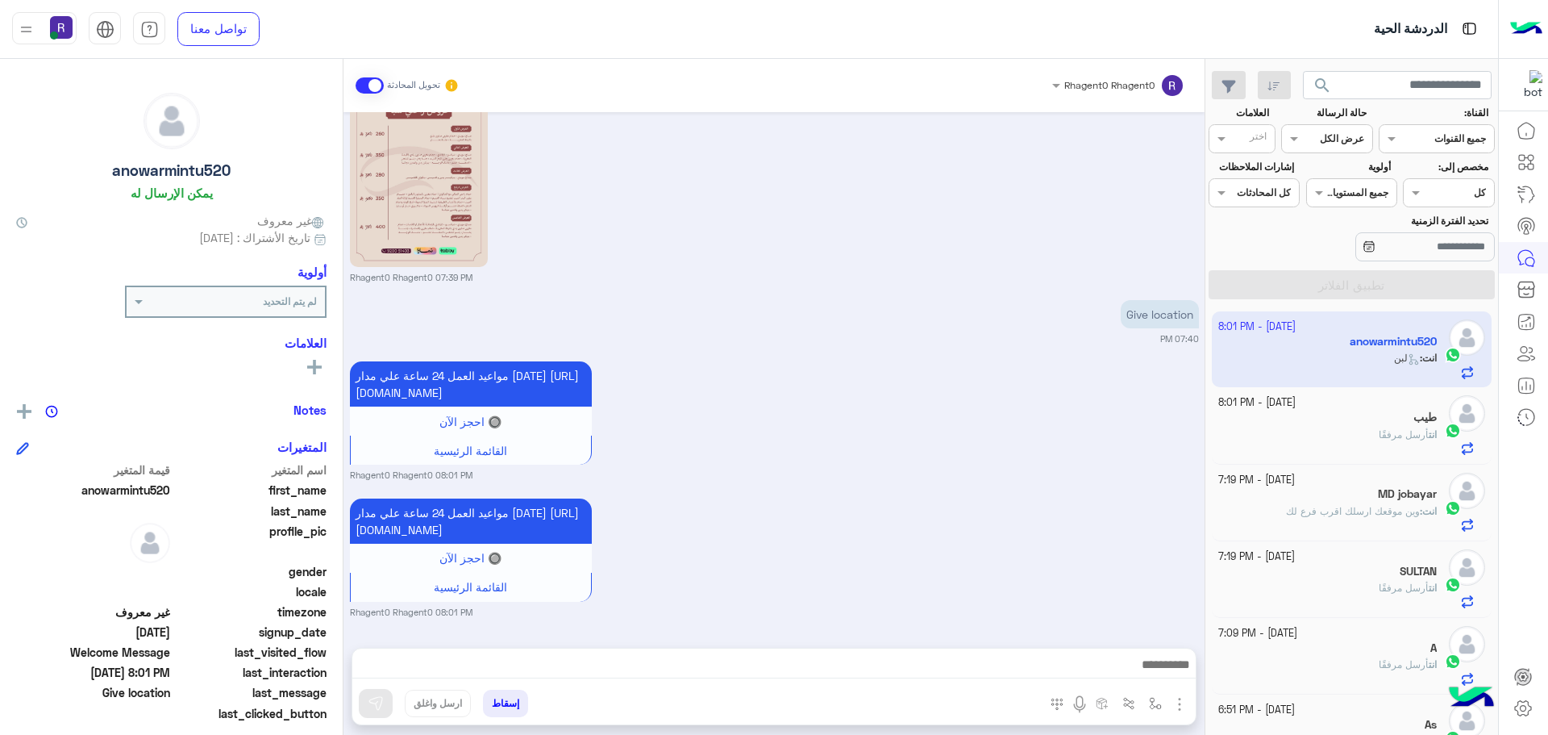
click at [1361, 443] on div "انت أرسل مرفقًا" at bounding box center [1328, 441] width 219 height 28
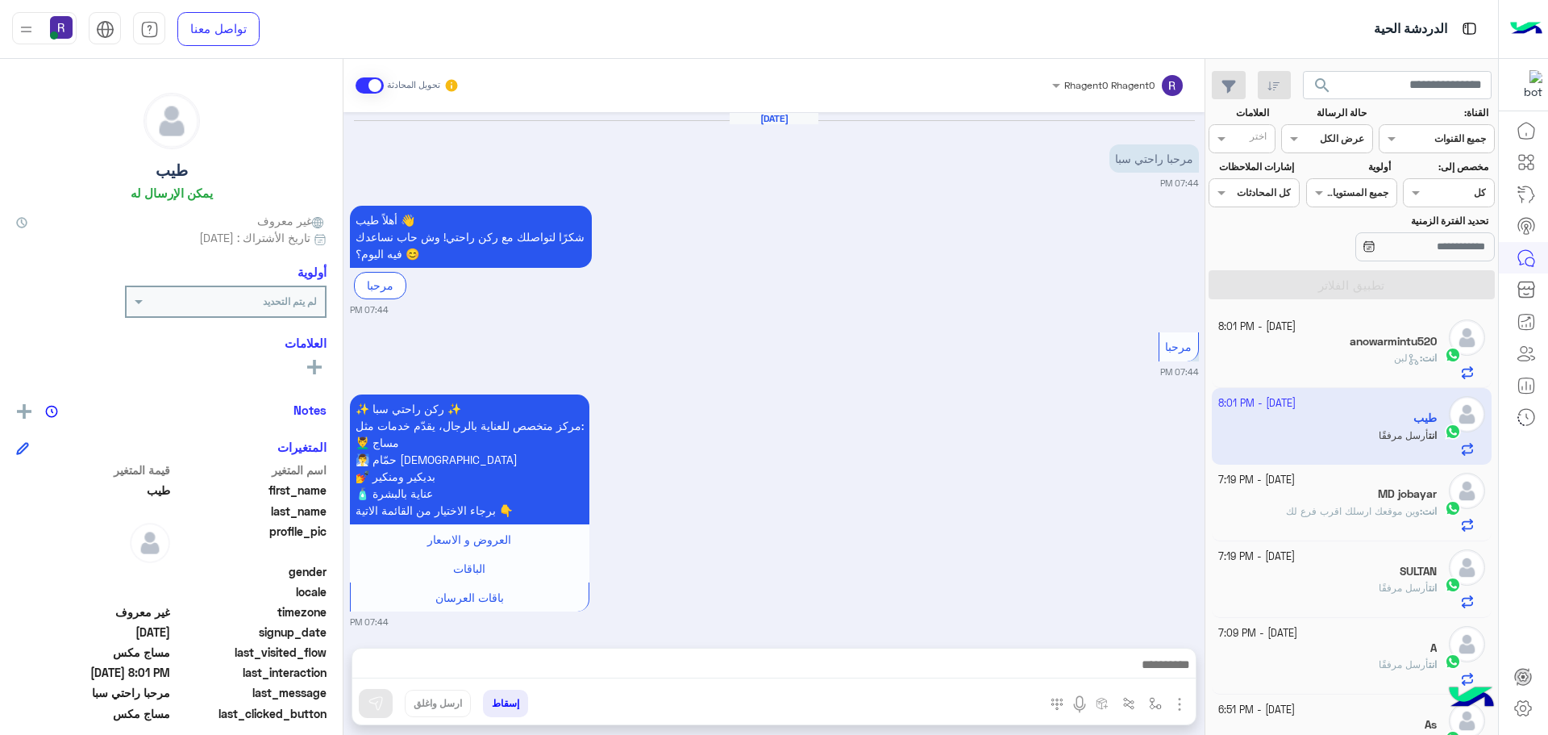
scroll to position [1173, 0]
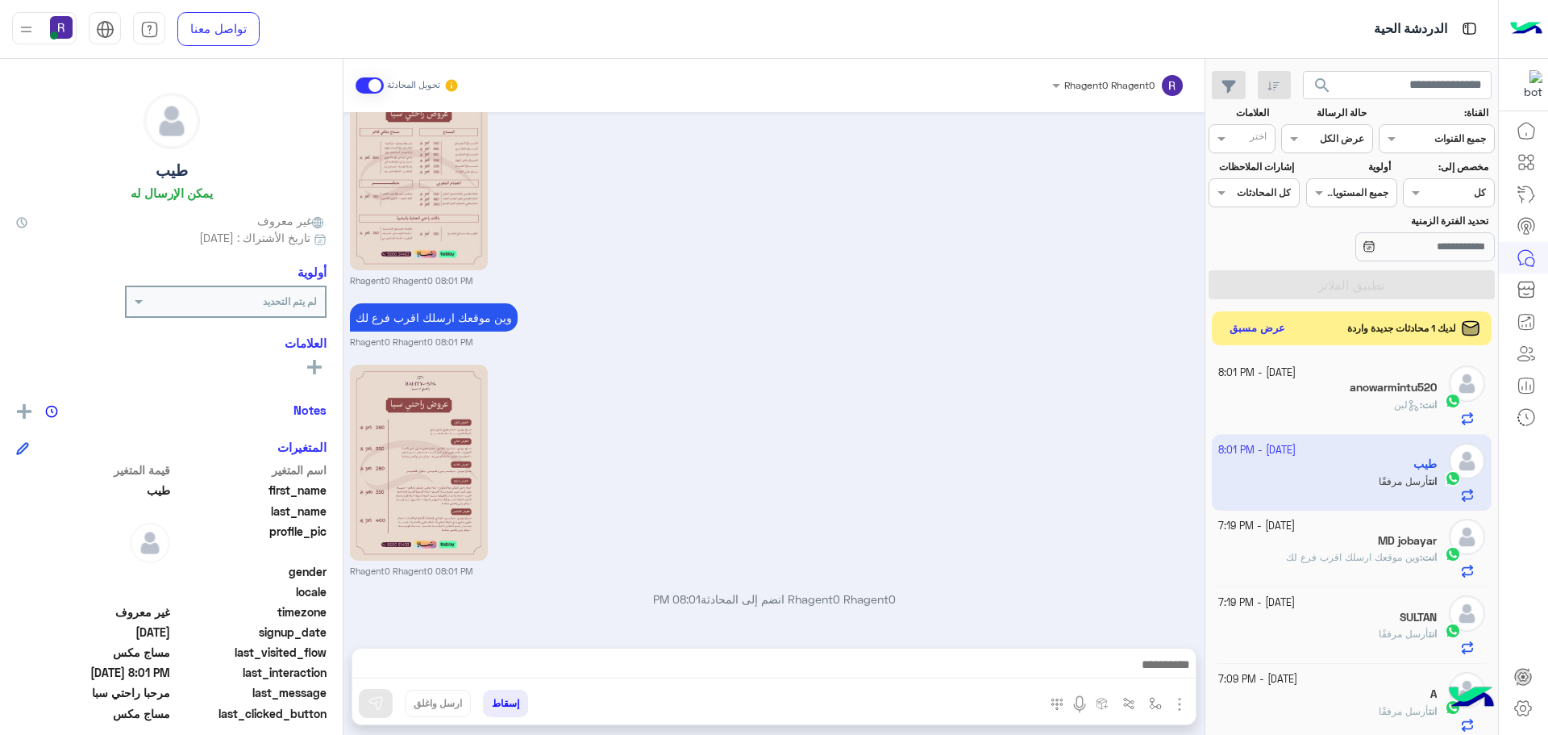
click at [1244, 335] on button "عرض مسبق" at bounding box center [1258, 329] width 68 height 22
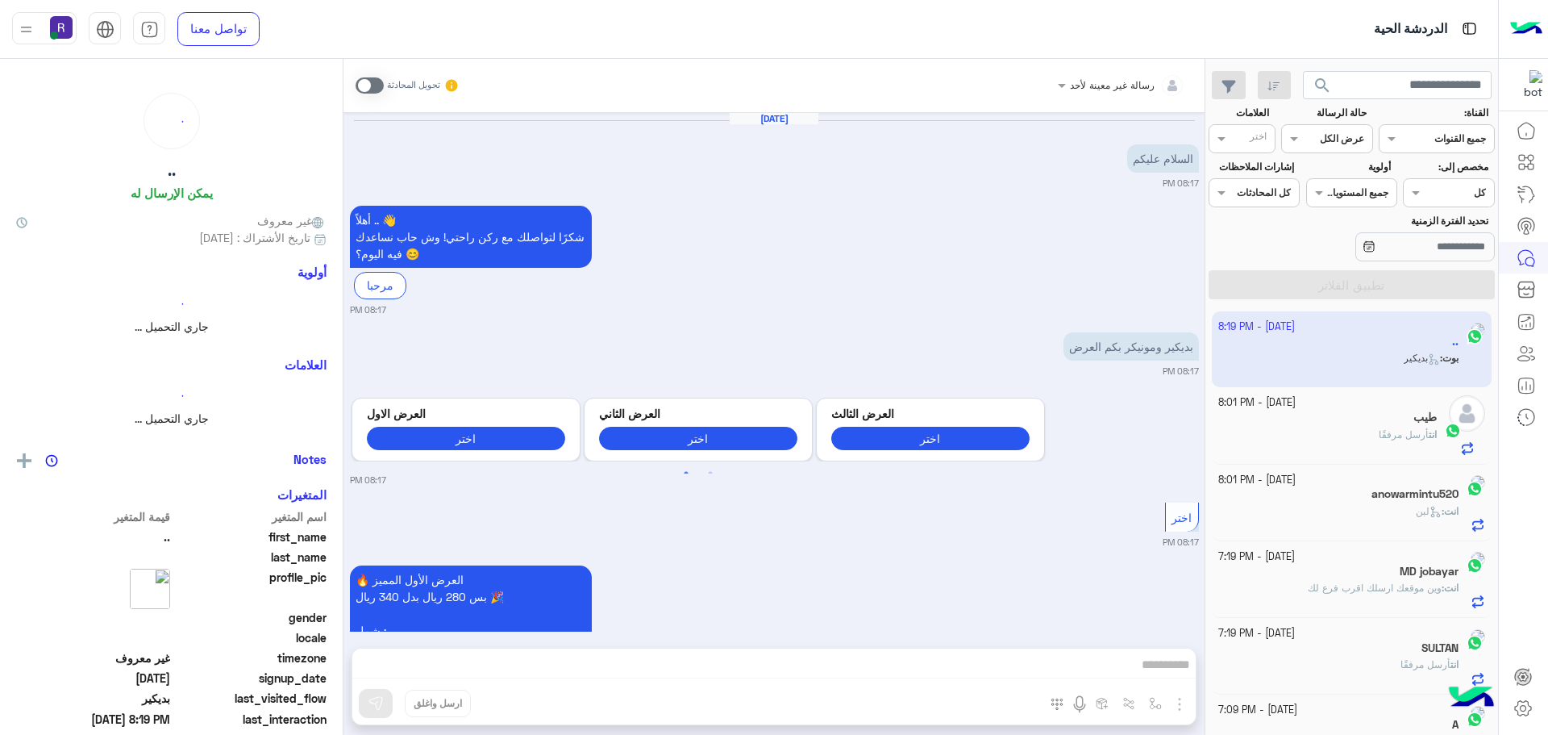
scroll to position [2723, 0]
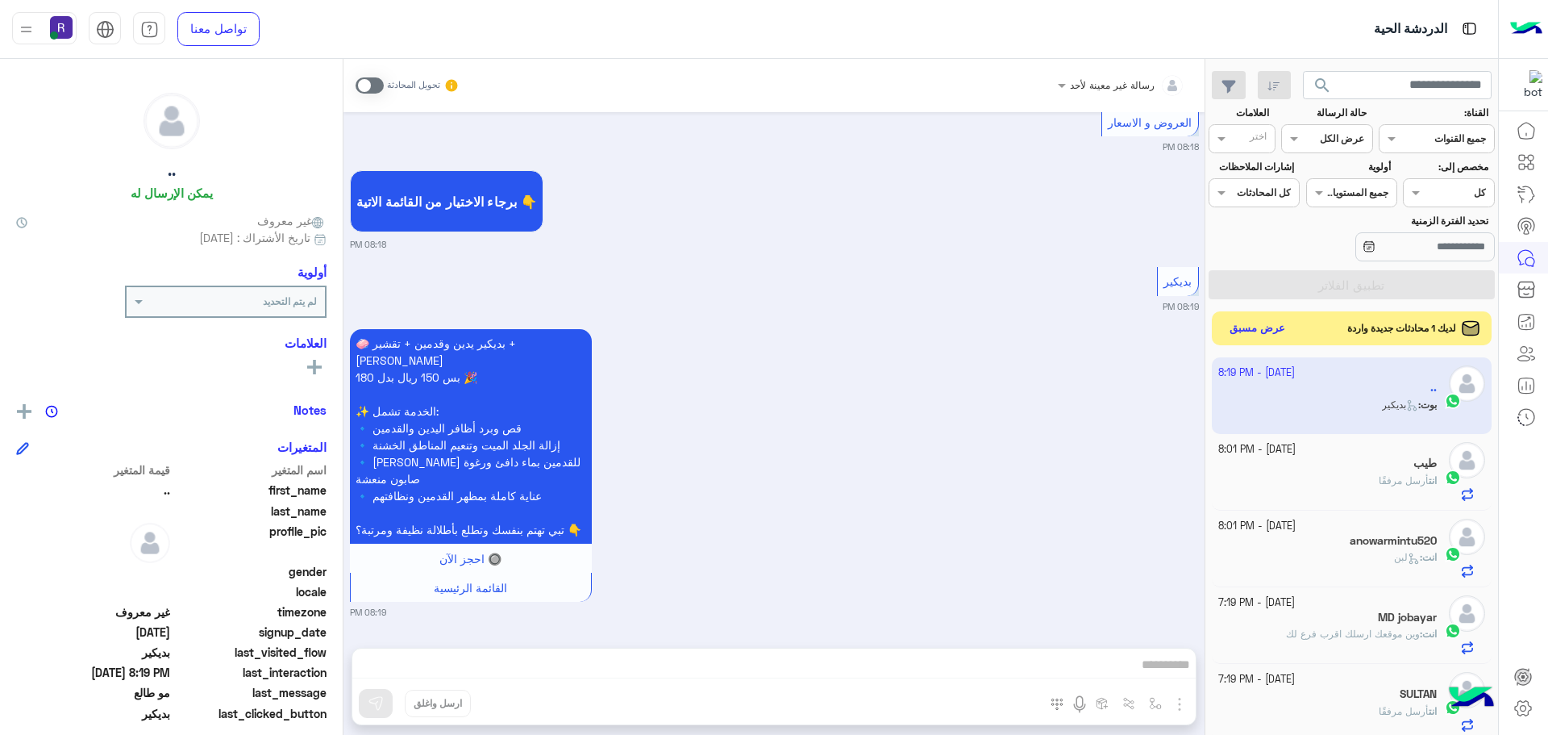
click at [1269, 328] on button "عرض مسبق" at bounding box center [1258, 329] width 68 height 22
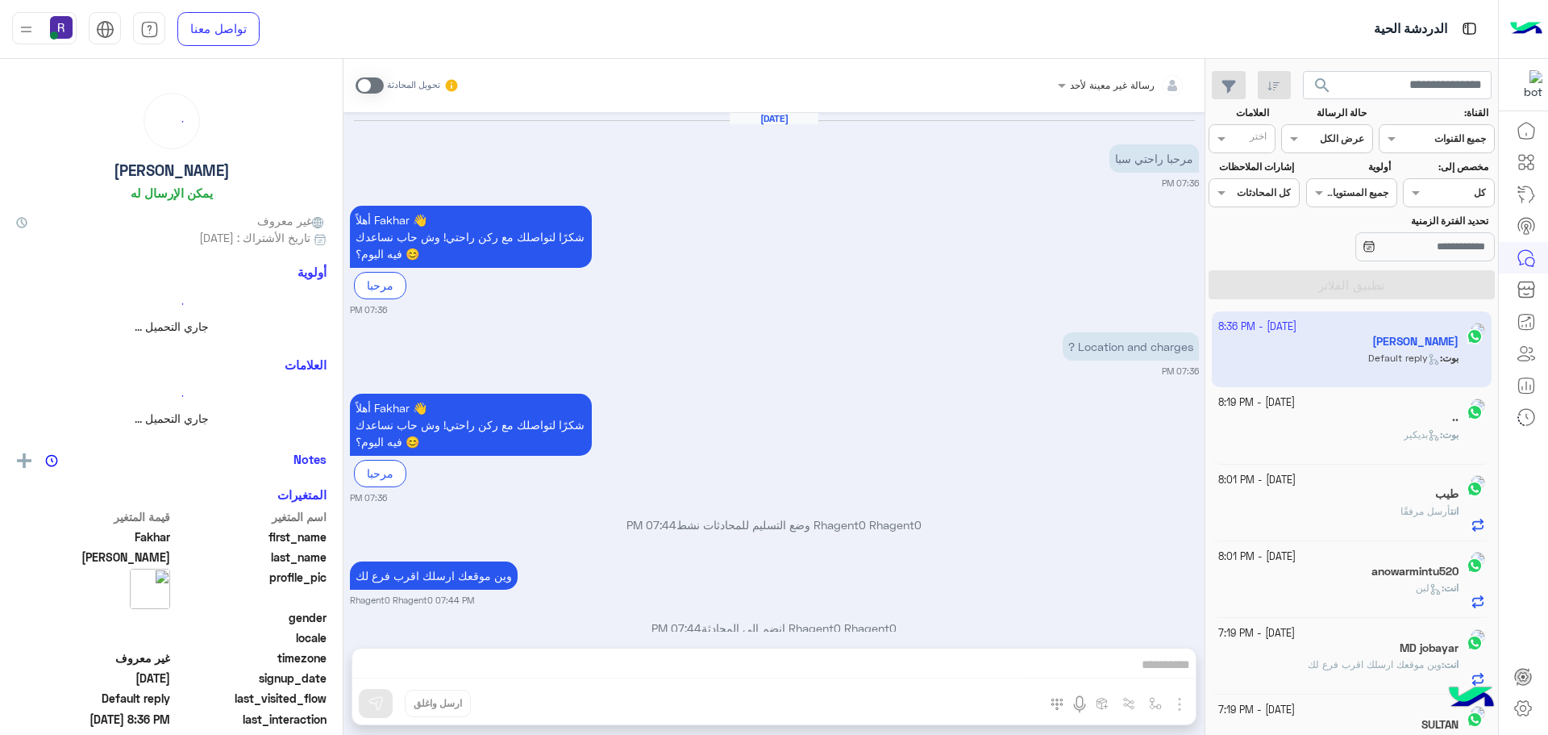
scroll to position [593, 0]
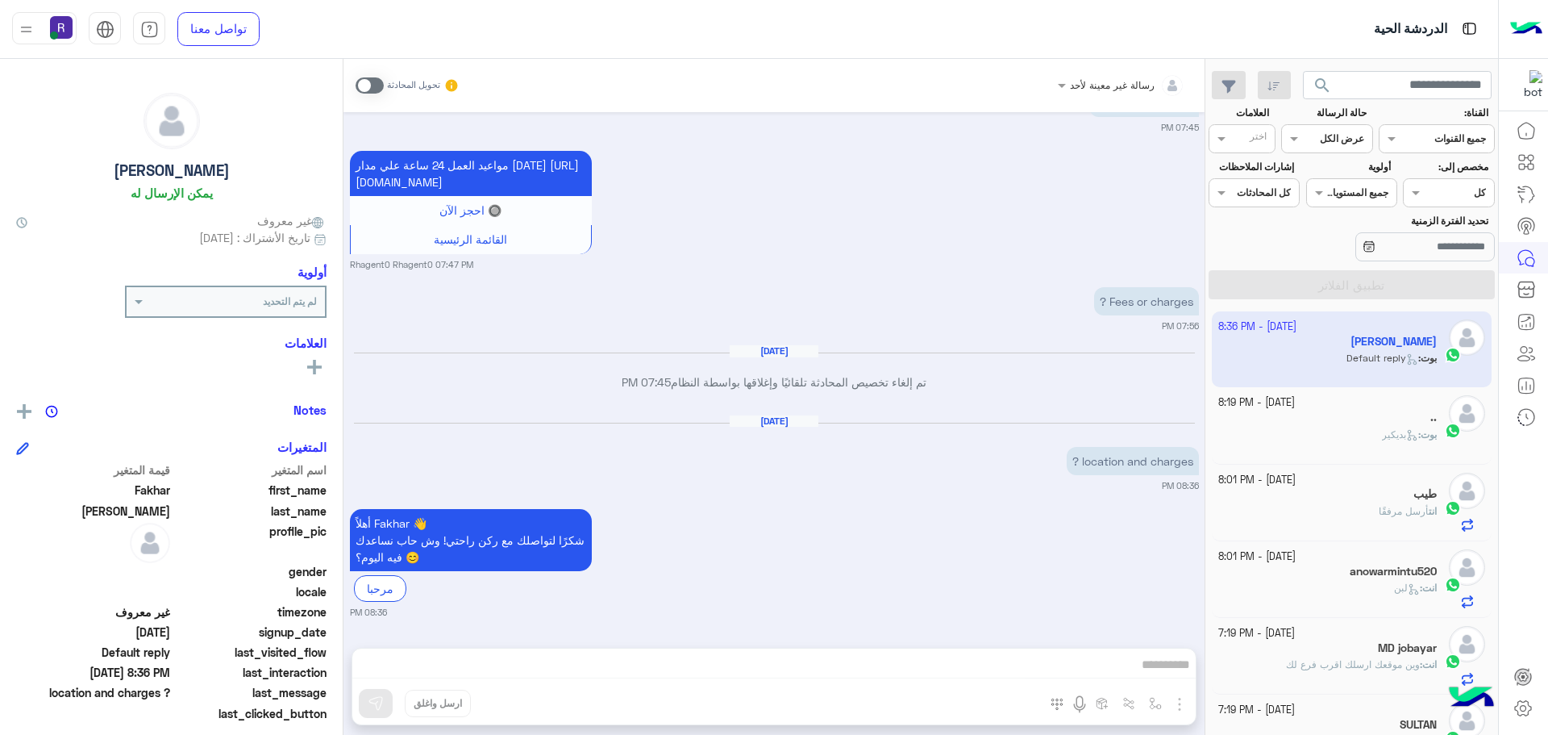
click at [368, 91] on span at bounding box center [370, 85] width 28 height 16
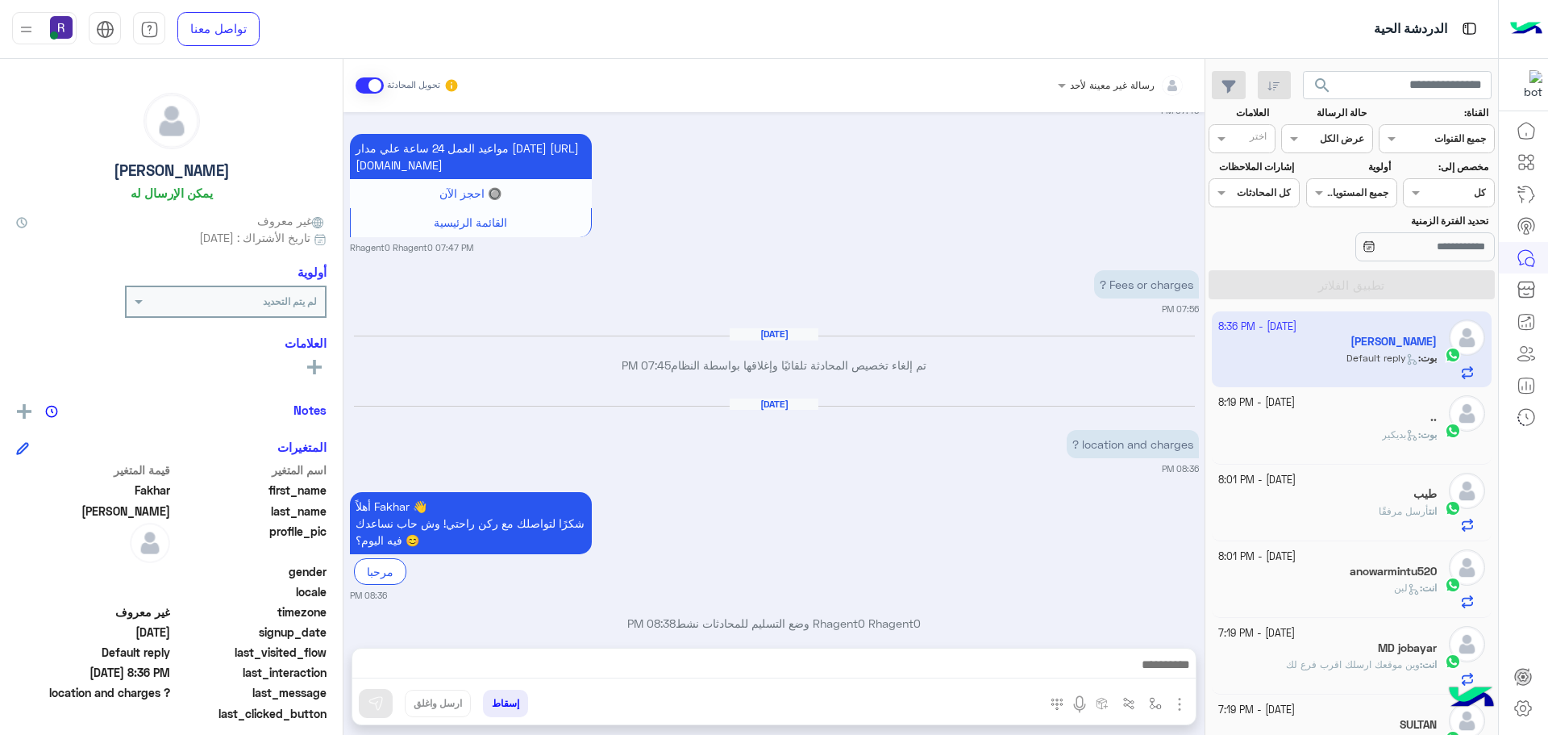
scroll to position [634, 0]
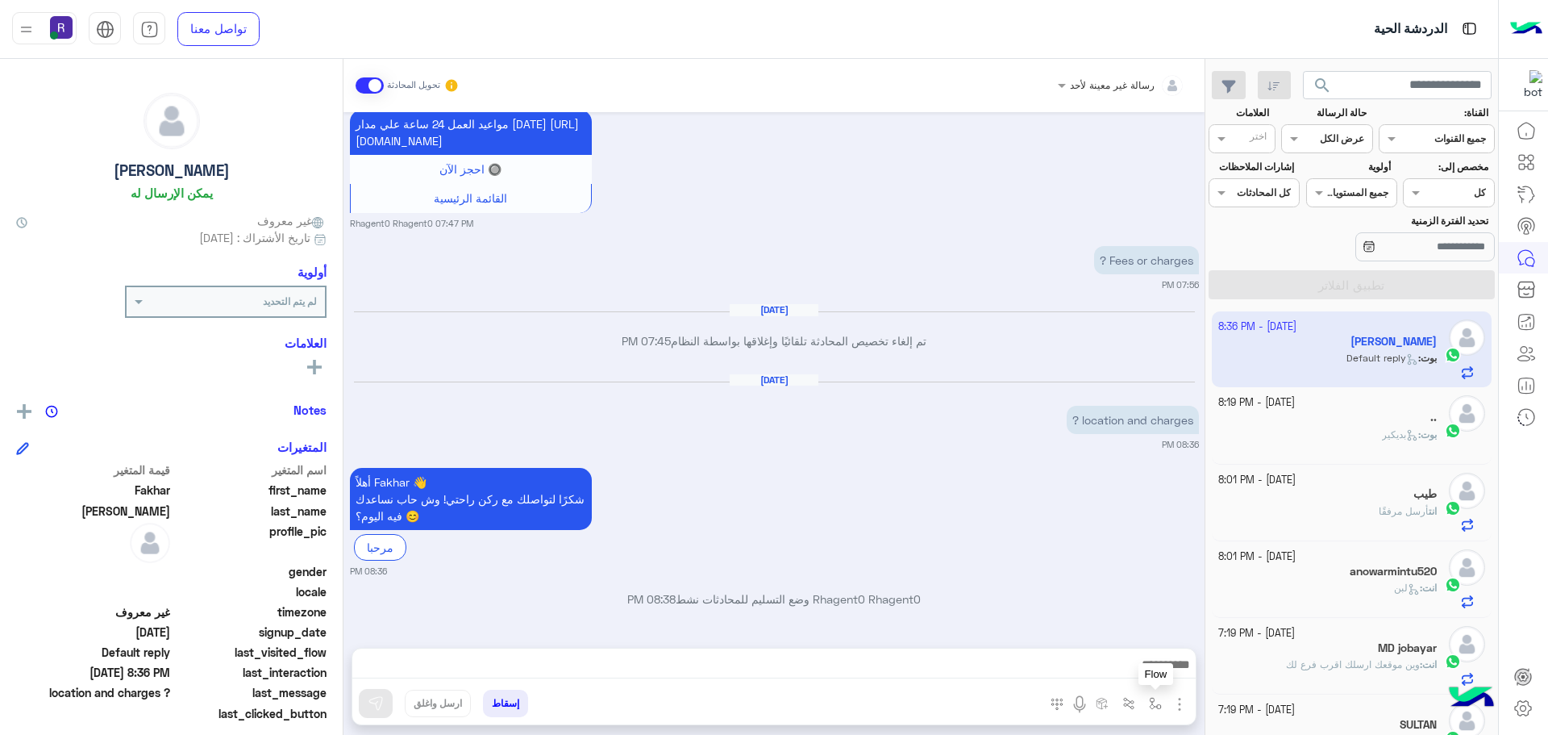
click at [1163, 702] on button "button" at bounding box center [1156, 703] width 27 height 27
click at [1136, 673] on div "أدخل اسم مجموعة الرسائل" at bounding box center [1105, 667] width 110 height 15
type input "*****"
click at [1136, 638] on span "الجنادرية" at bounding box center [1138, 638] width 44 height 15
type textarea "*********"
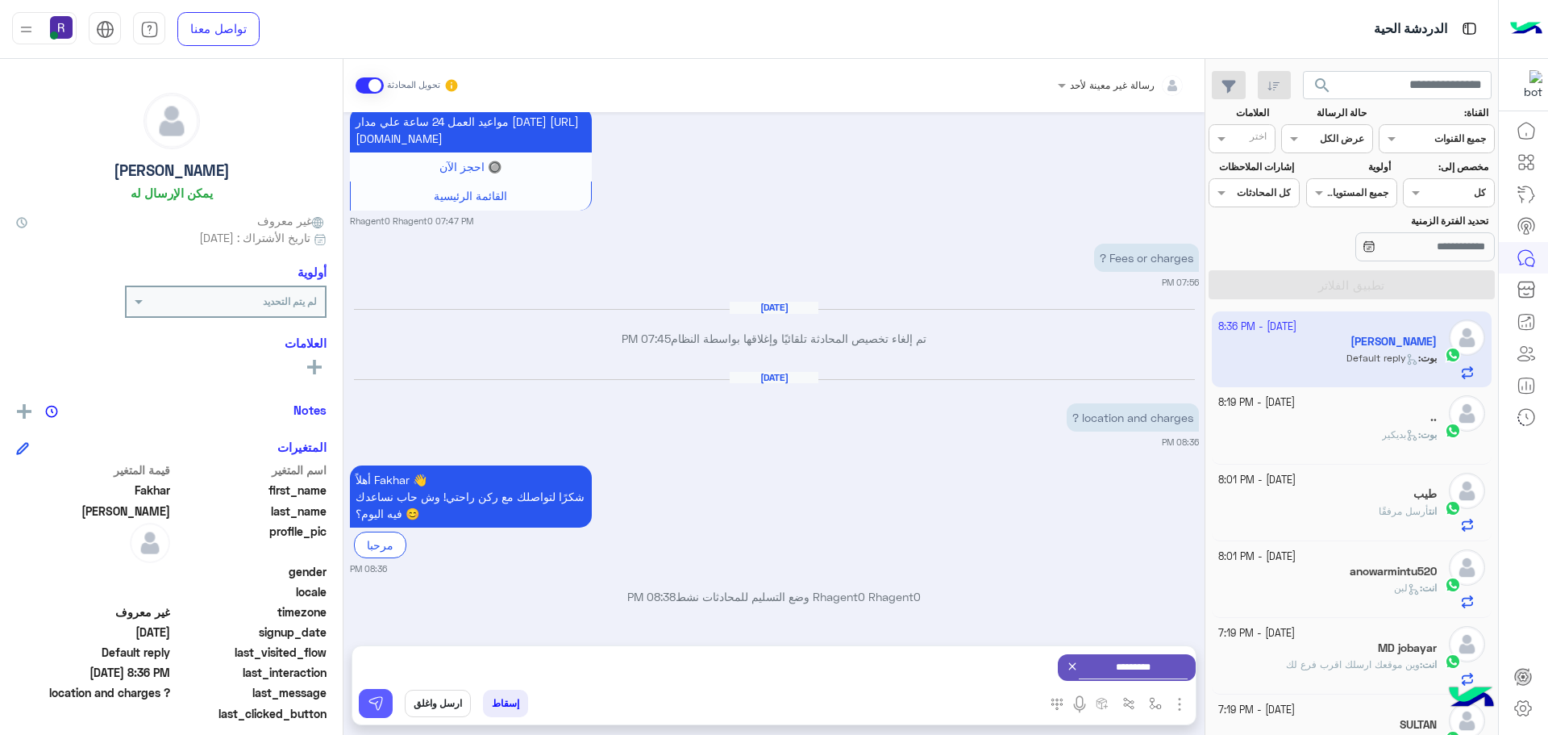
click at [378, 706] on img at bounding box center [376, 703] width 16 height 16
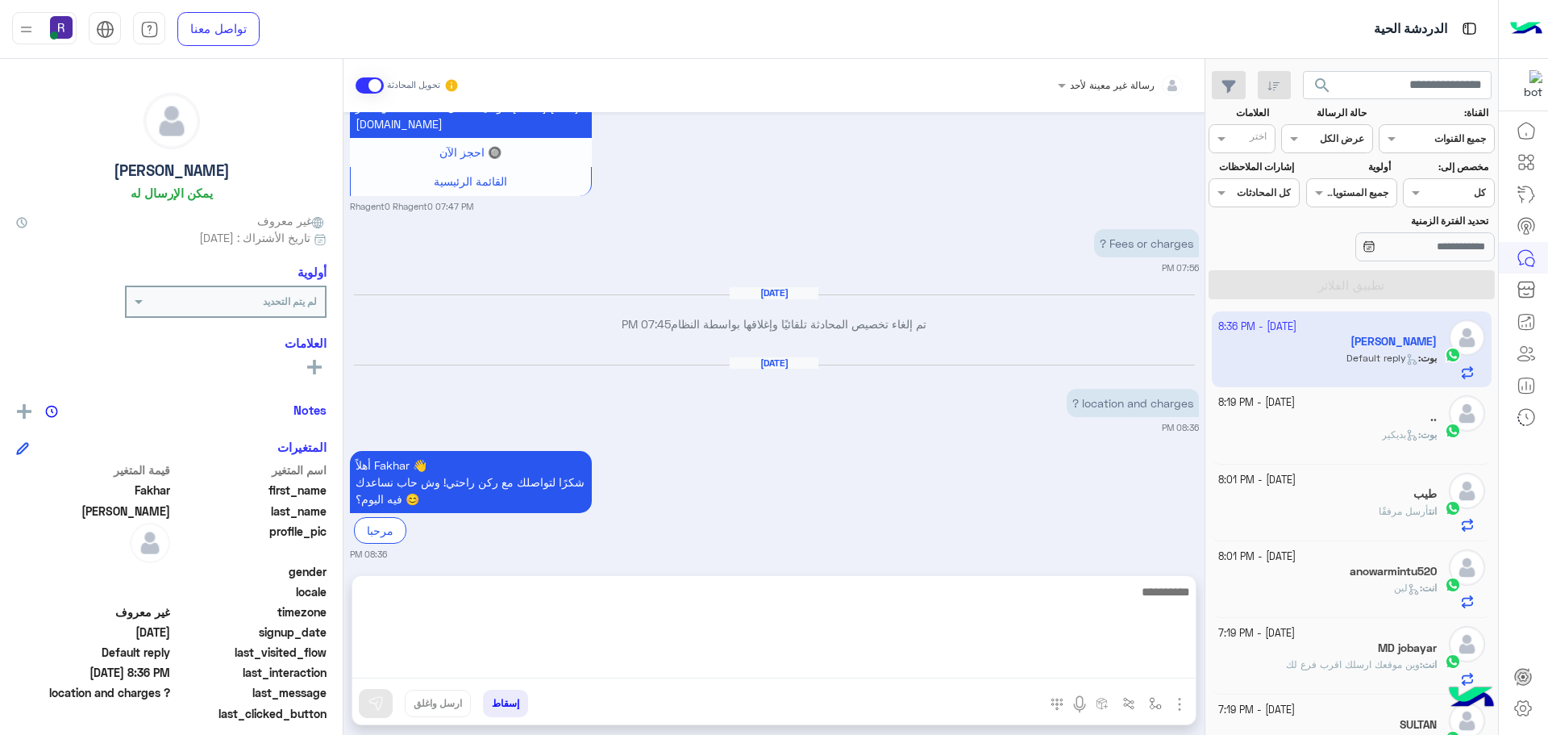
click at [1123, 661] on textarea at bounding box center [774, 629] width 844 height 97
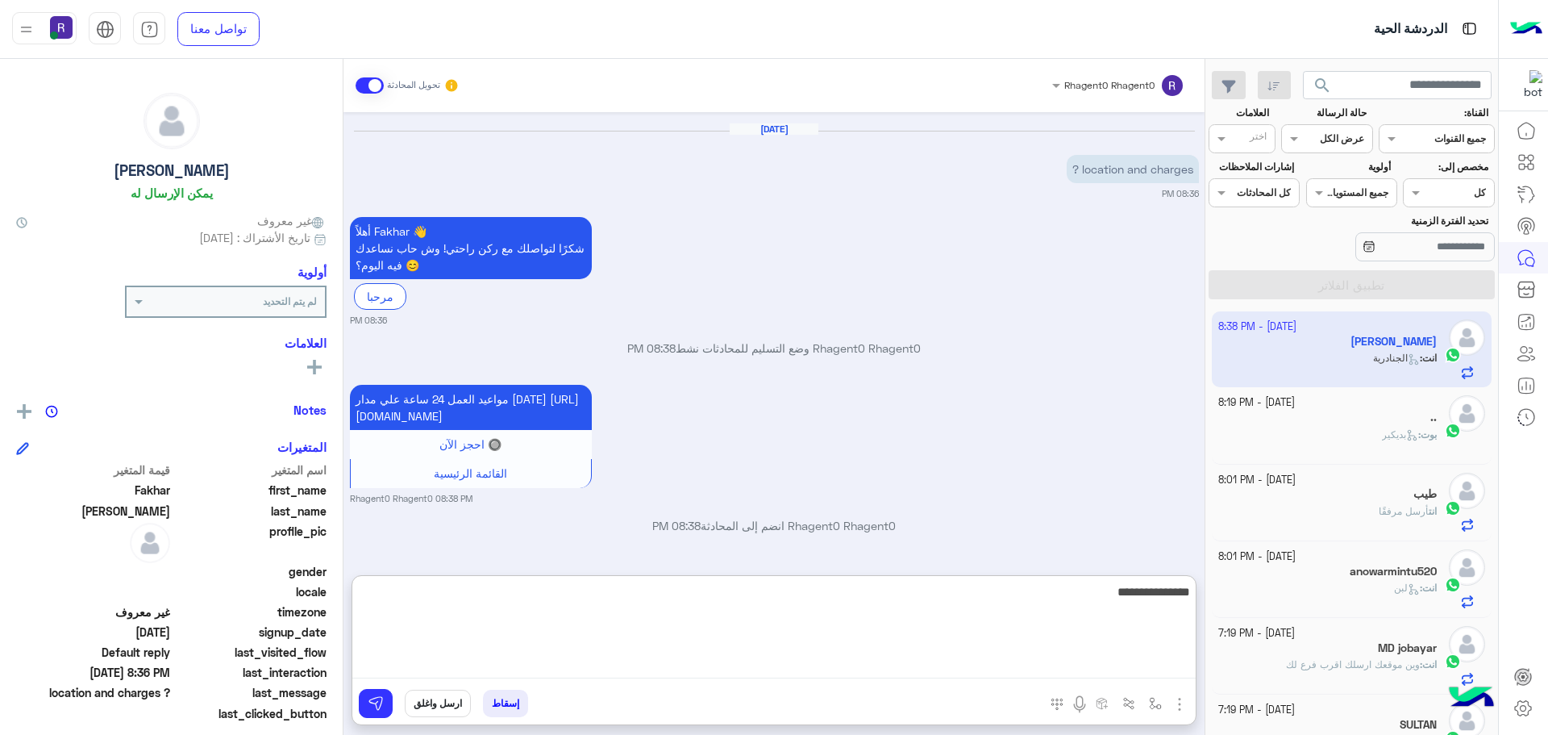
type textarea "**********"
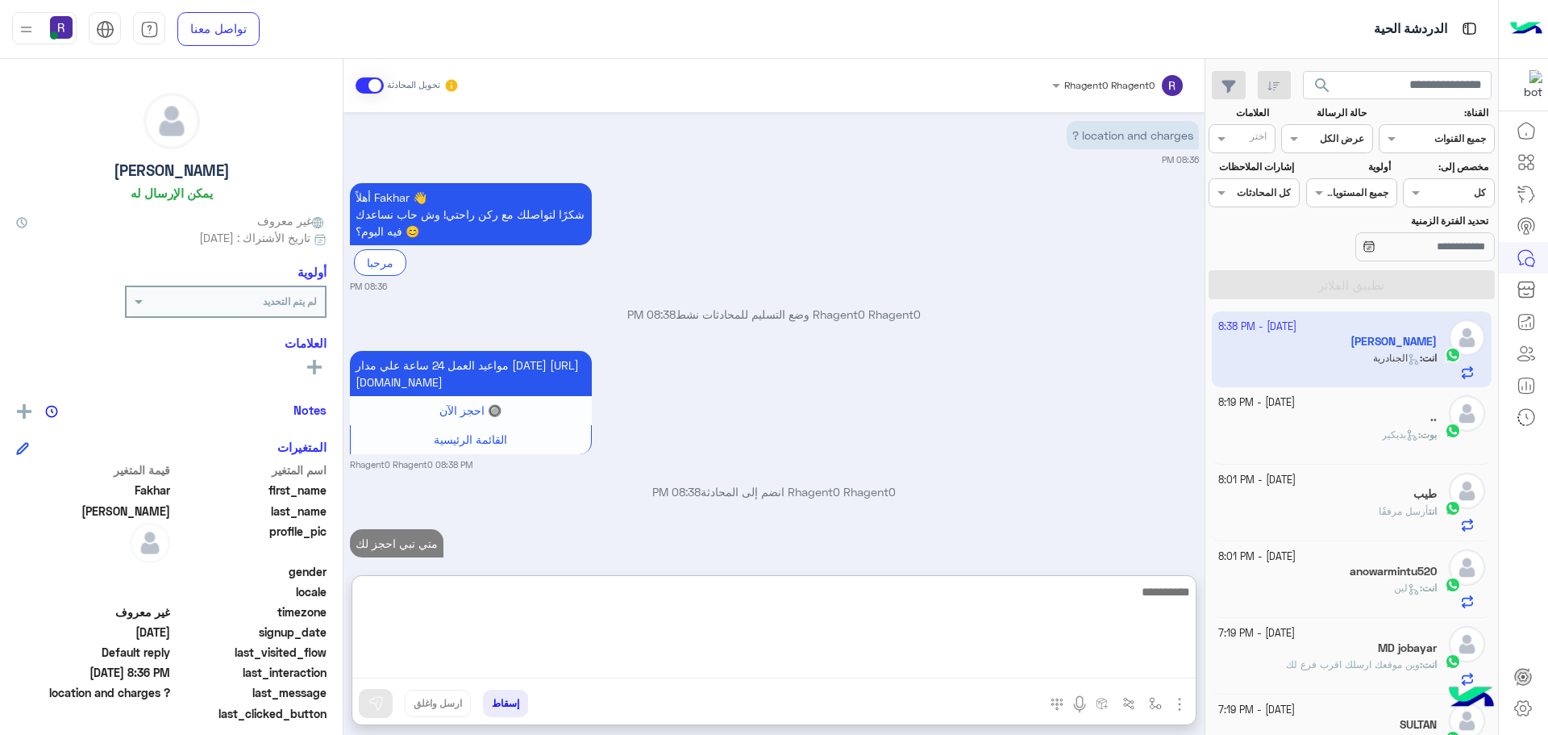
scroll to position [963, 0]
